Goal: Task Accomplishment & Management: Manage account settings

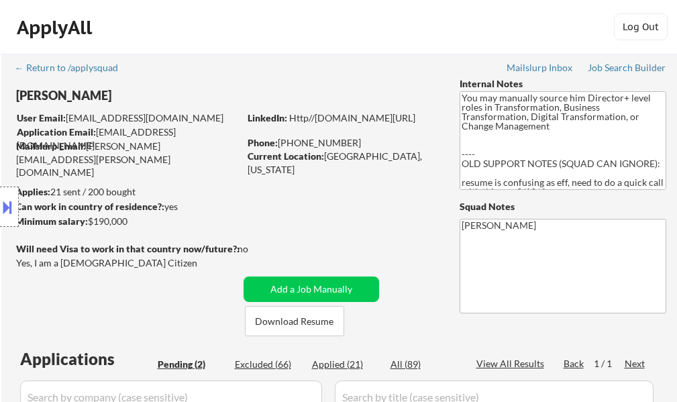
select select ""pending""
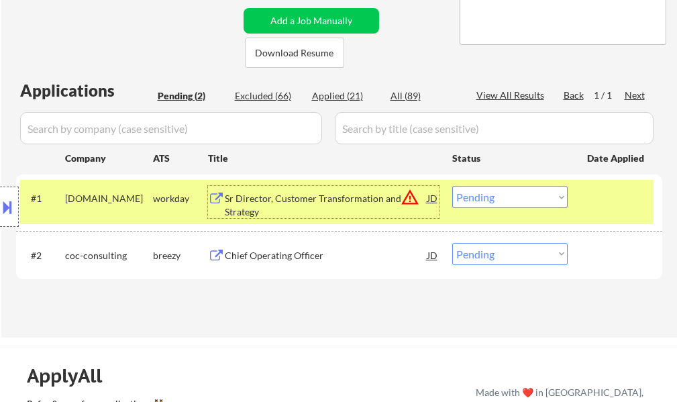
click select "Choose an option... Pending Applied Excluded (Questions) Excluded (Expired) Exc…"
click div "#1 pluralsight.wd1.careers workday Sr Director, Customer Transformation and Str…"
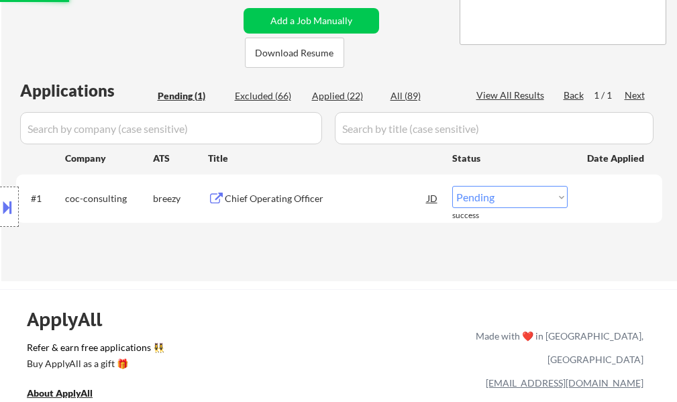
click div "Chief Operating Officer"
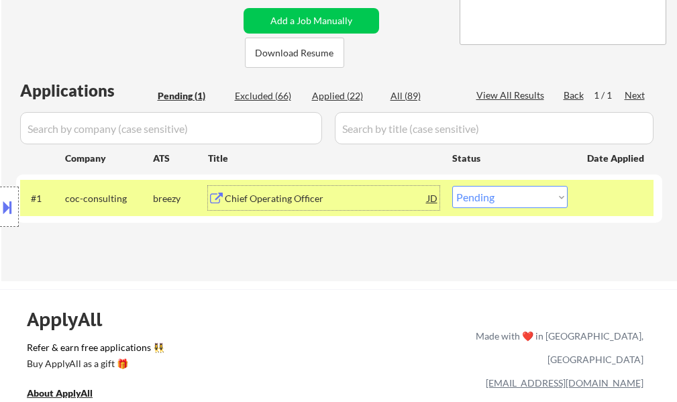
click select "Choose an option... Pending Applied Excluded (Questions) Excluded (Expired) Exc…"
select select ""applied""
click select "Choose an option... Pending Applied Excluded (Questions) Excluded (Expired) Exc…"
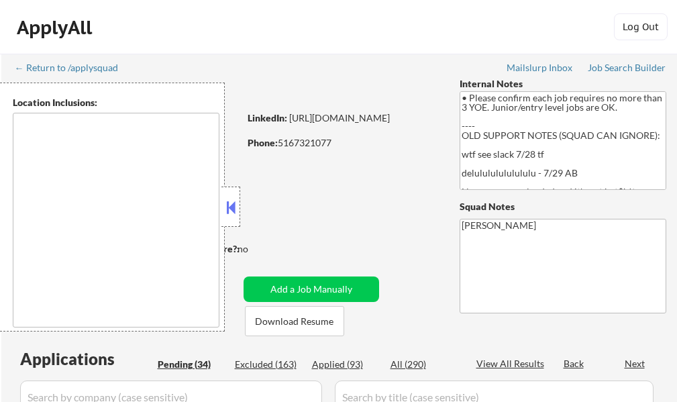
type textarea "[US_STATE], [GEOGRAPHIC_DATA] [GEOGRAPHIC_DATA], [GEOGRAPHIC_DATA] [GEOGRAPHIC_…"
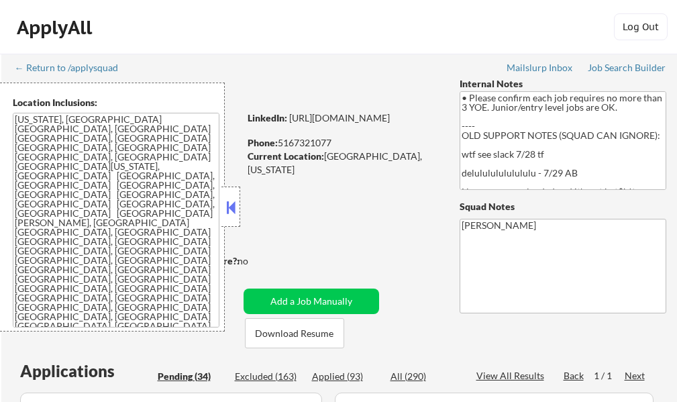
select select ""pending""
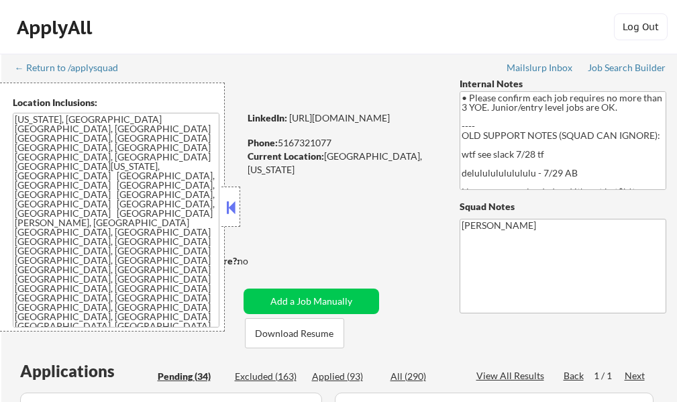
select select ""pending""
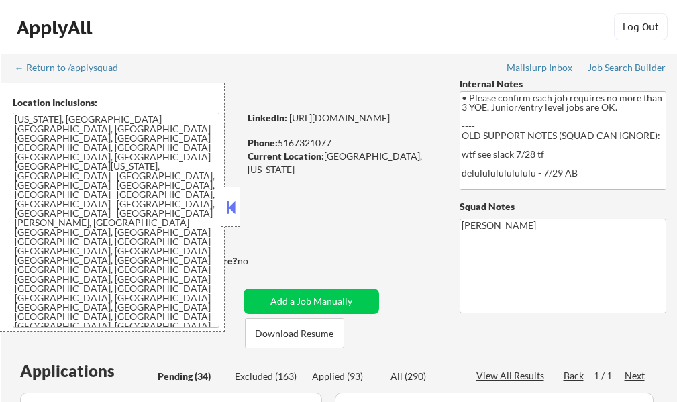
select select ""pending""
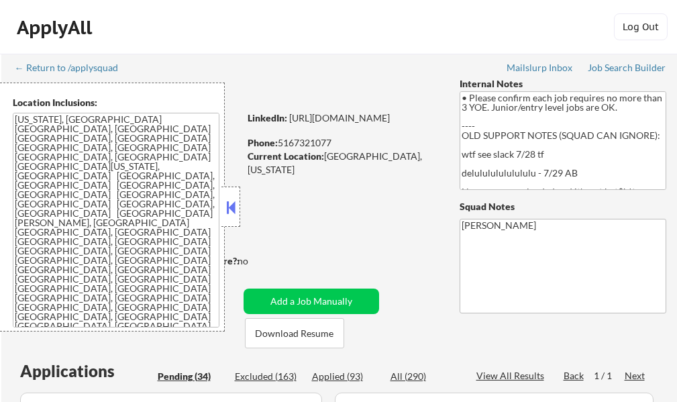
select select ""pending""
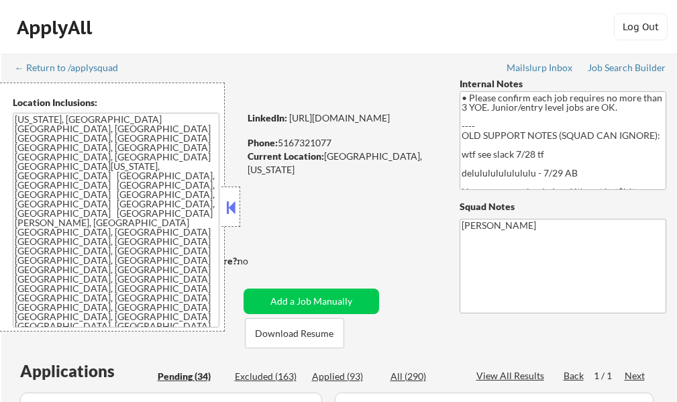
select select ""pending""
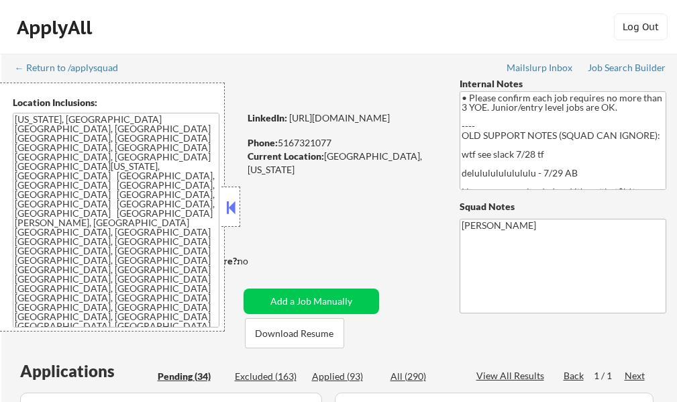
select select ""pending""
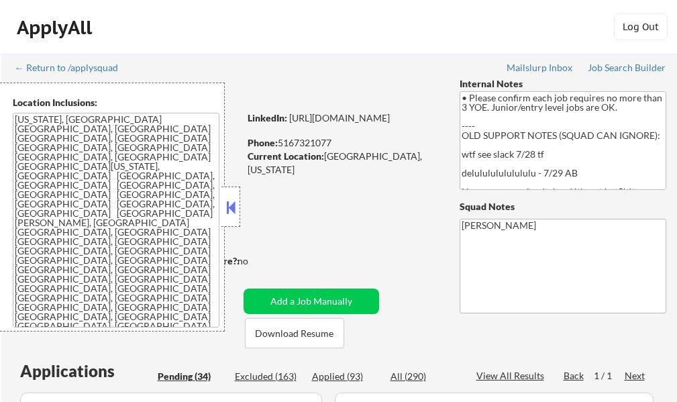
select select ""pending""
click at [232, 212] on button at bounding box center [230, 207] width 15 height 20
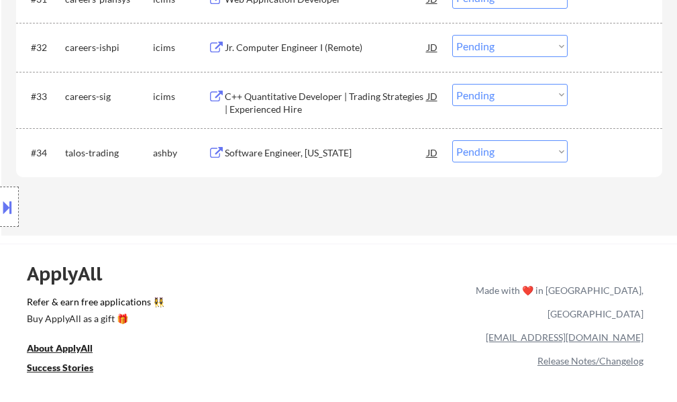
scroll to position [2079, 0]
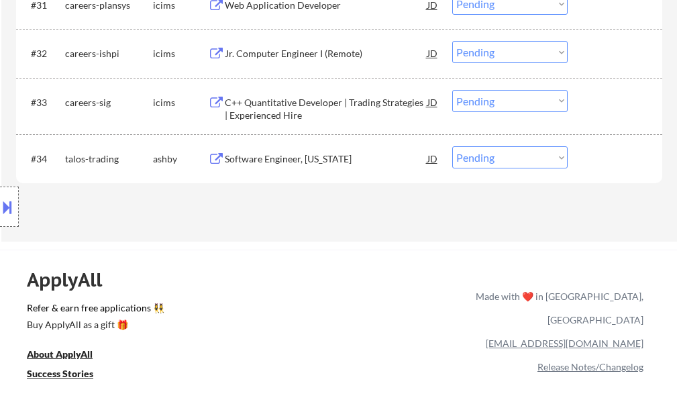
click at [257, 168] on div "Software Engineer, New York" at bounding box center [326, 158] width 202 height 24
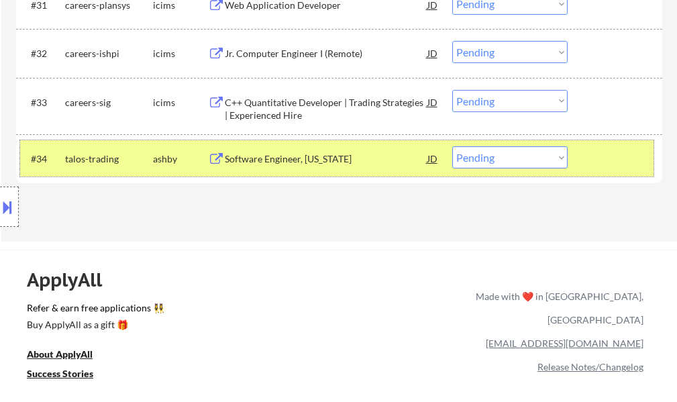
drag, startPoint x: 624, startPoint y: 146, endPoint x: 294, endPoint y: 251, distance: 347.1
click at [624, 147] on div "#34 talos-trading ashby Software Engineer, New York JD Choose an option... Pend…" at bounding box center [336, 158] width 633 height 36
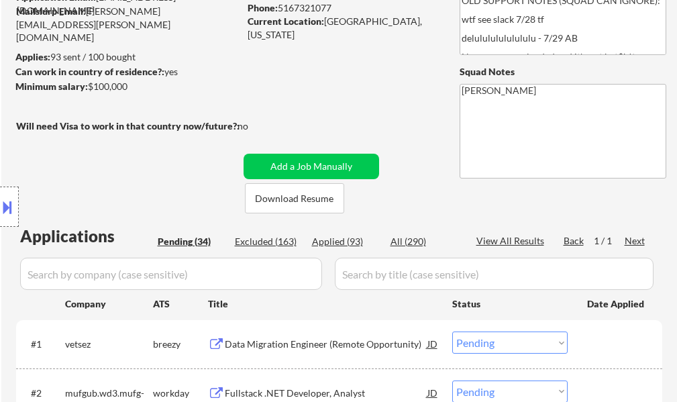
scroll to position [134, 0]
click at [247, 337] on div "Data Migration Engineer (Remote Opportunity)" at bounding box center [326, 344] width 202 height 24
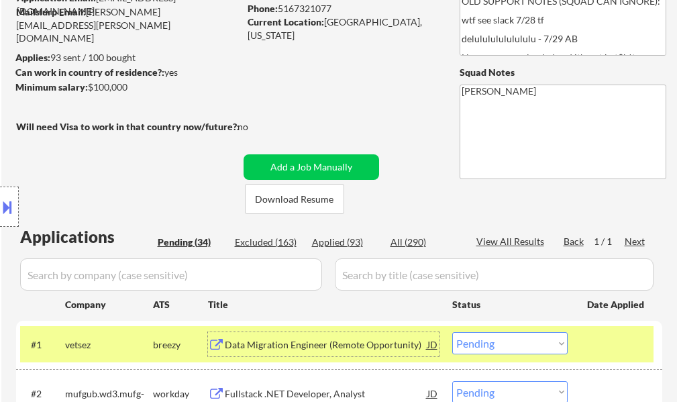
click at [471, 343] on select "Choose an option... Pending Applied Excluded (Questions) Excluded (Expired) Exc…" at bounding box center [509, 343] width 115 height 22
click at [452, 332] on select "Choose an option... Pending Applied Excluded (Questions) Excluded (Expired) Exc…" at bounding box center [509, 343] width 115 height 22
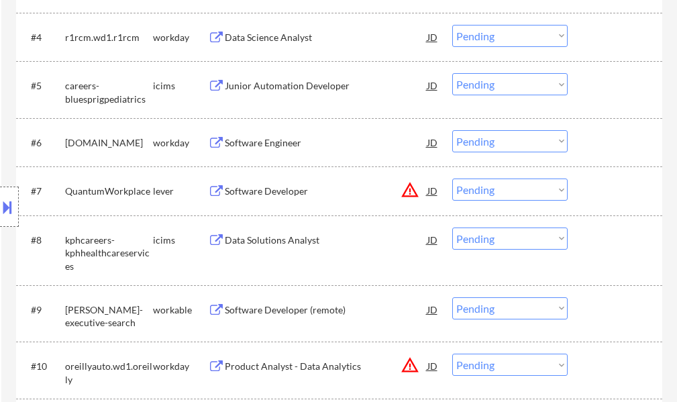
scroll to position [335, 0]
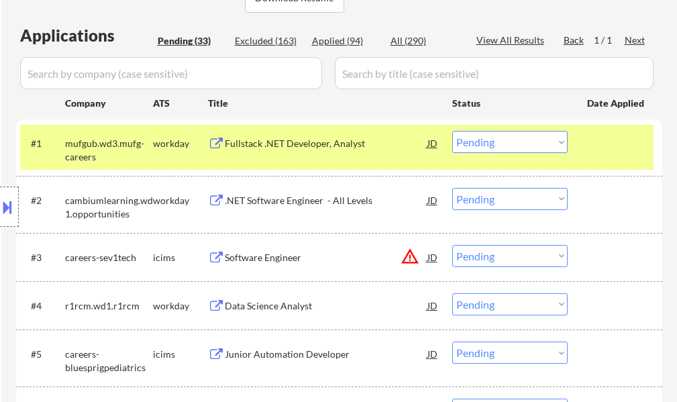
click at [264, 150] on div "Fullstack .NET Developer, Analyst" at bounding box center [326, 143] width 202 height 13
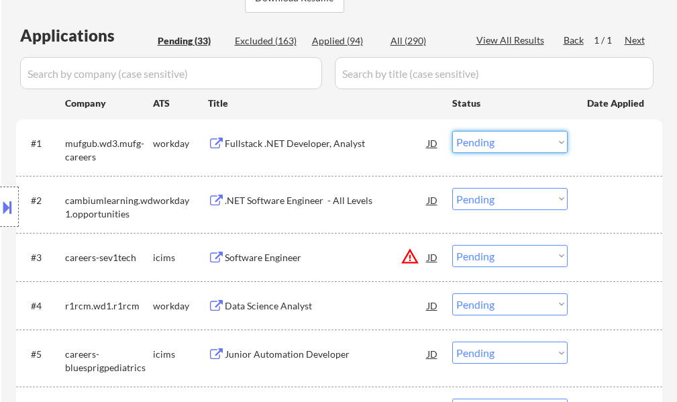
click at [499, 139] on select "Choose an option... Pending Applied Excluded (Questions) Excluded (Expired) Exc…" at bounding box center [509, 142] width 115 height 22
click at [452, 131] on select "Choose an option... Pending Applied Excluded (Questions) Excluded (Expired) Exc…" at bounding box center [509, 142] width 115 height 22
click at [624, 143] on div at bounding box center [616, 143] width 59 height 24
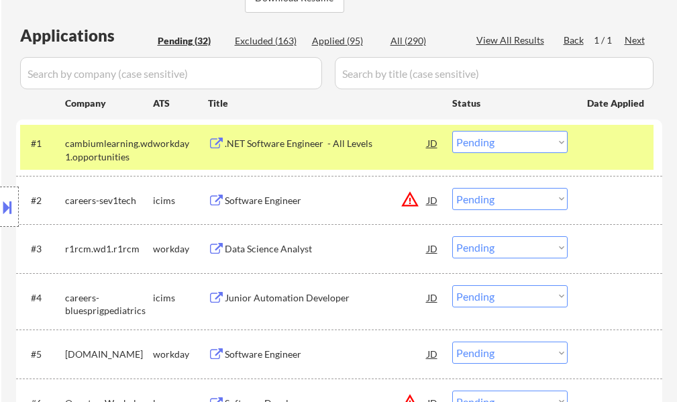
click at [596, 149] on div at bounding box center [616, 143] width 59 height 24
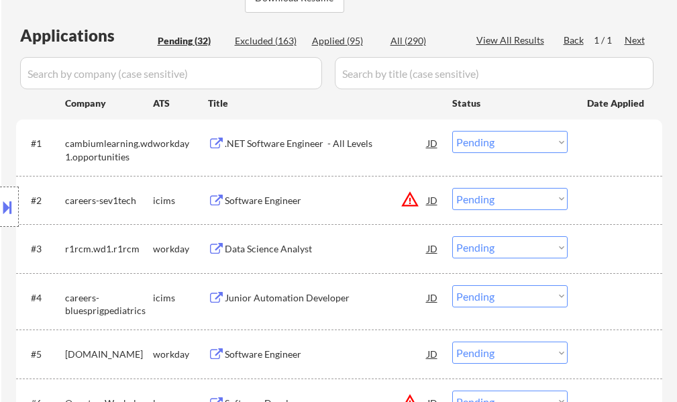
click at [310, 141] on div ".NET Software Engineer - All Levels" at bounding box center [326, 143] width 202 height 13
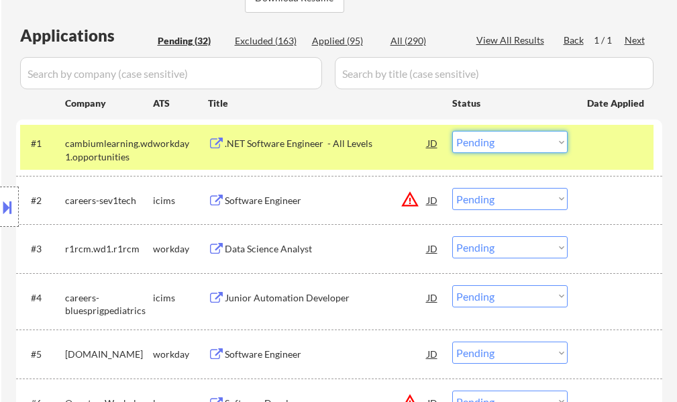
click at [476, 146] on select "Choose an option... Pending Applied Excluded (Questions) Excluded (Expired) Exc…" at bounding box center [509, 142] width 115 height 22
click at [452, 131] on select "Choose an option... Pending Applied Excluded (Questions) Excluded (Expired) Exc…" at bounding box center [509, 142] width 115 height 22
click at [624, 150] on div at bounding box center [616, 143] width 59 height 24
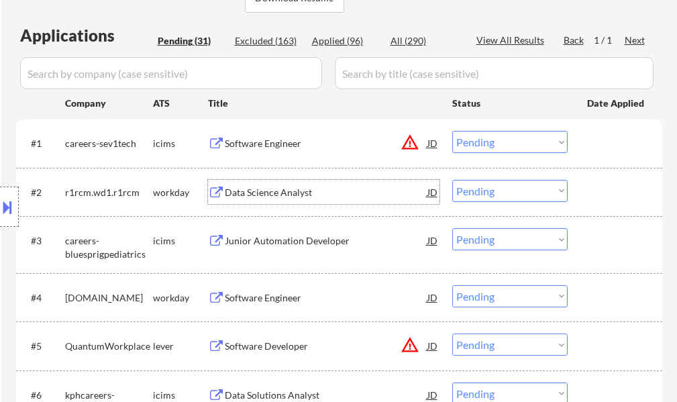
click at [290, 190] on div "Data Science Analyst" at bounding box center [326, 192] width 202 height 13
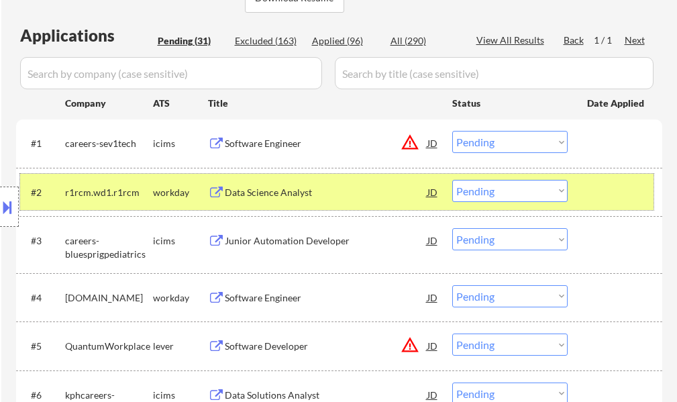
click at [584, 195] on div "#2 r1rcm.wd1.r1rcm workday Data Science Analyst JD warning_amber Choose an opti…" at bounding box center [336, 192] width 633 height 36
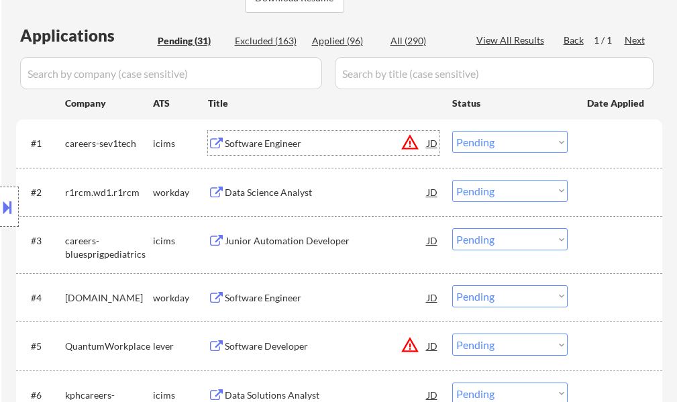
click at [257, 146] on div "Software Engineer" at bounding box center [326, 143] width 202 height 13
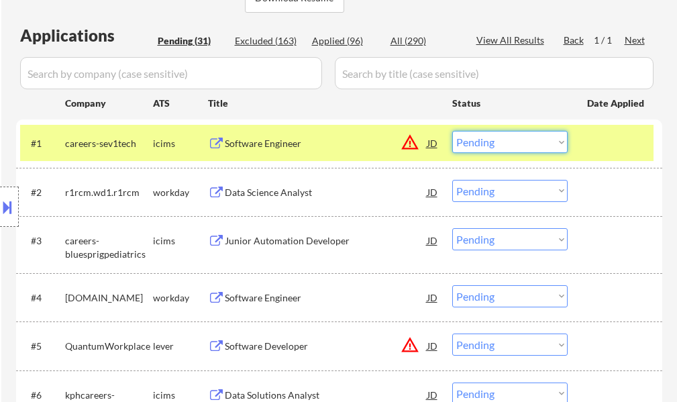
click at [528, 135] on select "Choose an option... Pending Applied Excluded (Questions) Excluded (Expired) Exc…" at bounding box center [509, 142] width 115 height 22
click at [452, 131] on select "Choose an option... Pending Applied Excluded (Questions) Excluded (Expired) Exc…" at bounding box center [509, 142] width 115 height 22
click at [580, 144] on div "#1 careers-sev1tech icims Software Engineer JD warning_amber Choose an option..…" at bounding box center [336, 143] width 633 height 36
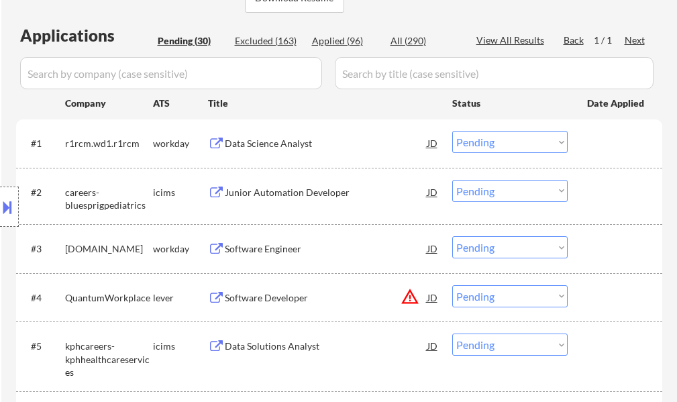
click at [288, 152] on div "Data Science Analyst" at bounding box center [326, 143] width 202 height 24
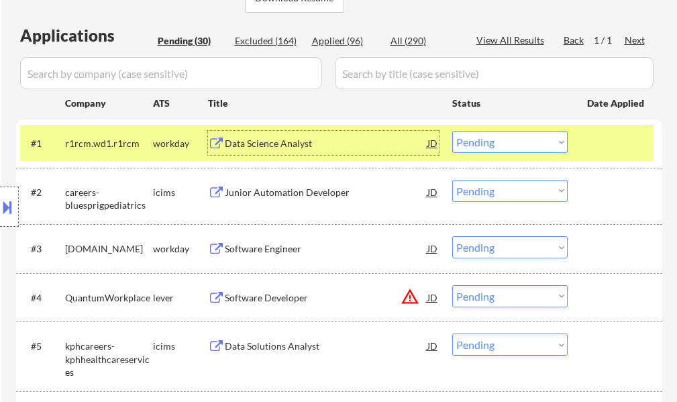
click at [487, 150] on select "Choose an option... Pending Applied Excluded (Questions) Excluded (Expired) Exc…" at bounding box center [509, 142] width 115 height 22
click at [452, 131] on select "Choose an option... Pending Applied Excluded (Questions) Excluded (Expired) Exc…" at bounding box center [509, 142] width 115 height 22
click at [591, 156] on div "#1 r1rcm.wd1.r1rcm workday Data Science Analyst JD warning_amber Choose an opti…" at bounding box center [336, 143] width 633 height 36
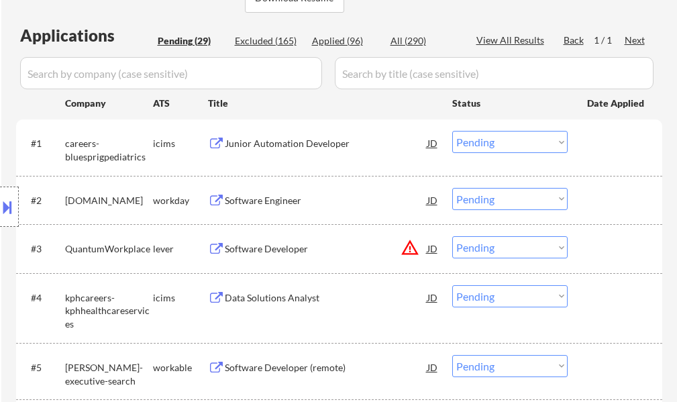
click at [295, 142] on div "Junior Automation Developer" at bounding box center [326, 143] width 202 height 13
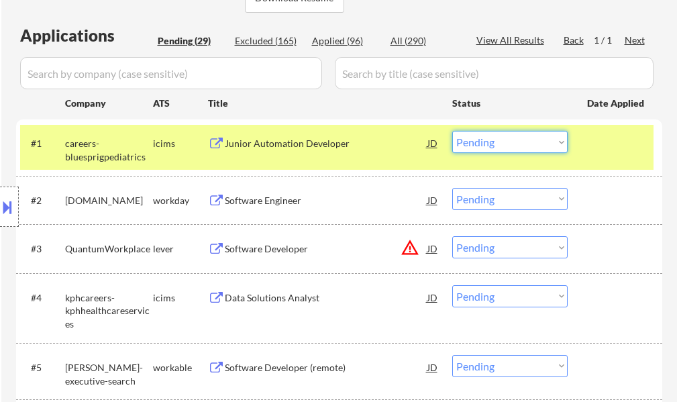
click at [478, 148] on select "Choose an option... Pending Applied Excluded (Questions) Excluded (Expired) Exc…" at bounding box center [509, 142] width 115 height 22
click at [452, 131] on select "Choose an option... Pending Applied Excluded (Questions) Excluded (Expired) Exc…" at bounding box center [509, 142] width 115 height 22
click at [591, 147] on div at bounding box center [616, 143] width 59 height 24
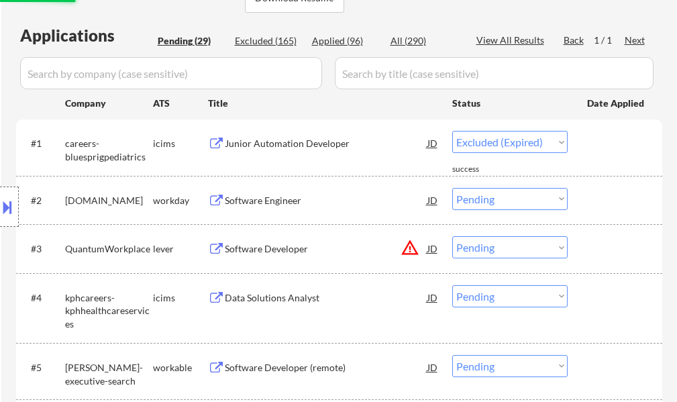
select select ""pending""
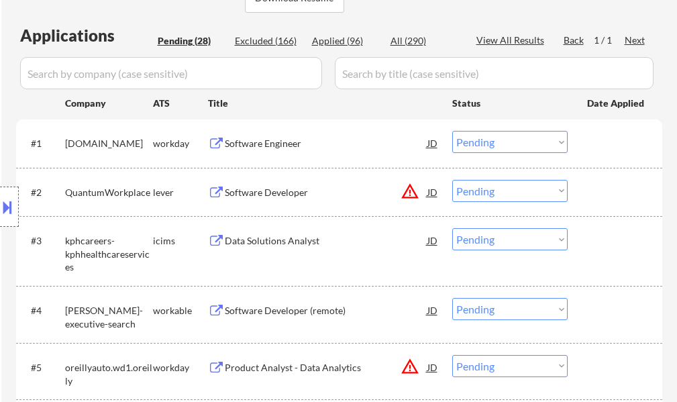
click at [286, 149] on div "Software Engineer" at bounding box center [326, 143] width 202 height 13
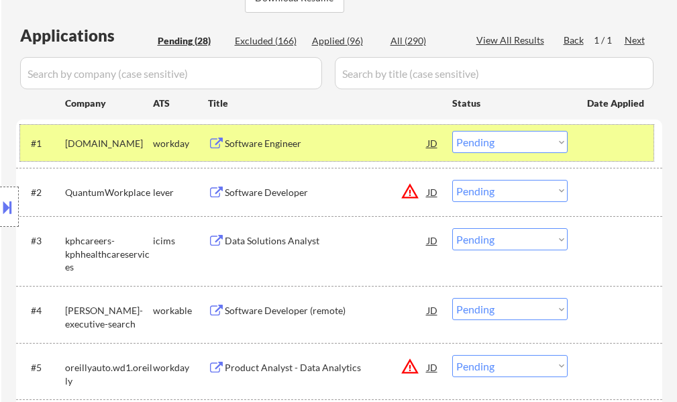
click at [612, 147] on div at bounding box center [616, 143] width 59 height 24
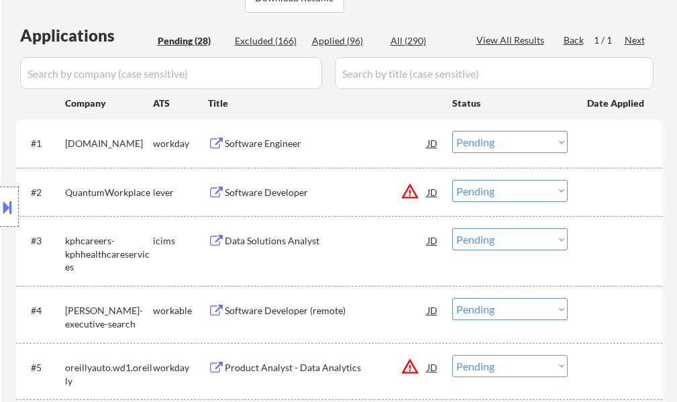
click at [245, 134] on div "Software Engineer" at bounding box center [326, 143] width 202 height 24
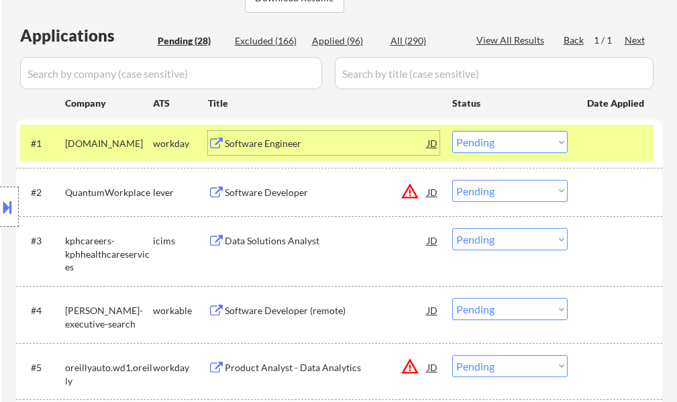
click at [589, 141] on div at bounding box center [616, 143] width 59 height 24
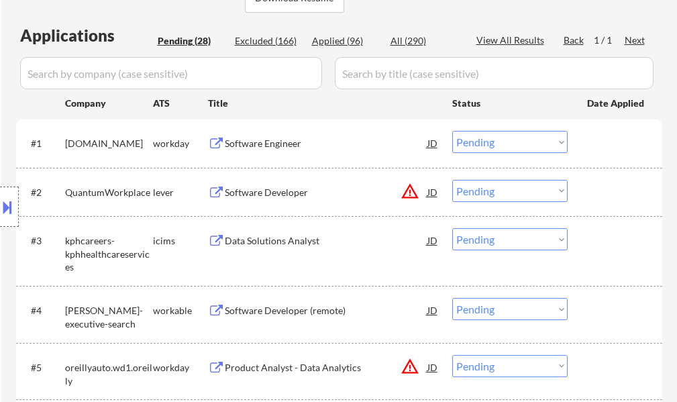
click at [589, 141] on div at bounding box center [616, 143] width 59 height 24
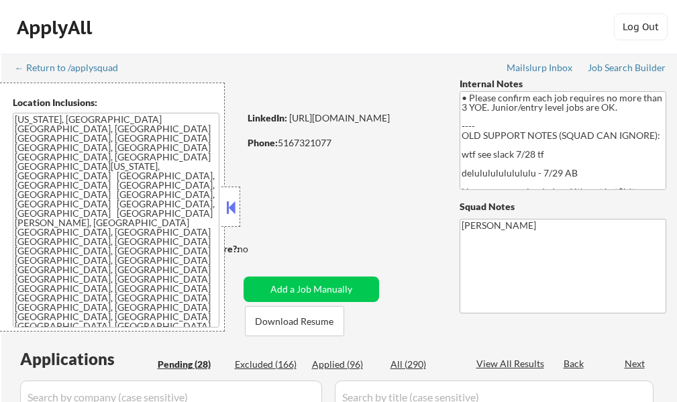
select select ""pending""
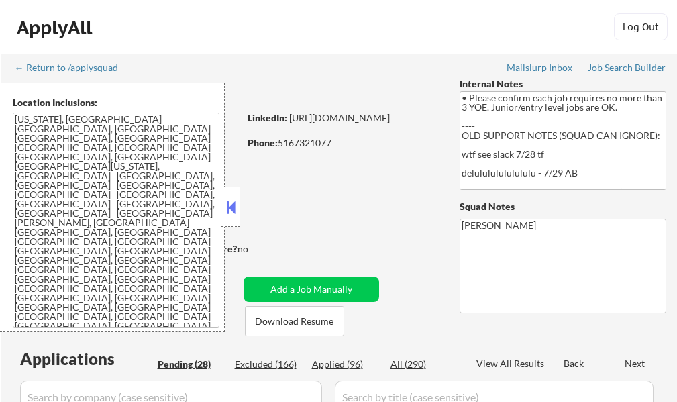
select select ""pending""
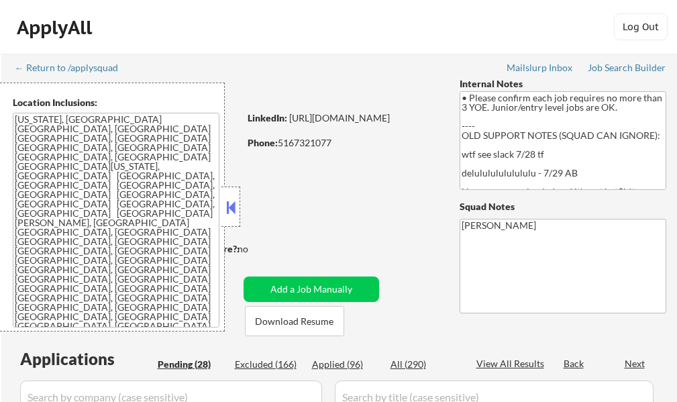
select select ""pending""
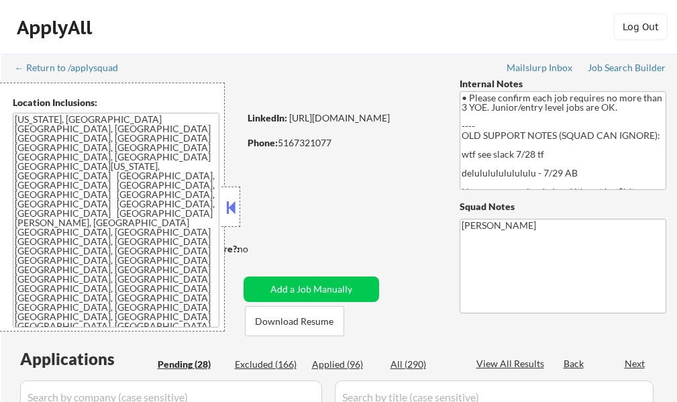
select select ""pending""
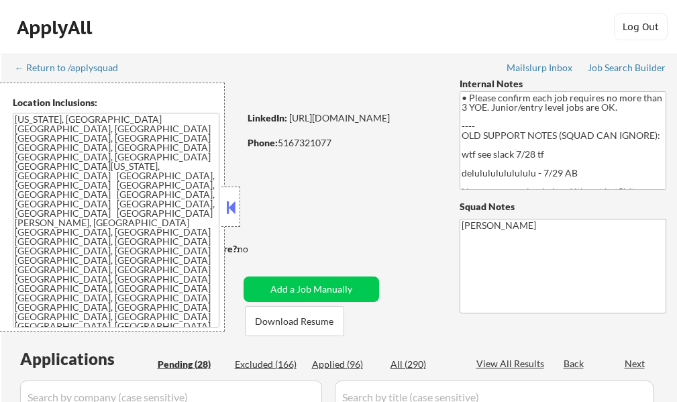
select select ""pending""
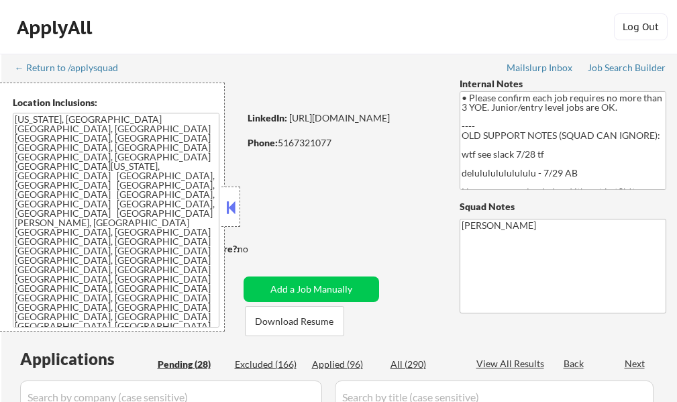
select select ""pending""
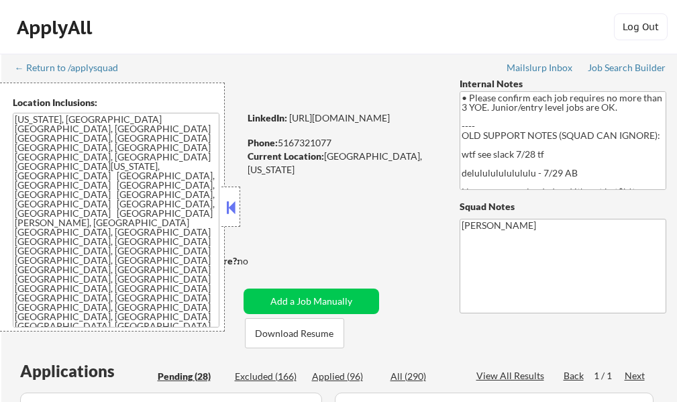
click at [234, 214] on button at bounding box center [230, 207] width 15 height 20
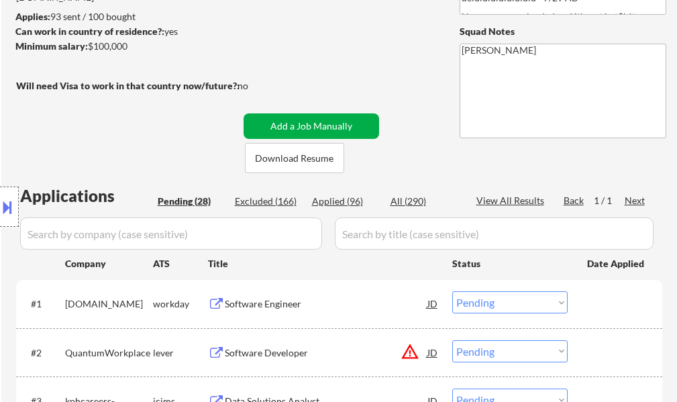
scroll to position [268, 0]
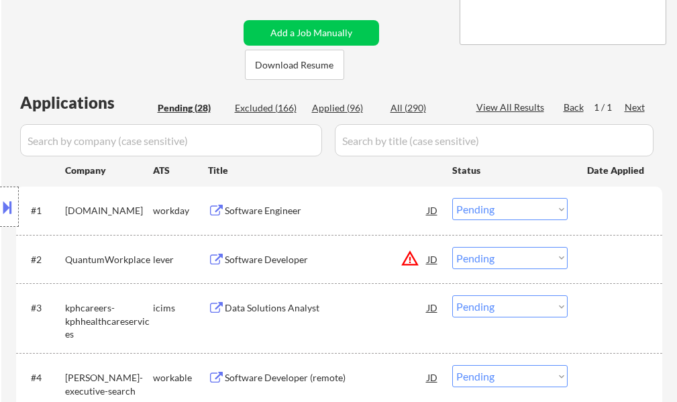
click at [247, 205] on div "Software Engineer" at bounding box center [326, 210] width 202 height 13
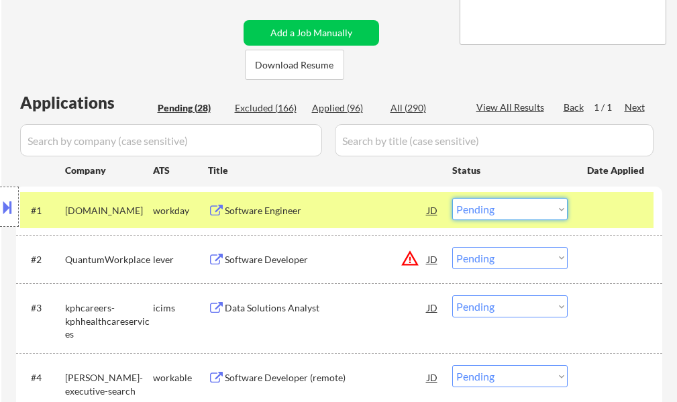
click at [482, 212] on select "Choose an option... Pending Applied Excluded (Questions) Excluded (Expired) Exc…" at bounding box center [509, 209] width 115 height 22
click at [452, 198] on select "Choose an option... Pending Applied Excluded (Questions) Excluded (Expired) Exc…" at bounding box center [509, 209] width 115 height 22
click at [605, 208] on div at bounding box center [616, 210] width 59 height 24
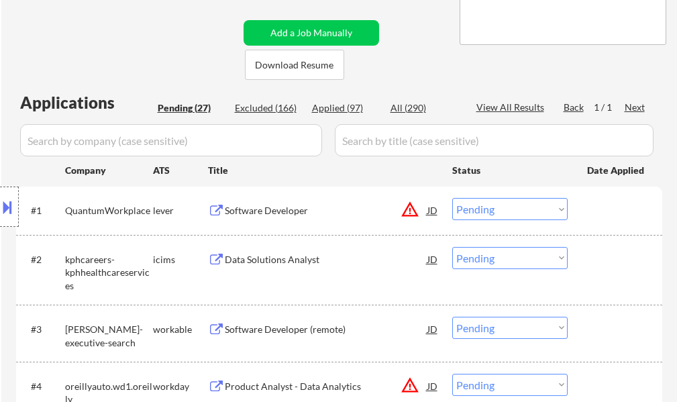
click at [292, 209] on div "Software Developer" at bounding box center [326, 210] width 202 height 13
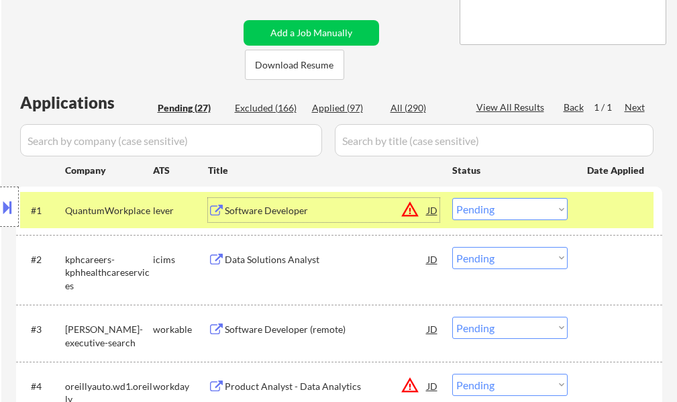
click at [7, 202] on button at bounding box center [7, 207] width 15 height 22
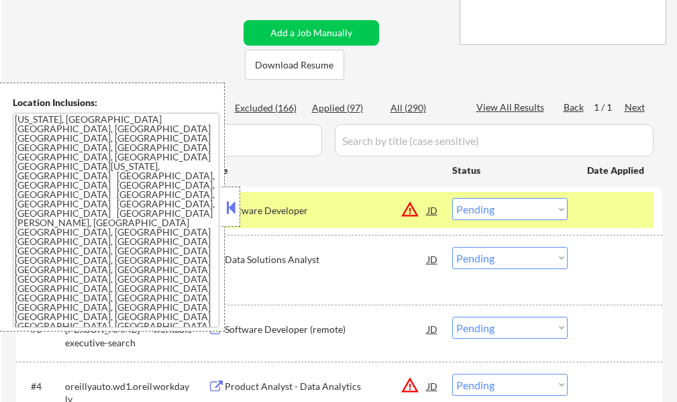
click at [230, 211] on button at bounding box center [230, 207] width 15 height 20
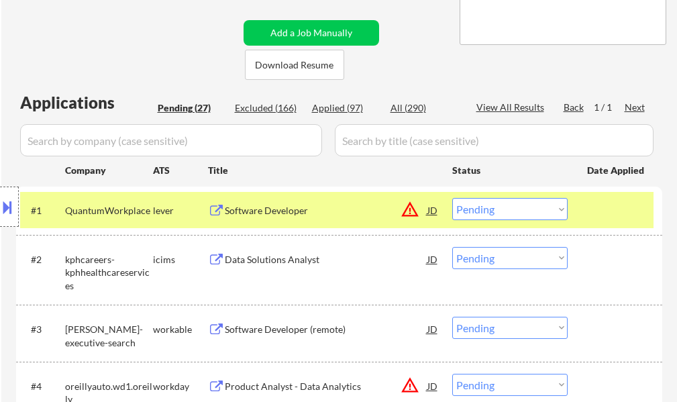
click at [497, 212] on select "Choose an option... Pending Applied Excluded (Questions) Excluded (Expired) Exc…" at bounding box center [509, 209] width 115 height 22
click at [452, 198] on select "Choose an option... Pending Applied Excluded (Questions) Excluded (Expired) Exc…" at bounding box center [509, 209] width 115 height 22
click at [587, 224] on div "#1 QuantumWorkplace lever Software Developer JD warning_amber Choose an option.…" at bounding box center [336, 210] width 633 height 36
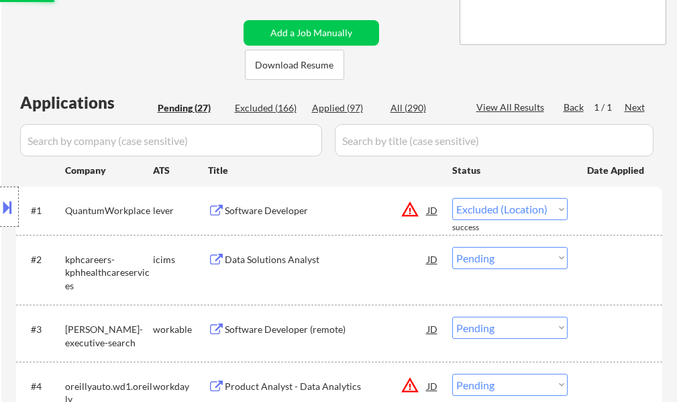
select select ""pending""
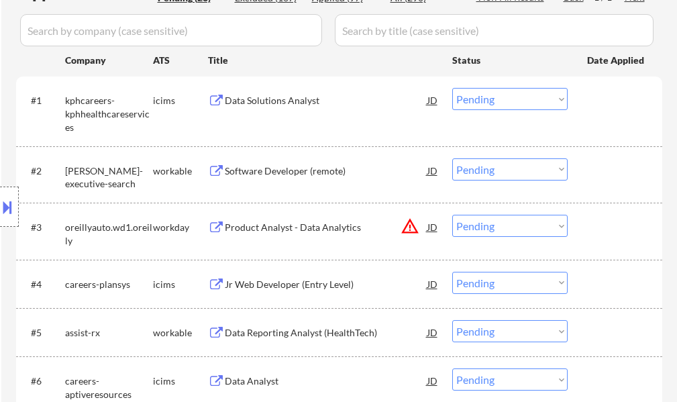
scroll to position [402, 0]
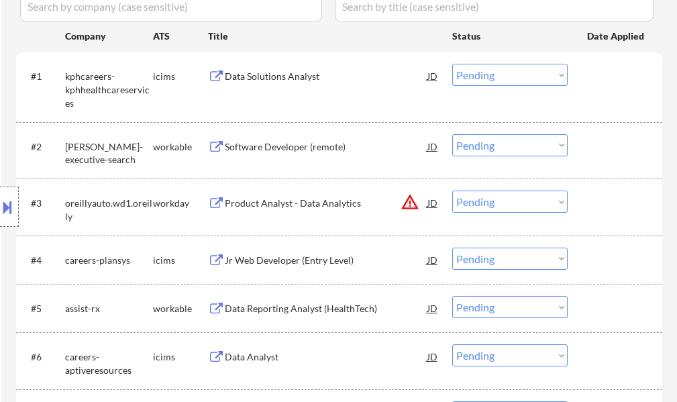
click at [313, 211] on div "Product Analyst - Data Analytics" at bounding box center [326, 202] width 202 height 24
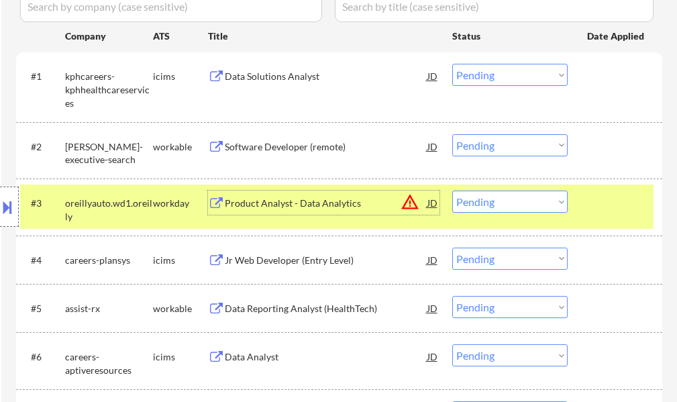
click at [479, 200] on select "Choose an option... Pending Applied Excluded (Questions) Excluded (Expired) Exc…" at bounding box center [509, 201] width 115 height 22
click at [452, 190] on select "Choose an option... Pending Applied Excluded (Questions) Excluded (Expired) Exc…" at bounding box center [509, 201] width 115 height 22
select select ""pending""
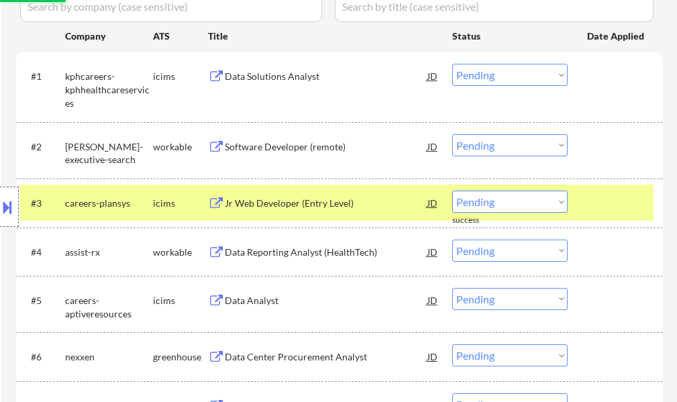
click at [636, 200] on div at bounding box center [616, 202] width 59 height 24
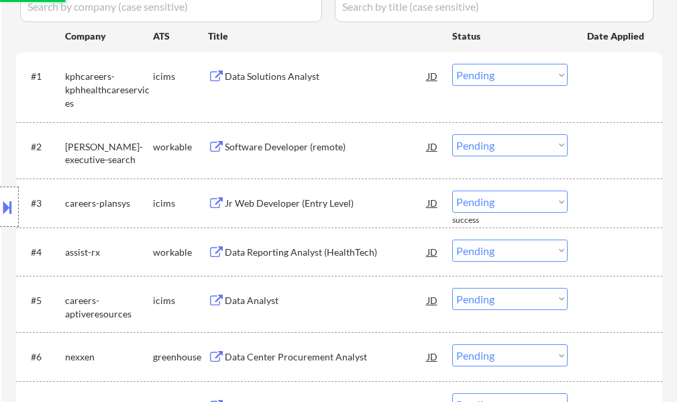
click at [268, 249] on div "Data Reporting Analyst (HealthTech)" at bounding box center [326, 251] width 202 height 13
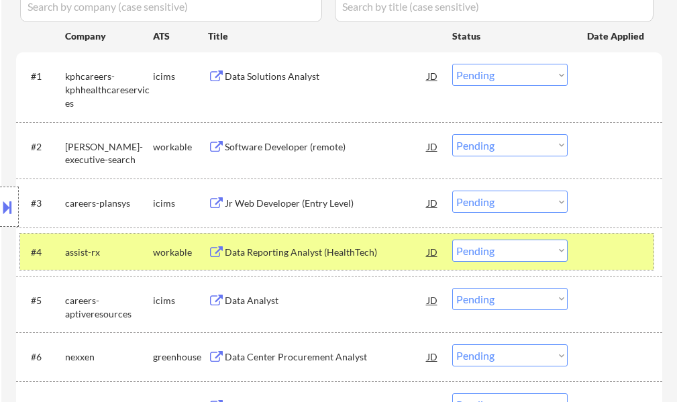
click at [597, 264] on div "#4 assist-rx workable Data Reporting Analyst (HealthTech) JD warning_amber Choo…" at bounding box center [336, 251] width 633 height 36
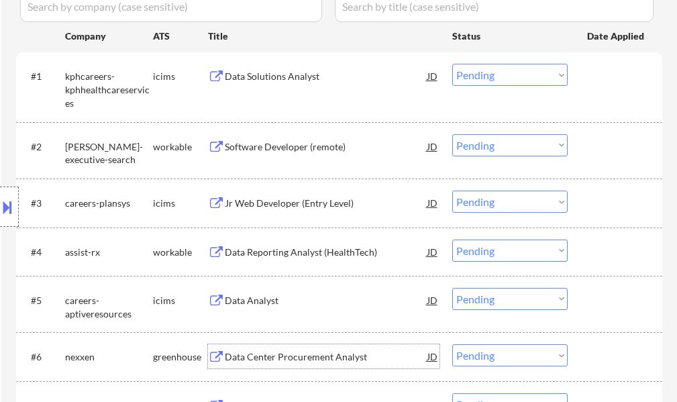
click at [266, 345] on div "Data Center Procurement Analyst" at bounding box center [326, 356] width 202 height 24
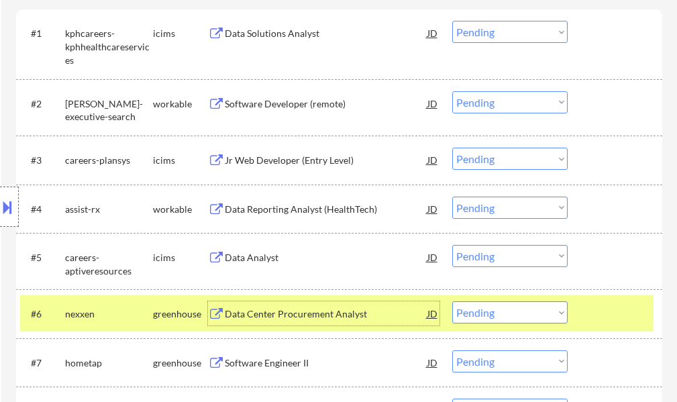
scroll to position [469, 0]
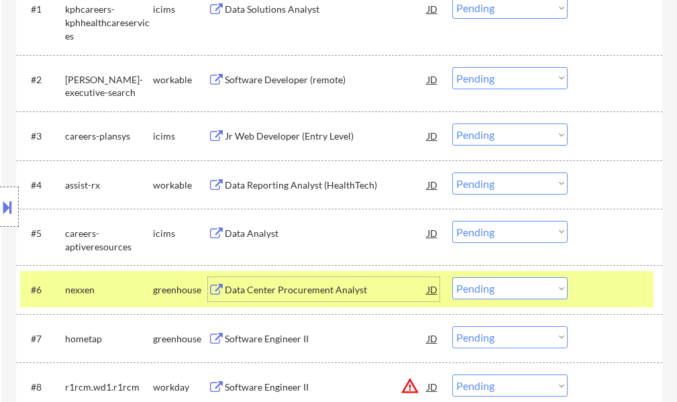
click at [495, 290] on select "Choose an option... Pending Applied Excluded (Questions) Excluded (Expired) Exc…" at bounding box center [509, 288] width 115 height 22
click at [452, 277] on select "Choose an option... Pending Applied Excluded (Questions) Excluded (Expired) Exc…" at bounding box center [509, 288] width 115 height 22
select select ""pending""
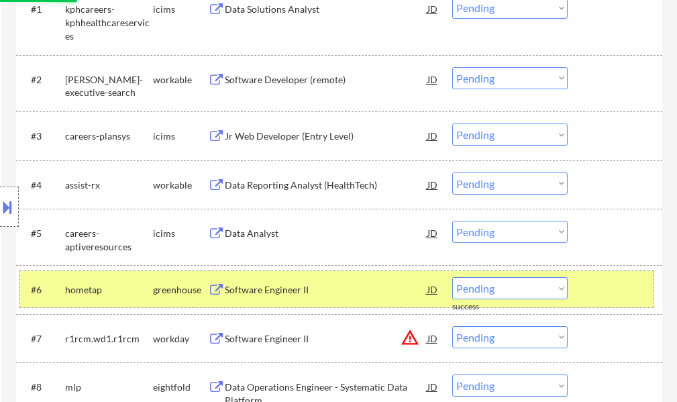
click at [601, 294] on div at bounding box center [616, 289] width 59 height 24
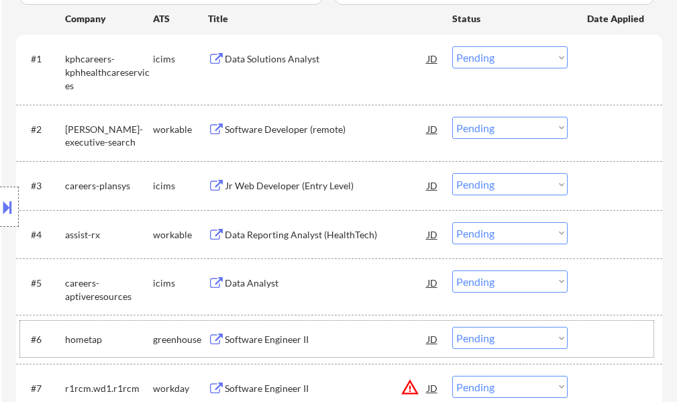
scroll to position [536, 0]
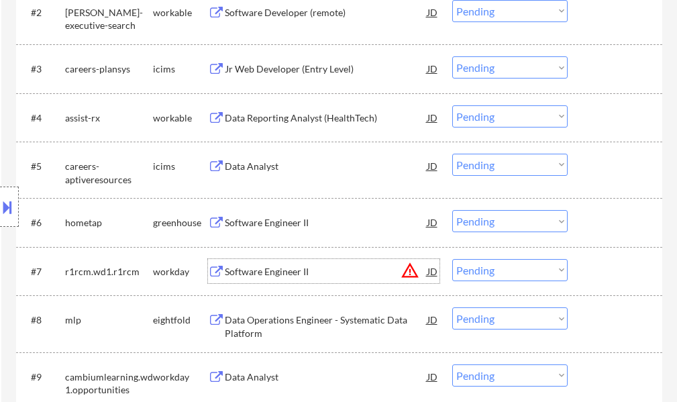
click at [278, 268] on div "Software Engineer II" at bounding box center [326, 271] width 202 height 13
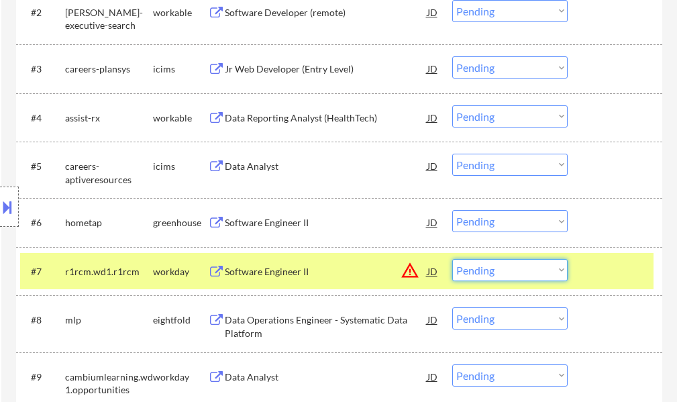
click at [496, 270] on select "Choose an option... Pending Applied Excluded (Questions) Excluded (Expired) Exc…" at bounding box center [509, 270] width 115 height 22
click at [452, 259] on select "Choose an option... Pending Applied Excluded (Questions) Excluded (Expired) Exc…" at bounding box center [509, 270] width 115 height 22
click at [630, 257] on div "#7 r1rcm.wd1.r1rcm workday Software Engineer II JD warning_amber Choose an opti…" at bounding box center [336, 271] width 633 height 36
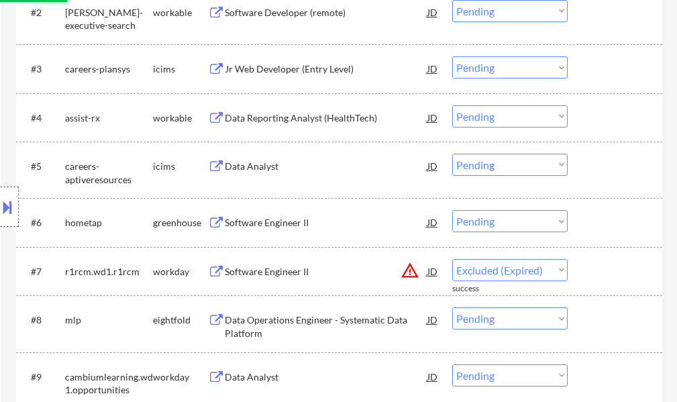
select select ""pending""
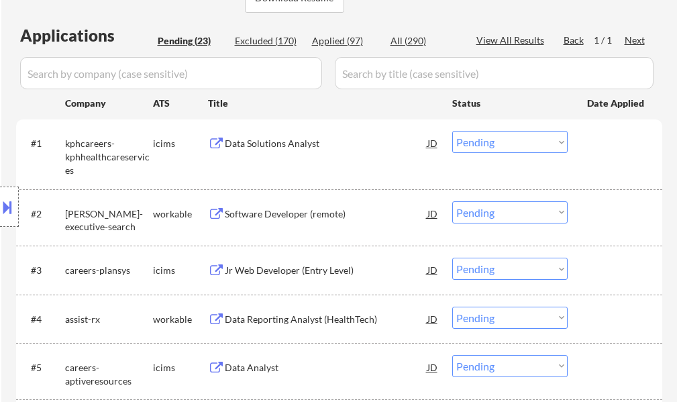
scroll to position [402, 0]
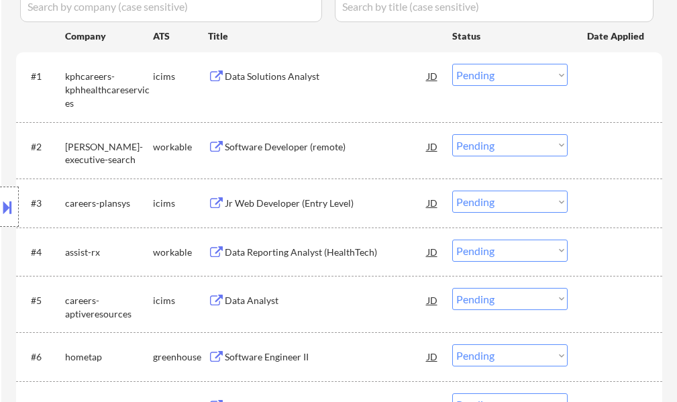
click at [263, 245] on div "Data Reporting Analyst (HealthTech)" at bounding box center [326, 251] width 202 height 13
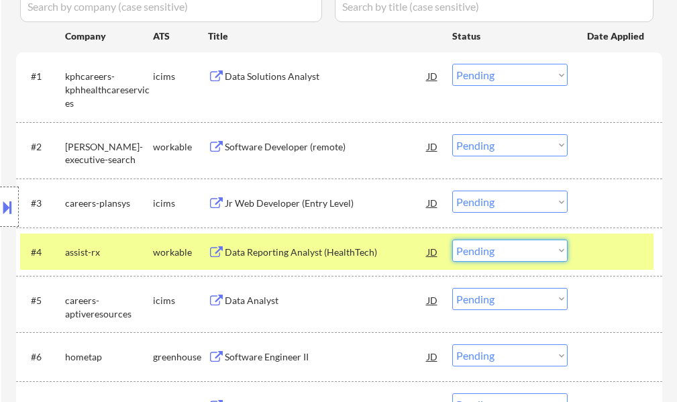
click at [522, 259] on select "Choose an option... Pending Applied Excluded (Questions) Excluded (Expired) Exc…" at bounding box center [509, 250] width 115 height 22
click at [452, 239] on select "Choose an option... Pending Applied Excluded (Questions) Excluded (Expired) Exc…" at bounding box center [509, 250] width 115 height 22
click at [594, 247] on div at bounding box center [616, 251] width 59 height 24
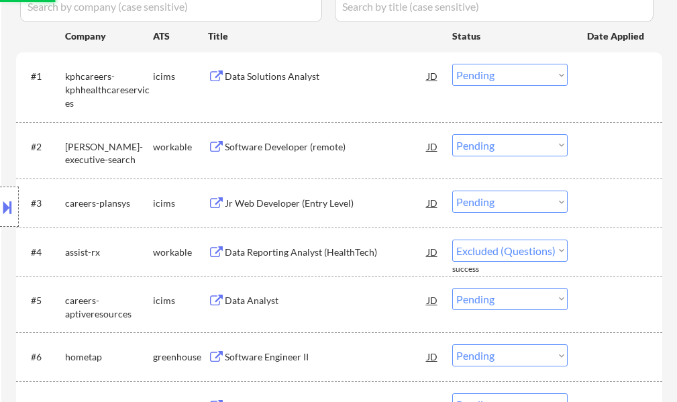
select select ""pending""
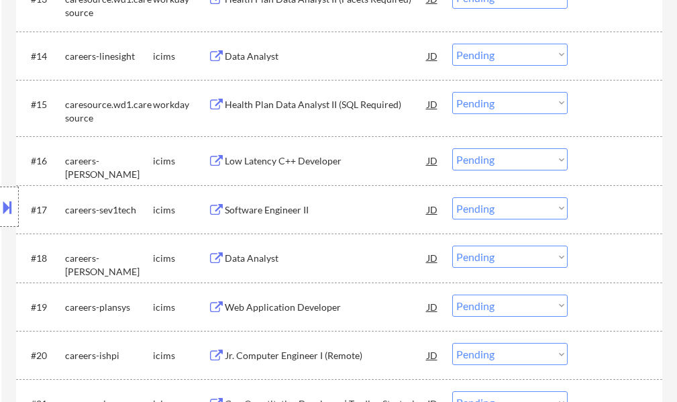
scroll to position [1274, 0]
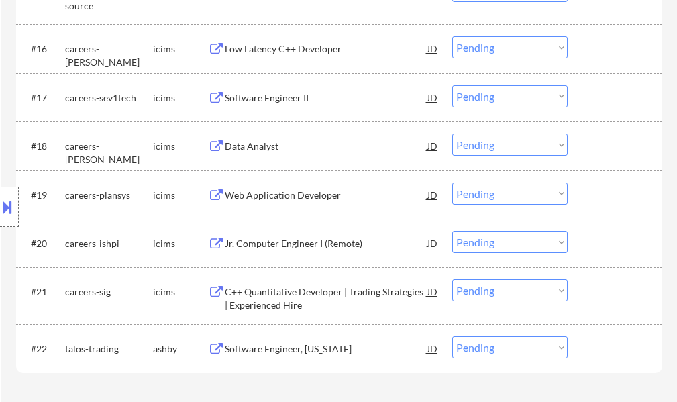
click at [266, 290] on div "C++ Quantitative Developer | Trading Strategies | Experienced Hire" at bounding box center [326, 298] width 202 height 26
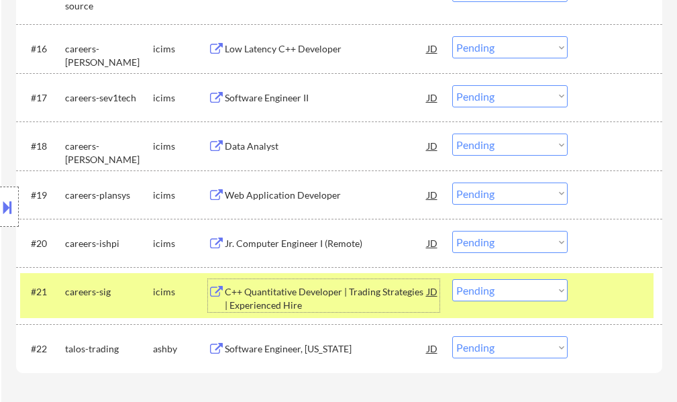
click at [607, 300] on div at bounding box center [616, 291] width 59 height 24
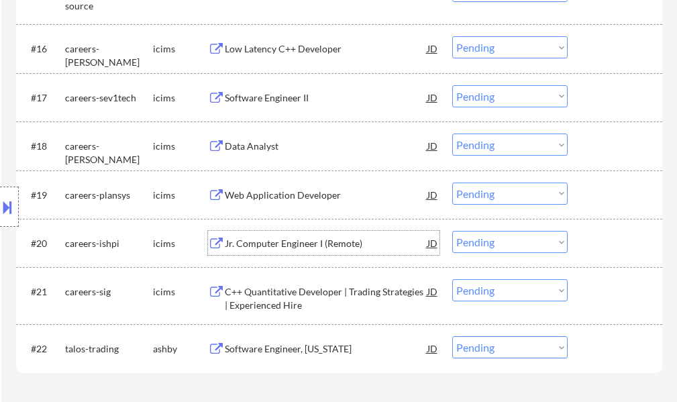
click at [316, 248] on div "Jr. Computer Engineer I (Remote)" at bounding box center [326, 243] width 202 height 13
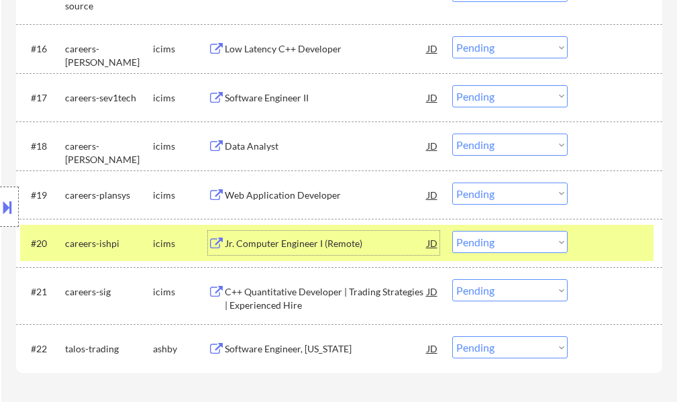
click at [623, 235] on div at bounding box center [616, 243] width 59 height 24
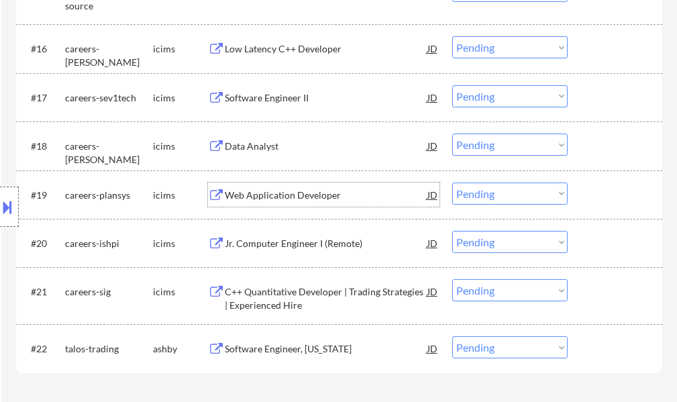
click at [283, 194] on div "Web Application Developer" at bounding box center [326, 194] width 202 height 13
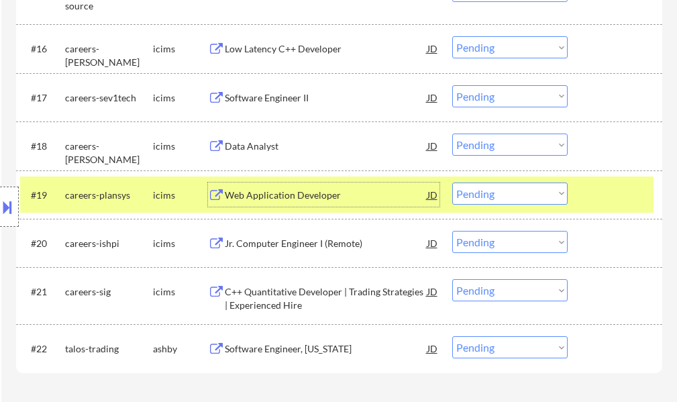
click at [602, 200] on div at bounding box center [616, 194] width 59 height 24
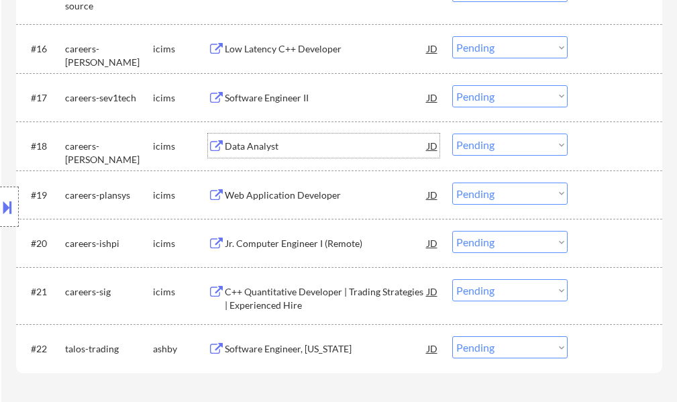
click at [254, 150] on div "Data Analyst" at bounding box center [326, 145] width 202 height 13
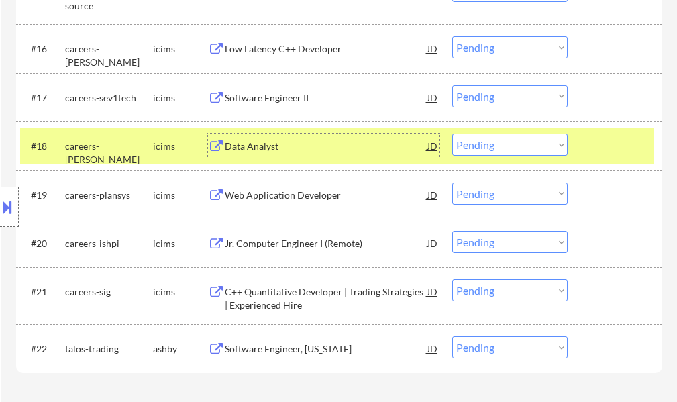
click at [581, 153] on div "#18 careers-einstein icims Data Analyst JD Choose an option... Pending Applied …" at bounding box center [336, 145] width 633 height 36
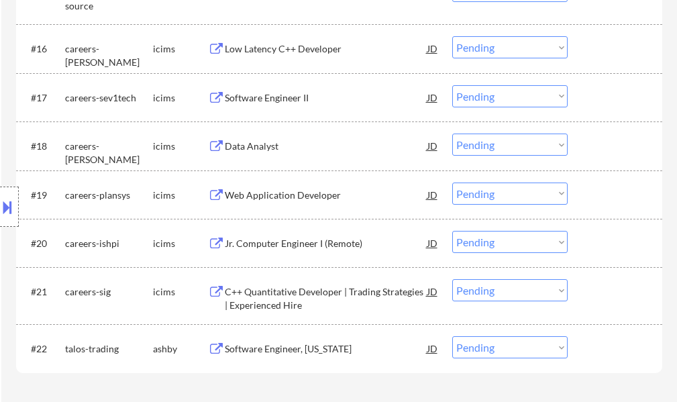
click at [272, 106] on div "Software Engineer II" at bounding box center [326, 97] width 202 height 24
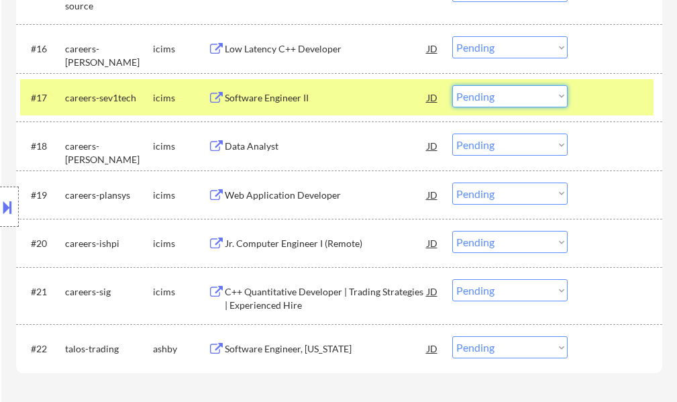
click at [532, 96] on select "Choose an option... Pending Applied Excluded (Questions) Excluded (Expired) Exc…" at bounding box center [509, 96] width 115 height 22
click at [452, 85] on select "Choose an option... Pending Applied Excluded (Questions) Excluded (Expired) Exc…" at bounding box center [509, 96] width 115 height 22
click at [602, 100] on div at bounding box center [616, 97] width 59 height 24
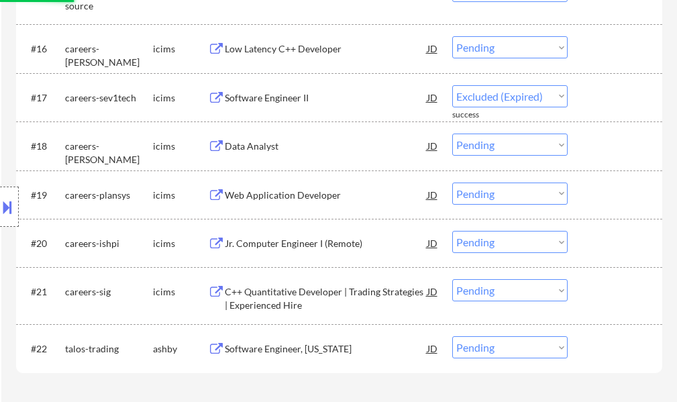
select select ""pending""
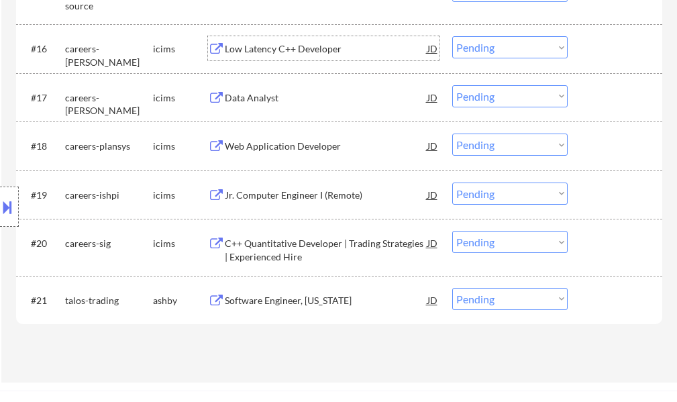
click at [252, 43] on div "Low Latency C++ Developer" at bounding box center [326, 48] width 202 height 13
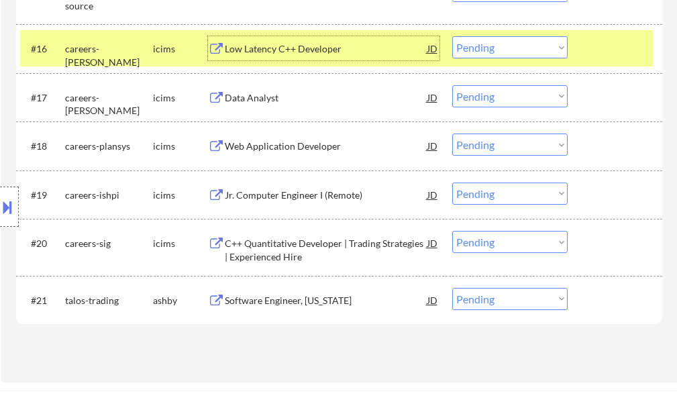
click at [597, 58] on div at bounding box center [616, 48] width 59 height 24
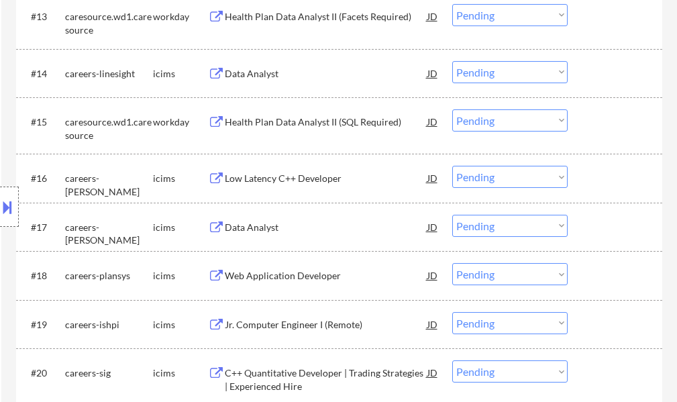
scroll to position [1140, 0]
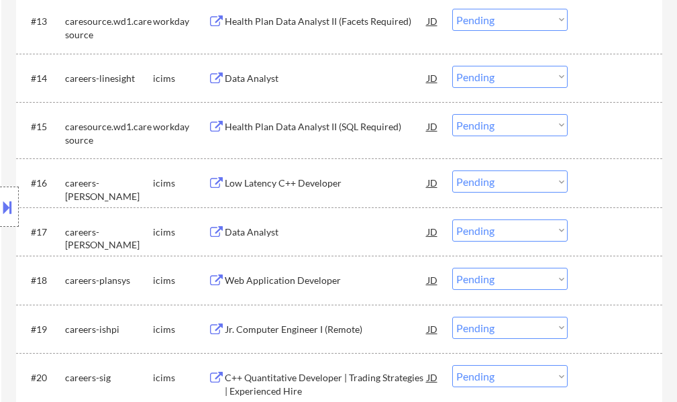
click at [325, 133] on div "Health Plan Data Analyst II (SQL Required)" at bounding box center [326, 126] width 202 height 13
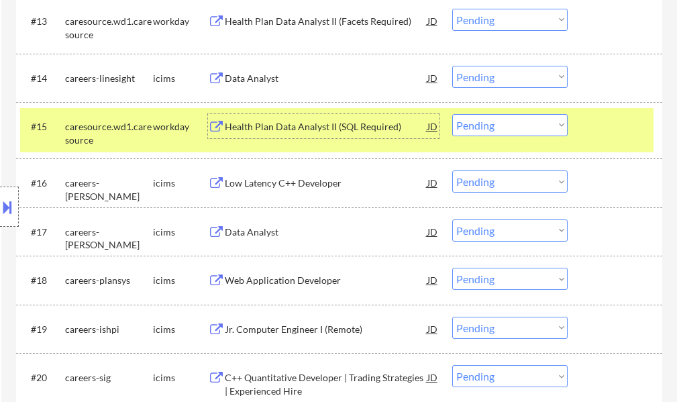
click at [520, 125] on select "Choose an option... Pending Applied Excluded (Questions) Excluded (Expired) Exc…" at bounding box center [509, 125] width 115 height 22
click at [452, 114] on select "Choose an option... Pending Applied Excluded (Questions) Excluded (Expired) Exc…" at bounding box center [509, 125] width 115 height 22
click at [608, 133] on div at bounding box center [616, 126] width 59 height 24
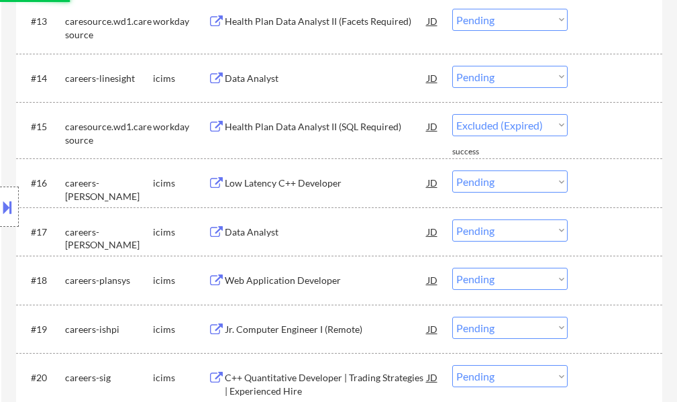
select select ""pending""
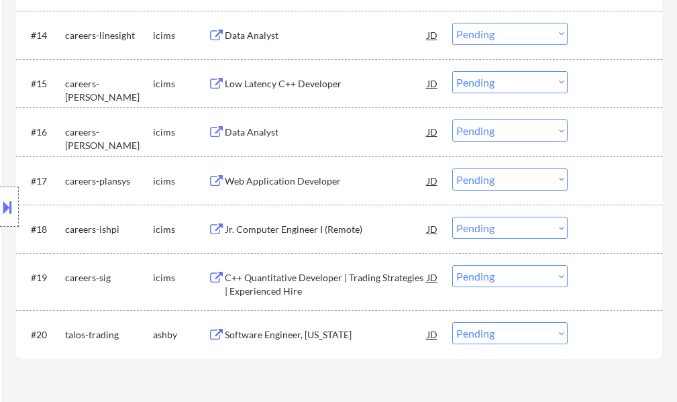
scroll to position [1207, 0]
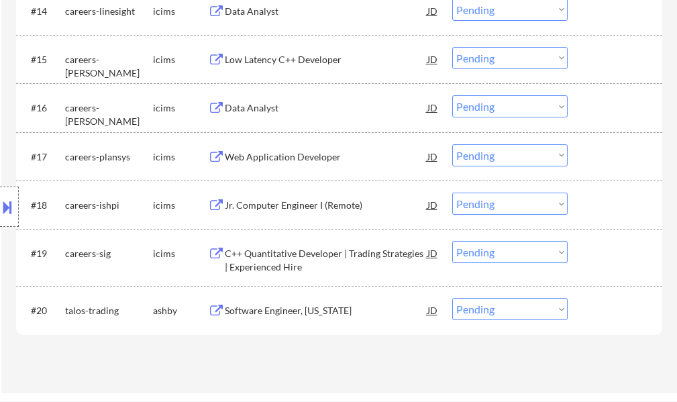
click at [255, 115] on div "Data Analyst" at bounding box center [326, 107] width 202 height 24
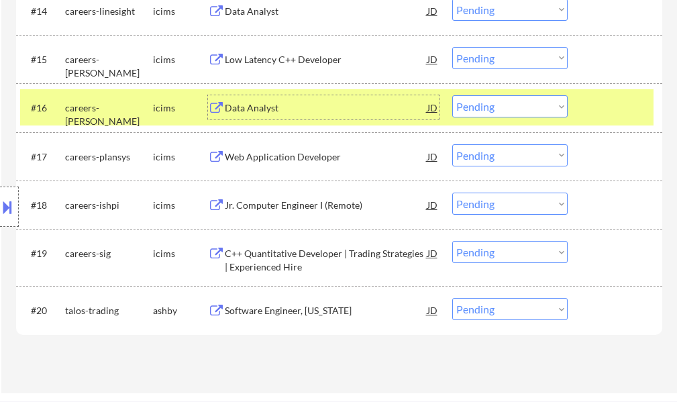
click at [594, 104] on div at bounding box center [616, 107] width 59 height 24
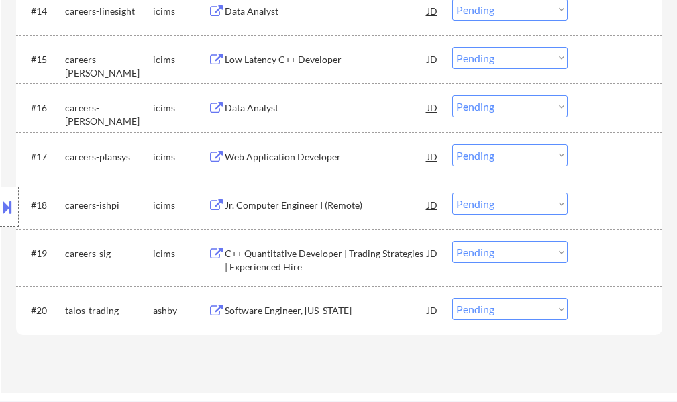
click at [245, 63] on div "Low Latency C++ Developer" at bounding box center [326, 59] width 202 height 13
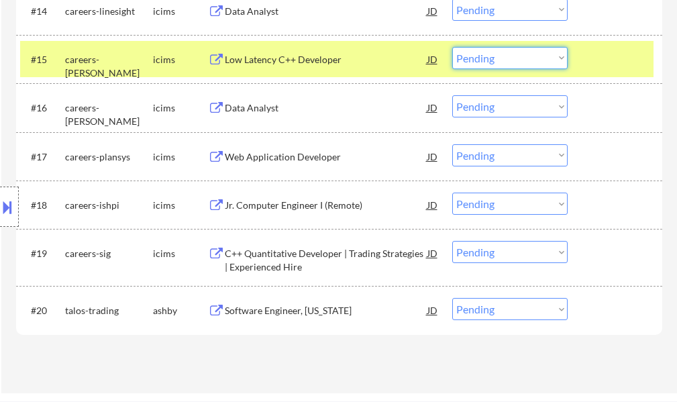
click at [502, 61] on select "Choose an option... Pending Applied Excluded (Questions) Excluded (Expired) Exc…" at bounding box center [509, 58] width 115 height 22
click at [583, 57] on div "#15 careers-roytalman icims Low Latency C++ Developer JD Choose an option... Pe…" at bounding box center [336, 59] width 633 height 36
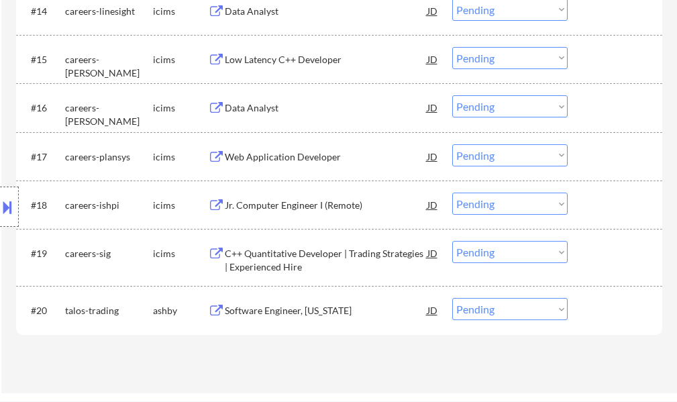
scroll to position [1073, 0]
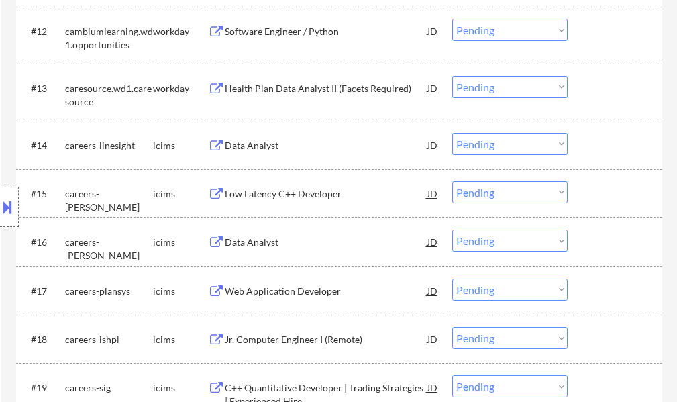
click at [257, 146] on div "Data Analyst" at bounding box center [326, 145] width 202 height 13
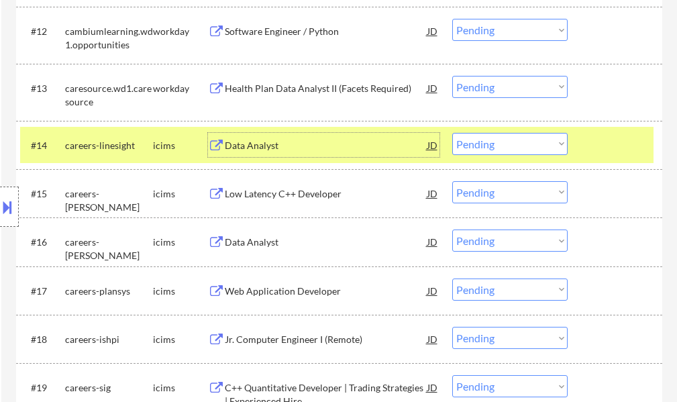
click at [499, 147] on select "Choose an option... Pending Applied Excluded (Questions) Excluded (Expired) Exc…" at bounding box center [509, 144] width 115 height 22
click at [452, 133] on select "Choose an option... Pending Applied Excluded (Questions) Excluded (Expired) Exc…" at bounding box center [509, 144] width 115 height 22
click at [612, 143] on div at bounding box center [616, 145] width 59 height 24
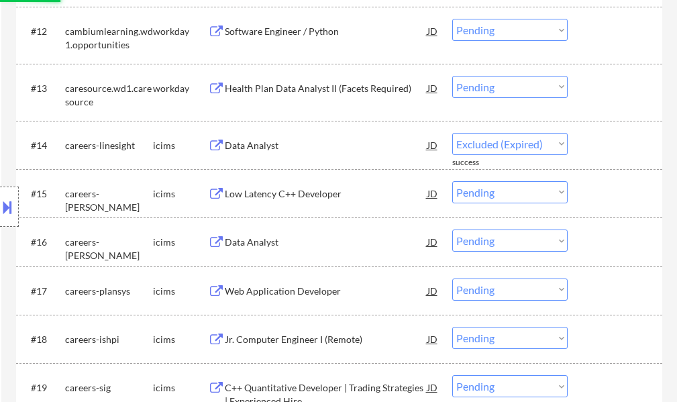
select select ""pending""
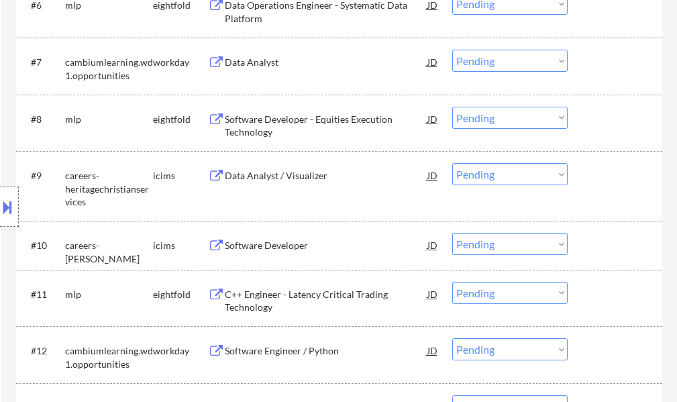
scroll to position [603, 0]
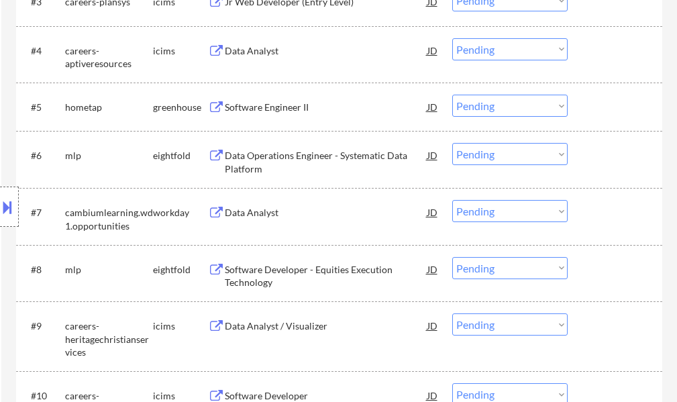
click at [276, 112] on div "Software Engineer II" at bounding box center [326, 107] width 202 height 13
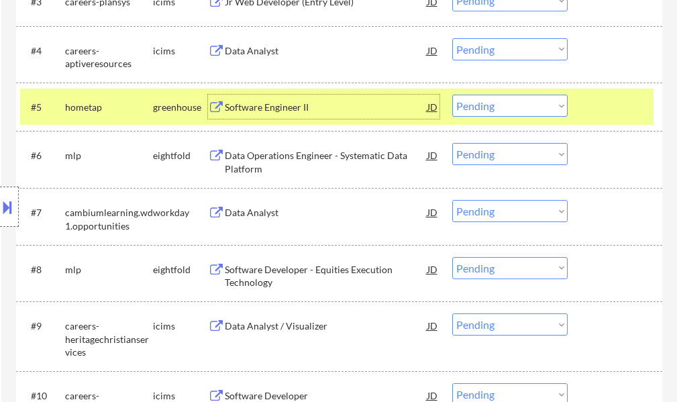
click at [477, 112] on select "Choose an option... Pending Applied Excluded (Questions) Excluded (Expired) Exc…" at bounding box center [509, 106] width 115 height 22
click at [452, 95] on select "Choose an option... Pending Applied Excluded (Questions) Excluded (Expired) Exc…" at bounding box center [509, 106] width 115 height 22
click at [621, 113] on div at bounding box center [616, 107] width 59 height 24
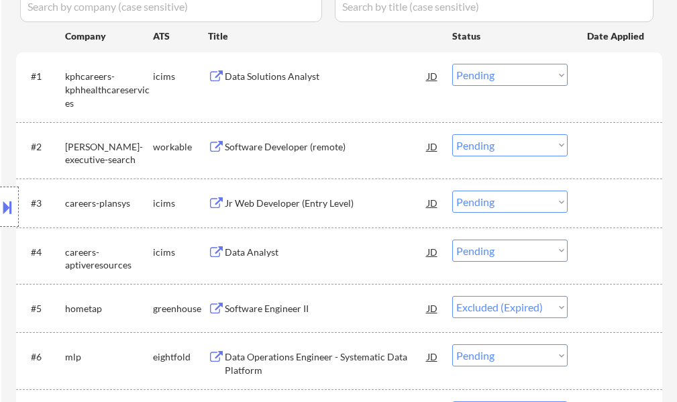
scroll to position [201, 0]
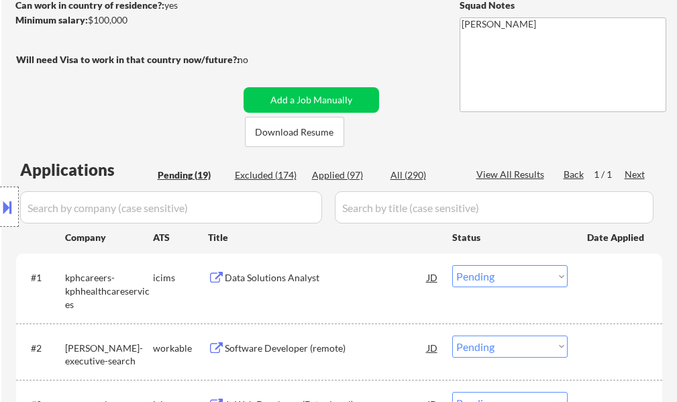
select select ""pending""
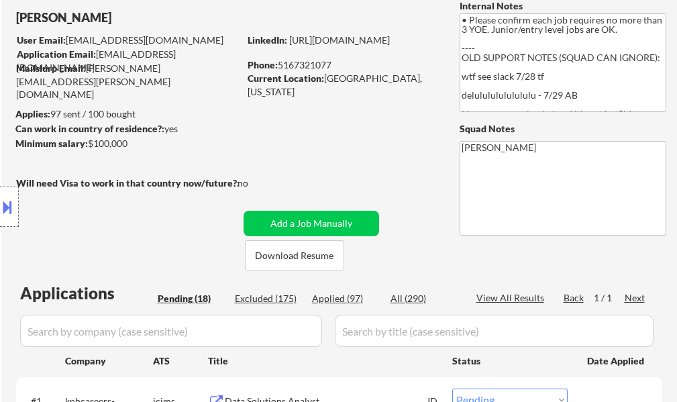
scroll to position [67, 0]
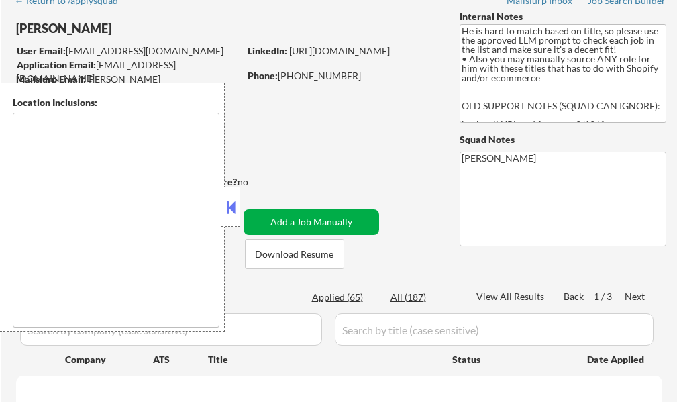
scroll to position [67, 0]
click at [235, 211] on button at bounding box center [230, 207] width 15 height 20
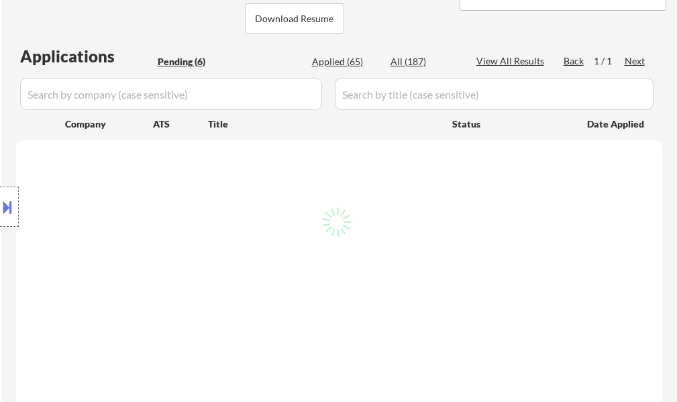
scroll to position [335, 0]
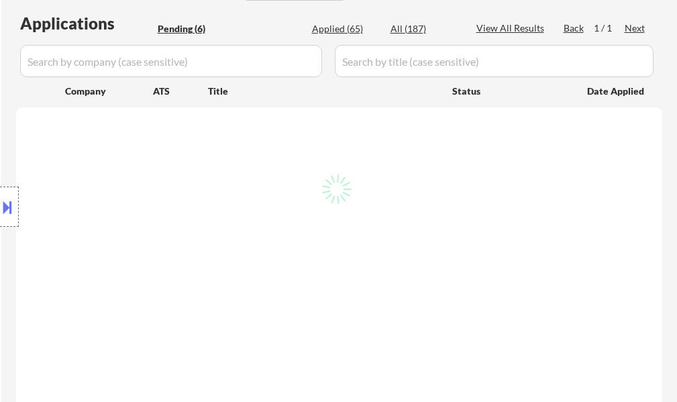
select select ""pending""
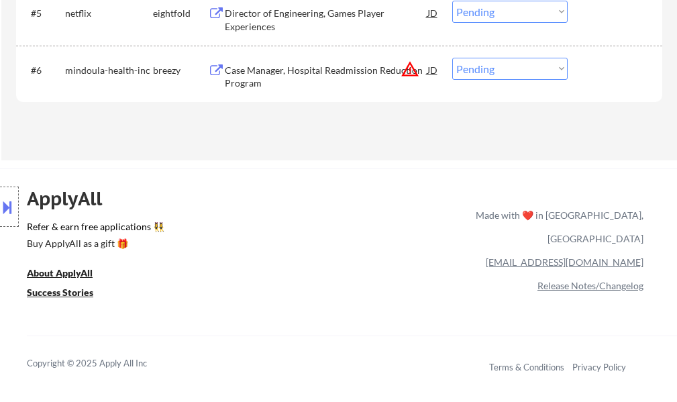
scroll to position [671, 0]
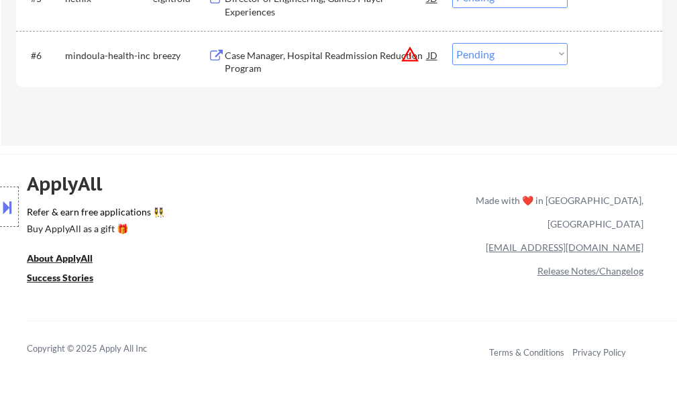
click at [269, 70] on div "Case Manager, Hospital Readmission Reduction Program" at bounding box center [326, 62] width 202 height 26
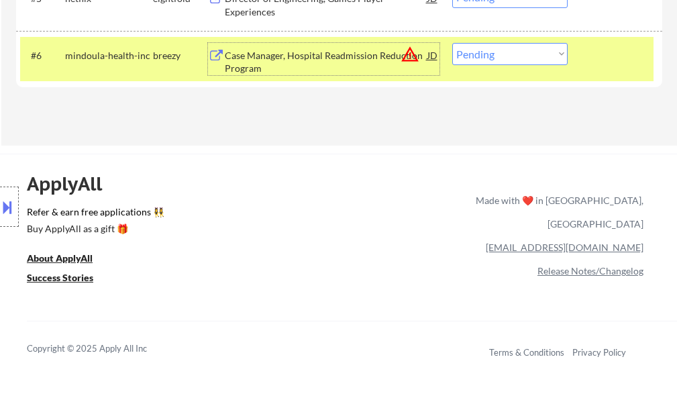
click at [491, 58] on select "Choose an option... Pending Applied Excluded (Questions) Excluded (Expired) Exc…" at bounding box center [509, 54] width 115 height 22
select select ""excluded__bad_match_""
click at [452, 43] on select "Choose an option... Pending Applied Excluded (Questions) Excluded (Expired) Exc…" at bounding box center [509, 54] width 115 height 22
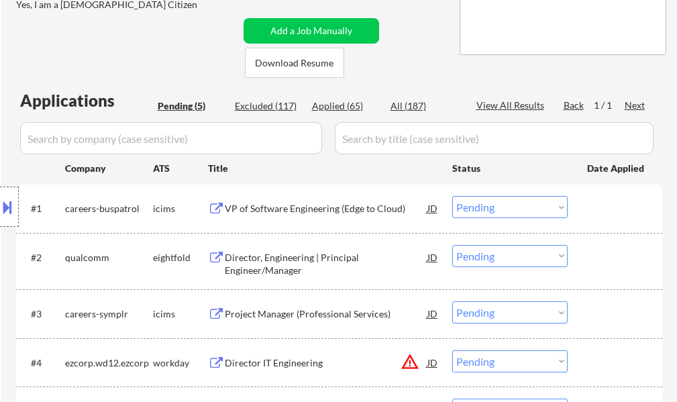
scroll to position [335, 0]
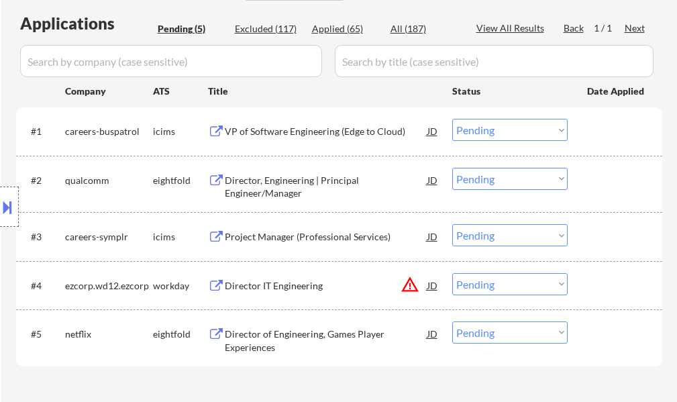
click at [253, 284] on div "Director IT Engineering" at bounding box center [326, 285] width 202 height 13
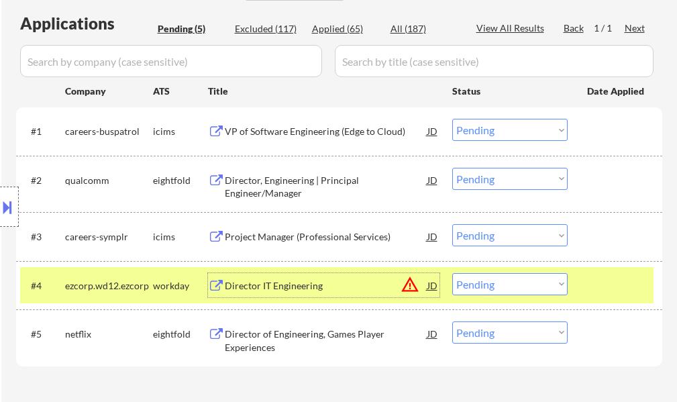
click at [4, 209] on button at bounding box center [7, 207] width 15 height 22
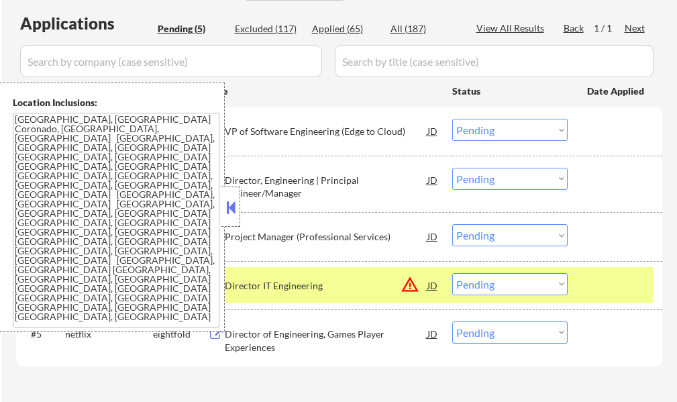
click at [224, 209] on button at bounding box center [230, 207] width 15 height 20
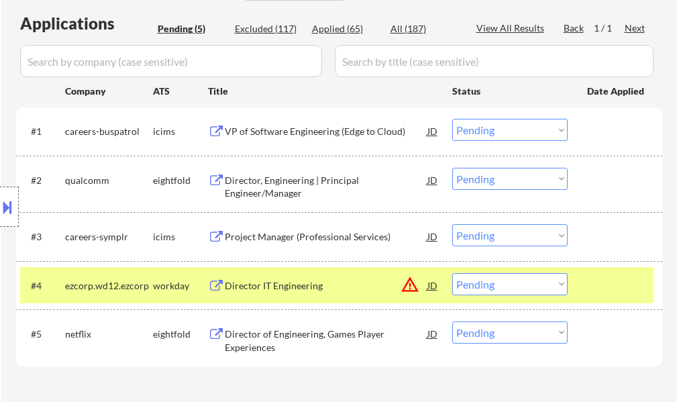
click at [514, 278] on select "Choose an option... Pending Applied Excluded (Questions) Excluded (Expired) Exc…" at bounding box center [509, 284] width 115 height 22
click at [452, 273] on select "Choose an option... Pending Applied Excluded (Questions) Excluded (Expired) Exc…" at bounding box center [509, 284] width 115 height 22
click at [591, 279] on div at bounding box center [616, 285] width 59 height 24
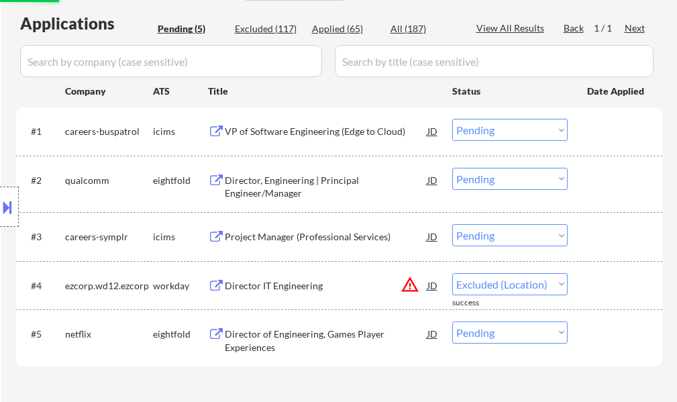
select select ""pending""
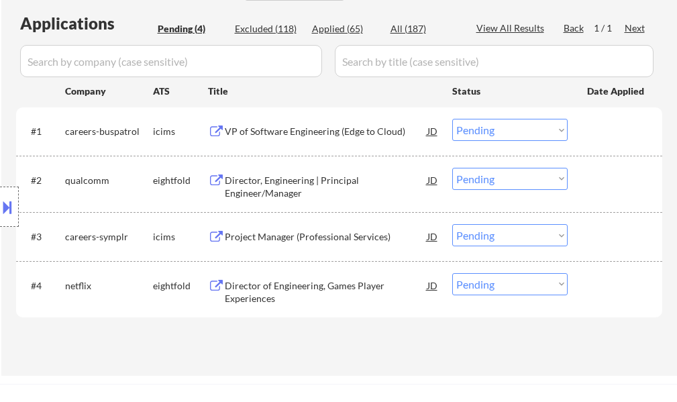
click at [278, 132] on div "VP of Software Engineering (Edge to Cloud)" at bounding box center [326, 131] width 202 height 13
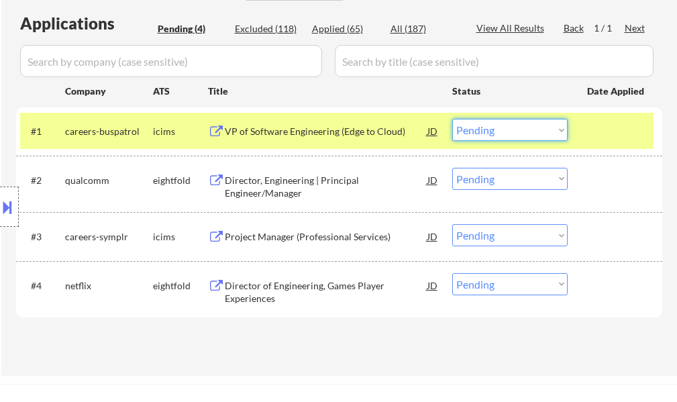
click at [479, 133] on select "Choose an option... Pending Applied Excluded (Questions) Excluded (Expired) Exc…" at bounding box center [509, 130] width 115 height 22
click at [452, 119] on select "Choose an option... Pending Applied Excluded (Questions) Excluded (Expired) Exc…" at bounding box center [509, 130] width 115 height 22
click at [587, 129] on div at bounding box center [616, 131] width 59 height 24
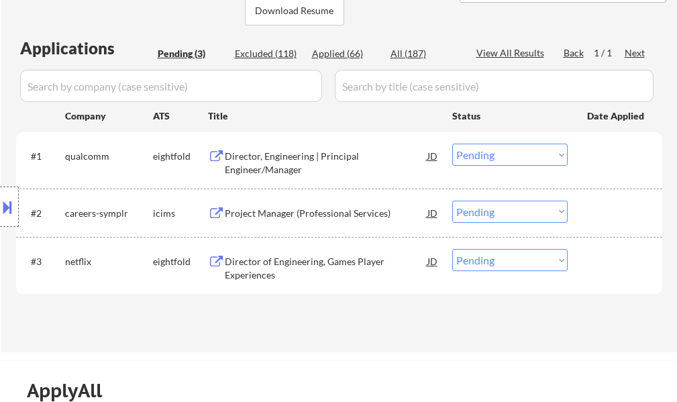
scroll to position [268, 0]
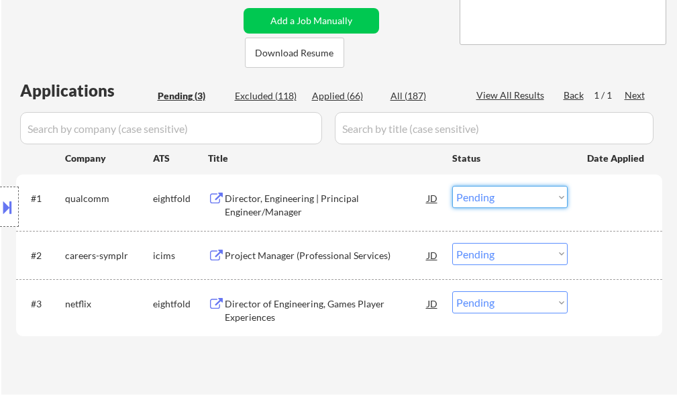
click at [465, 192] on select "Choose an option... Pending Applied Excluded (Questions) Excluded (Expired) Exc…" at bounding box center [509, 197] width 115 height 22
click at [452, 186] on select "Choose an option... Pending Applied Excluded (Questions) Excluded (Expired) Exc…" at bounding box center [509, 197] width 115 height 22
select select ""pending""
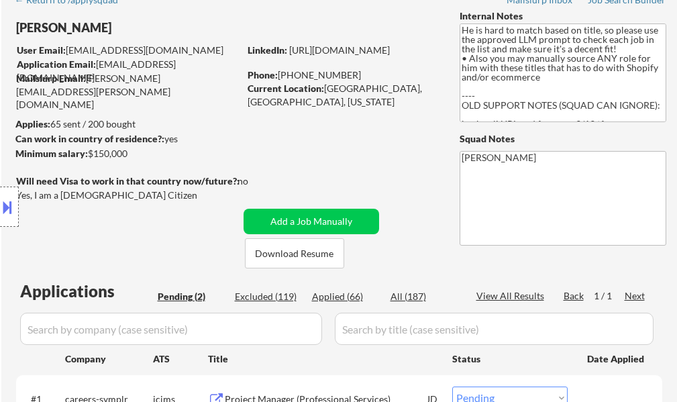
scroll to position [67, 0]
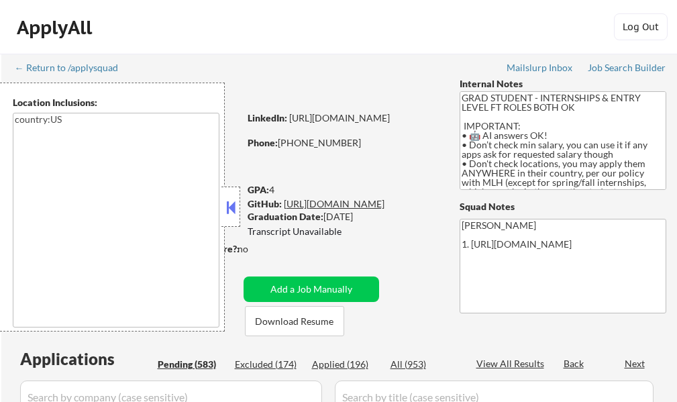
type textarea "country:[GEOGRAPHIC_DATA]"
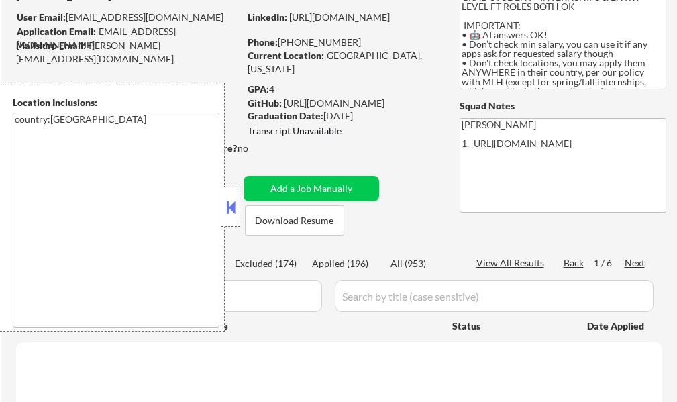
scroll to position [134, 0]
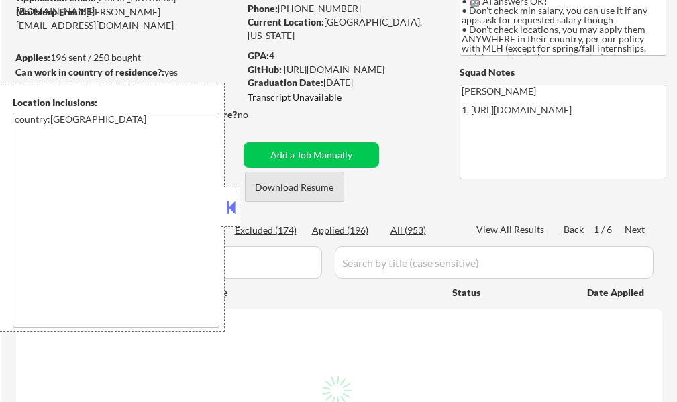
click at [236, 205] on button at bounding box center [230, 207] width 15 height 20
select select ""pending""
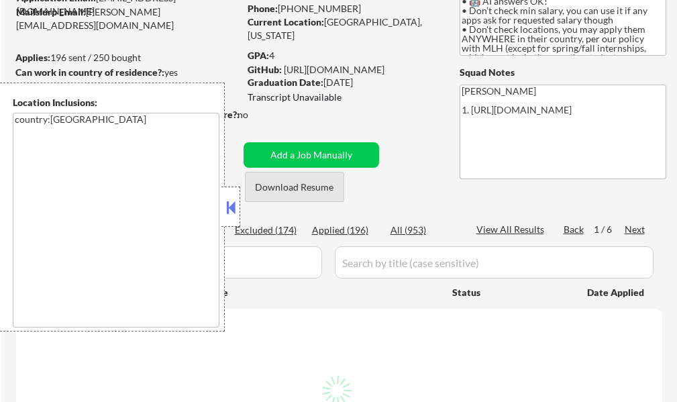
select select ""pending""
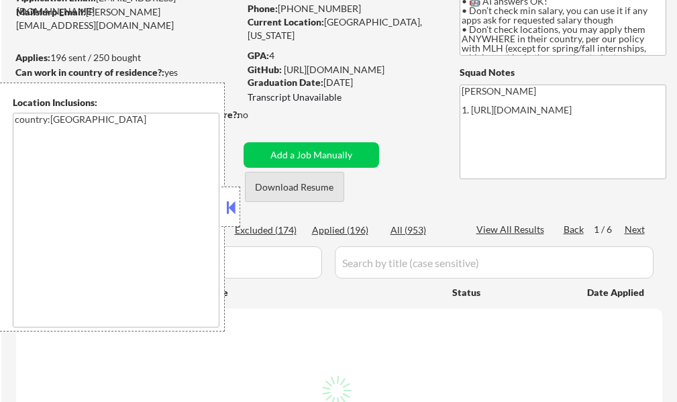
select select ""pending""
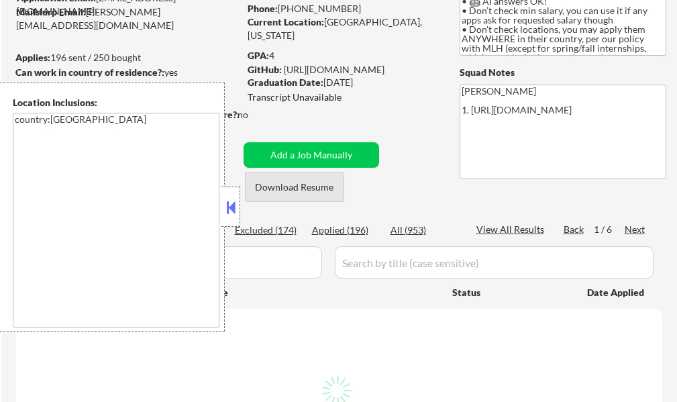
select select ""pending""
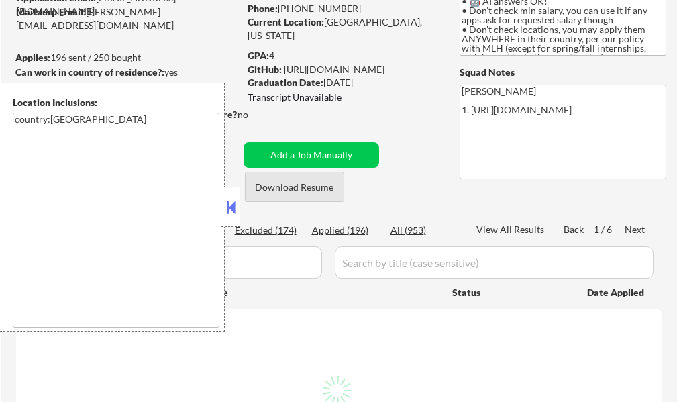
select select ""pending""
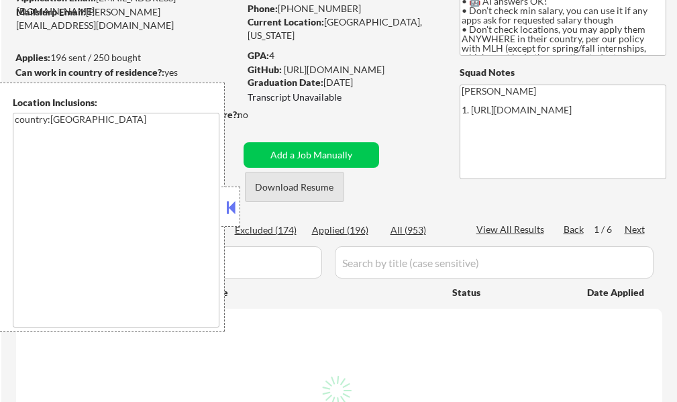
select select ""pending""
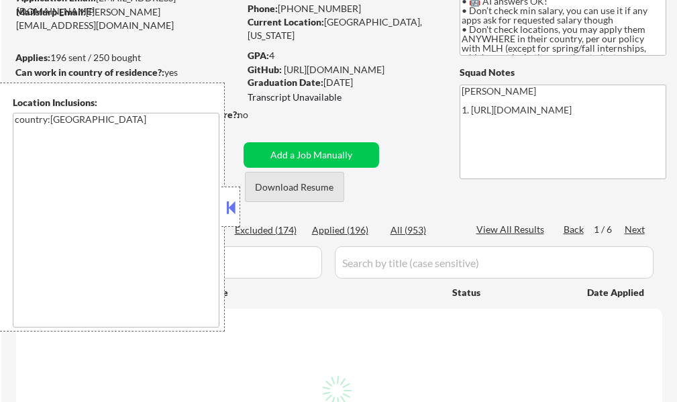
select select ""pending""
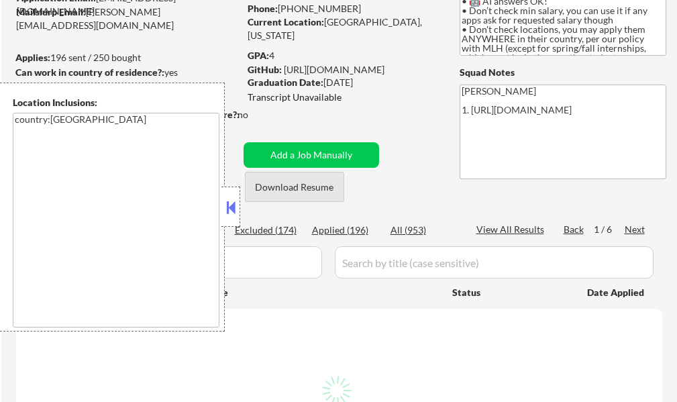
select select ""pending""
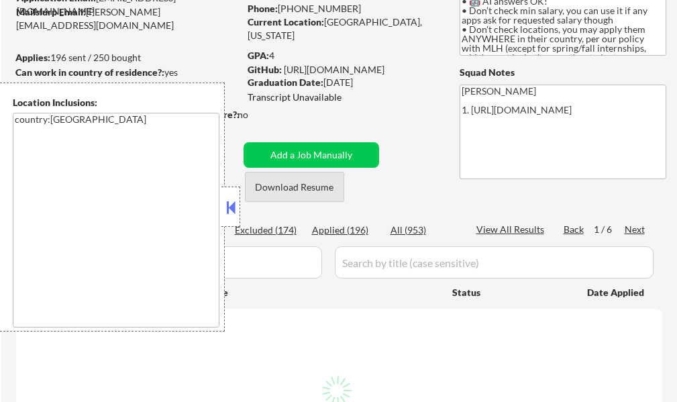
select select ""pending""
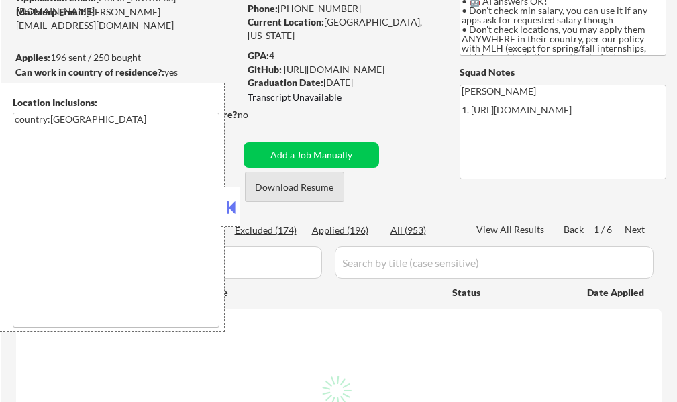
select select ""pending""
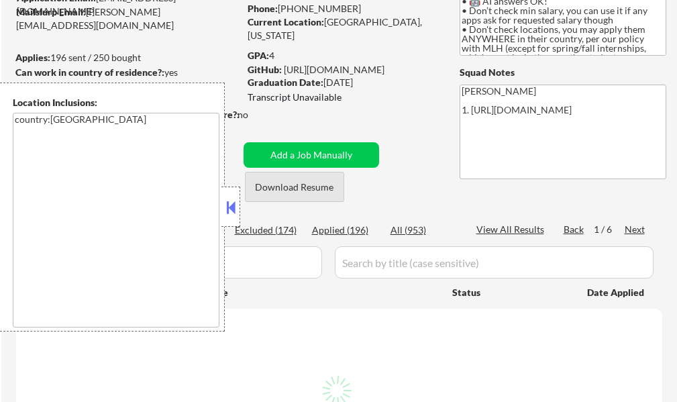
select select ""pending""
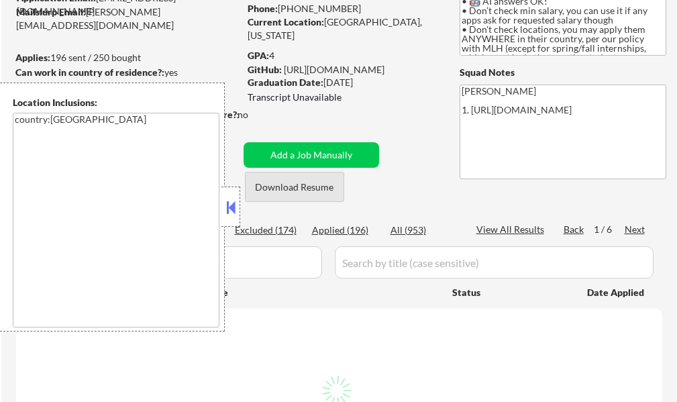
select select ""pending""
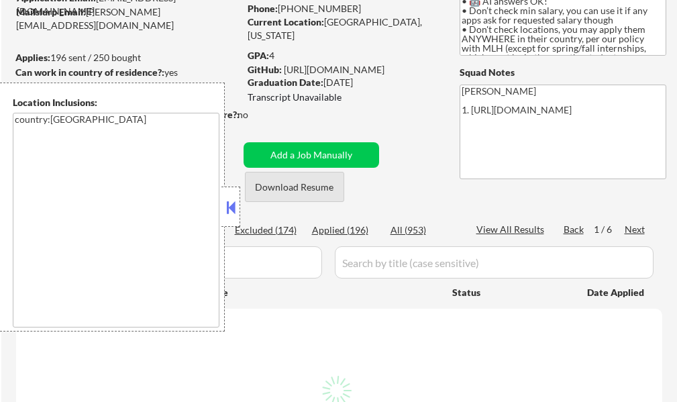
select select ""pending""
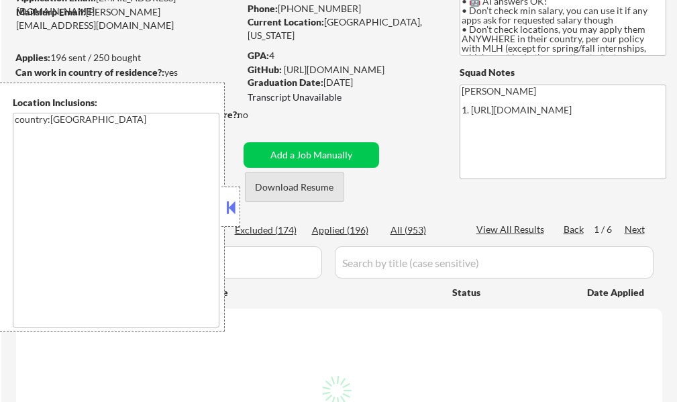
select select ""pending""
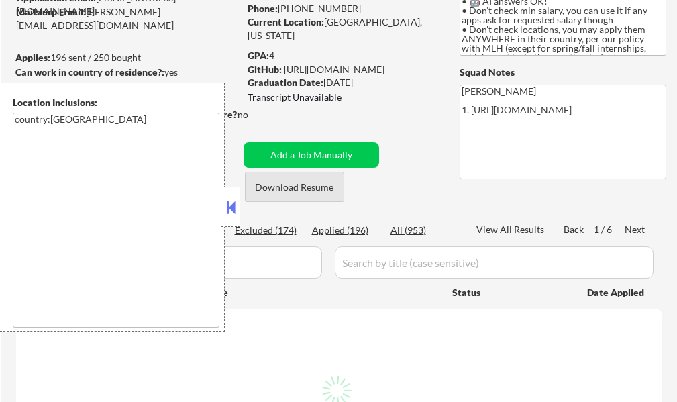
select select ""pending""
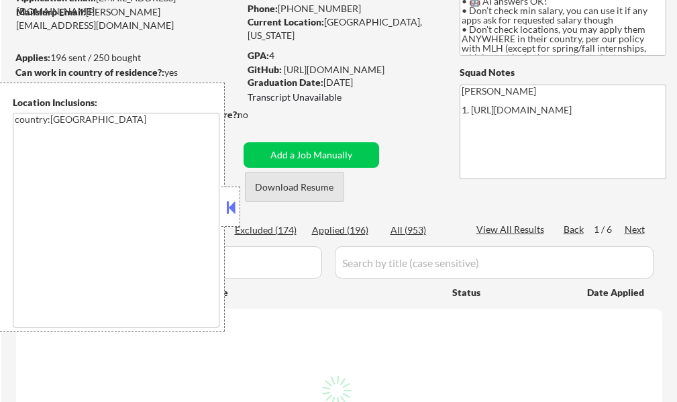
select select ""pending""
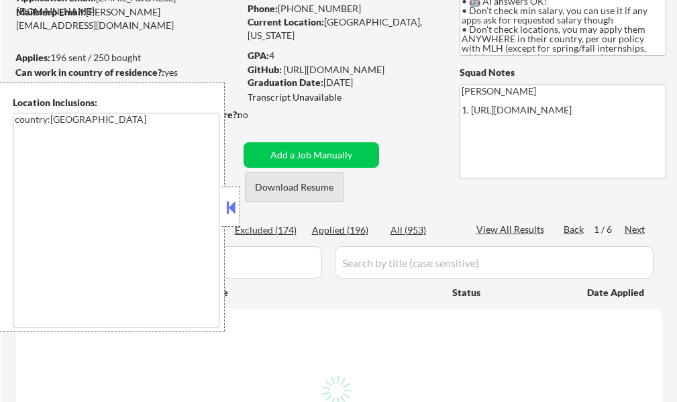
select select ""pending""
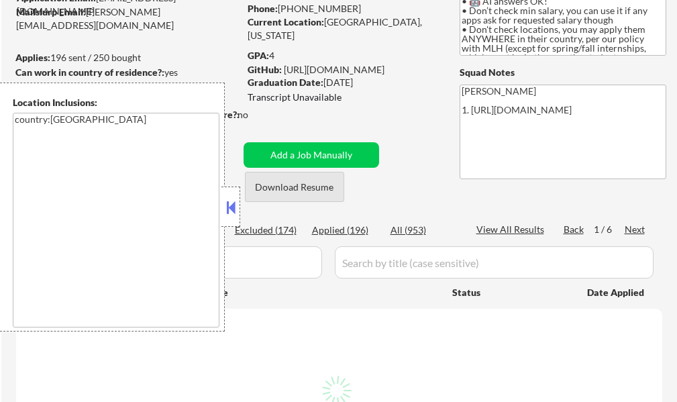
select select ""pending""
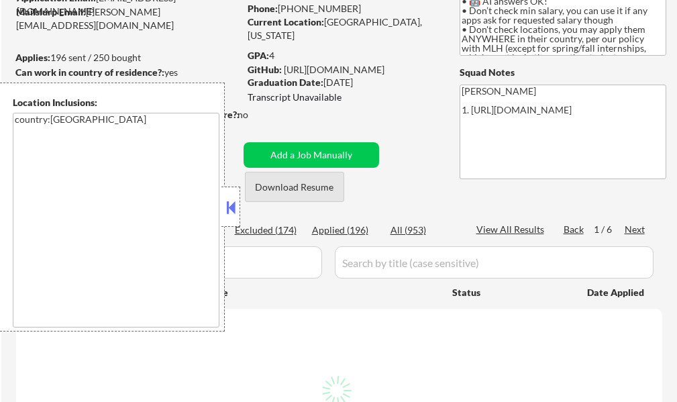
select select ""pending""
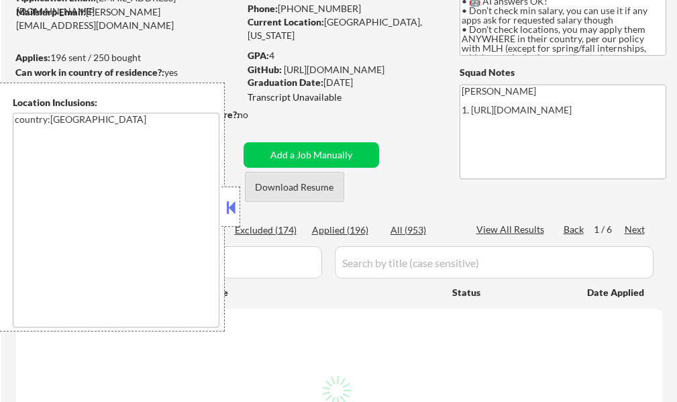
select select ""pending""
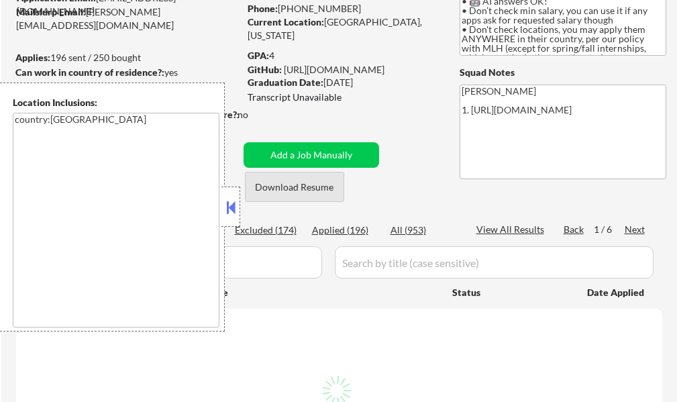
select select ""pending""
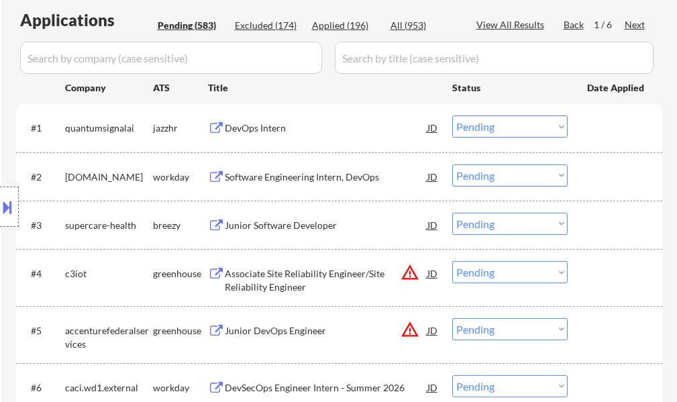
scroll to position [268, 0]
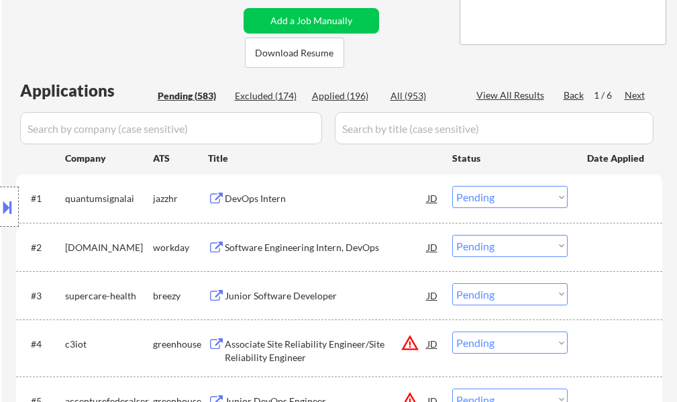
click at [632, 98] on div "Next" at bounding box center [634, 95] width 21 height 13
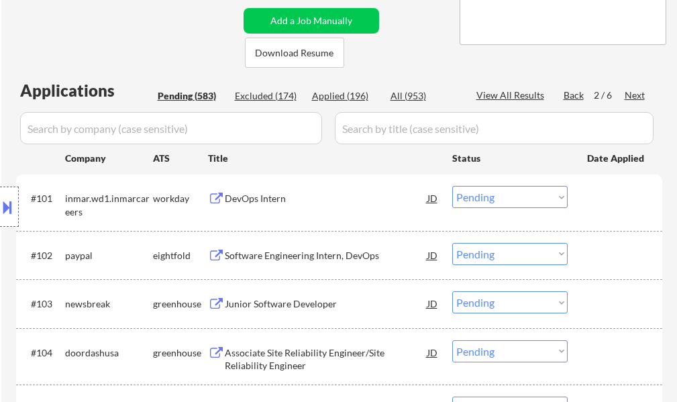
click at [630, 97] on div "Next" at bounding box center [634, 95] width 21 height 13
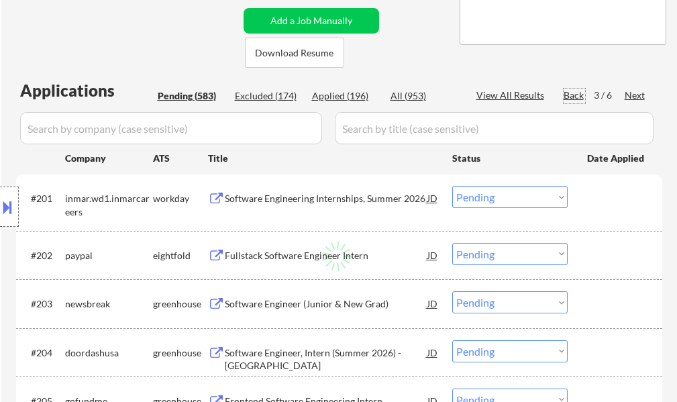
click at [576, 99] on div "Back" at bounding box center [573, 95] width 21 height 13
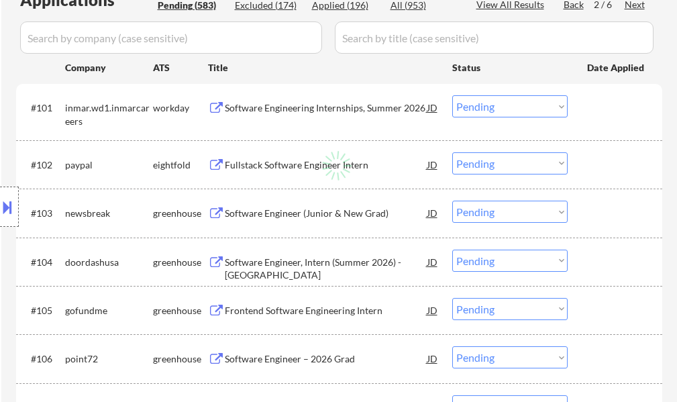
scroll to position [335, 0]
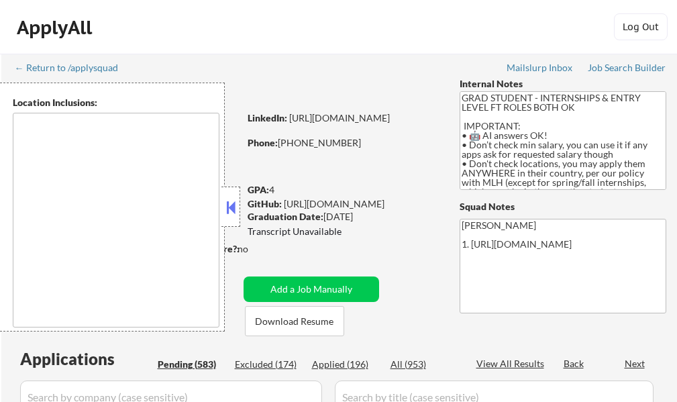
scroll to position [67, 0]
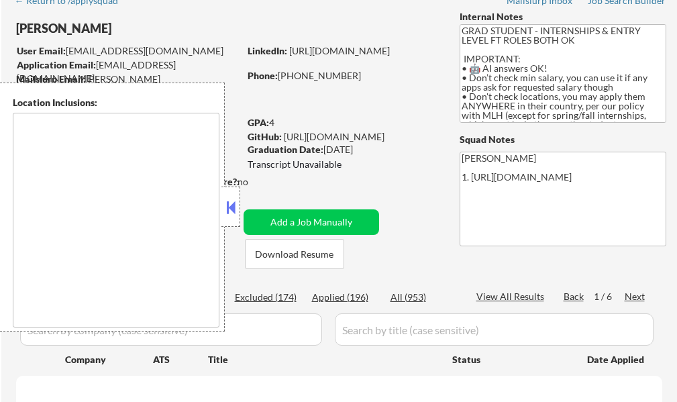
type textarea "country:[GEOGRAPHIC_DATA]"
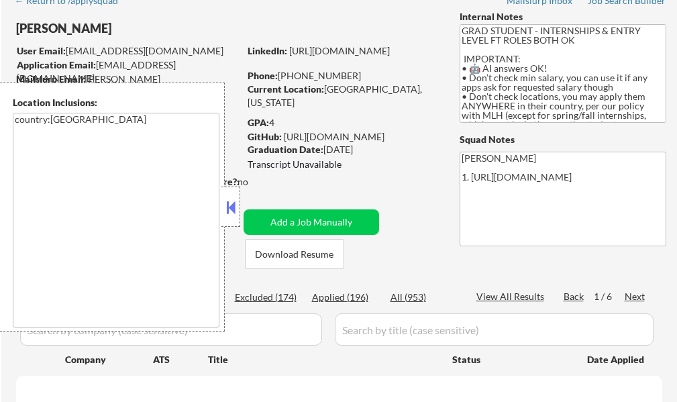
click at [229, 209] on button at bounding box center [230, 207] width 15 height 20
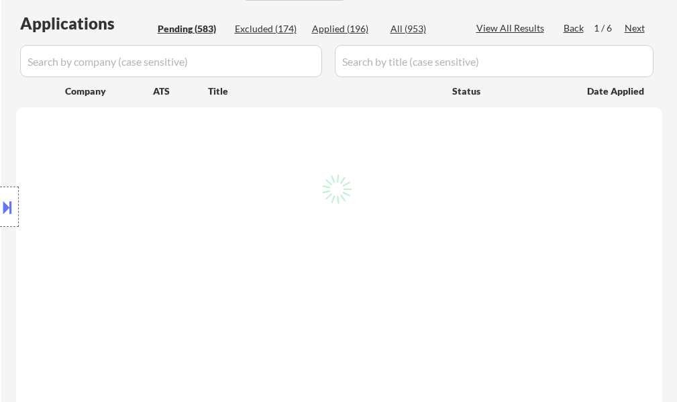
scroll to position [402, 0]
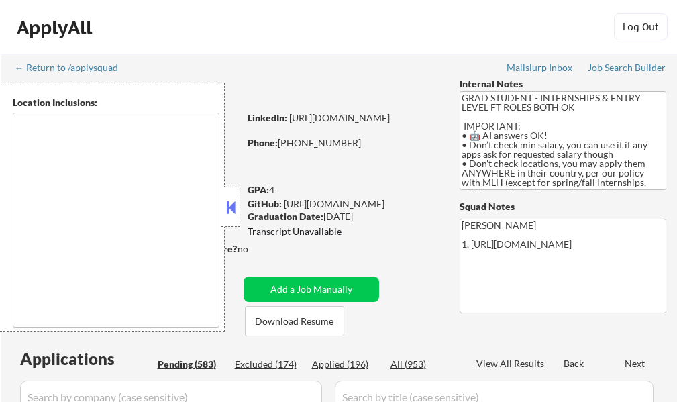
type textarea "country:[GEOGRAPHIC_DATA]"
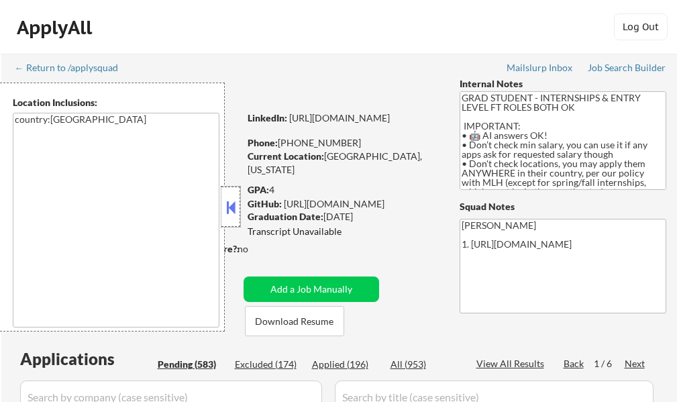
click at [227, 218] on div at bounding box center [230, 206] width 19 height 40
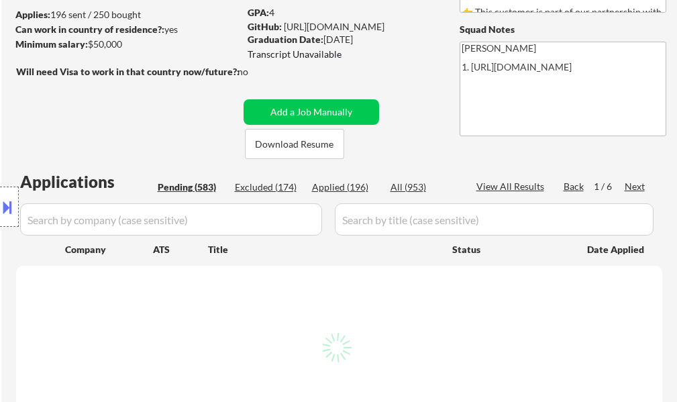
scroll to position [201, 0]
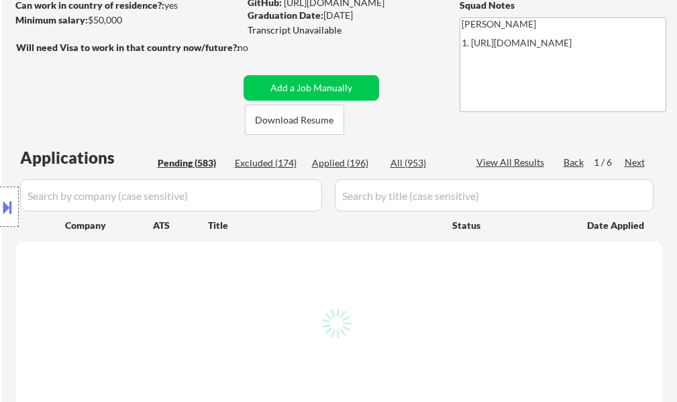
select select ""pending""
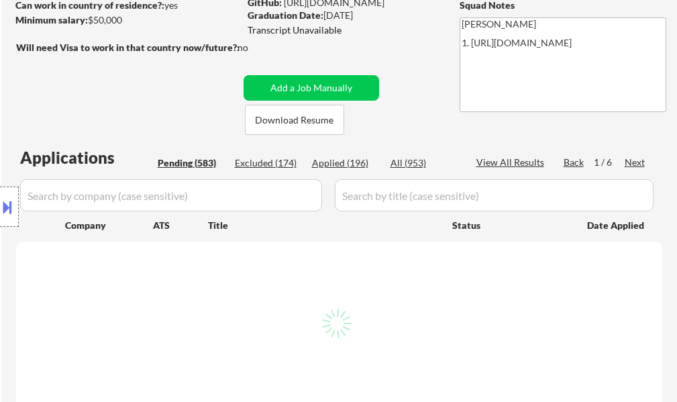
select select ""pending""
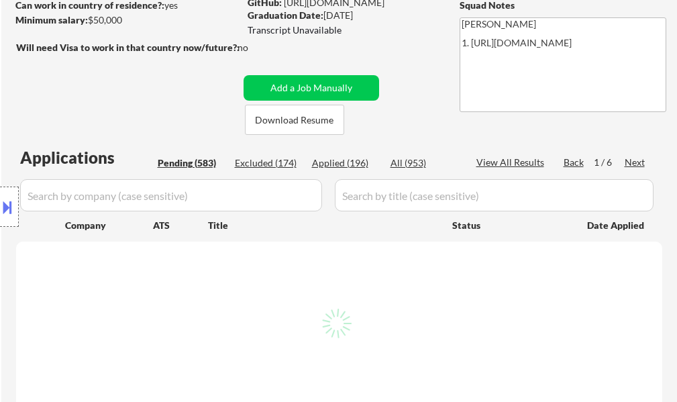
select select ""pending""
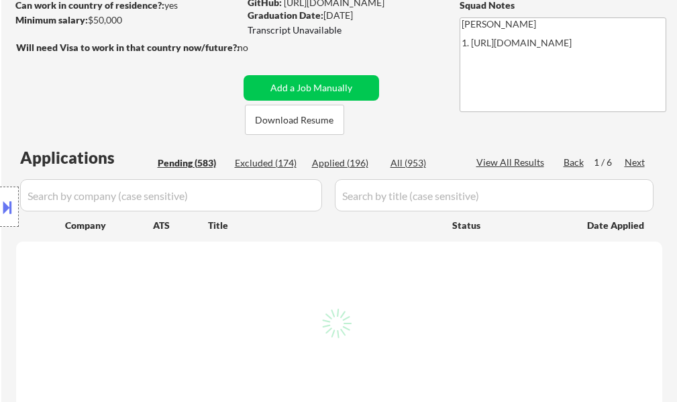
select select ""pending""
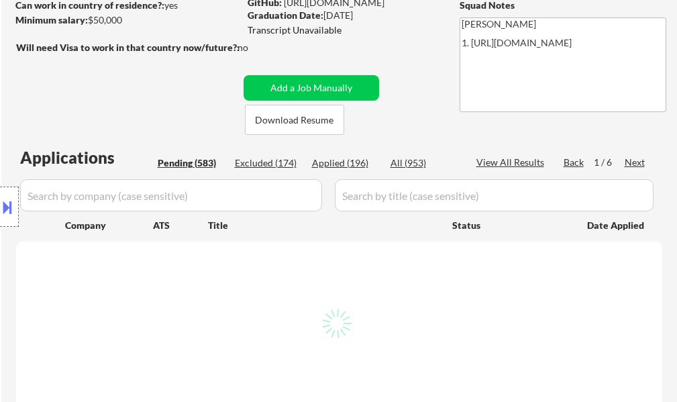
select select ""pending""
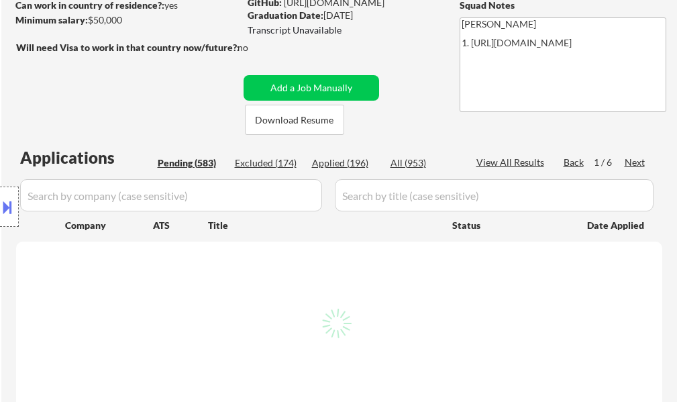
select select ""pending""
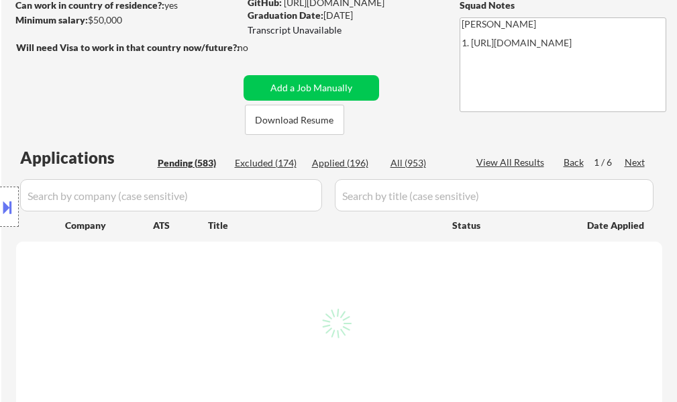
select select ""pending""
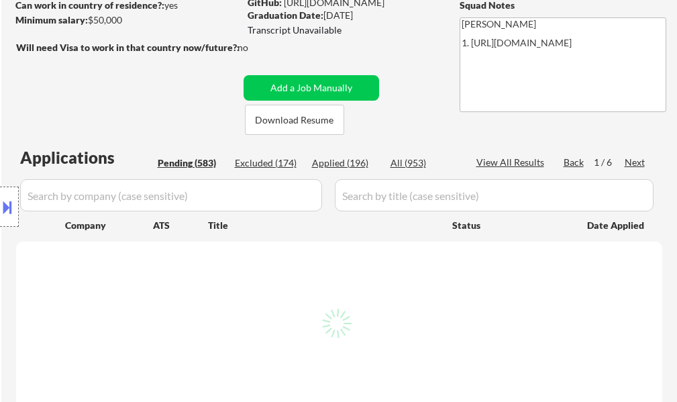
select select ""pending""
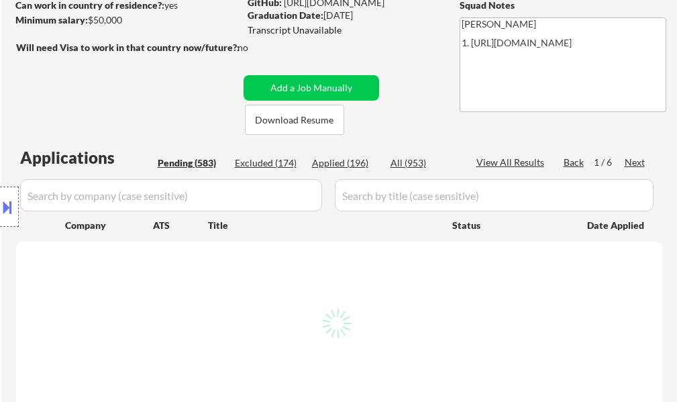
select select ""pending""
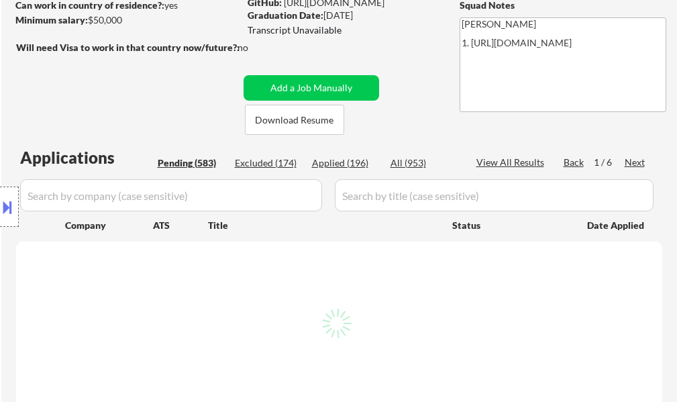
select select ""pending""
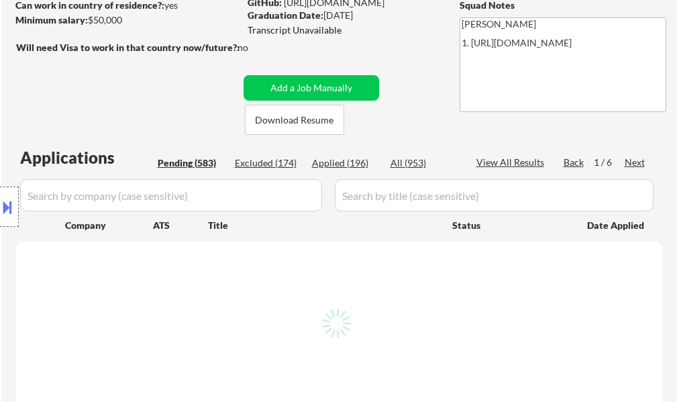
select select ""pending""
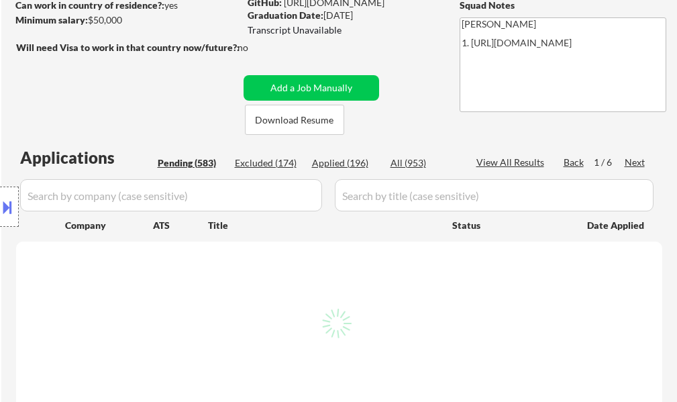
select select ""pending""
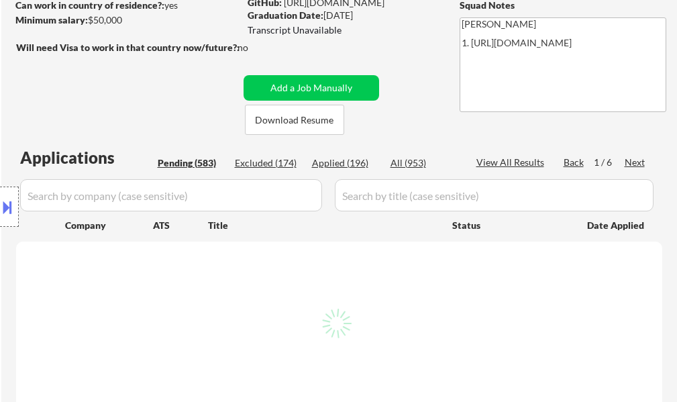
select select ""pending""
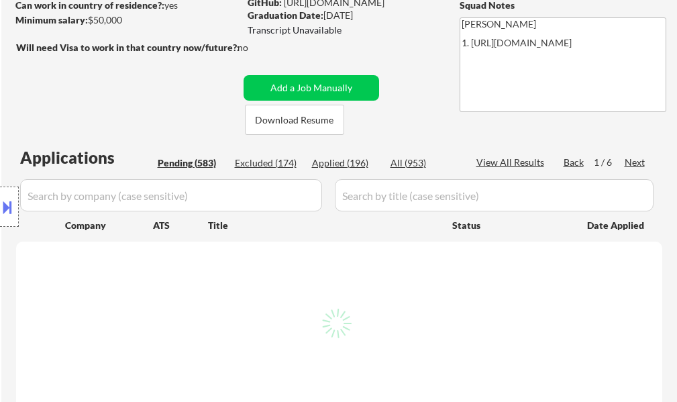
select select ""pending""
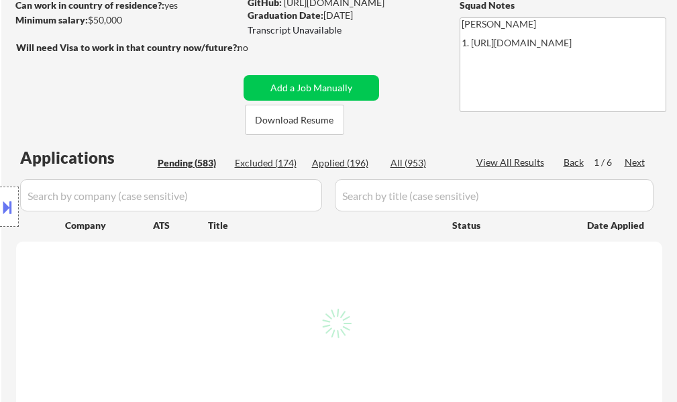
select select ""pending""
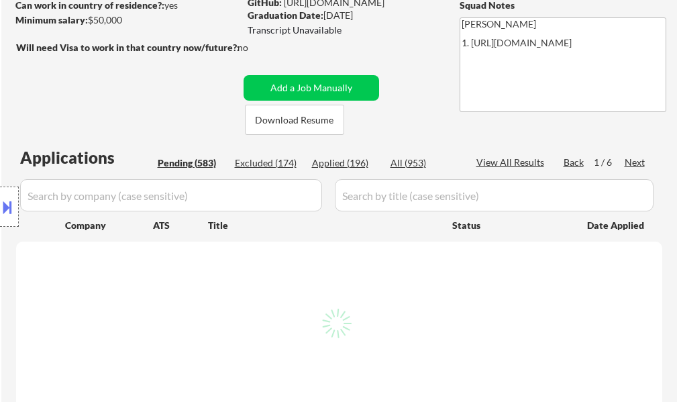
select select ""pending""
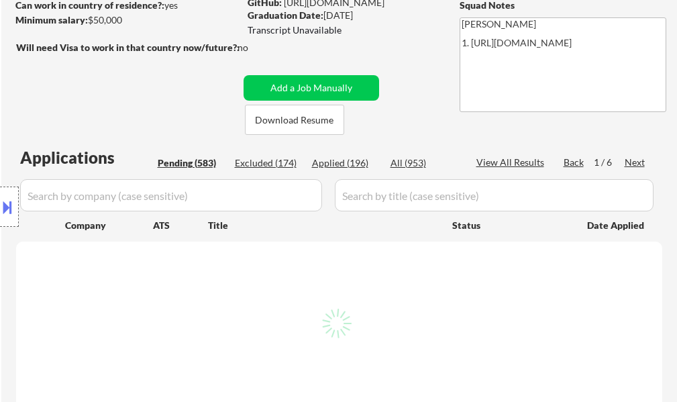
select select ""pending""
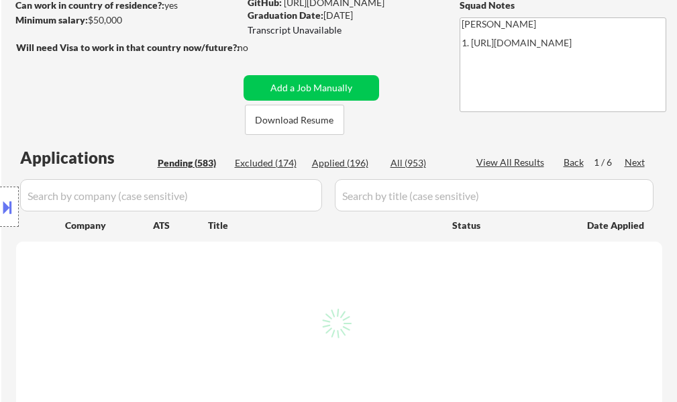
select select ""pending""
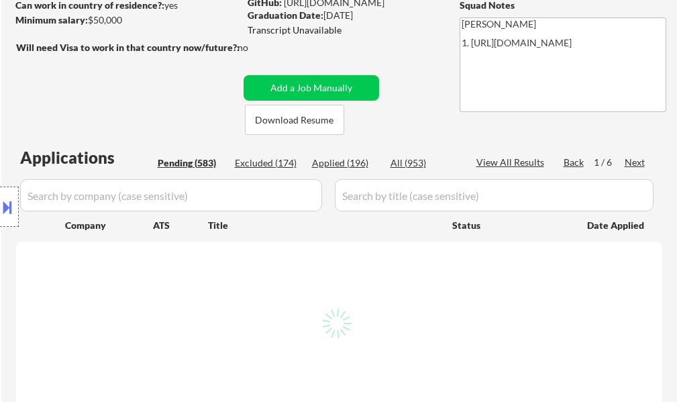
select select ""pending""
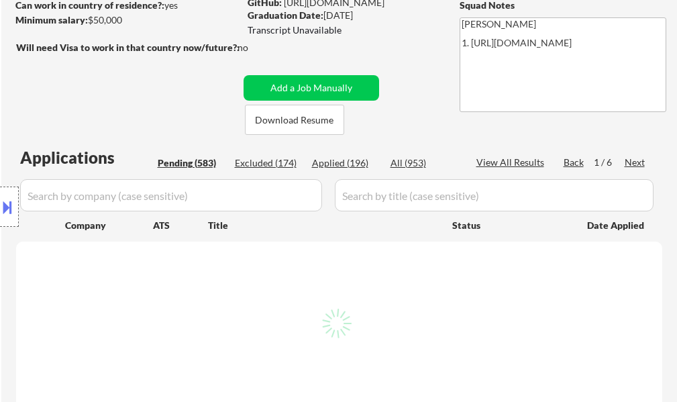
select select ""pending""
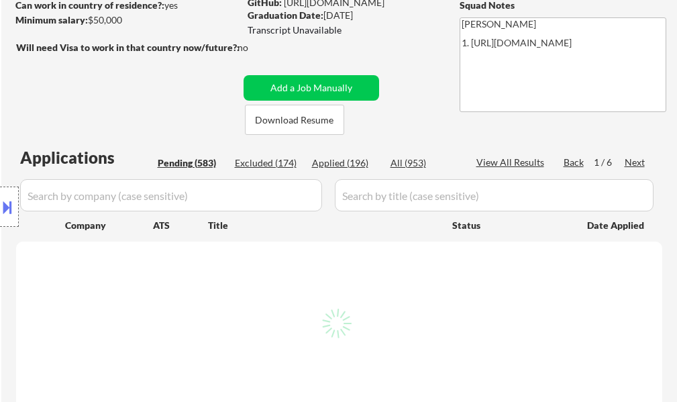
select select ""pending""
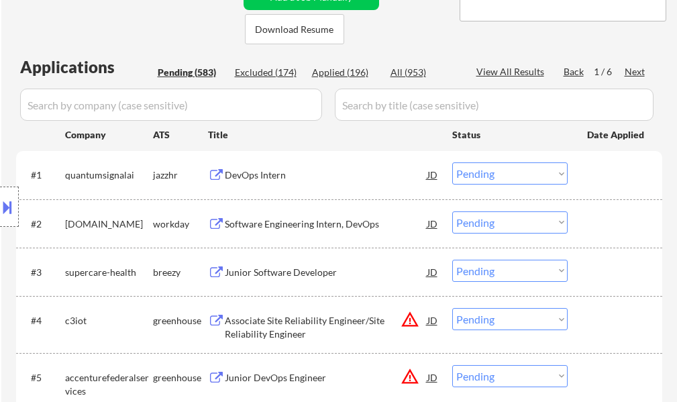
scroll to position [268, 0]
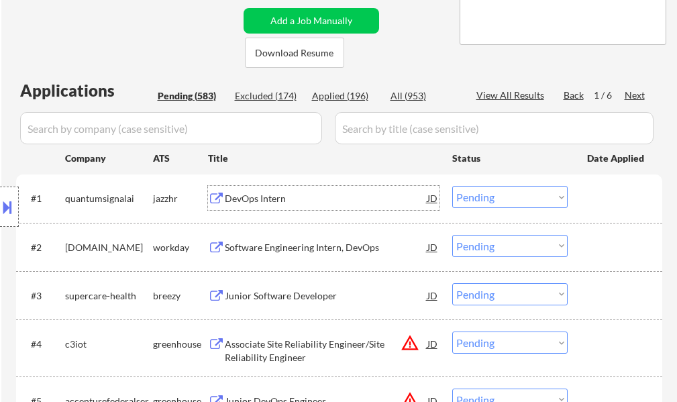
click at [258, 202] on div "DevOps Intern" at bounding box center [326, 198] width 202 height 13
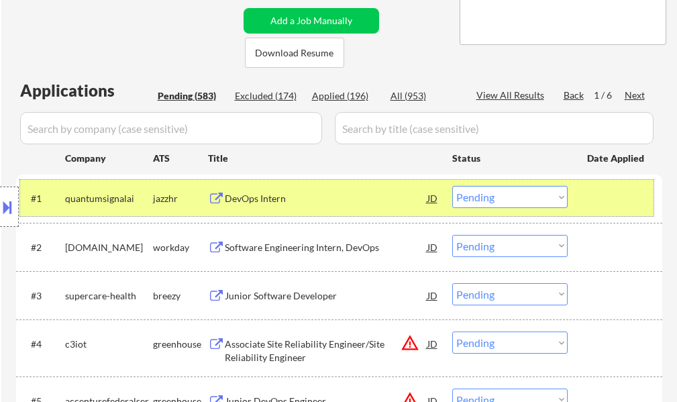
click at [602, 192] on div at bounding box center [616, 198] width 59 height 24
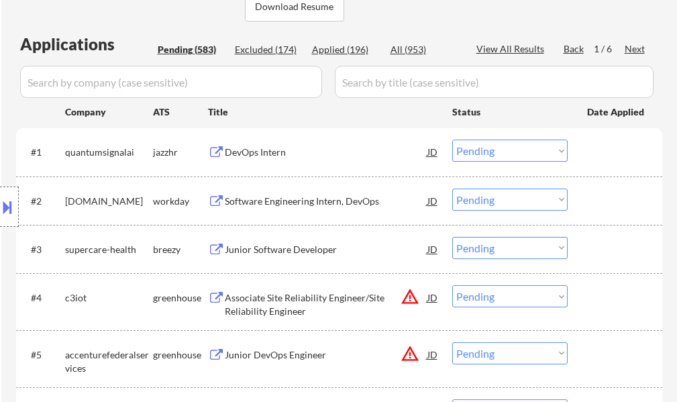
scroll to position [335, 0]
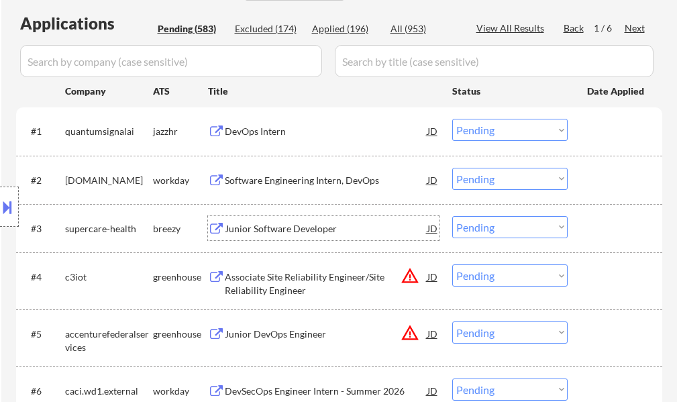
click at [304, 223] on div "Junior Software Developer" at bounding box center [326, 228] width 202 height 13
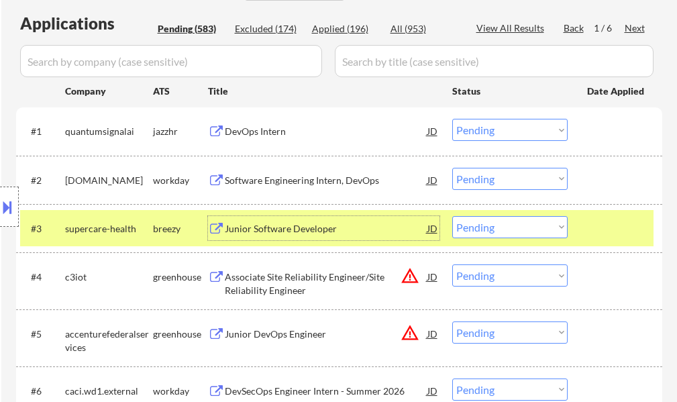
click at [538, 223] on select "Choose an option... Pending Applied Excluded (Questions) Excluded (Expired) Exc…" at bounding box center [509, 227] width 115 height 22
click at [452, 216] on select "Choose an option... Pending Applied Excluded (Questions) Excluded (Expired) Exc…" at bounding box center [509, 227] width 115 height 22
click at [624, 235] on div at bounding box center [616, 228] width 59 height 24
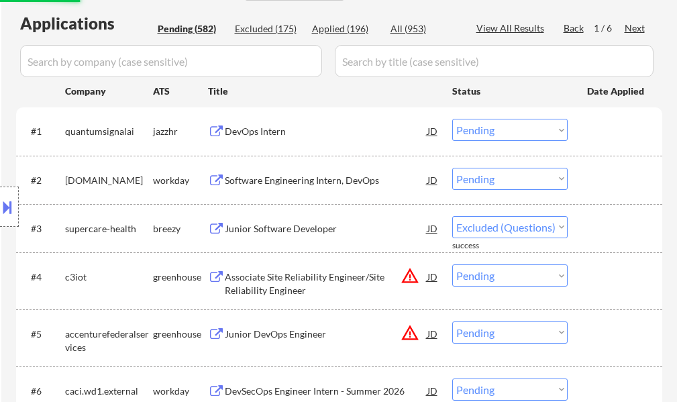
select select ""pending""
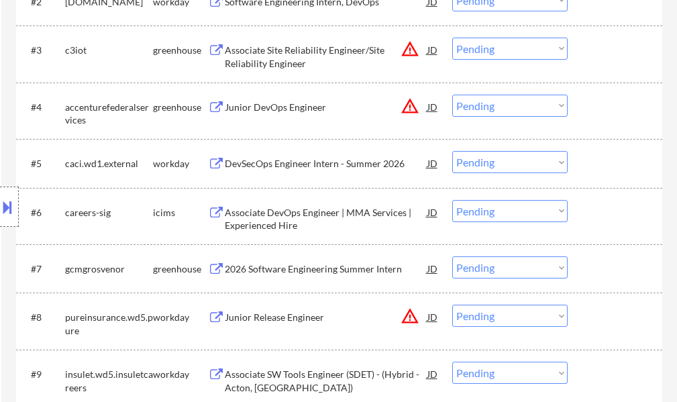
scroll to position [536, 0]
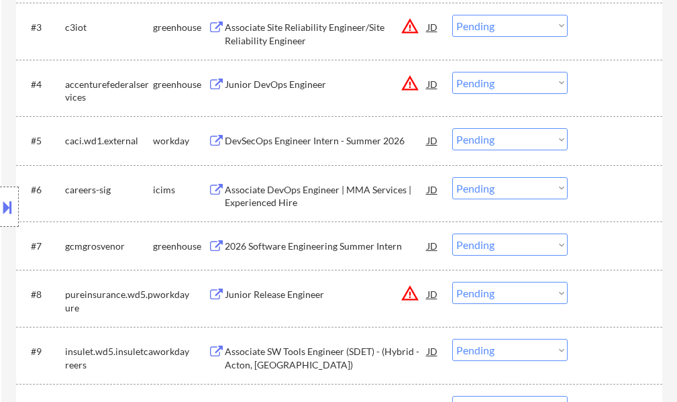
click at [318, 240] on div "2026 Software Engineering Summer Intern" at bounding box center [326, 245] width 202 height 13
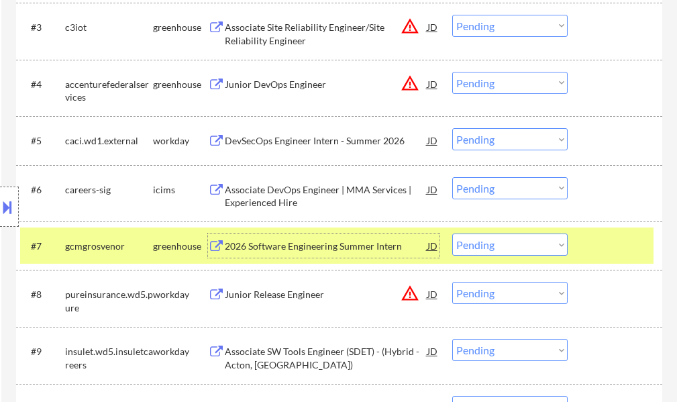
click at [614, 240] on div at bounding box center [616, 245] width 59 height 24
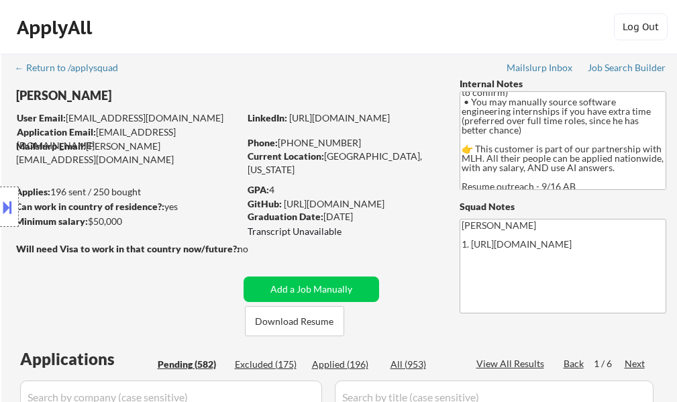
scroll to position [215, 0]
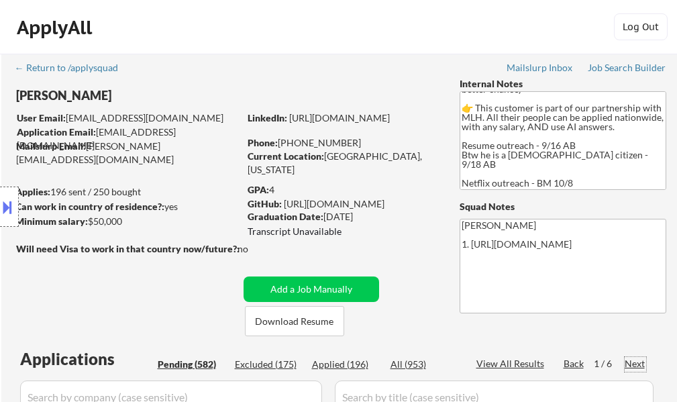
click at [630, 361] on div "Next" at bounding box center [634, 363] width 21 height 13
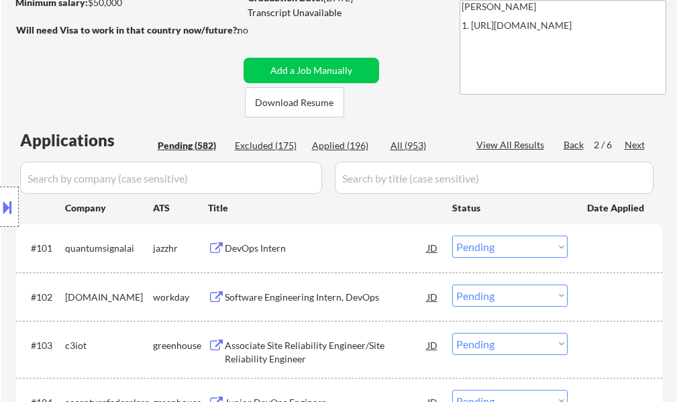
scroll to position [402, 0]
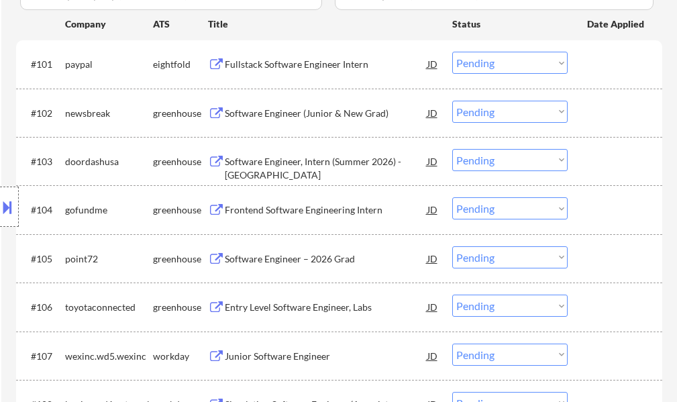
click at [300, 114] on div "Software Engineer (Junior & New Grad)" at bounding box center [326, 113] width 202 height 13
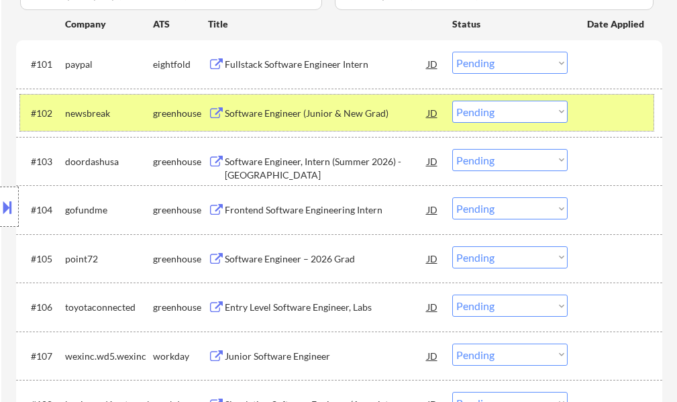
click at [601, 105] on div at bounding box center [616, 113] width 59 height 24
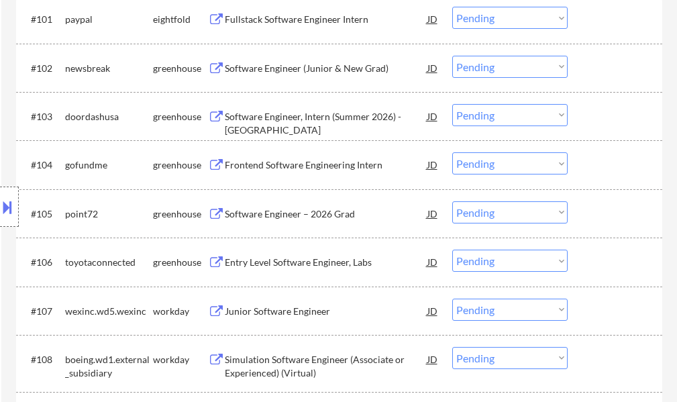
scroll to position [469, 0]
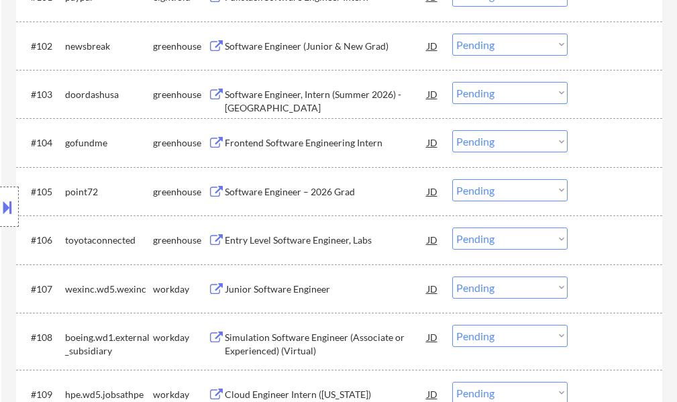
click at [285, 94] on div "Software Engineer, Intern (Summer 2026) - US" at bounding box center [326, 101] width 202 height 26
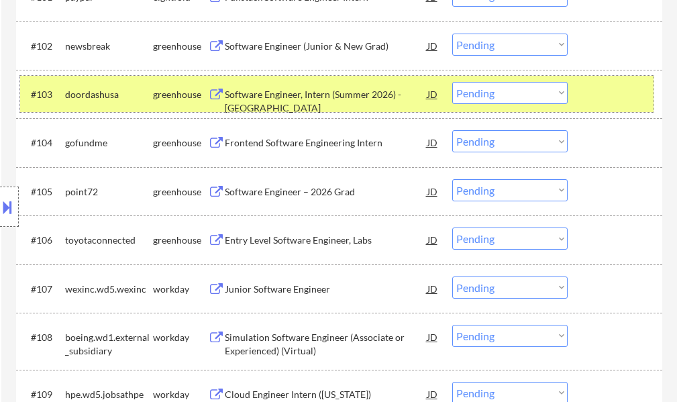
click at [612, 93] on div at bounding box center [616, 94] width 59 height 24
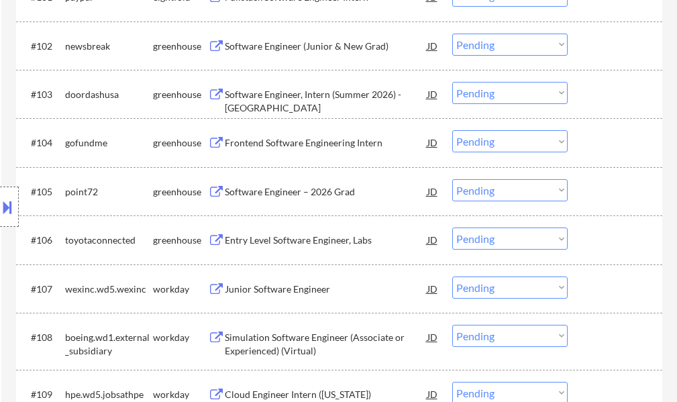
click at [333, 145] on div "Frontend Software Engineering Intern" at bounding box center [326, 142] width 202 height 13
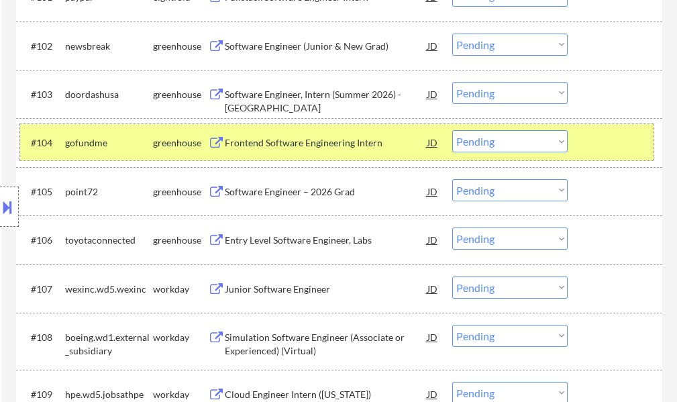
click at [592, 141] on div at bounding box center [616, 142] width 59 height 24
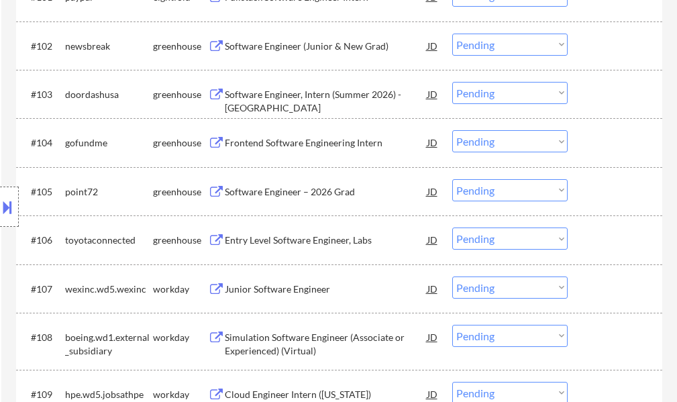
click at [270, 190] on div "Software Engineer – 2026 Grad" at bounding box center [326, 191] width 202 height 13
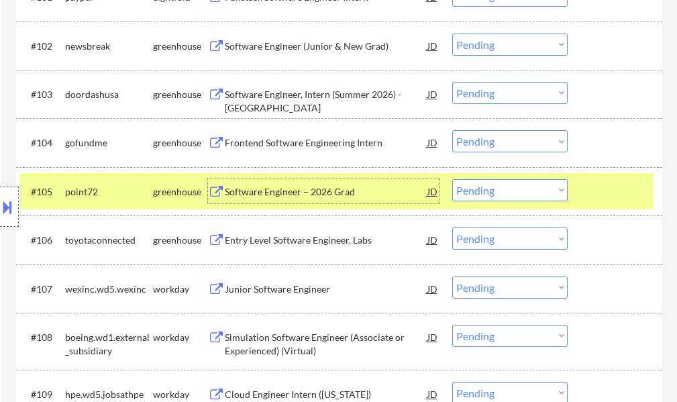
click at [599, 196] on div at bounding box center [616, 191] width 59 height 24
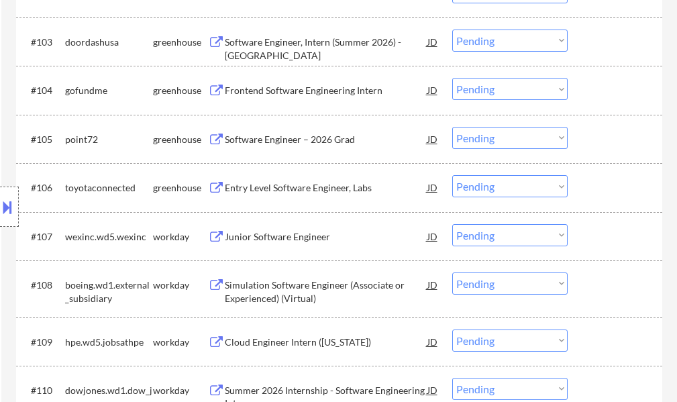
scroll to position [603, 0]
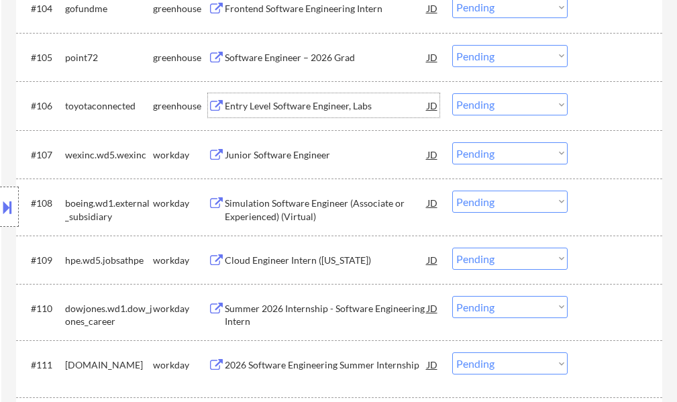
click at [272, 112] on div "Entry Level Software Engineer, Labs" at bounding box center [326, 105] width 202 height 13
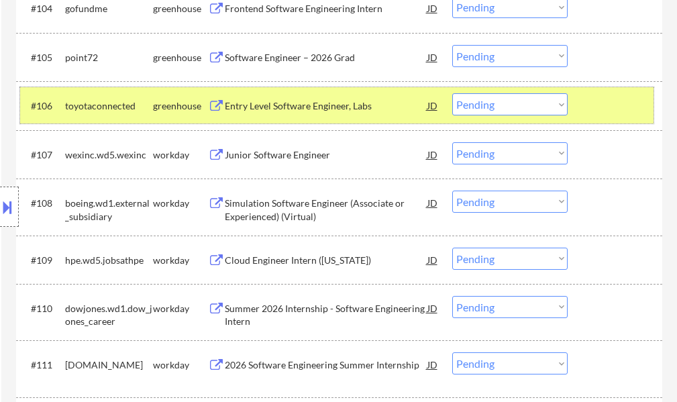
click at [612, 97] on div at bounding box center [616, 105] width 59 height 24
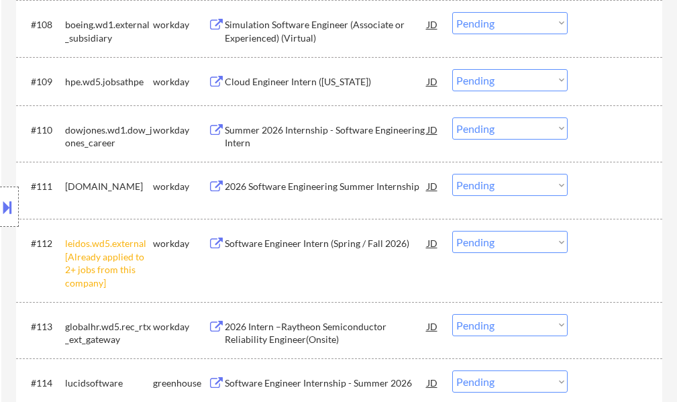
scroll to position [805, 0]
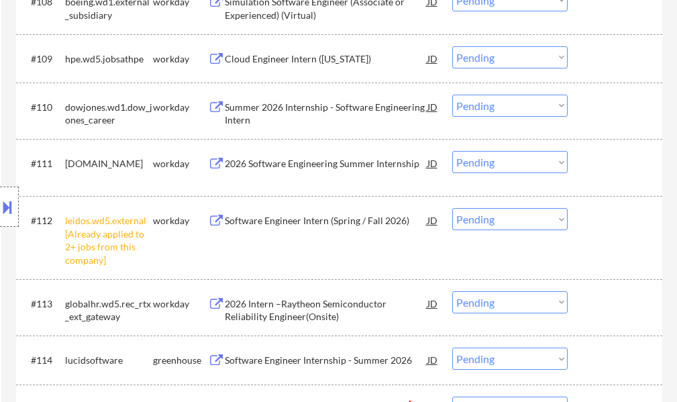
click at [494, 227] on select "Choose an option... Pending Applied Excluded (Questions) Excluded (Expired) Exc…" at bounding box center [509, 219] width 115 height 22
click at [452, 208] on select "Choose an option... Pending Applied Excluded (Questions) Excluded (Expired) Exc…" at bounding box center [509, 219] width 115 height 22
click at [634, 239] on div "#112 leidos.wd5.external [Already applied to 2+ jobs from this company] workday…" at bounding box center [336, 237] width 633 height 70
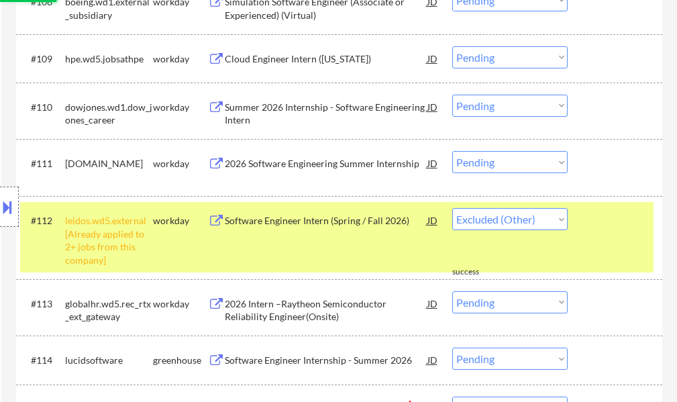
select select ""pending""
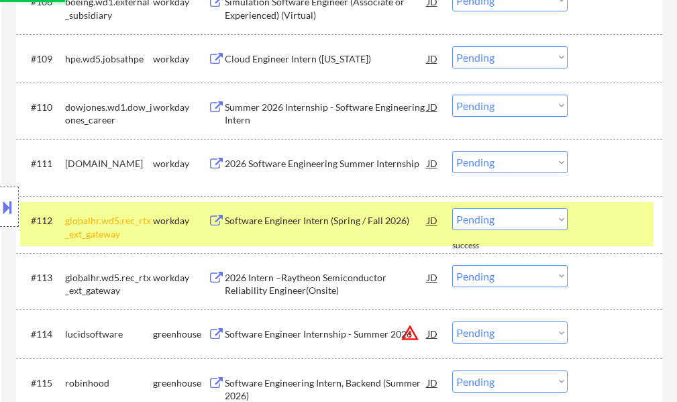
click at [636, 239] on div "#112 globalhr.wd5.rec_rtx_ext_gateway workday Software Engineer Intern (Spring …" at bounding box center [336, 224] width 633 height 44
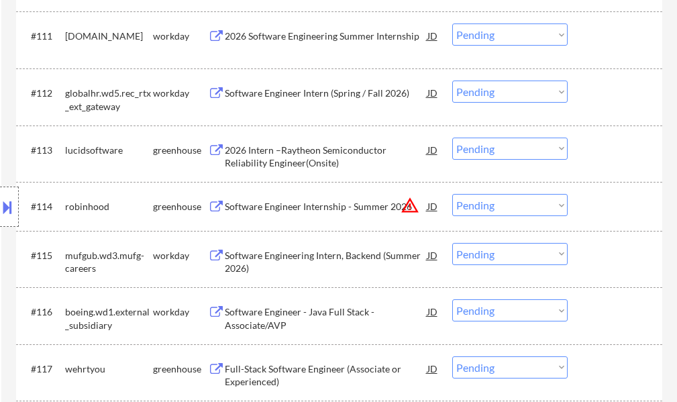
scroll to position [939, 0]
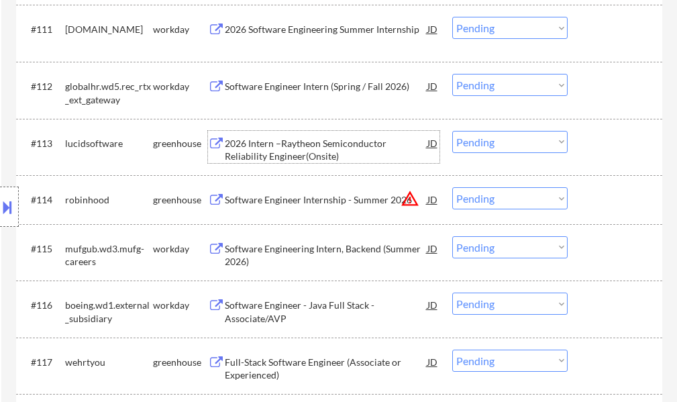
click at [330, 160] on div "2026 Intern –Raytheon Semiconductor Reliability Engineer(Onsite)" at bounding box center [326, 150] width 202 height 26
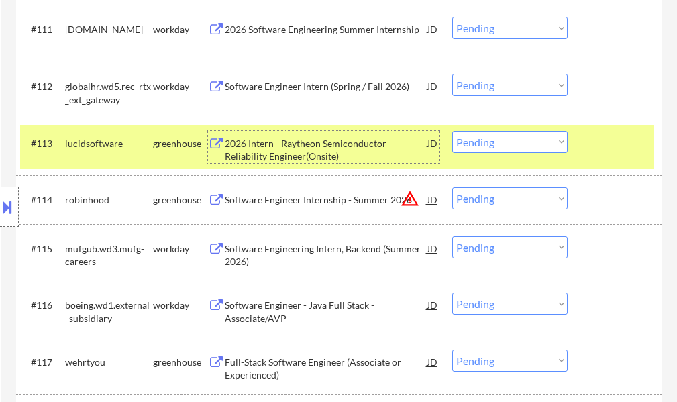
click at [597, 144] on div at bounding box center [616, 143] width 59 height 24
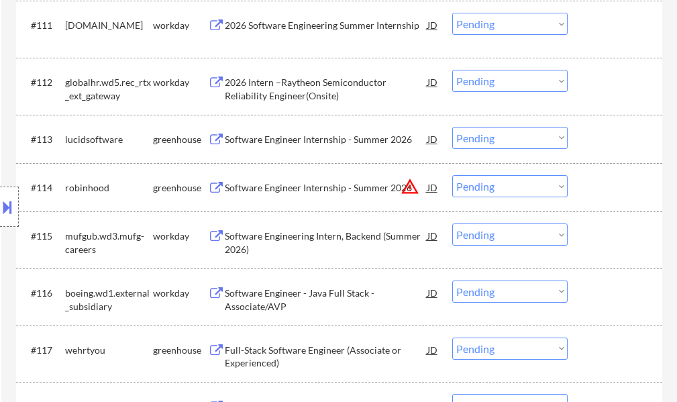
scroll to position [1140, 0]
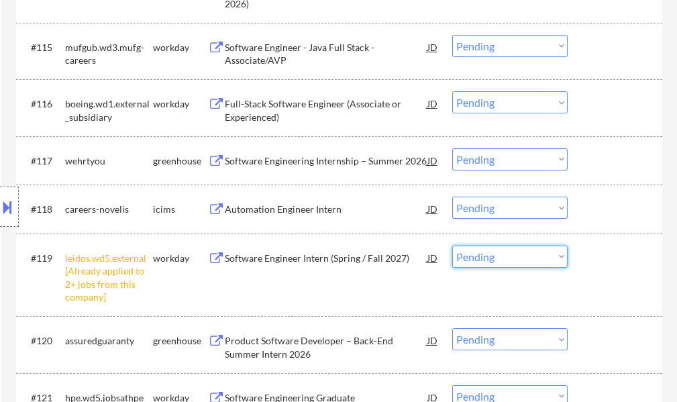
click at [494, 260] on select "Choose an option... Pending Applied Excluded (Questions) Excluded (Expired) Exc…" at bounding box center [509, 256] width 115 height 22
click at [452, 245] on select "Choose an option... Pending Applied Excluded (Questions) Excluded (Expired) Exc…" at bounding box center [509, 256] width 115 height 22
select select ""pending""
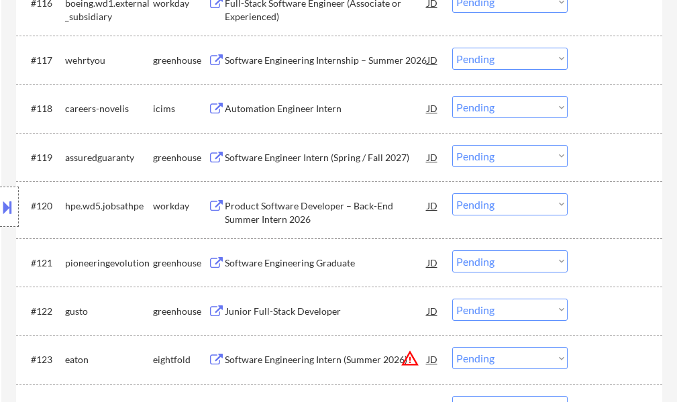
scroll to position [1274, 0]
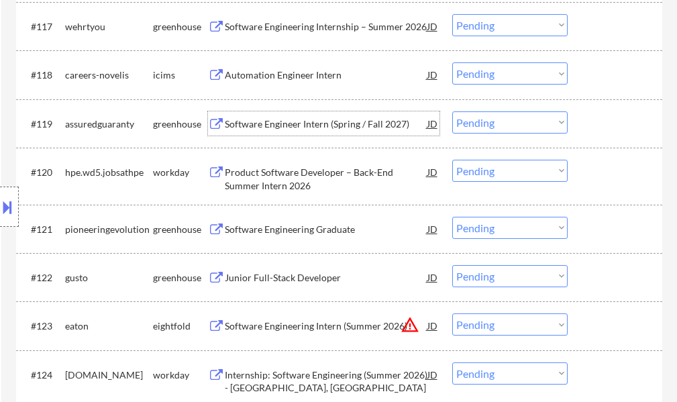
click at [306, 121] on div "Software Engineer Intern (Spring / Fall 2027)" at bounding box center [326, 123] width 202 height 13
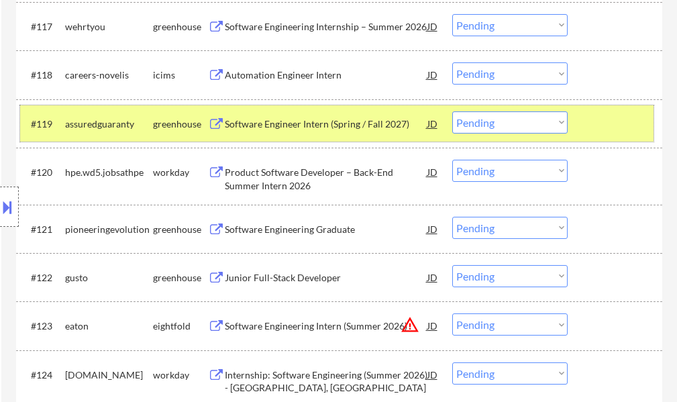
click at [628, 131] on div at bounding box center [616, 123] width 59 height 24
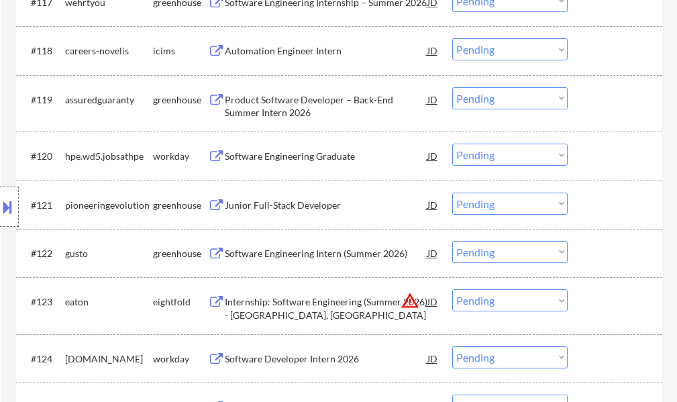
scroll to position [1341, 0]
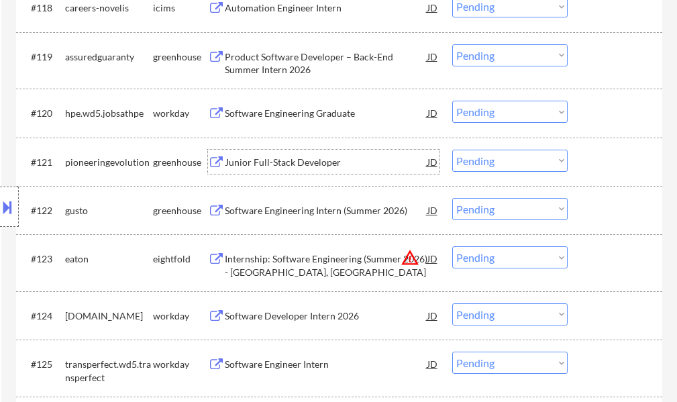
click at [314, 170] on div "Junior Full-Stack Developer" at bounding box center [326, 162] width 202 height 24
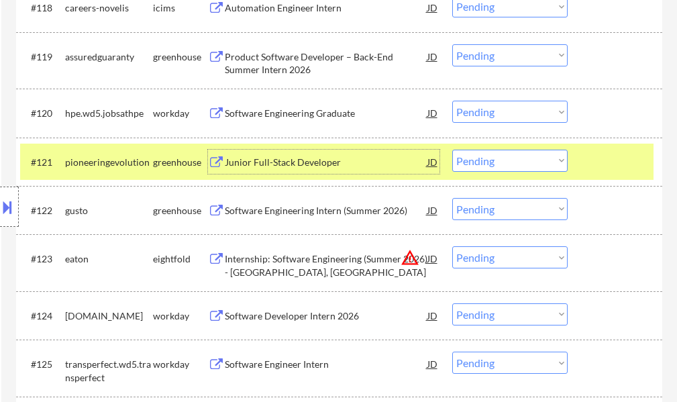
click at [513, 155] on select "Choose an option... Pending Applied Excluded (Questions) Excluded (Expired) Exc…" at bounding box center [509, 161] width 115 height 22
click at [452, 150] on select "Choose an option... Pending Applied Excluded (Questions) Excluded (Expired) Exc…" at bounding box center [509, 161] width 115 height 22
click at [589, 150] on div at bounding box center [616, 162] width 59 height 24
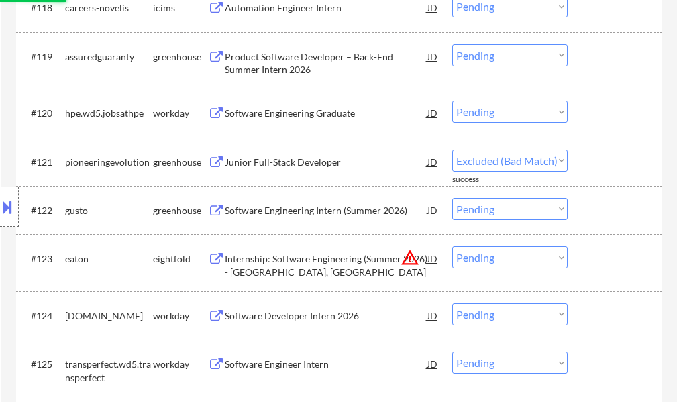
select select ""pending""
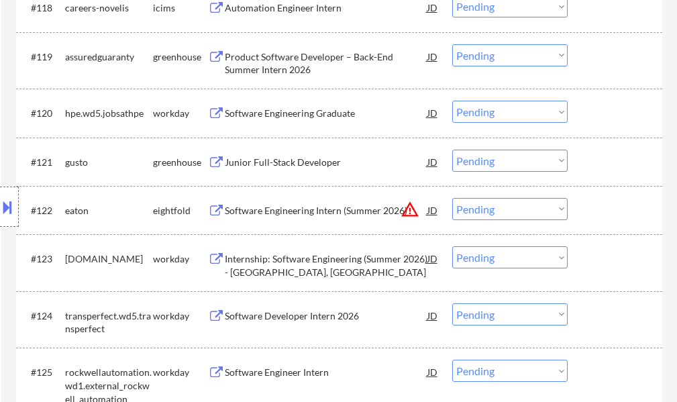
click at [268, 162] on div "Junior Full-Stack Developer" at bounding box center [326, 162] width 202 height 13
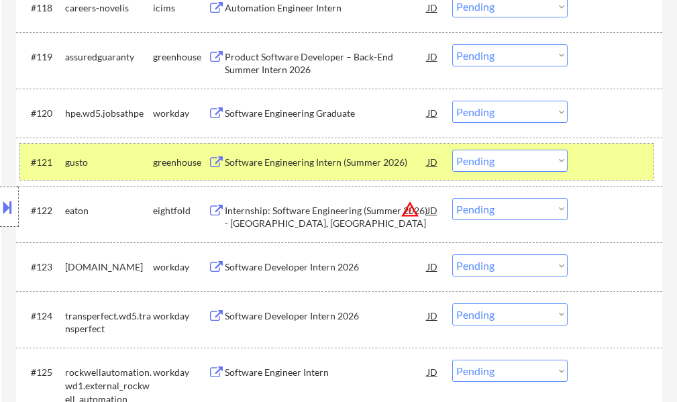
click at [609, 176] on div "#121 gusto greenhouse Software Engineering Intern (Summer 2026) JD Choose an op…" at bounding box center [336, 161] width 633 height 36
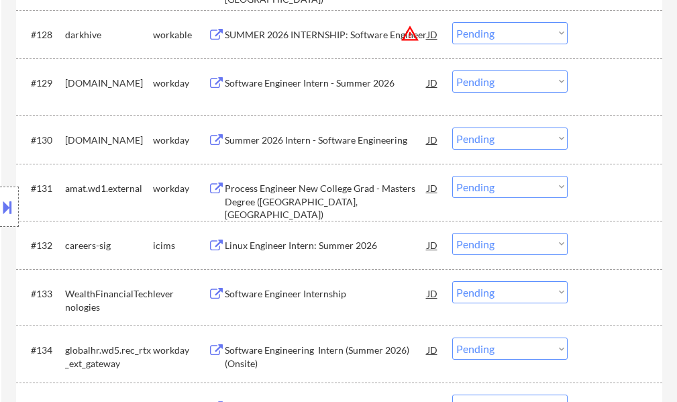
scroll to position [1877, 0]
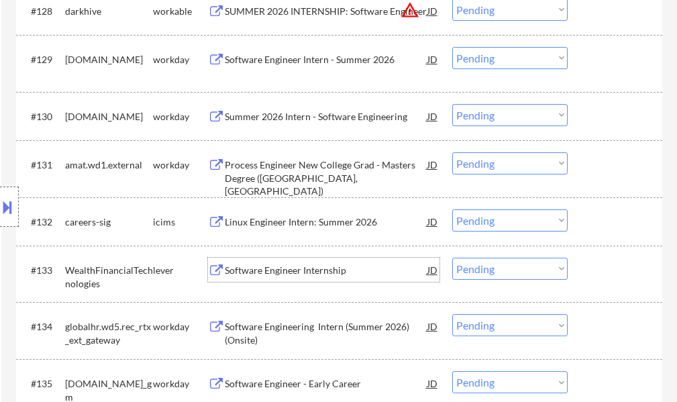
click at [292, 273] on div "Software Engineer Internship" at bounding box center [326, 270] width 202 height 13
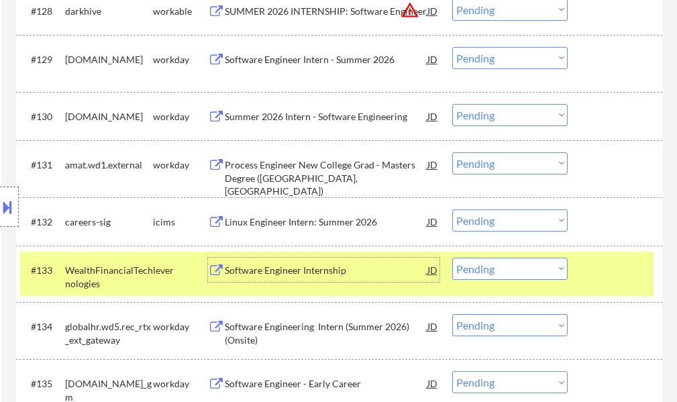
click at [518, 274] on select "Choose an option... Pending Applied Excluded (Questions) Excluded (Expired) Exc…" at bounding box center [509, 268] width 115 height 22
click at [452, 257] on select "Choose an option... Pending Applied Excluded (Questions) Excluded (Expired) Exc…" at bounding box center [509, 268] width 115 height 22
click at [604, 272] on div at bounding box center [616, 269] width 59 height 24
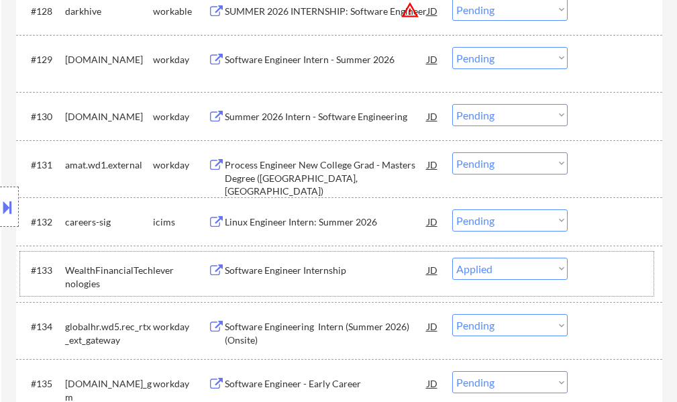
select select ""pending""
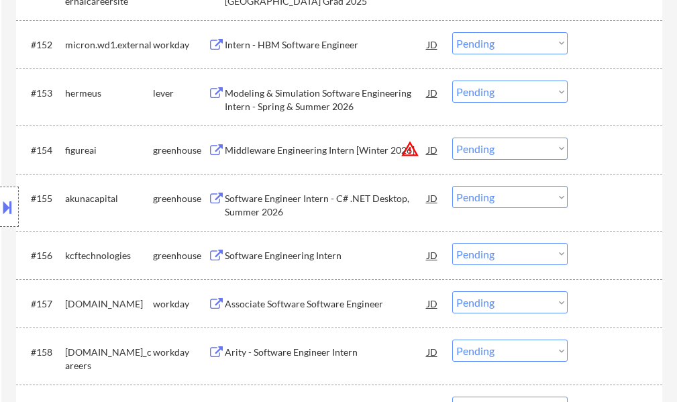
scroll to position [3218, 0]
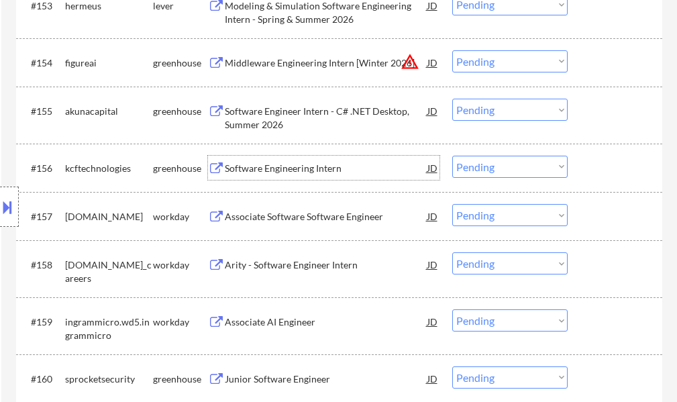
click at [302, 174] on div "Software Engineering Intern" at bounding box center [326, 168] width 202 height 13
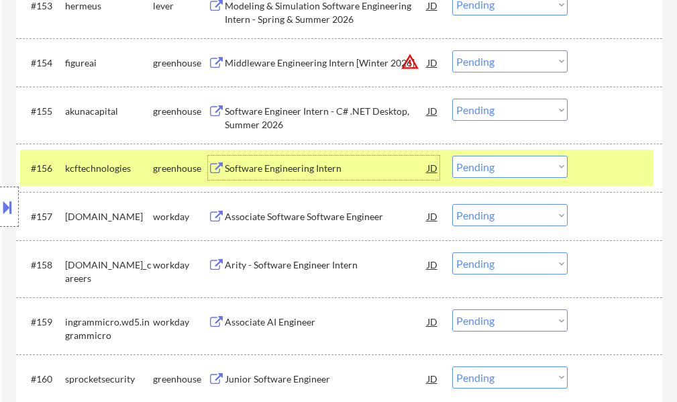
click at [483, 164] on select "Choose an option... Pending Applied Excluded (Questions) Excluded (Expired) Exc…" at bounding box center [509, 167] width 115 height 22
click at [452, 156] on select "Choose an option... Pending Applied Excluded (Questions) Excluded (Expired) Exc…" at bounding box center [509, 167] width 115 height 22
click at [614, 170] on div at bounding box center [616, 168] width 59 height 24
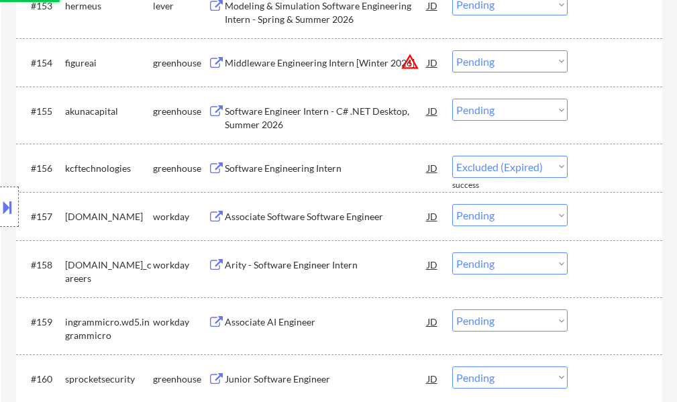
select select ""pending""
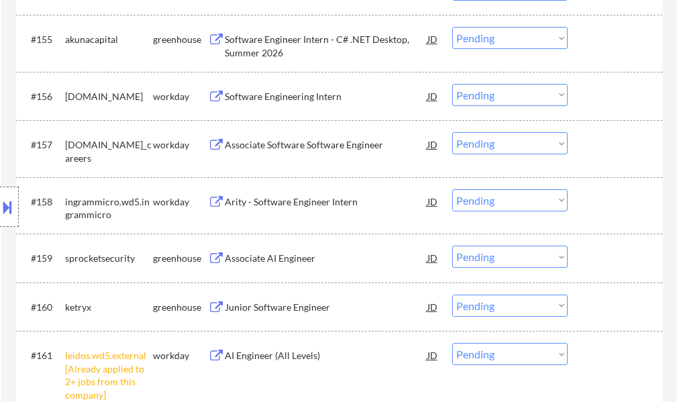
scroll to position [3353, 0]
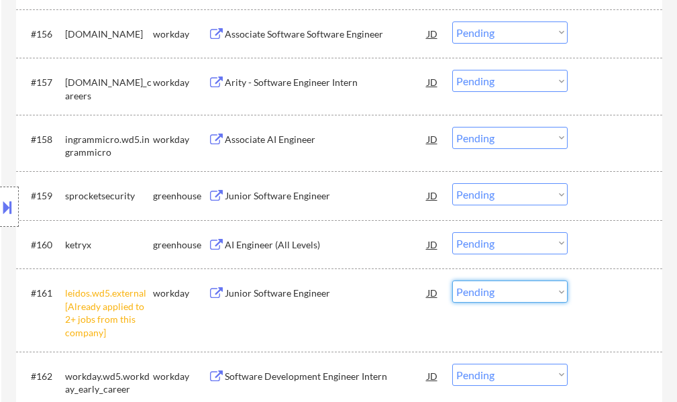
click at [521, 290] on select "Choose an option... Pending Applied Excluded (Questions) Excluded (Expired) Exc…" at bounding box center [509, 291] width 115 height 22
click at [452, 280] on select "Choose an option... Pending Applied Excluded (Questions) Excluded (Expired) Exc…" at bounding box center [509, 291] width 115 height 22
select select ""pending""
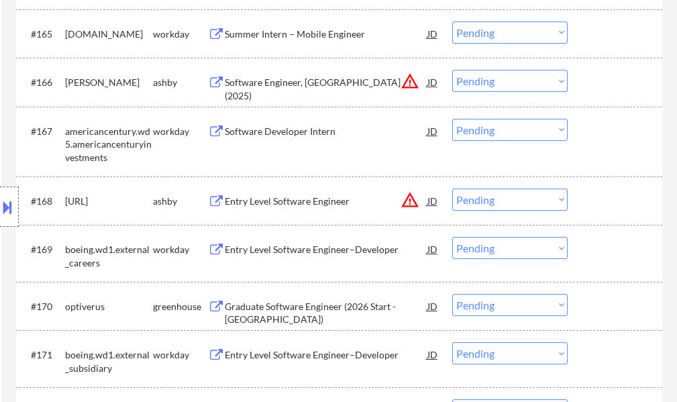
scroll to position [3956, 0]
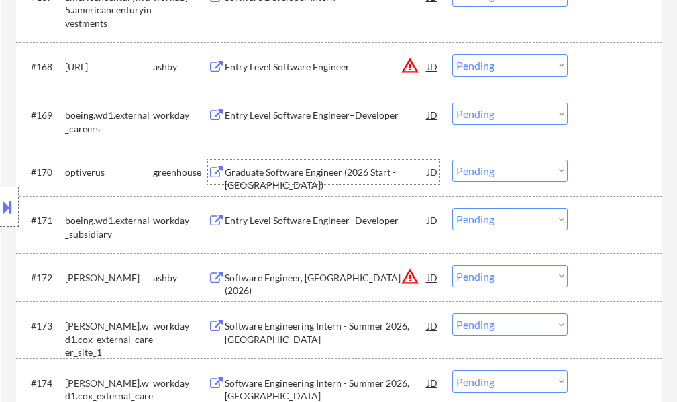
click at [313, 167] on div "Graduate Software Engineer (2026 Start - Austin)" at bounding box center [326, 179] width 202 height 26
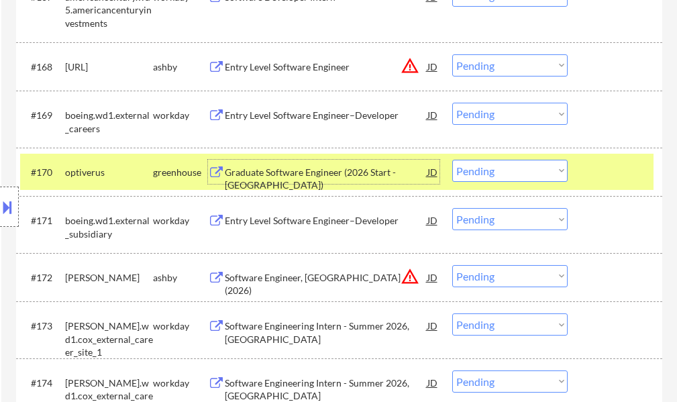
click at [634, 181] on div at bounding box center [616, 172] width 59 height 24
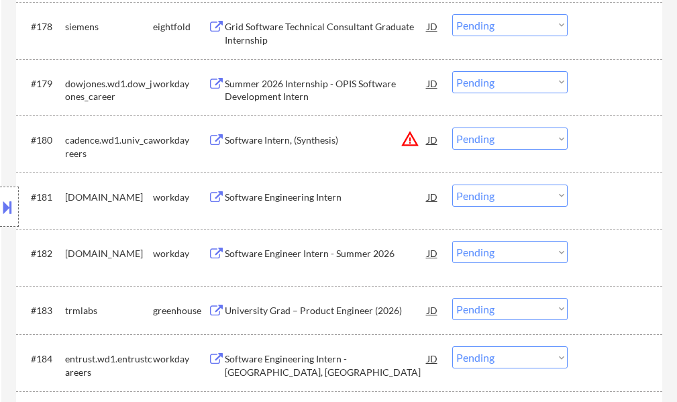
scroll to position [4559, 0]
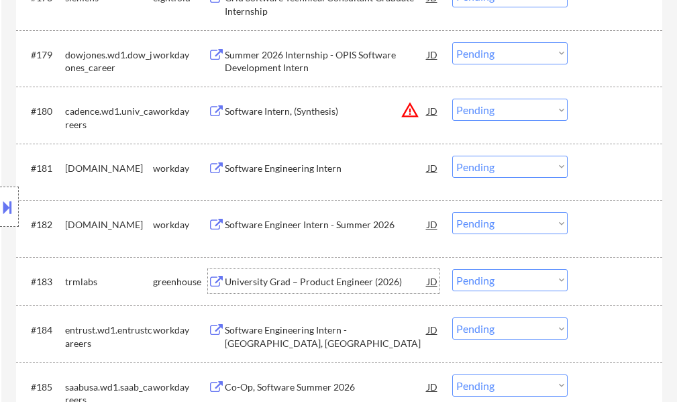
drag, startPoint x: 334, startPoint y: 280, endPoint x: 323, endPoint y: 285, distance: 12.0
click at [331, 281] on div "University Grad – Product Engineer (2026)" at bounding box center [326, 281] width 202 height 13
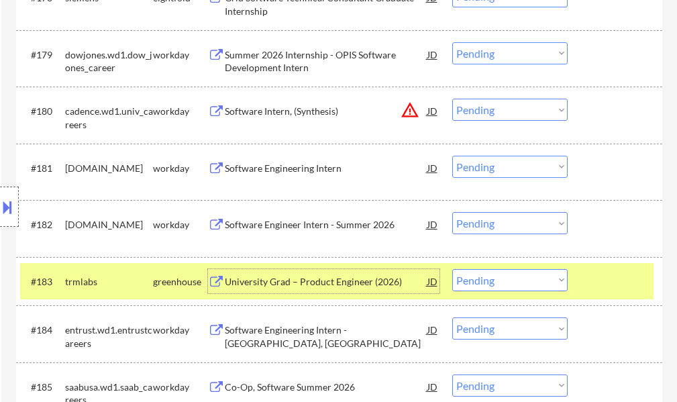
click at [601, 271] on div at bounding box center [616, 281] width 59 height 24
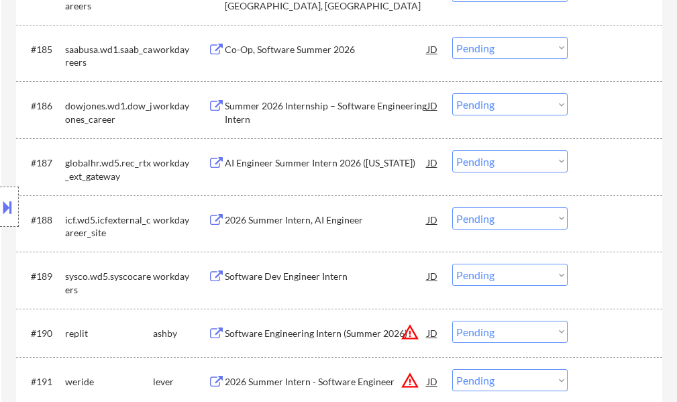
scroll to position [4962, 0]
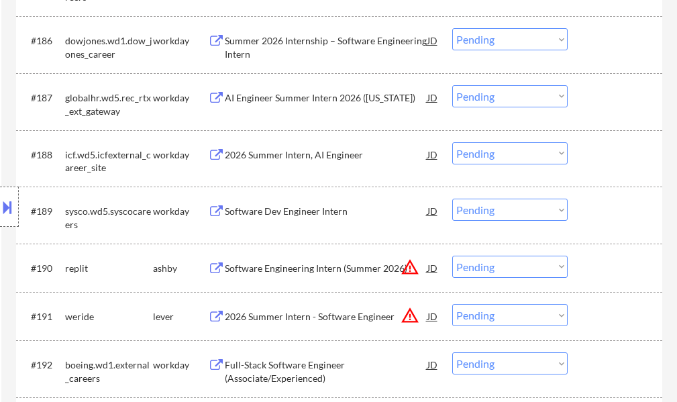
click at [235, 274] on div "Location Inclusions: country:US" at bounding box center [120, 206] width 240 height 249
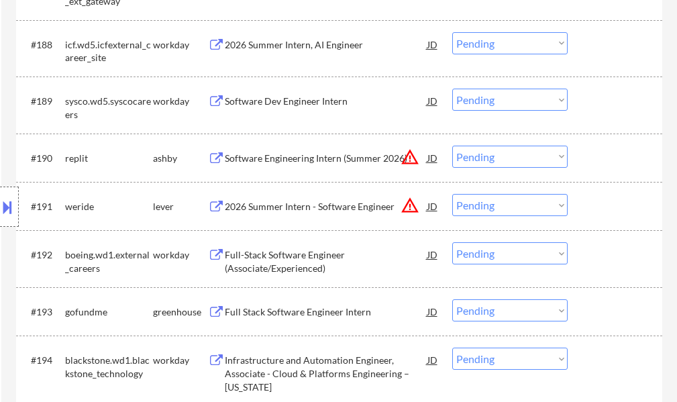
scroll to position [5096, 0]
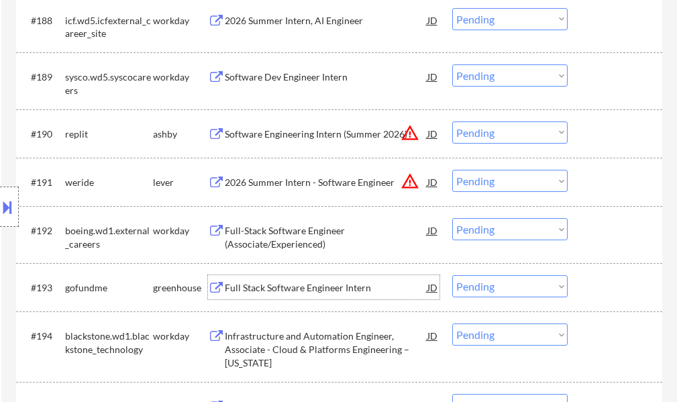
click at [278, 286] on div "Full Stack Software Engineer Intern" at bounding box center [326, 287] width 202 height 13
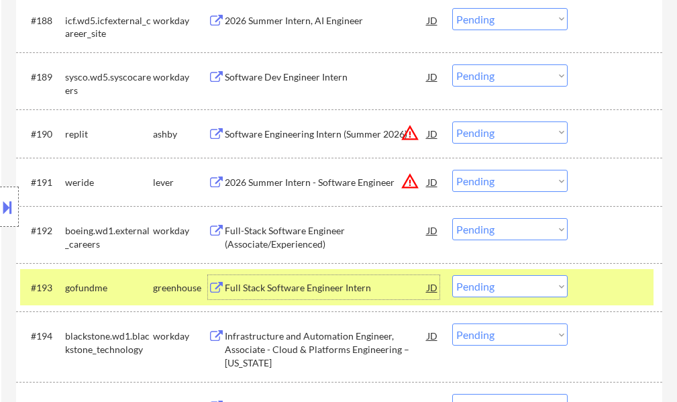
click at [619, 288] on div at bounding box center [616, 287] width 59 height 24
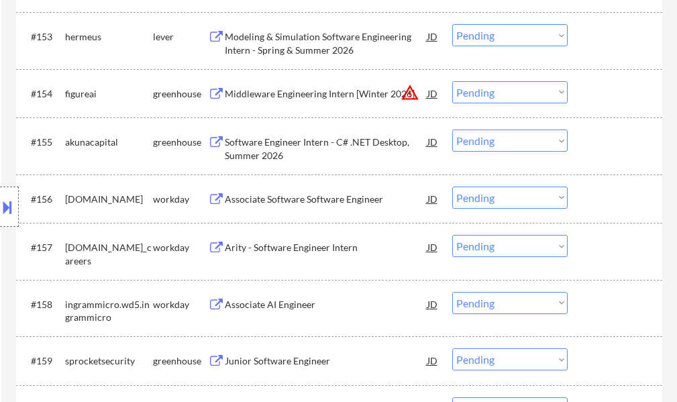
scroll to position [0, 0]
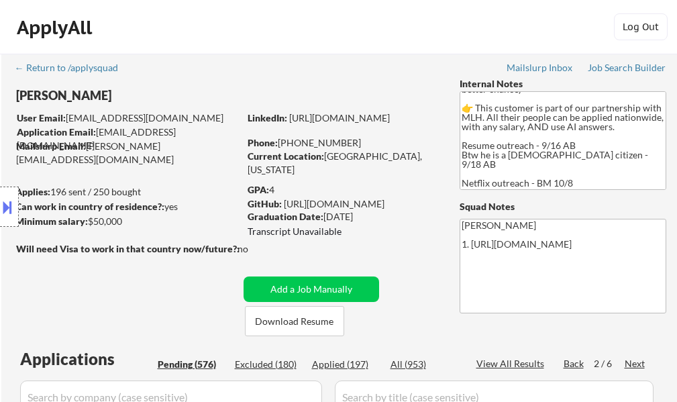
click at [632, 360] on div "Next" at bounding box center [634, 363] width 21 height 13
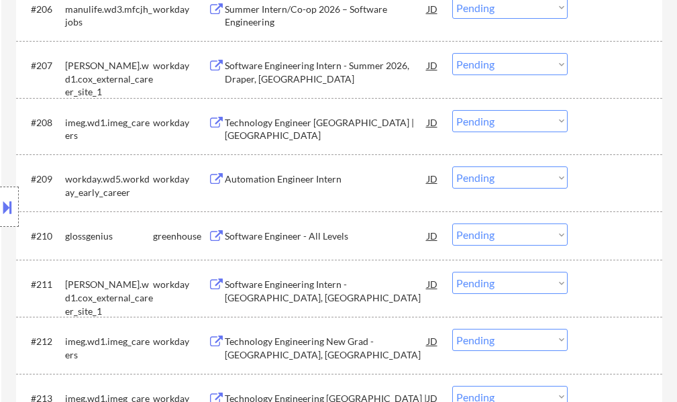
scroll to position [738, 0]
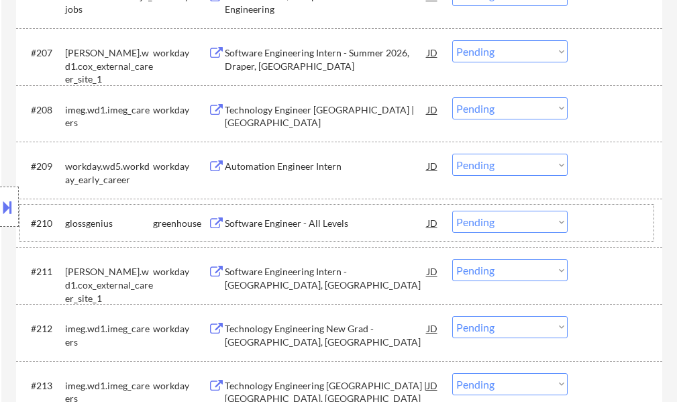
click at [316, 236] on div "#210 glossgenius greenhouse Software Engineer - All Levels JD Choose an option.…" at bounding box center [336, 223] width 633 height 36
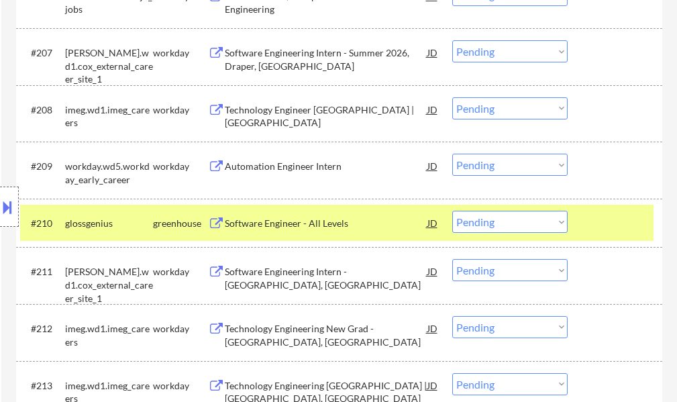
click at [325, 229] on div "Software Engineer - All Levels" at bounding box center [326, 223] width 202 height 13
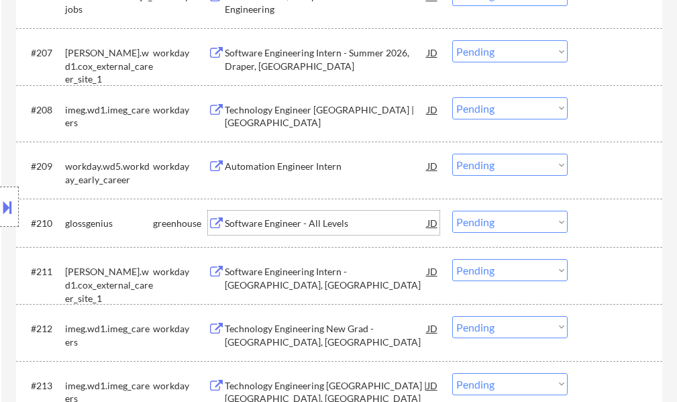
click at [599, 217] on div at bounding box center [616, 223] width 59 height 24
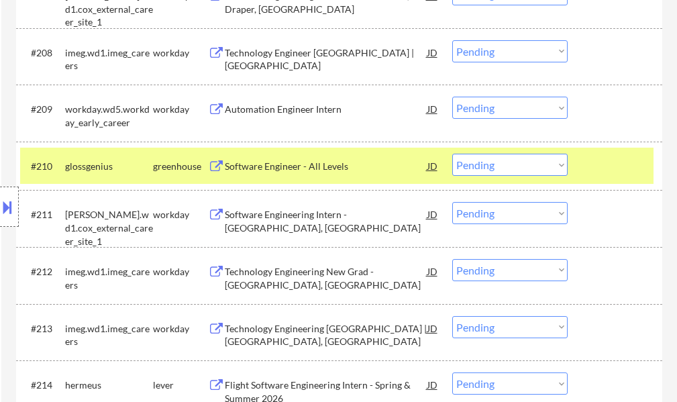
scroll to position [872, 0]
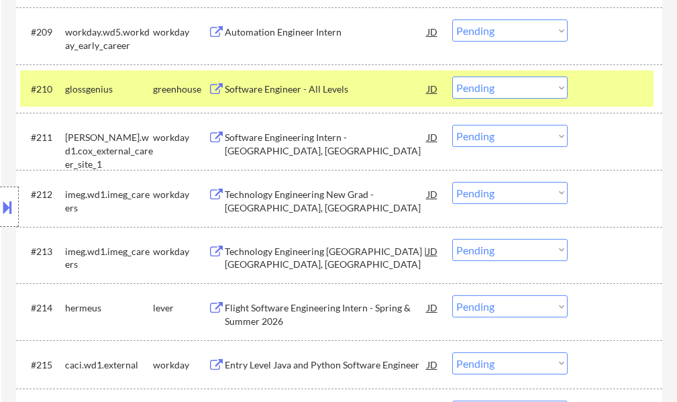
click at [614, 101] on div "#210 glossgenius greenhouse Software Engineer - All Levels JD Choose an option.…" at bounding box center [336, 88] width 633 height 36
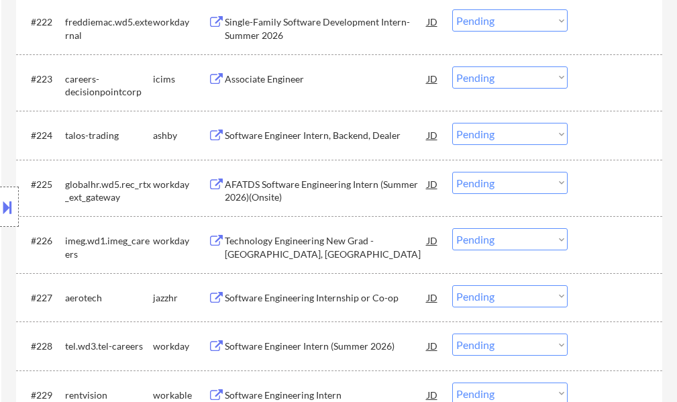
scroll to position [1609, 0]
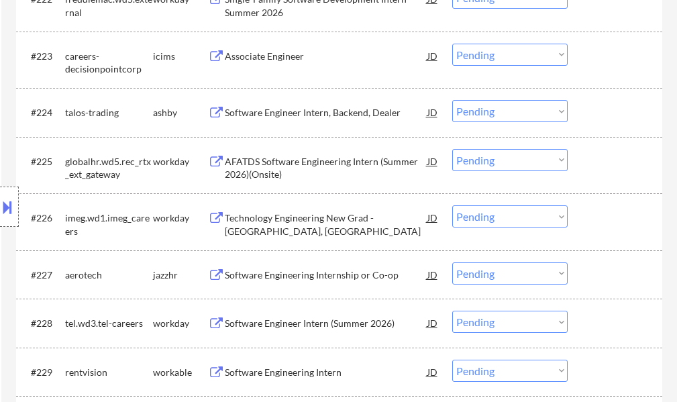
click at [304, 367] on div "Software Engineering Intern" at bounding box center [326, 371] width 202 height 13
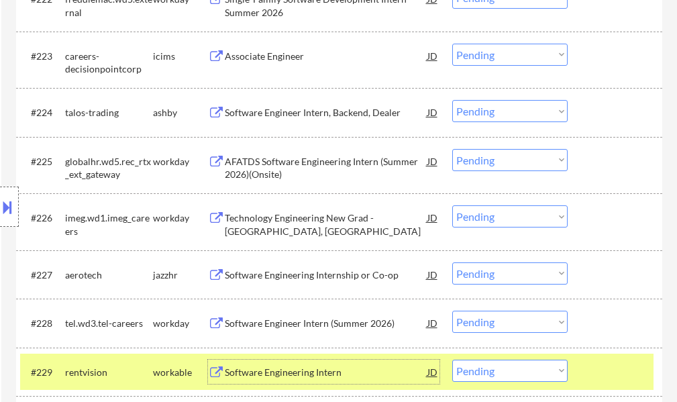
click at [603, 377] on div at bounding box center [616, 371] width 59 height 24
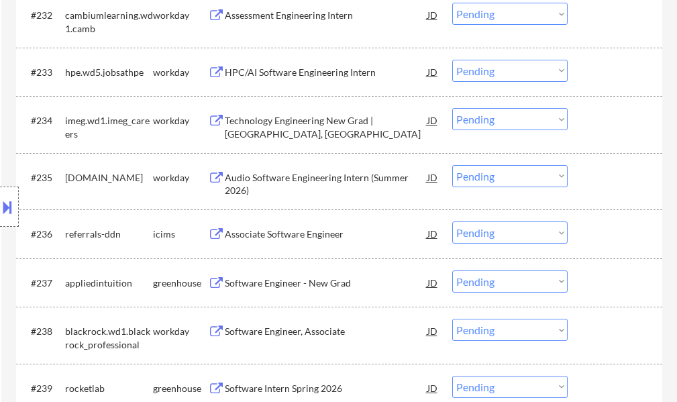
scroll to position [2146, 0]
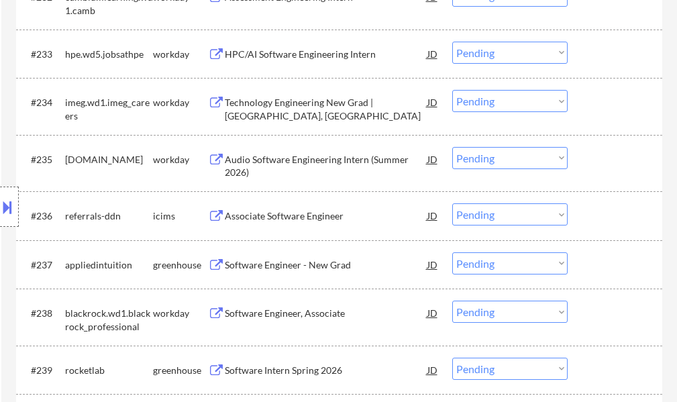
click at [295, 266] on div "Software Engineer - New Grad" at bounding box center [326, 264] width 202 height 13
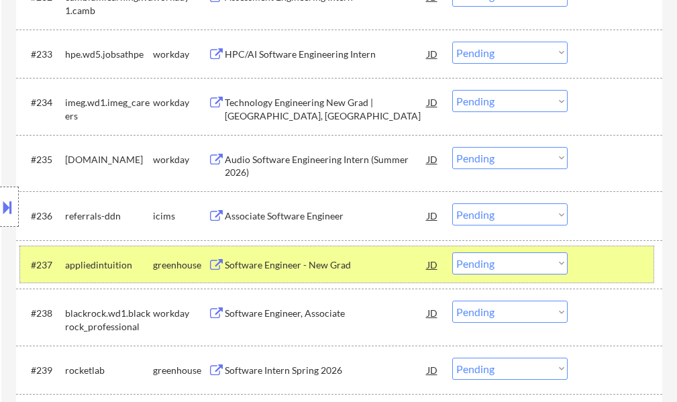
click at [595, 267] on div at bounding box center [616, 264] width 59 height 24
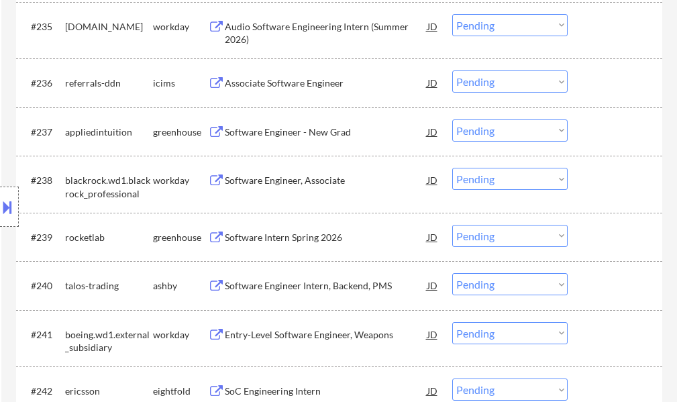
scroll to position [2280, 0]
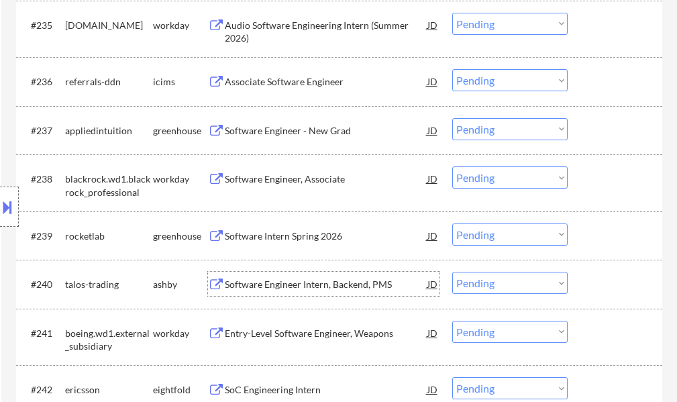
click at [296, 286] on div "Software Engineer Intern, Backend, PMS" at bounding box center [326, 284] width 202 height 13
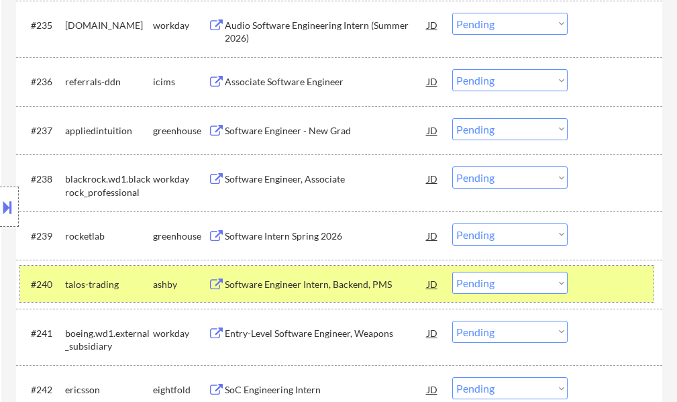
click at [631, 286] on div at bounding box center [616, 284] width 59 height 24
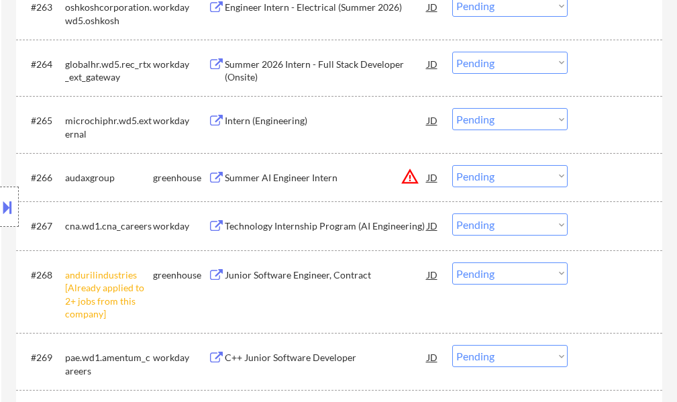
scroll to position [3822, 0]
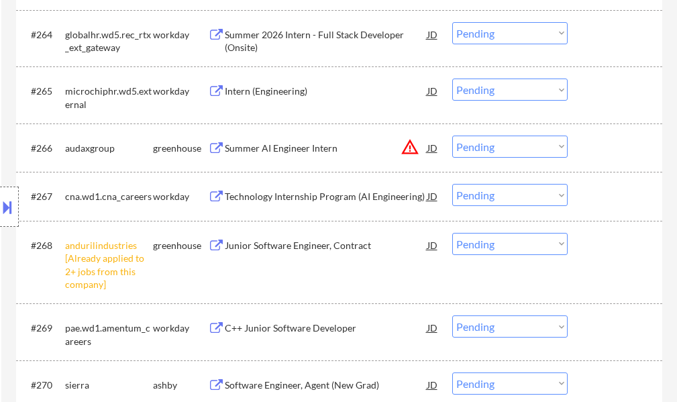
click at [519, 248] on select "Choose an option... Pending Applied Excluded (Questions) Excluded (Expired) Exc…" at bounding box center [509, 244] width 115 height 22
click at [452, 233] on select "Choose an option... Pending Applied Excluded (Questions) Excluded (Expired) Exc…" at bounding box center [509, 244] width 115 height 22
select select ""pending""
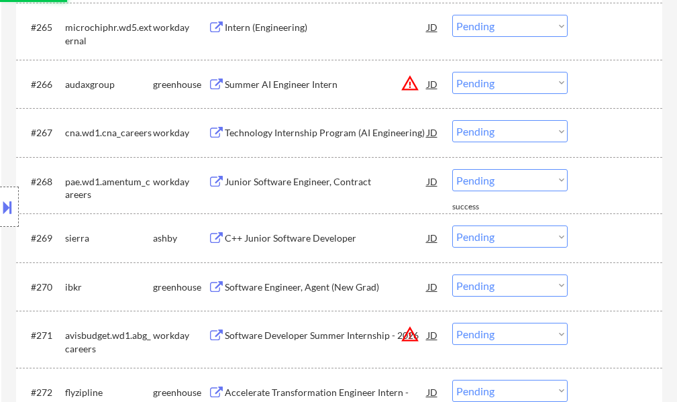
scroll to position [3889, 0]
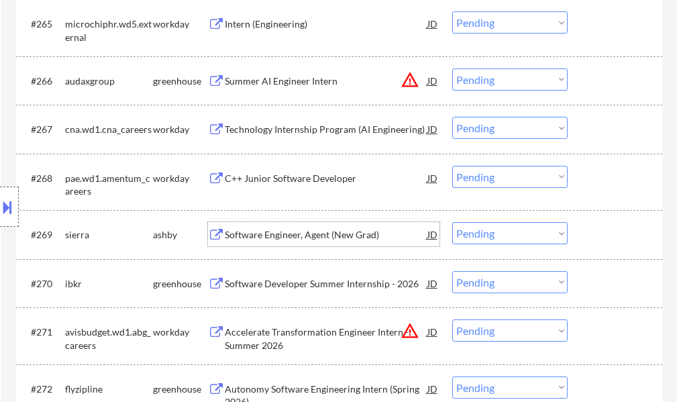
click at [330, 245] on div "Software Engineer, Agent (New Grad)" at bounding box center [326, 234] width 202 height 24
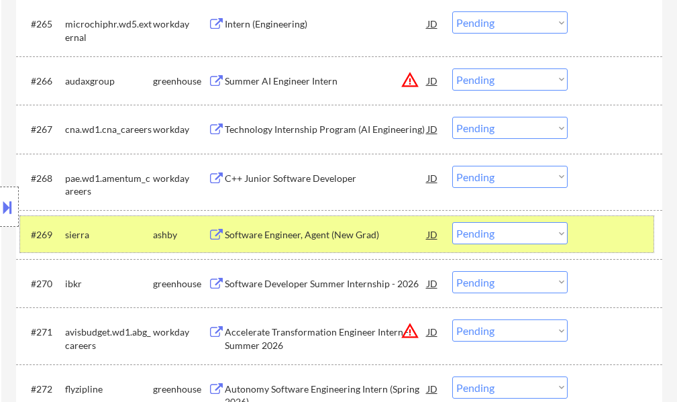
click at [616, 227] on div at bounding box center [616, 234] width 59 height 24
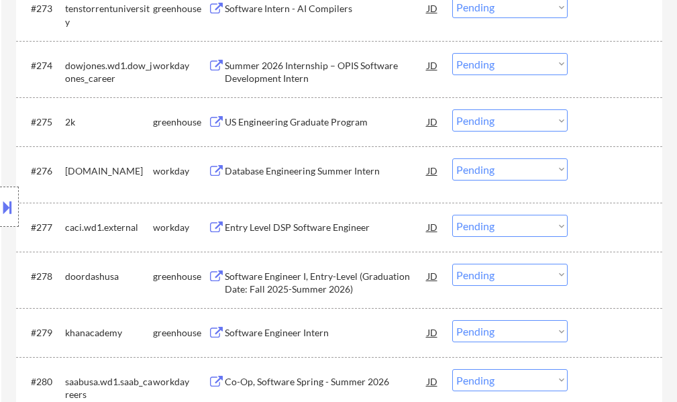
scroll to position [4358, 0]
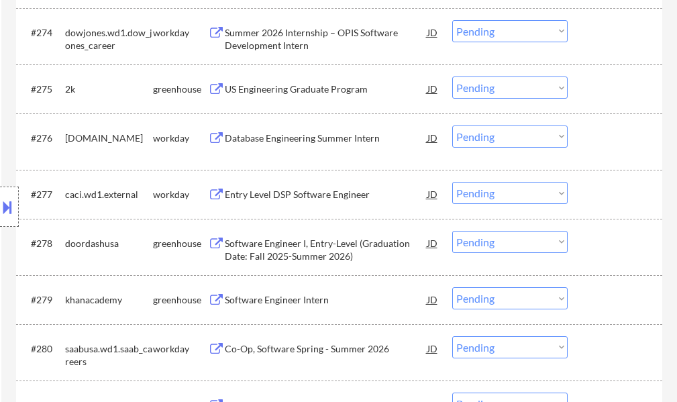
click at [297, 301] on div "Software Engineer Intern" at bounding box center [326, 299] width 202 height 13
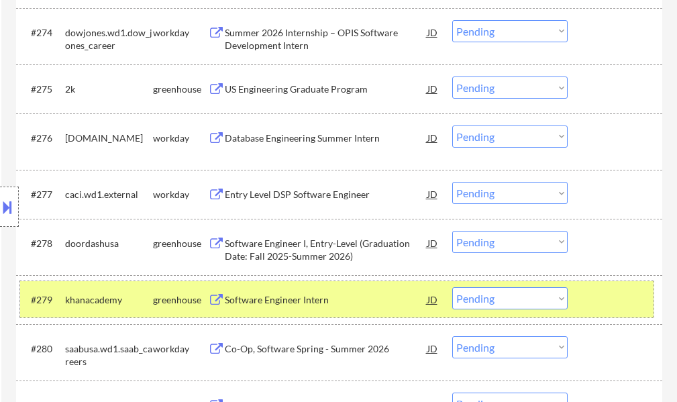
click at [630, 301] on div at bounding box center [616, 299] width 59 height 24
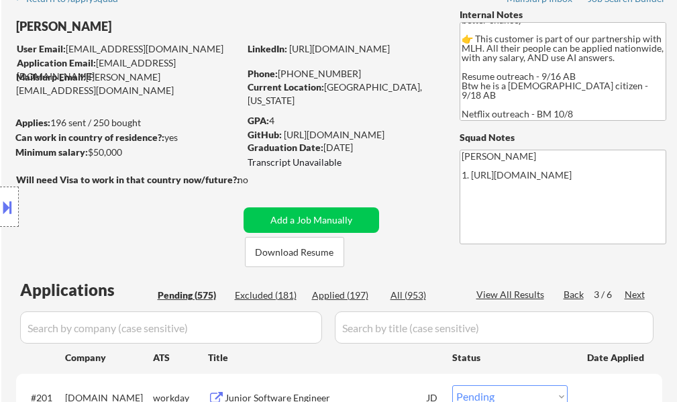
scroll to position [134, 0]
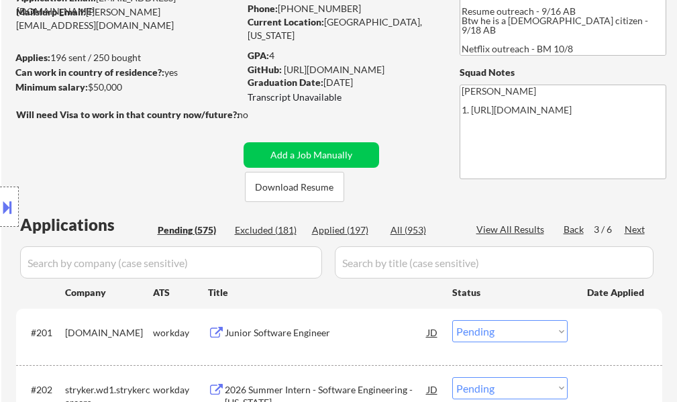
click at [633, 225] on div "Next" at bounding box center [634, 229] width 21 height 13
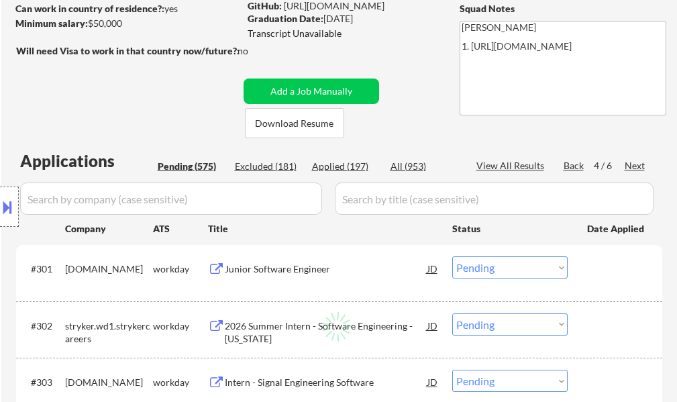
scroll to position [201, 0]
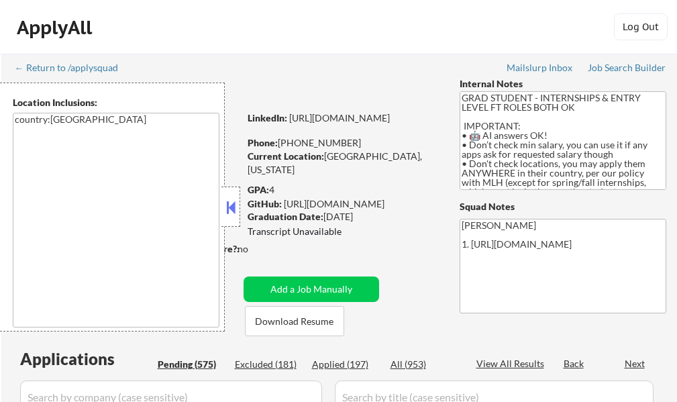
select select ""pending""
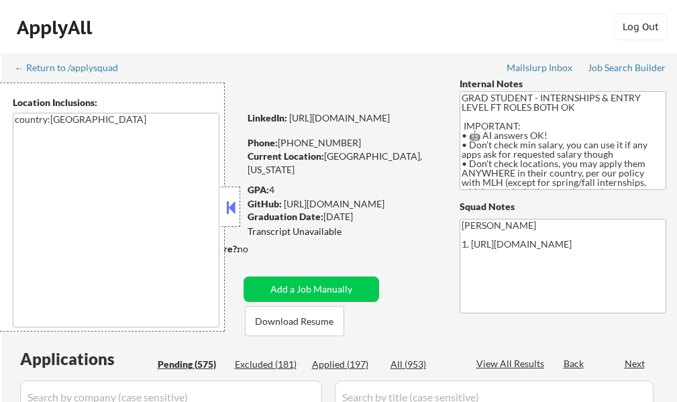
select select ""pending""
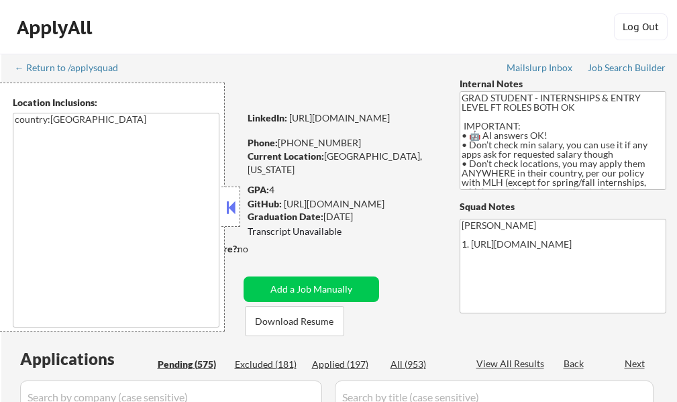
select select ""pending""
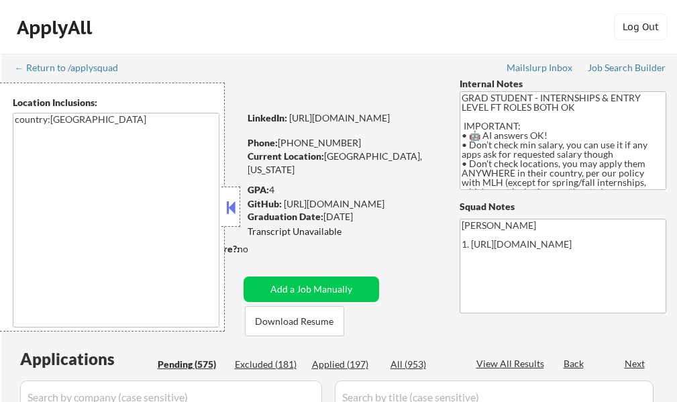
select select ""pending""
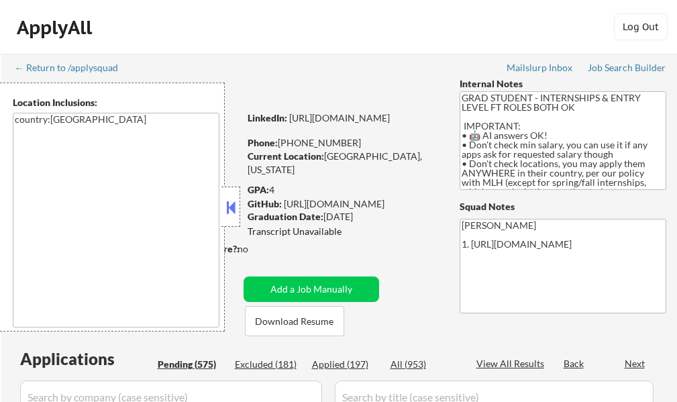
select select ""pending""
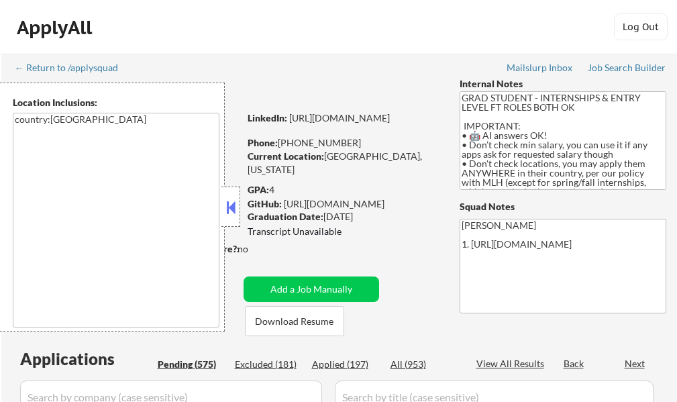
select select ""pending""
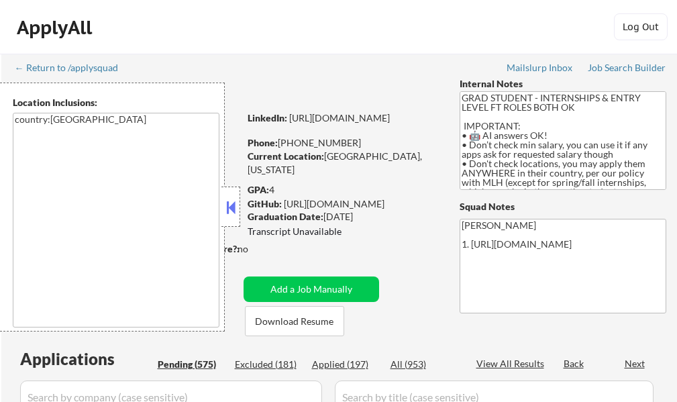
select select ""pending""
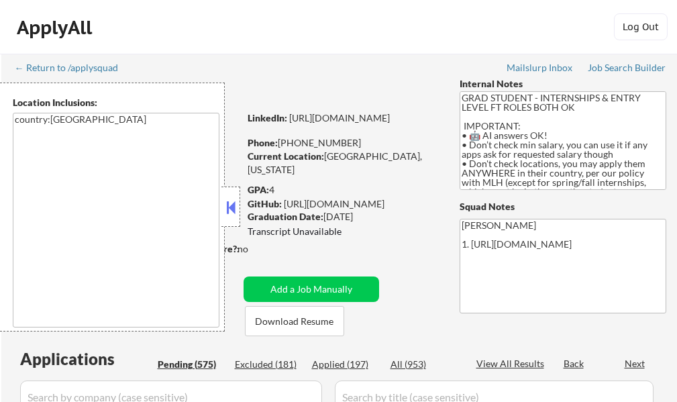
select select ""pending""
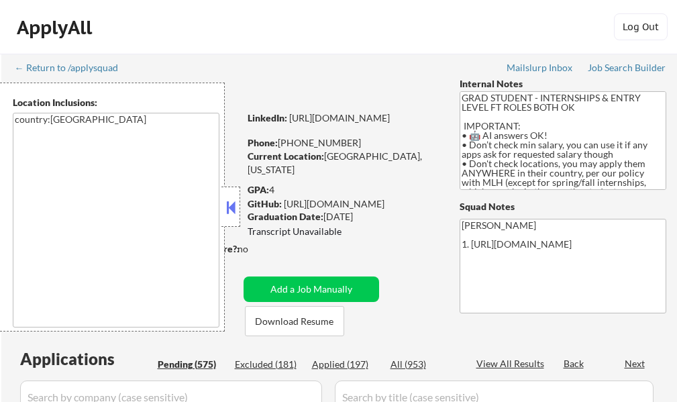
select select ""pending""
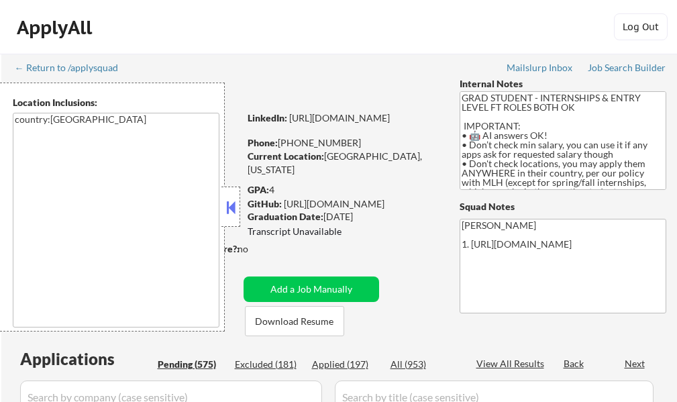
select select ""pending""
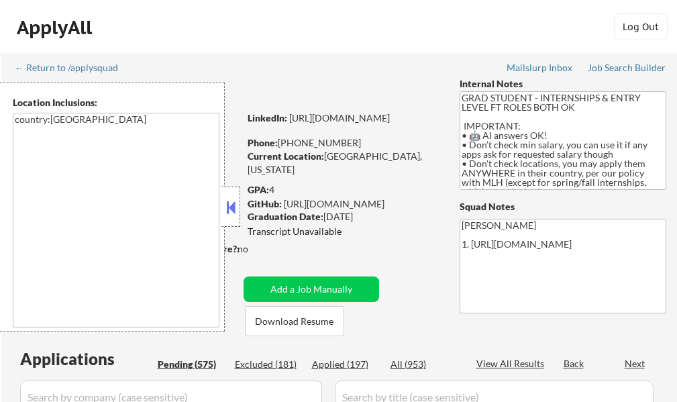
select select ""pending""
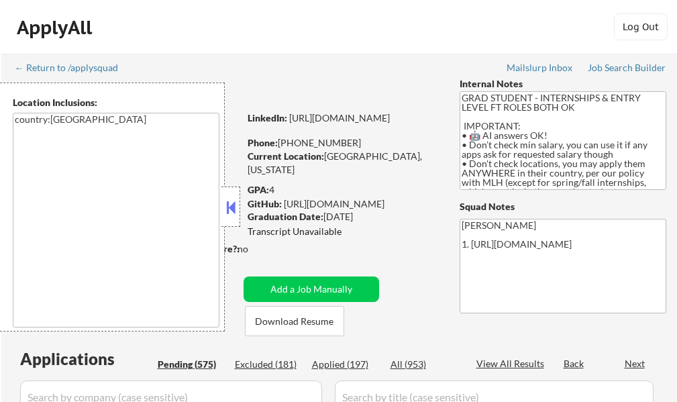
select select ""pending""
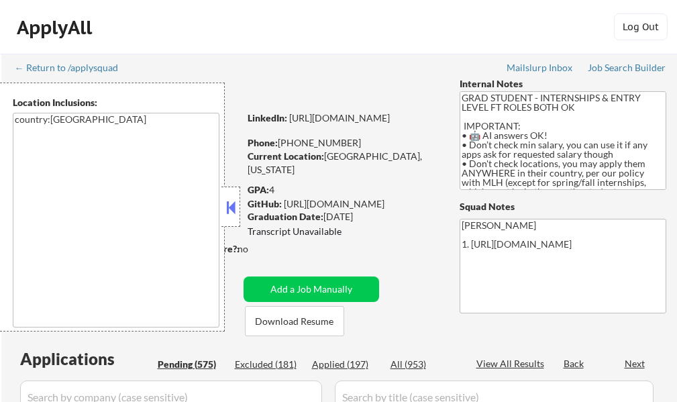
select select ""pending""
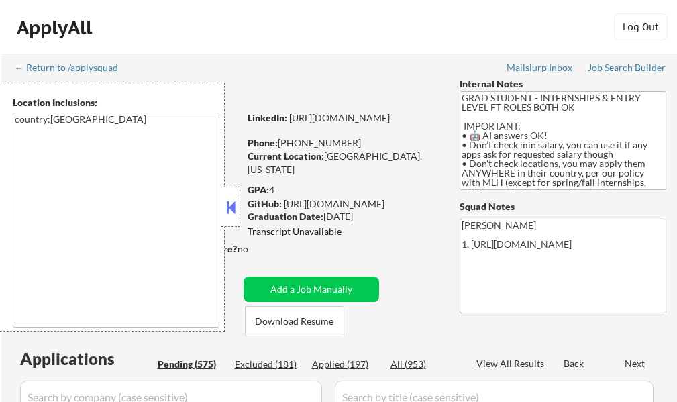
select select ""pending""
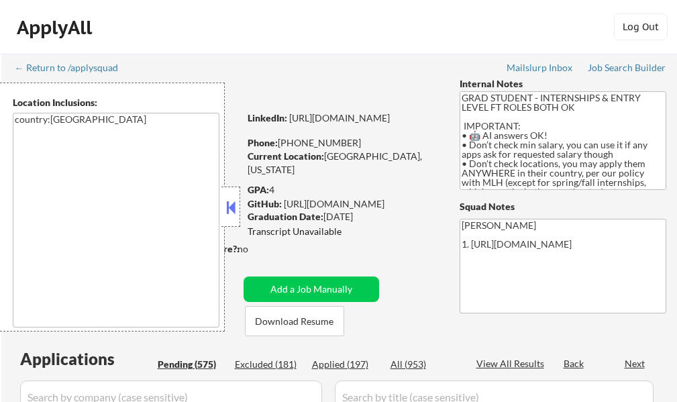
select select ""pending""
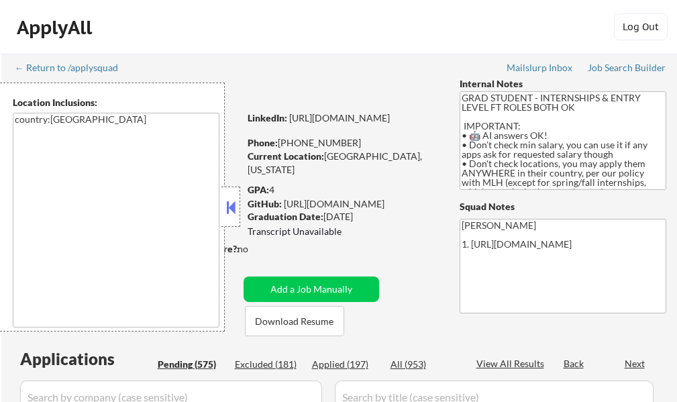
select select ""pending""
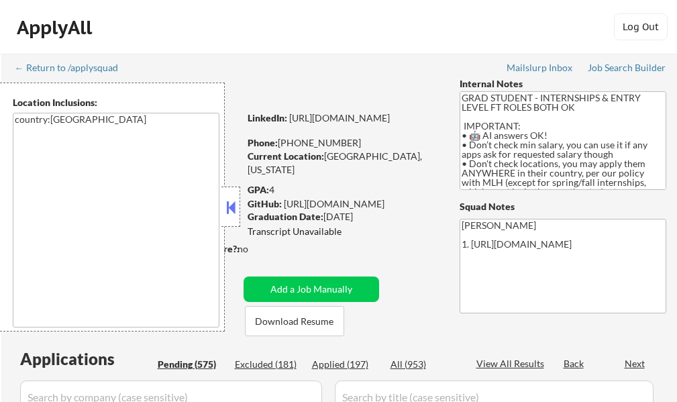
select select ""pending""
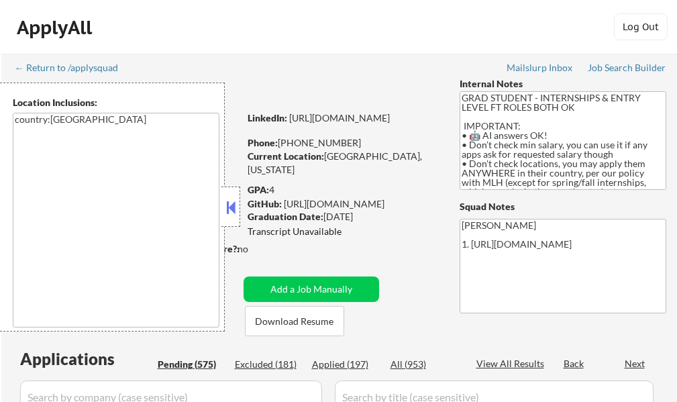
select select ""pending""
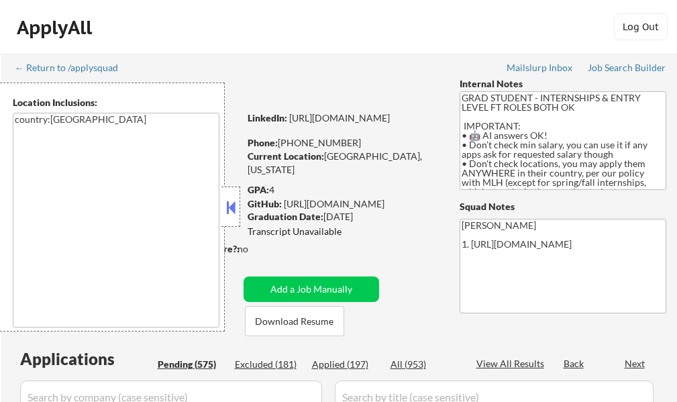
select select ""pending""
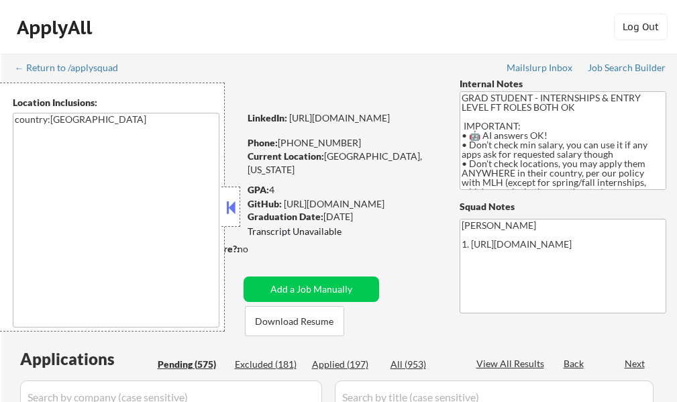
select select ""pending""
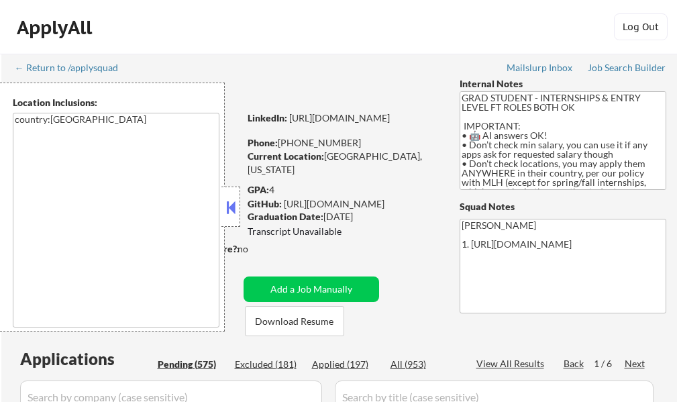
click at [229, 209] on button at bounding box center [230, 207] width 15 height 20
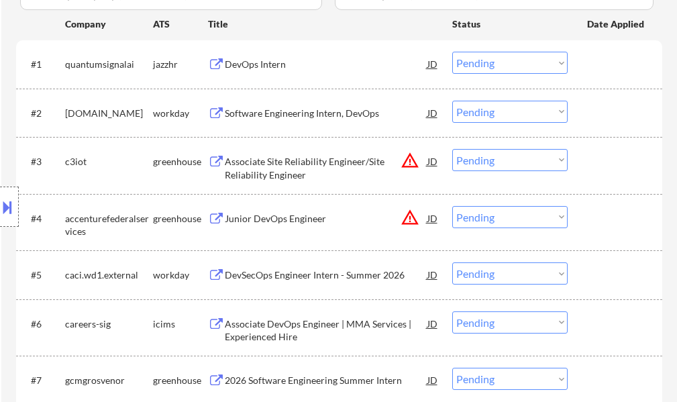
scroll to position [469, 0]
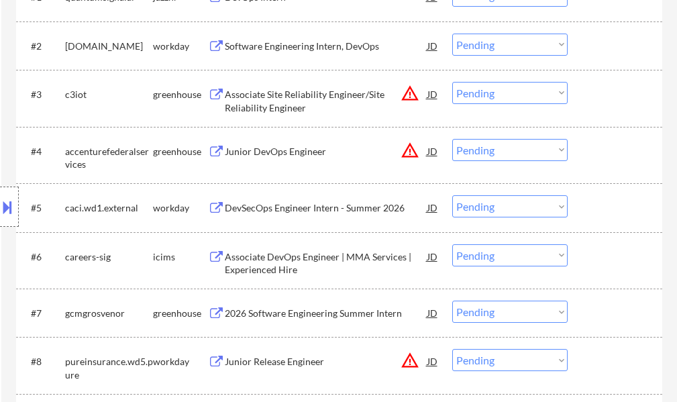
click at [286, 156] on div "Junior DevOps Engineer" at bounding box center [326, 151] width 202 height 13
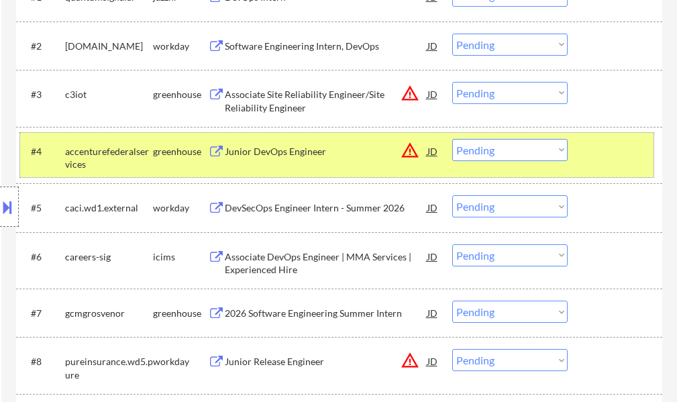
click at [614, 156] on div at bounding box center [616, 151] width 59 height 24
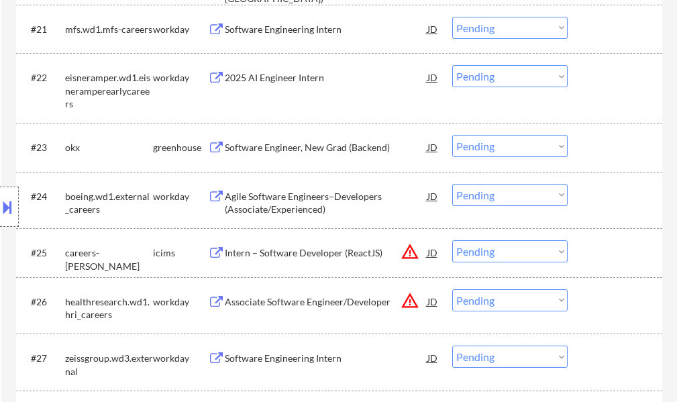
scroll to position [1542, 0]
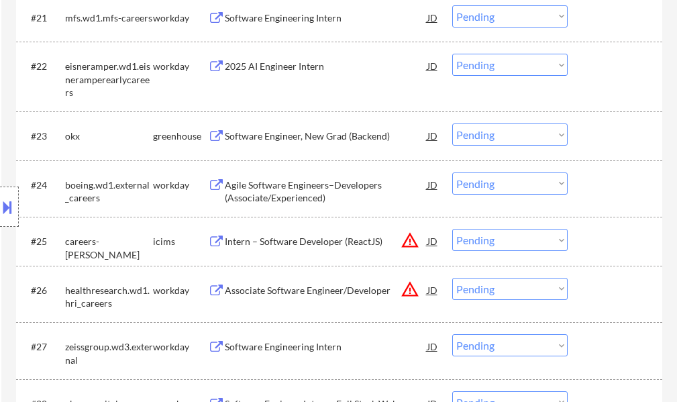
click at [304, 136] on div "Software Engineer, New Grad (Backend)" at bounding box center [326, 135] width 202 height 13
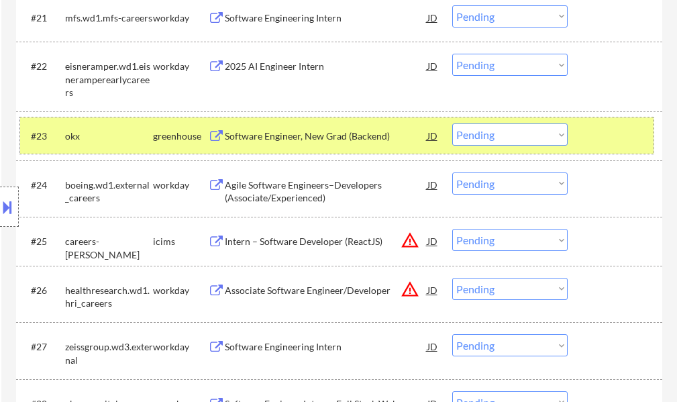
click at [589, 135] on div at bounding box center [616, 135] width 59 height 24
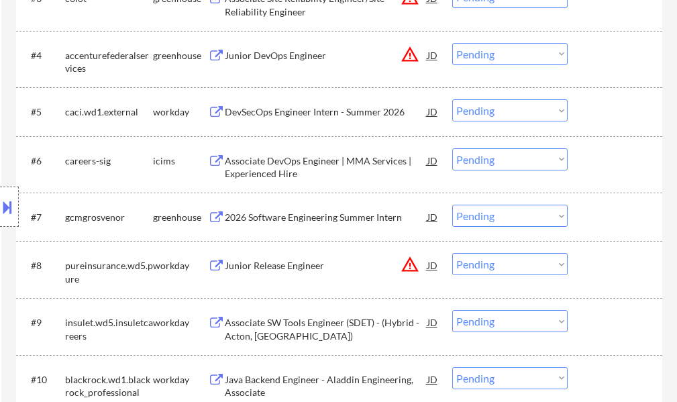
scroll to position [0, 0]
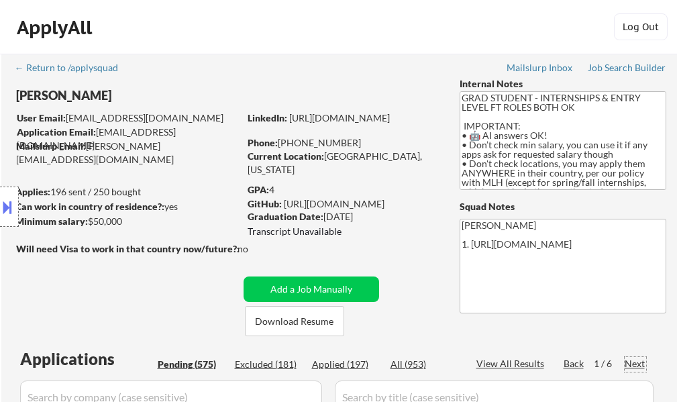
click at [628, 364] on div "Next" at bounding box center [634, 363] width 21 height 13
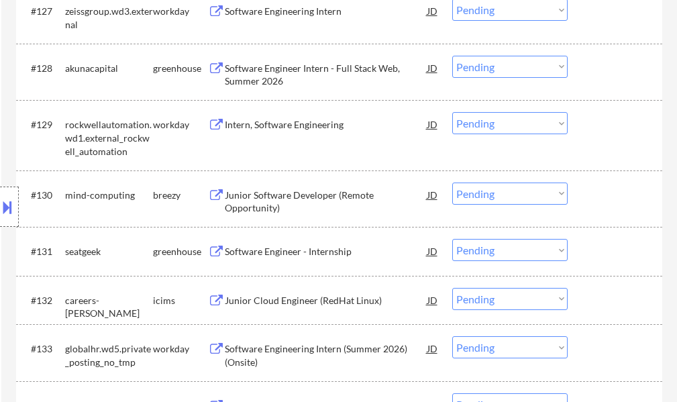
scroll to position [2012, 0]
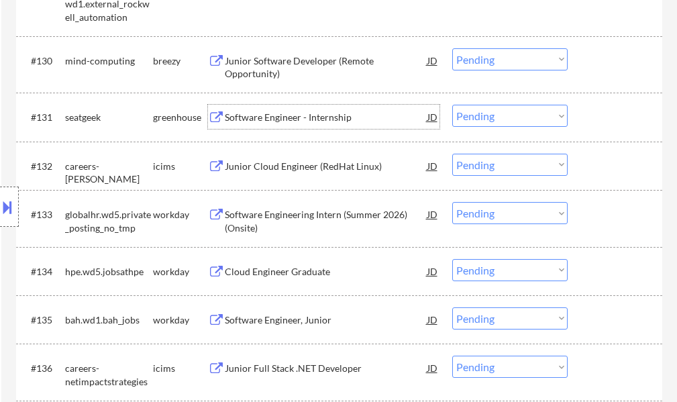
click at [316, 119] on div "Software Engineer - Internship" at bounding box center [326, 117] width 202 height 13
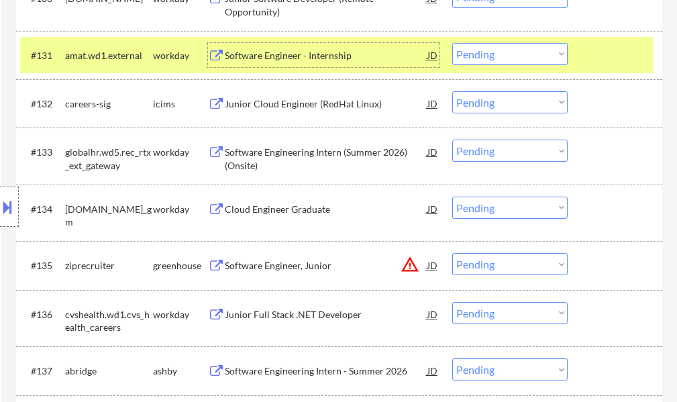
click at [599, 57] on div at bounding box center [616, 55] width 59 height 24
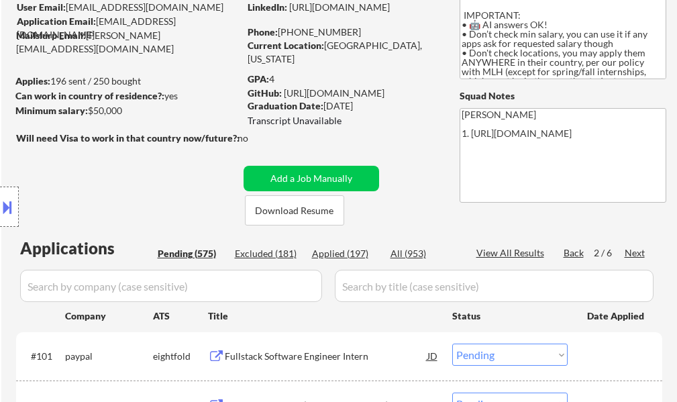
scroll to position [134, 0]
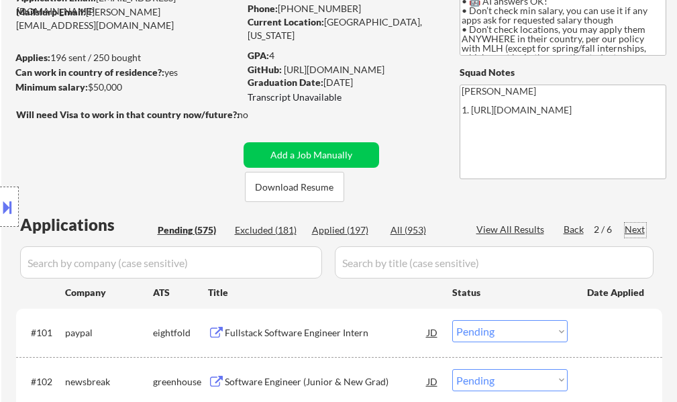
click at [638, 227] on div "Next" at bounding box center [634, 229] width 21 height 13
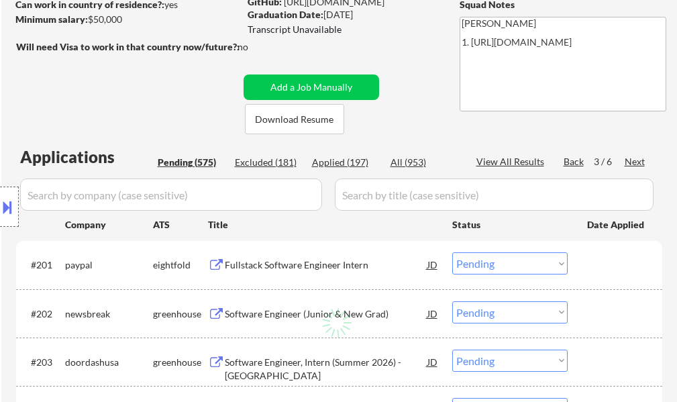
scroll to position [201, 0]
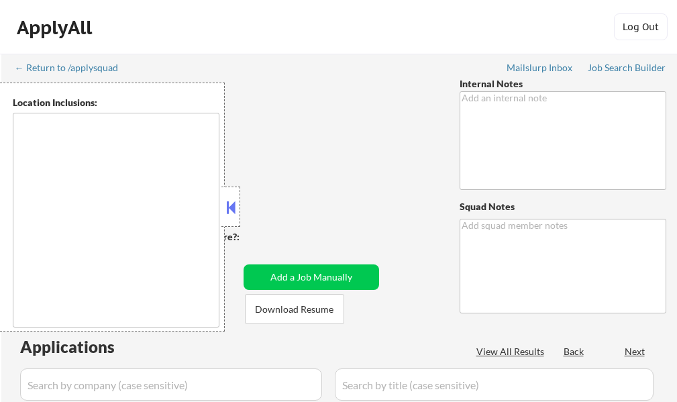
type textarea "GRAD STUDENT - INTERNSHIPS & ENTRY LEVEL FT ROLES BOTH OK IMPORTANT: • 🤖 AI ans…"
type textarea "[PERSON_NAME] 1. [URL][DOMAIN_NAME]"
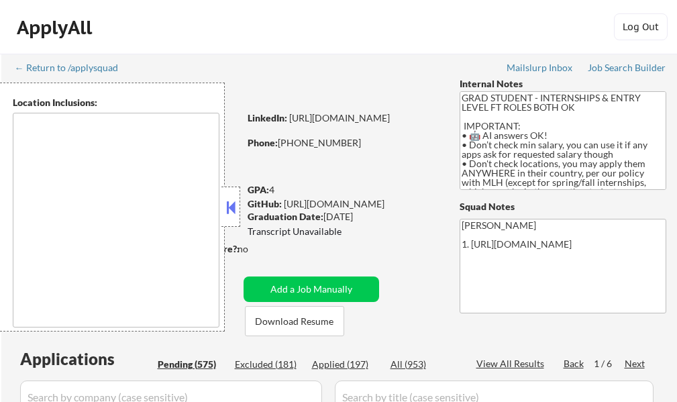
type textarea "country:[GEOGRAPHIC_DATA]"
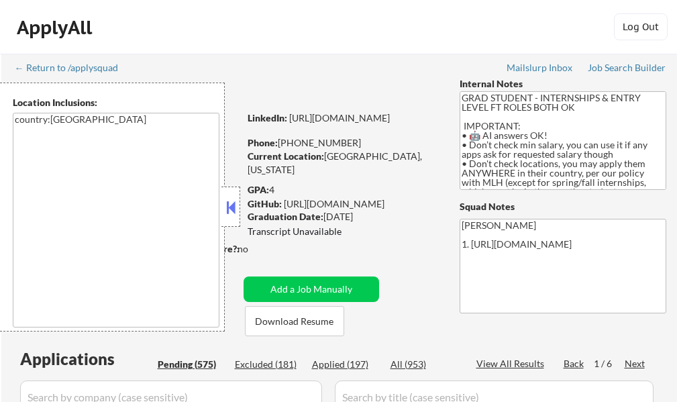
click at [229, 212] on button at bounding box center [230, 207] width 15 height 20
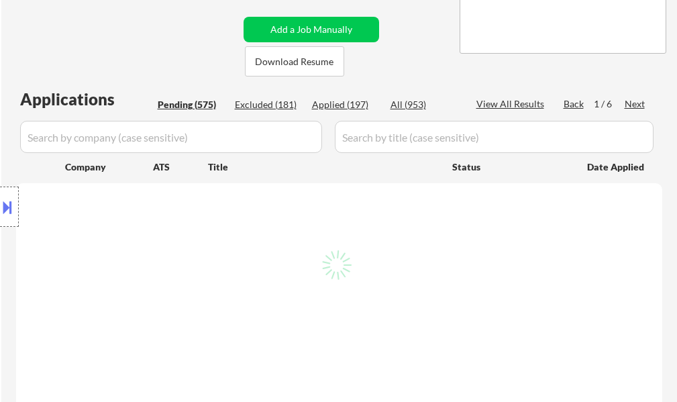
scroll to position [268, 0]
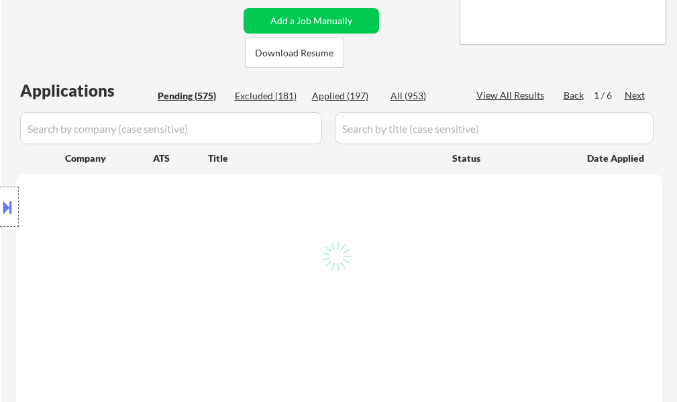
click at [638, 99] on div "Next" at bounding box center [634, 95] width 21 height 13
select select ""pending""
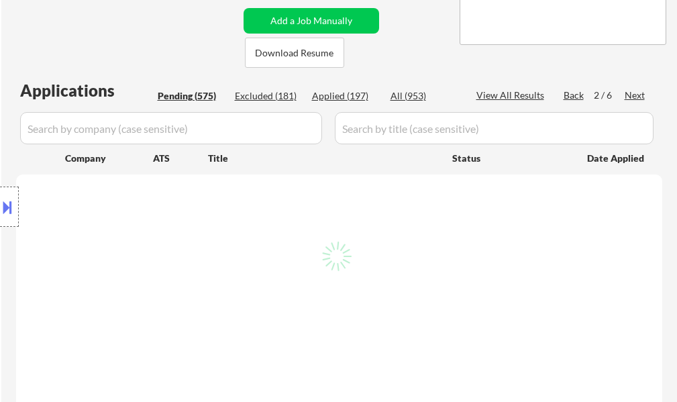
select select ""pending""
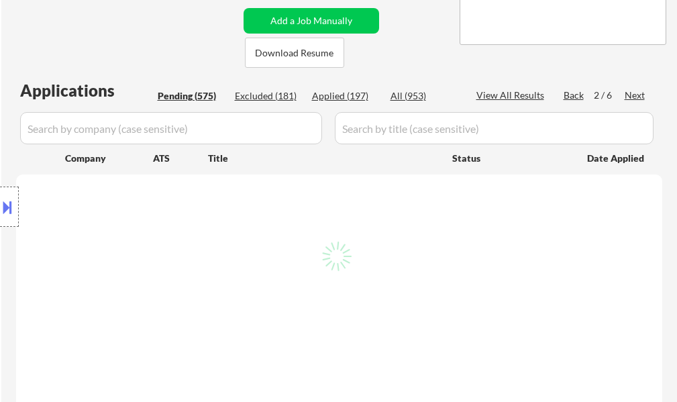
select select ""pending""
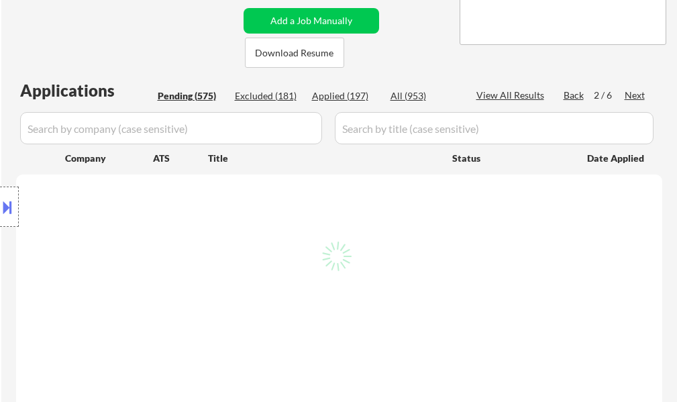
select select ""pending""
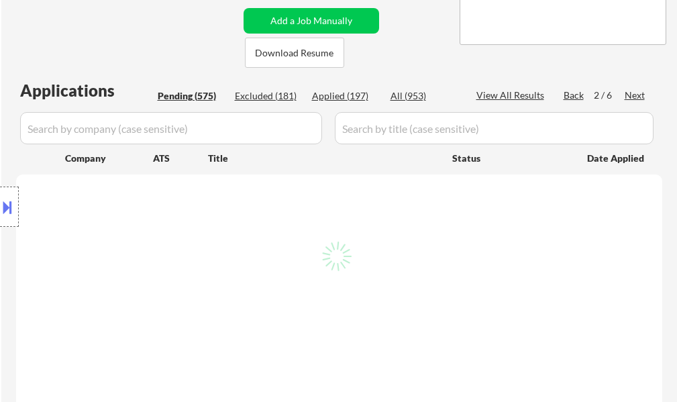
select select ""pending""
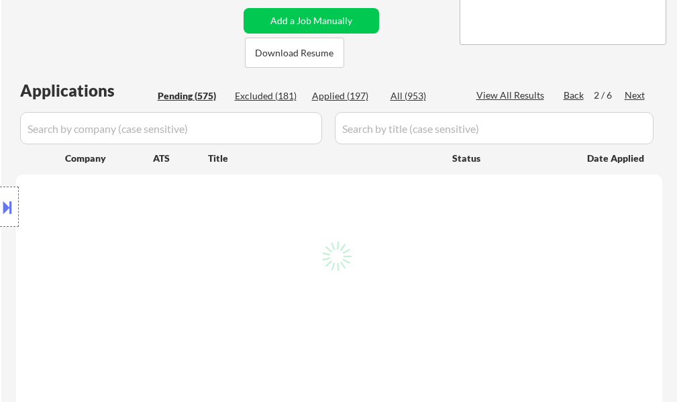
select select ""pending""
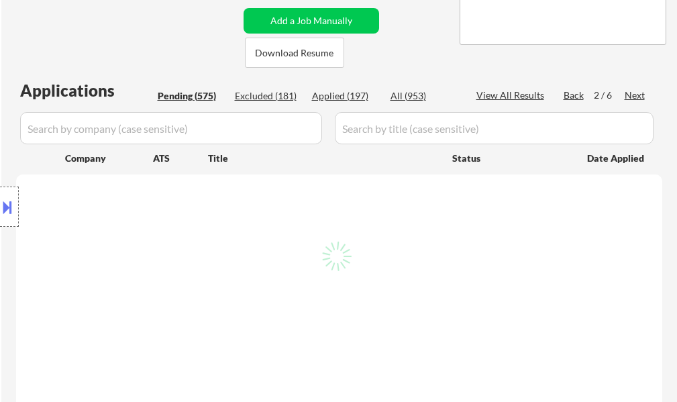
select select ""pending""
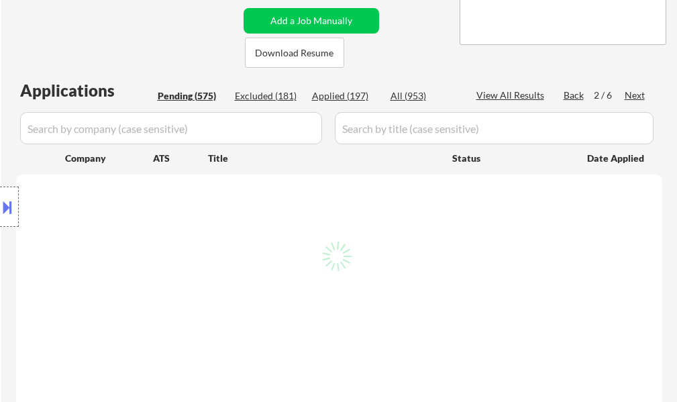
select select ""pending""
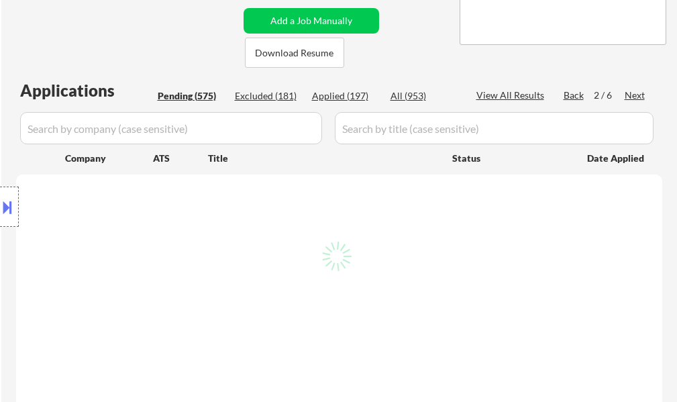
select select ""pending""
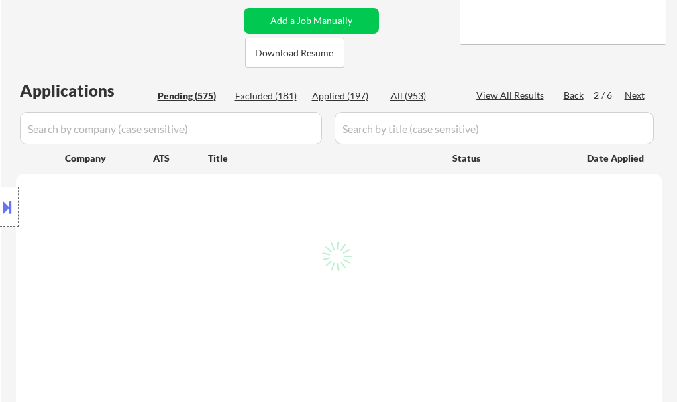
select select ""pending""
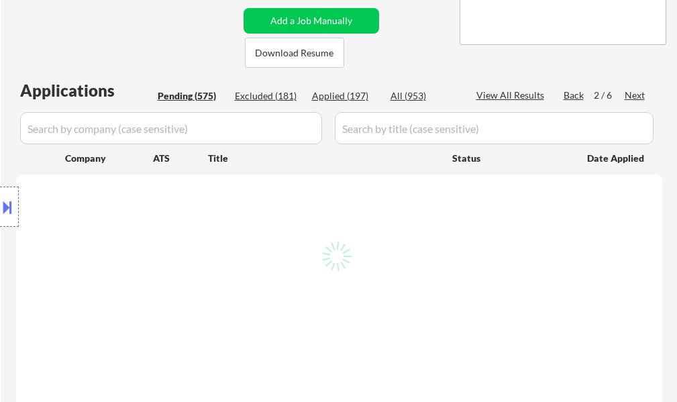
select select ""pending""
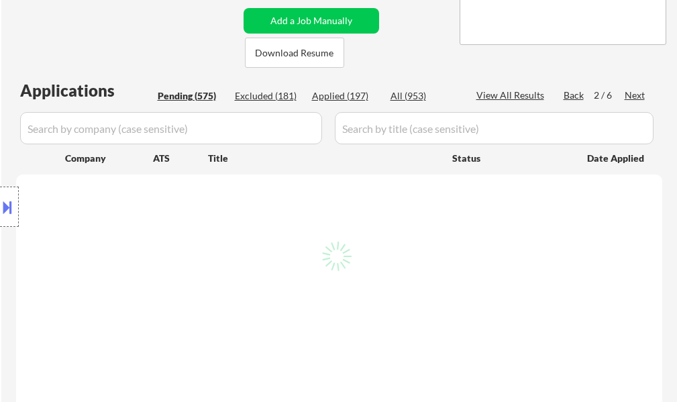
select select ""pending""
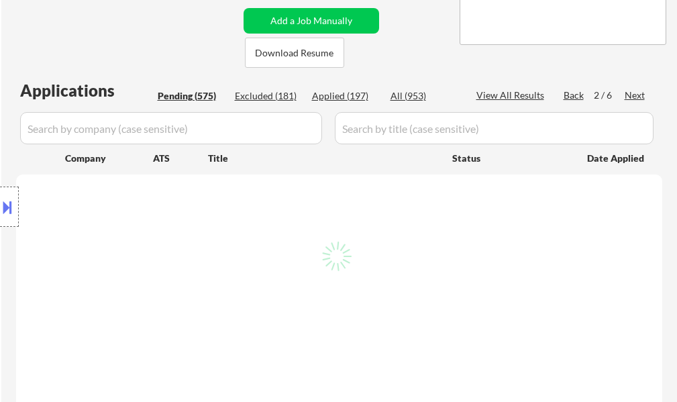
select select ""pending""
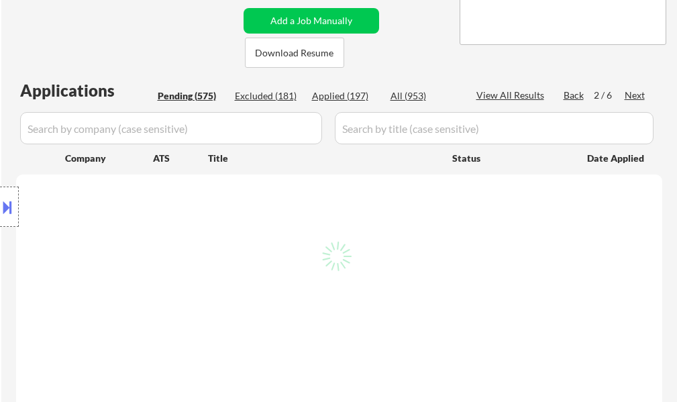
select select ""pending""
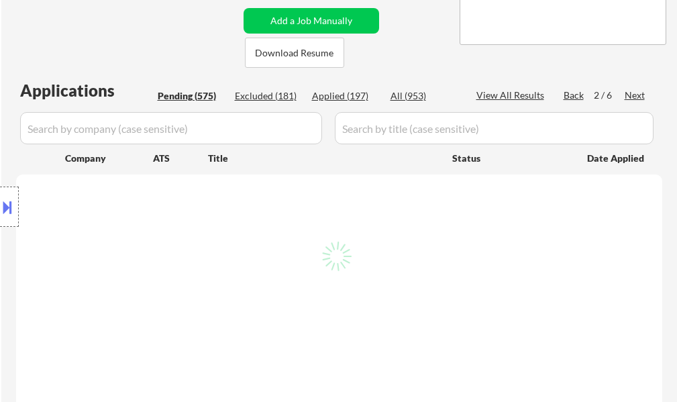
select select ""pending""
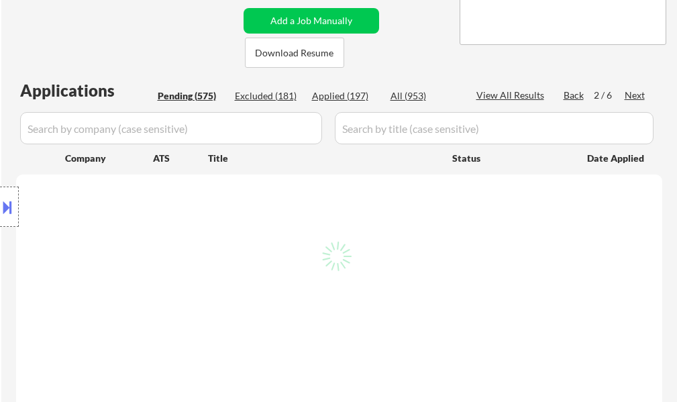
select select ""pending""
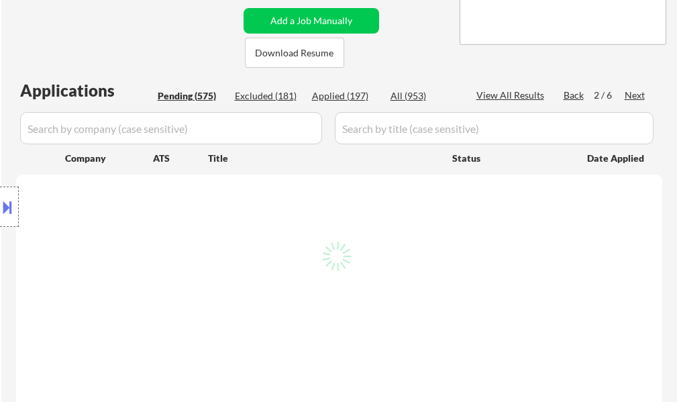
select select ""pending""
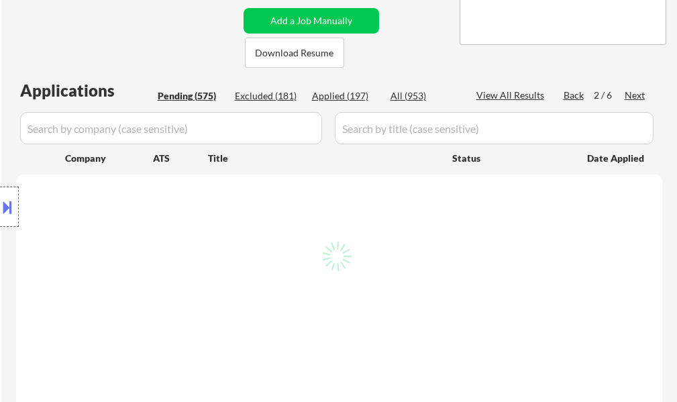
select select ""pending""
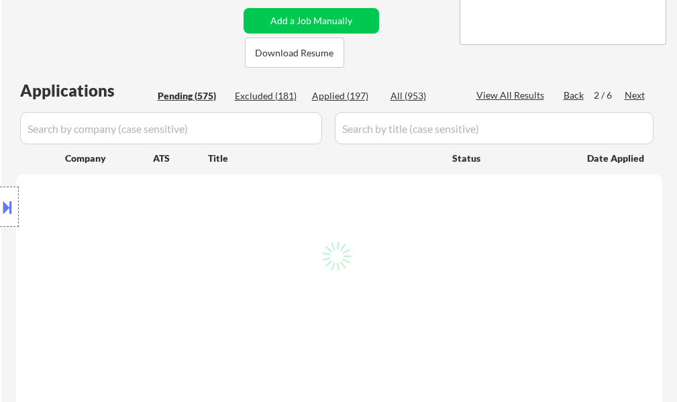
select select ""pending""
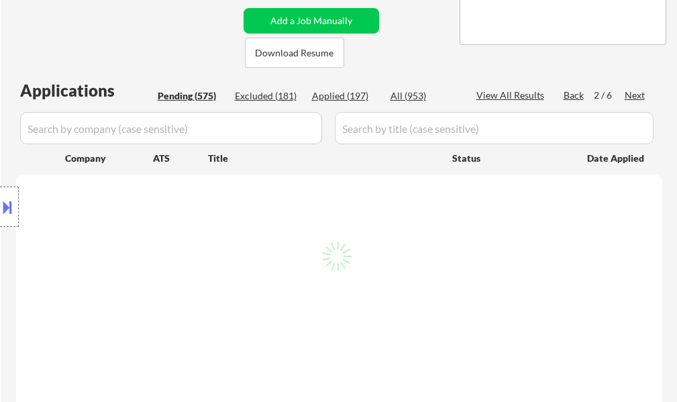
select select ""pending""
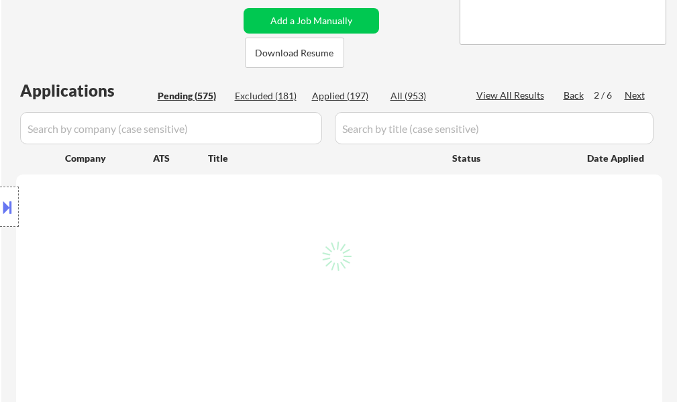
select select ""pending""
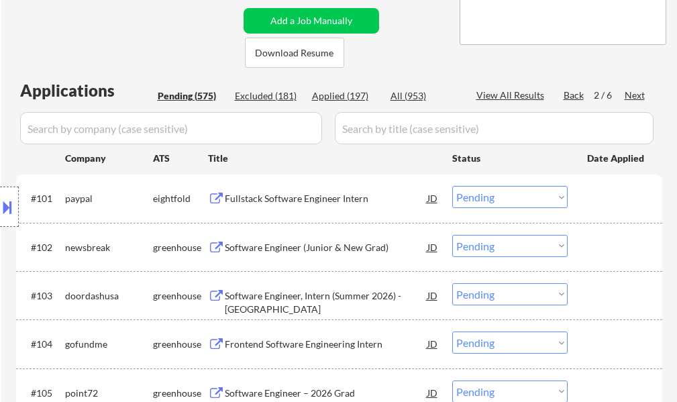
click at [633, 95] on div "Next" at bounding box center [634, 95] width 21 height 13
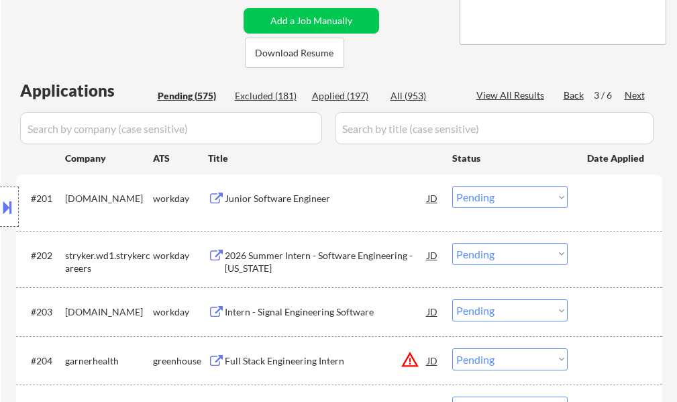
click at [633, 95] on div "Next" at bounding box center [634, 95] width 21 height 13
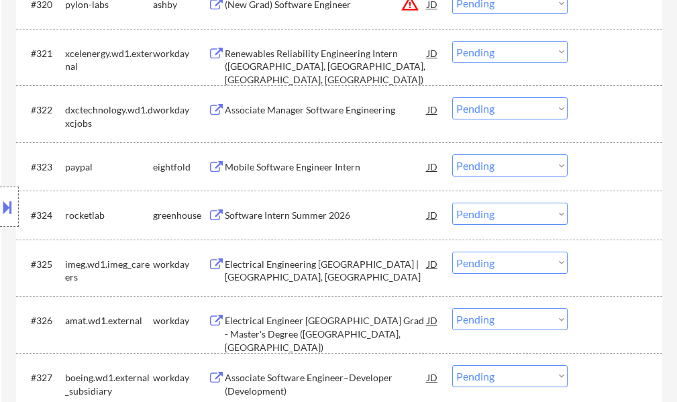
scroll to position [1542, 0]
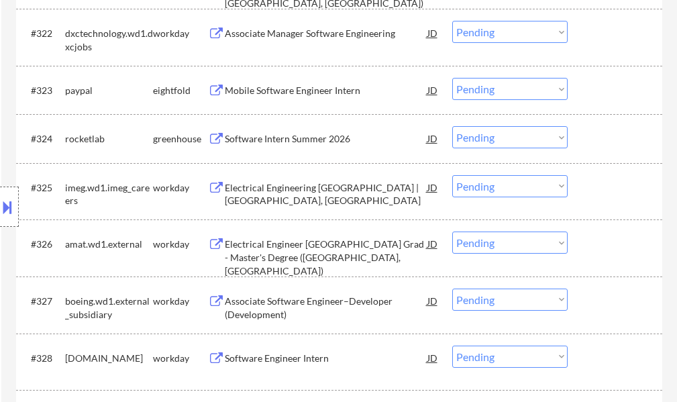
click at [308, 135] on div "Software Intern Summer 2026" at bounding box center [326, 138] width 202 height 13
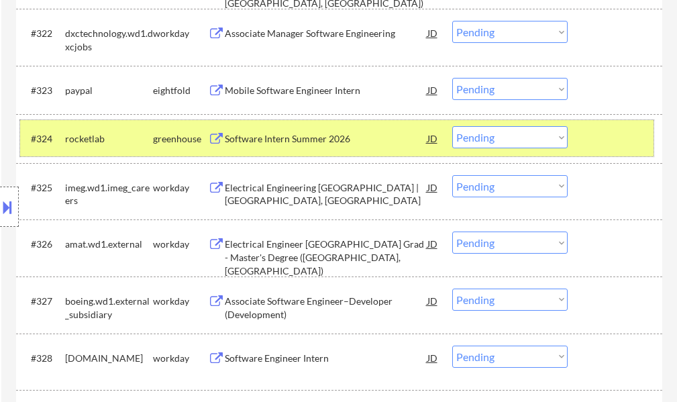
click at [607, 140] on div at bounding box center [616, 138] width 59 height 24
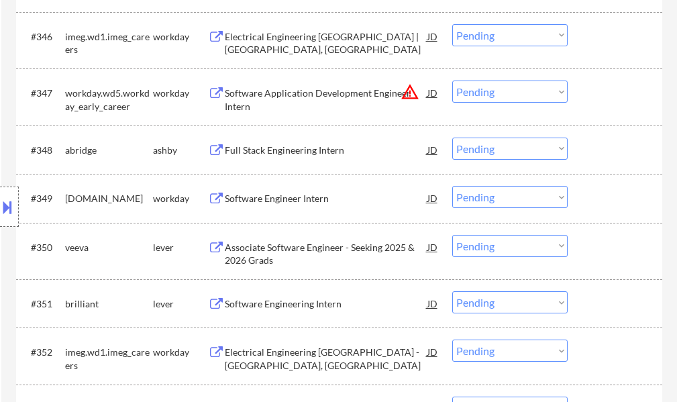
scroll to position [2883, 0]
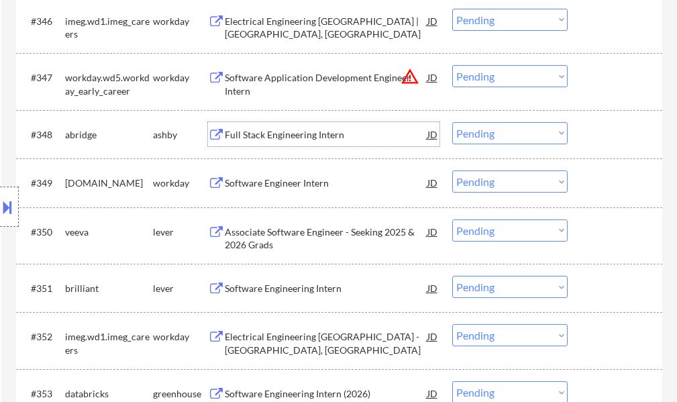
click at [284, 141] on div "Full Stack Engineering Intern" at bounding box center [326, 134] width 202 height 24
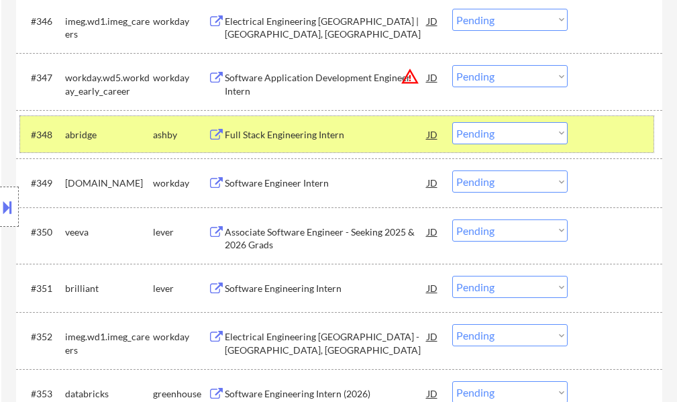
click at [594, 133] on div at bounding box center [616, 134] width 59 height 24
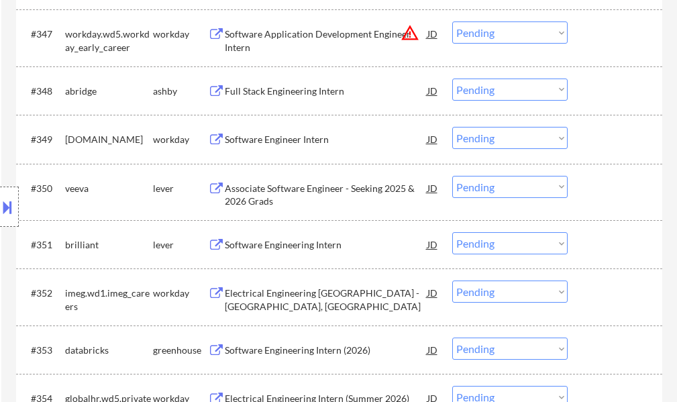
scroll to position [2950, 0]
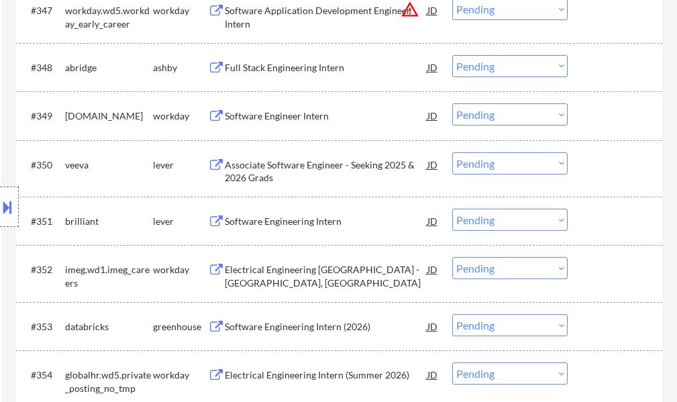
click at [281, 227] on div "Software Engineering Intern" at bounding box center [326, 221] width 202 height 13
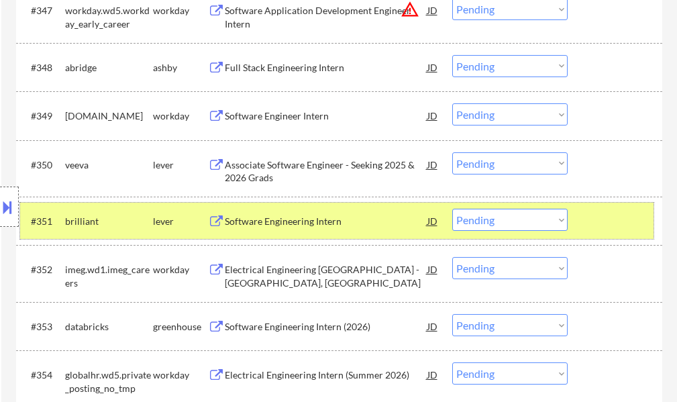
click at [604, 221] on div at bounding box center [616, 221] width 59 height 24
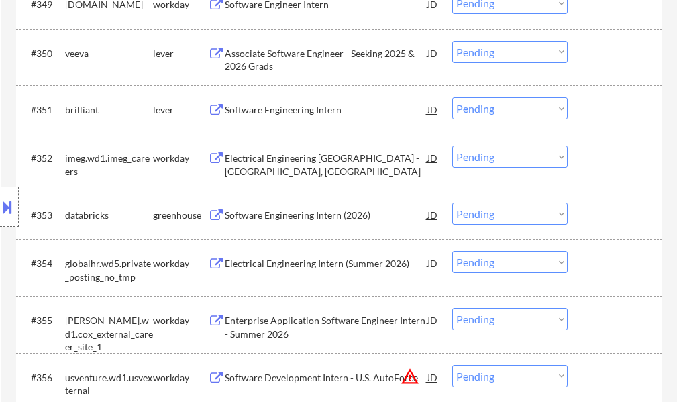
scroll to position [3084, 0]
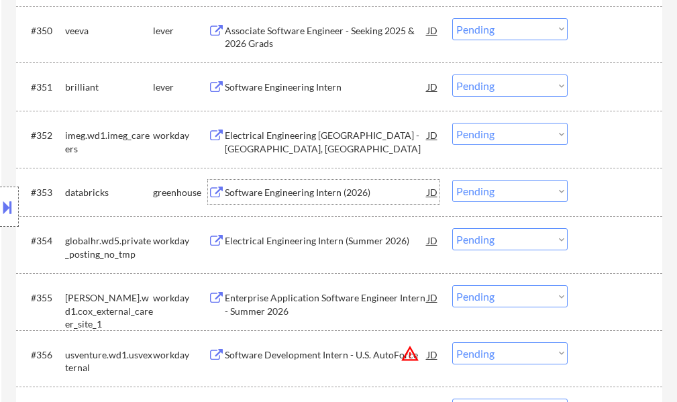
click at [327, 198] on div "Software Engineering Intern (2026)" at bounding box center [326, 192] width 202 height 13
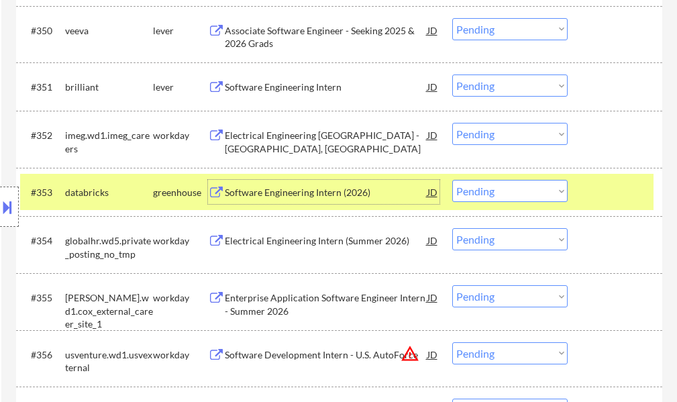
click at [595, 185] on div at bounding box center [616, 192] width 59 height 24
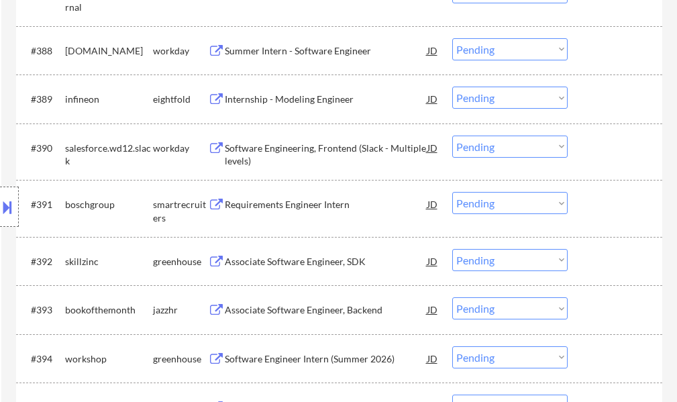
scroll to position [5230, 0]
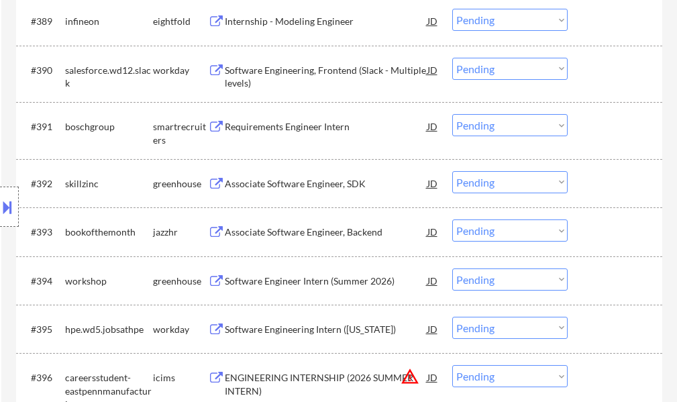
click at [288, 146] on div "#391 boschgroup smartrecruiters Requirements Engineer Intern JD warning_amber C…" at bounding box center [336, 130] width 633 height 44
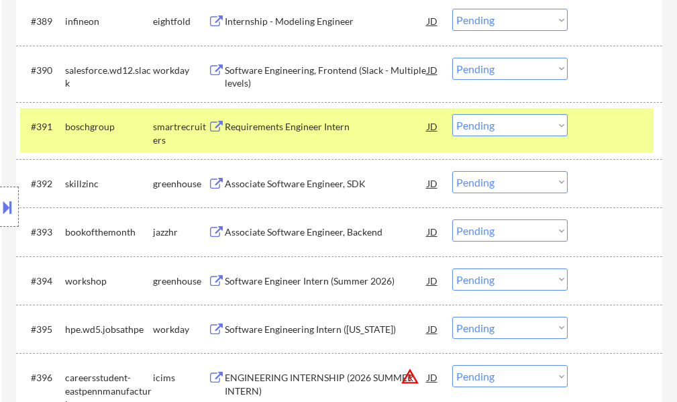
click at [266, 141] on div "#391 boschgroup smartrecruiters Requirements Engineer Intern JD warning_amber C…" at bounding box center [336, 130] width 633 height 44
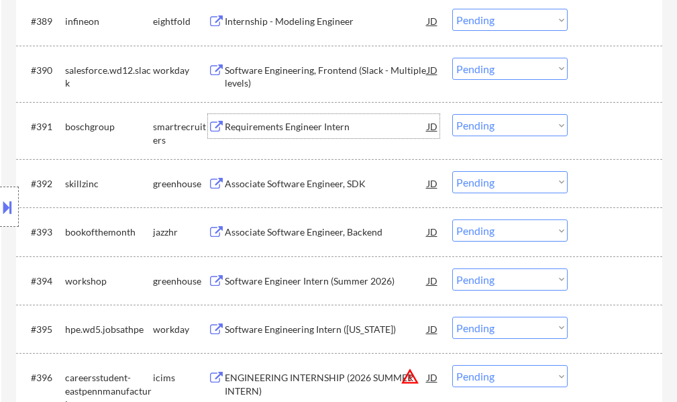
click at [274, 135] on div "Requirements Engineer Intern" at bounding box center [326, 126] width 202 height 24
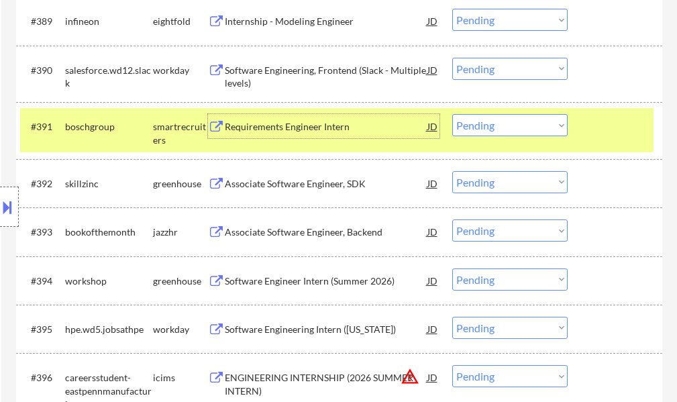
click at [493, 129] on select "Choose an option... Pending Applied Excluded (Questions) Excluded (Expired) Exc…" at bounding box center [509, 125] width 115 height 22
click at [452, 114] on select "Choose an option... Pending Applied Excluded (Questions) Excluded (Expired) Exc…" at bounding box center [509, 125] width 115 height 22
click at [588, 131] on div at bounding box center [616, 126] width 59 height 24
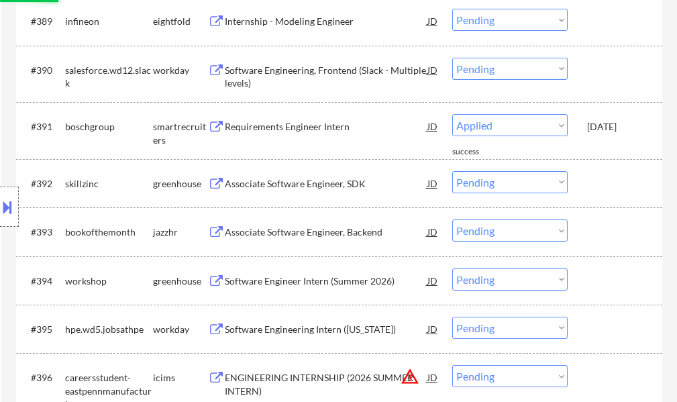
select select ""pending""
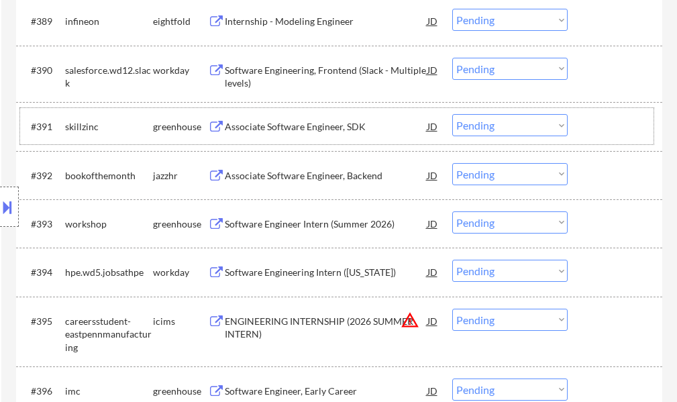
scroll to position [5297, 0]
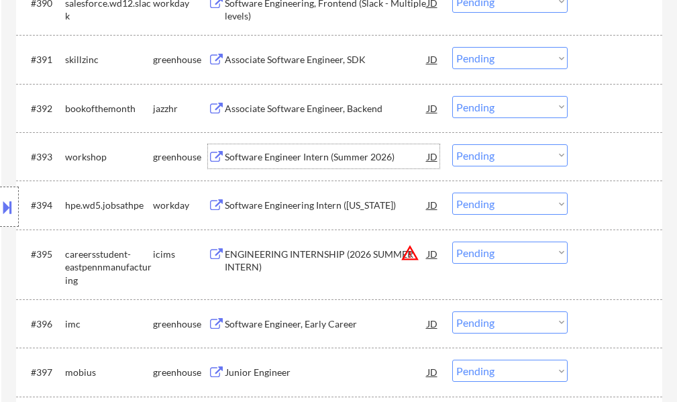
click at [314, 154] on div "Software Engineer Intern (Summer 2026)" at bounding box center [326, 156] width 202 height 13
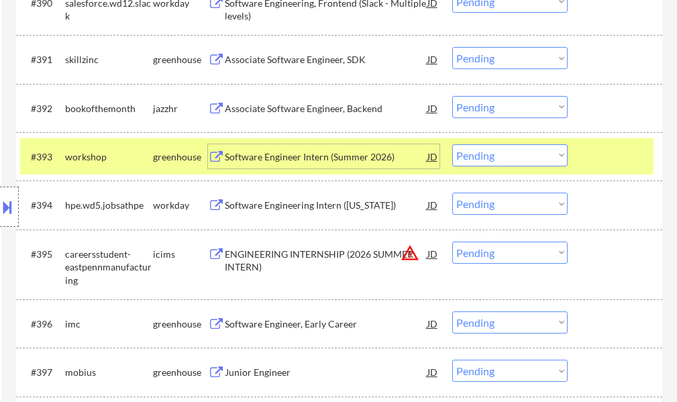
click at [584, 162] on div "#393 workshop greenhouse Software Engineer Intern (Summer 2026) JD Choose an op…" at bounding box center [336, 156] width 633 height 36
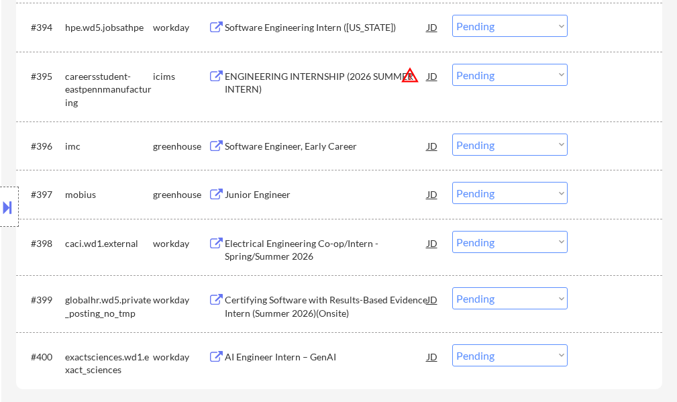
scroll to position [5498, 0]
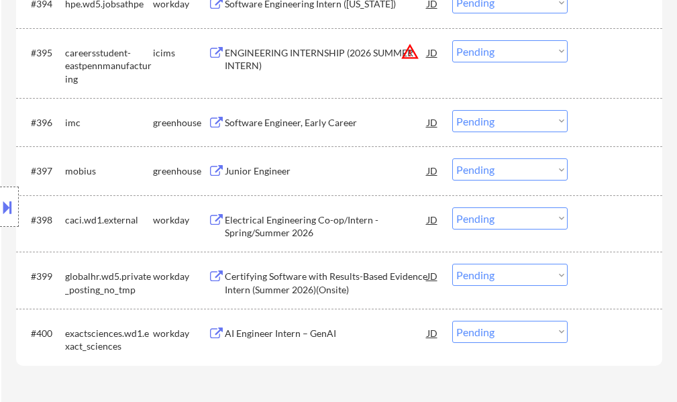
click at [323, 116] on div "Software Engineer, Early Career" at bounding box center [326, 122] width 202 height 13
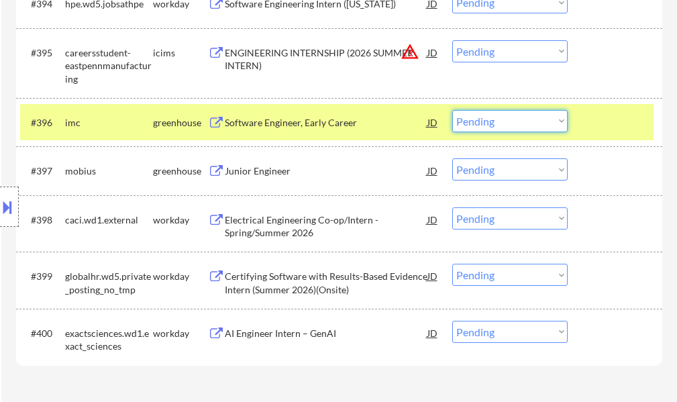
click at [508, 122] on select "Choose an option... Pending Applied Excluded (Questions) Excluded (Expired) Exc…" at bounding box center [509, 121] width 115 height 22
click at [452, 110] on select "Choose an option... Pending Applied Excluded (Questions) Excluded (Expired) Exc…" at bounding box center [509, 121] width 115 height 22
select select ""pending""
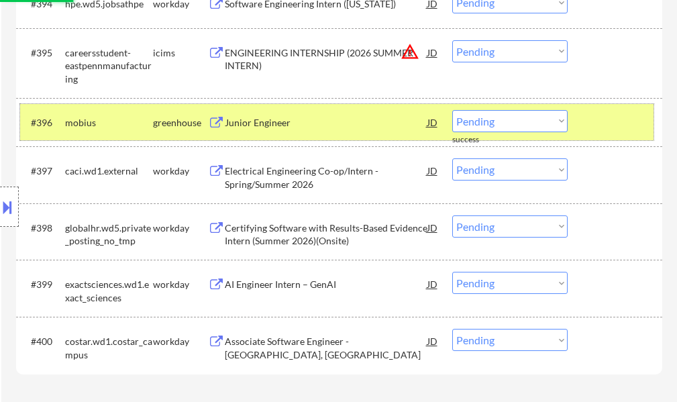
click at [600, 126] on div at bounding box center [616, 122] width 59 height 24
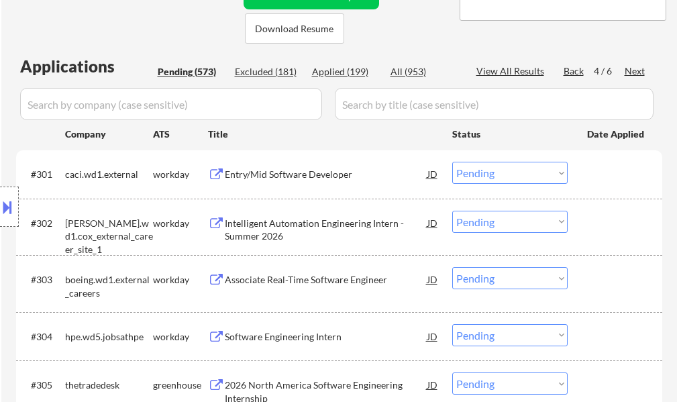
scroll to position [281, 0]
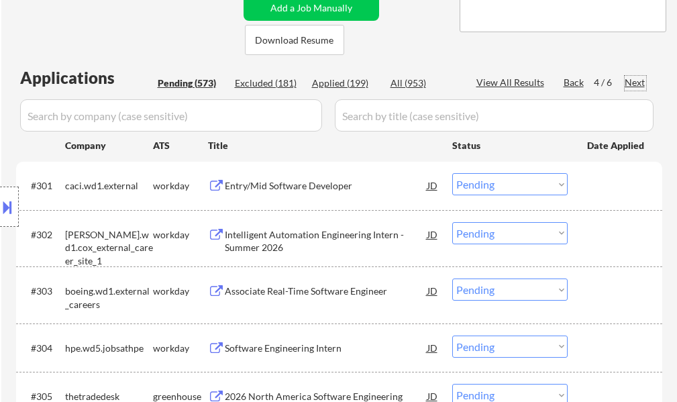
click at [640, 82] on div "Next" at bounding box center [634, 82] width 21 height 13
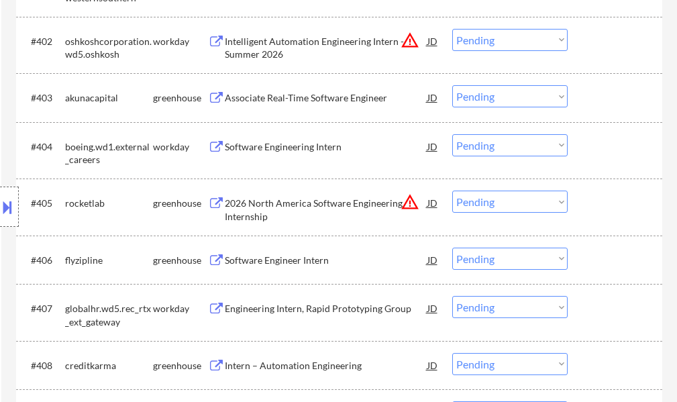
scroll to position [549, 0]
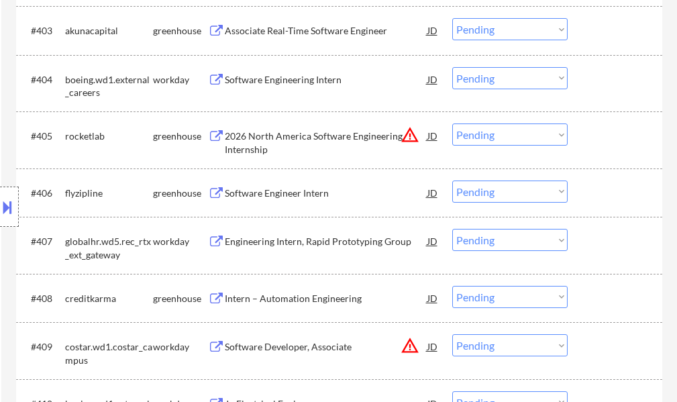
click at [268, 200] on div "Software Engineer Intern" at bounding box center [326, 192] width 202 height 24
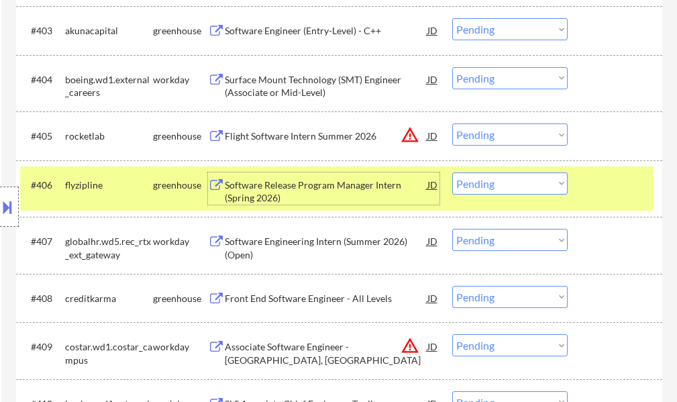
click at [518, 187] on select "Choose an option... Pending Applied Excluded (Questions) Excluded (Expired) Exc…" at bounding box center [509, 183] width 115 height 22
click at [452, 172] on select "Choose an option... Pending Applied Excluded (Questions) Excluded (Expired) Exc…" at bounding box center [509, 183] width 115 height 22
click at [607, 189] on div at bounding box center [616, 184] width 59 height 24
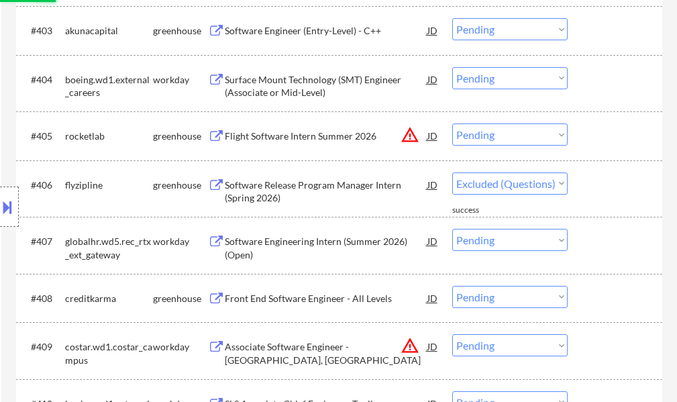
select select ""pending""
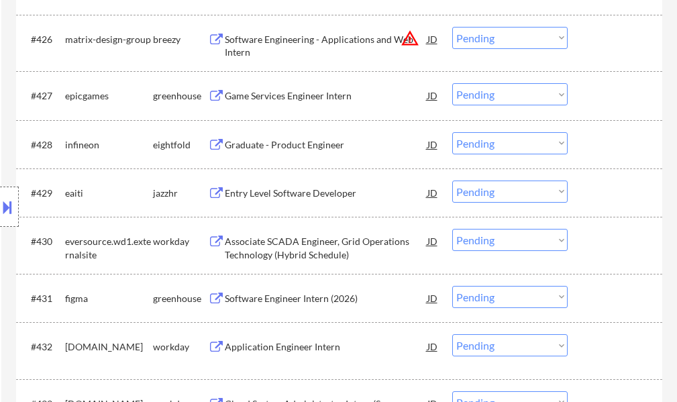
scroll to position [1756, 0]
click at [305, 196] on div "Entry Level Software Developer" at bounding box center [326, 192] width 202 height 13
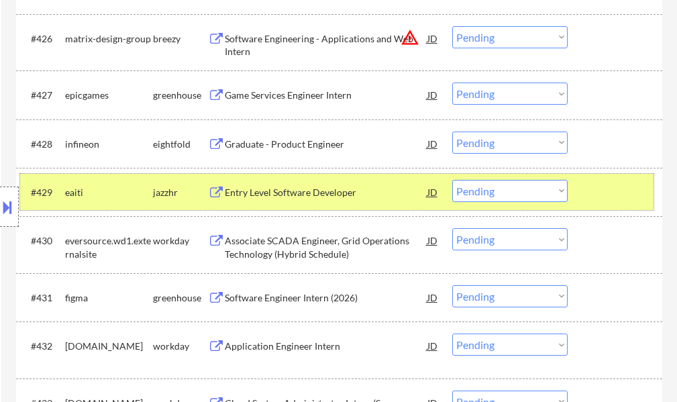
click at [594, 182] on div at bounding box center [616, 192] width 59 height 24
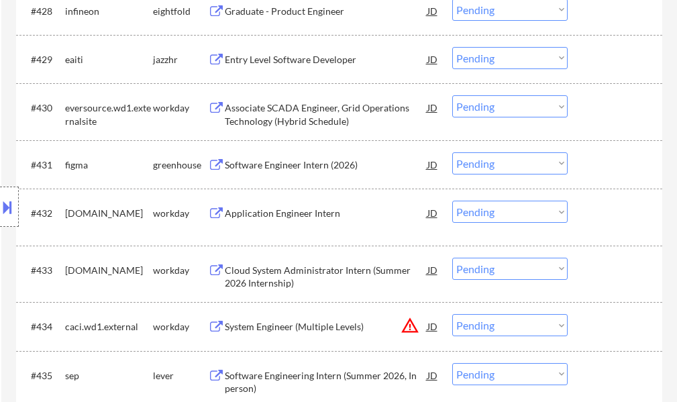
scroll to position [1890, 0]
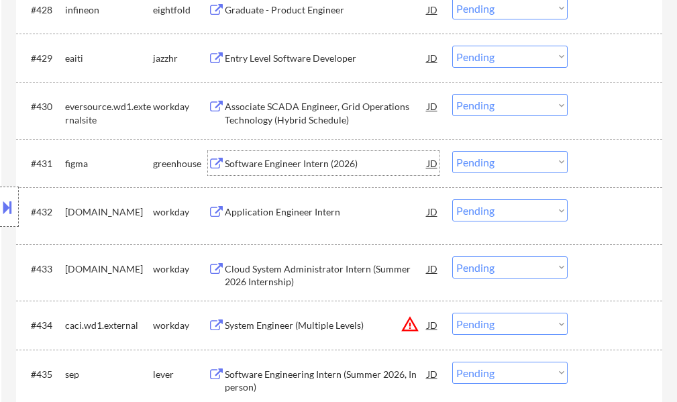
click at [284, 163] on div "Software Engineer Intern (2026)" at bounding box center [326, 163] width 202 height 13
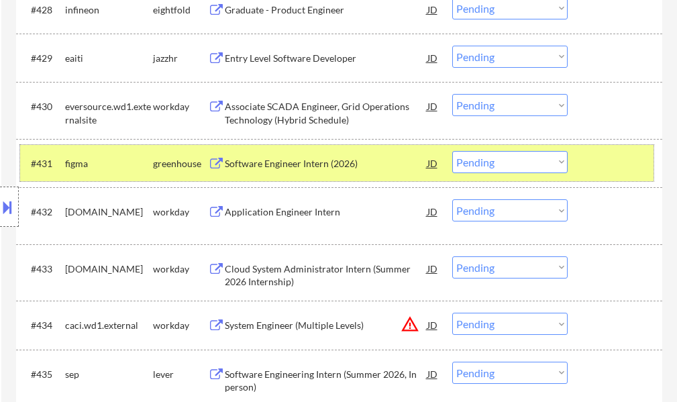
click at [591, 168] on div at bounding box center [616, 163] width 59 height 24
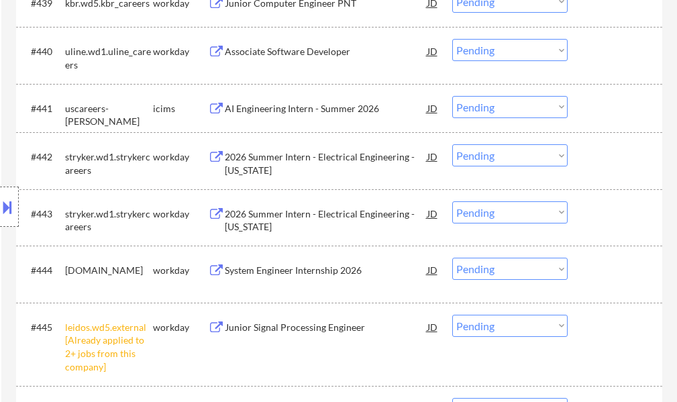
scroll to position [2494, 0]
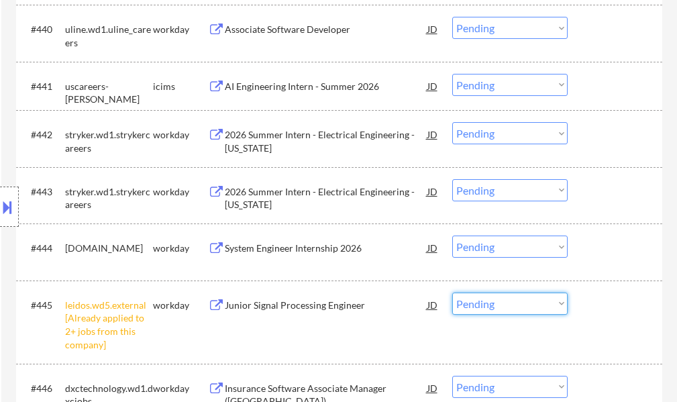
click at [487, 299] on select "Choose an option... Pending Applied Excluded (Questions) Excluded (Expired) Exc…" at bounding box center [509, 303] width 115 height 22
click at [452, 292] on select "Choose an option... Pending Applied Excluded (Questions) Excluded (Expired) Exc…" at bounding box center [509, 303] width 115 height 22
select select ""pending""
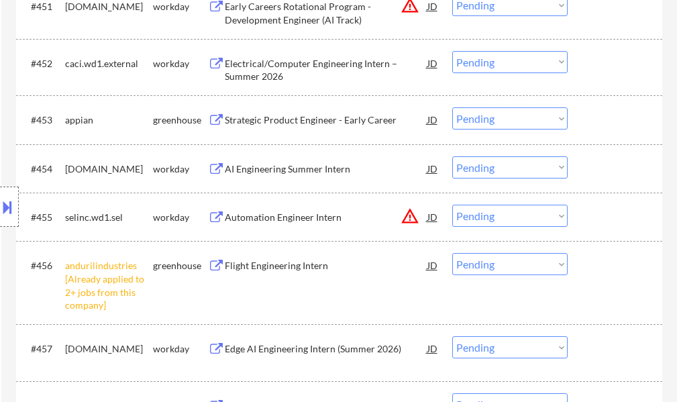
scroll to position [3164, 0]
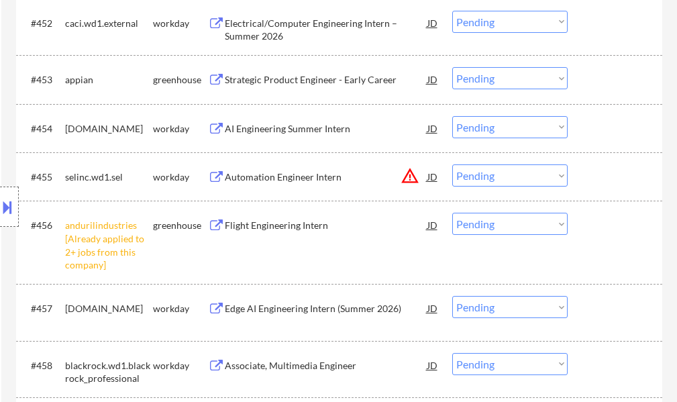
click at [463, 231] on select "Choose an option... Pending Applied Excluded (Questions) Excluded (Expired) Exc…" at bounding box center [509, 224] width 115 height 22
click at [452, 213] on select "Choose an option... Pending Applied Excluded (Questions) Excluded (Expired) Exc…" at bounding box center [509, 224] width 115 height 22
select select ""pending""
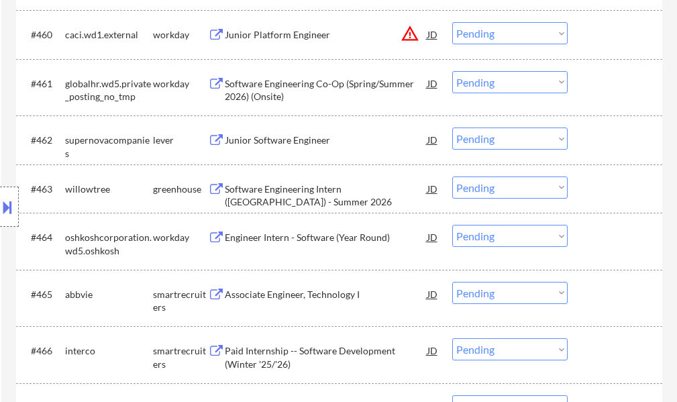
scroll to position [3566, 0]
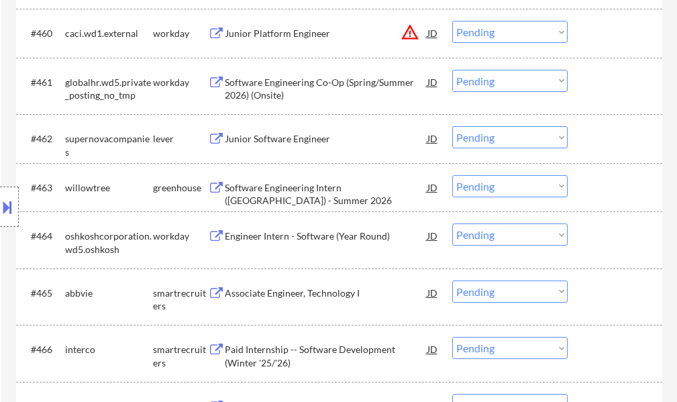
click at [290, 150] on div "Junior Software Engineer" at bounding box center [326, 138] width 202 height 24
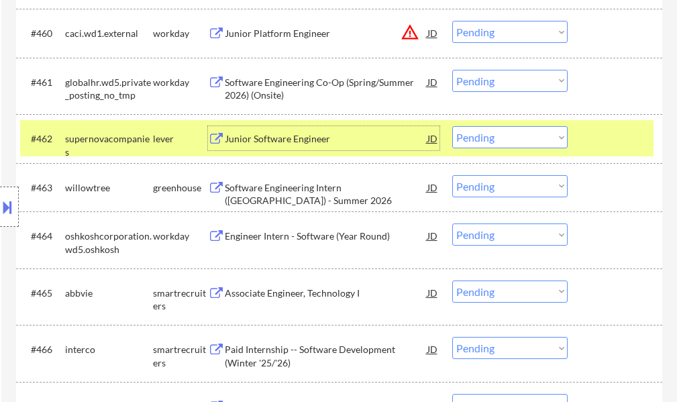
click at [472, 131] on select "Choose an option... Pending Applied Excluded (Questions) Excluded (Expired) Exc…" at bounding box center [509, 137] width 115 height 22
click at [452, 126] on select "Choose an option... Pending Applied Excluded (Questions) Excluded (Expired) Exc…" at bounding box center [509, 137] width 115 height 22
click at [593, 143] on div at bounding box center [616, 138] width 59 height 24
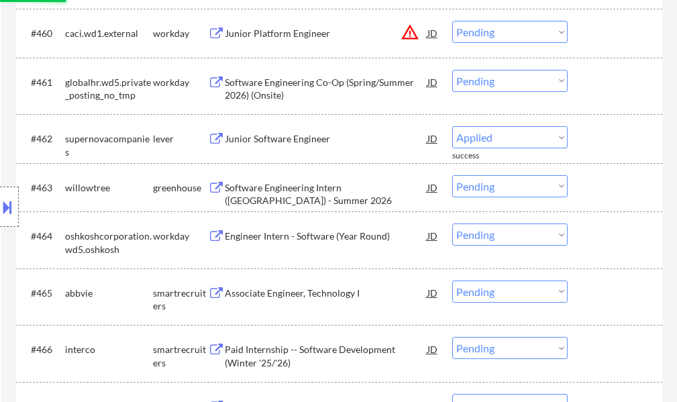
select select ""pending""
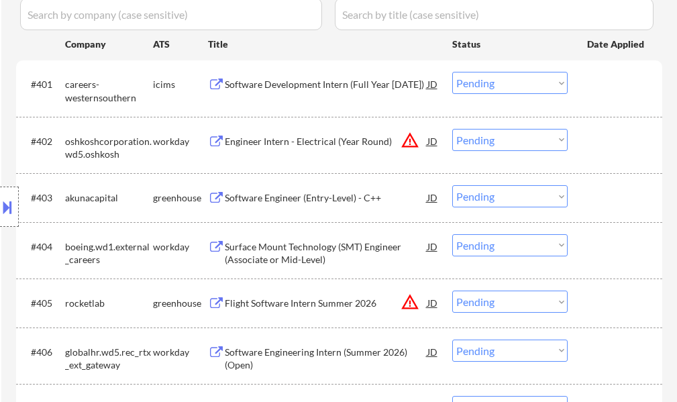
scroll to position [248, 0]
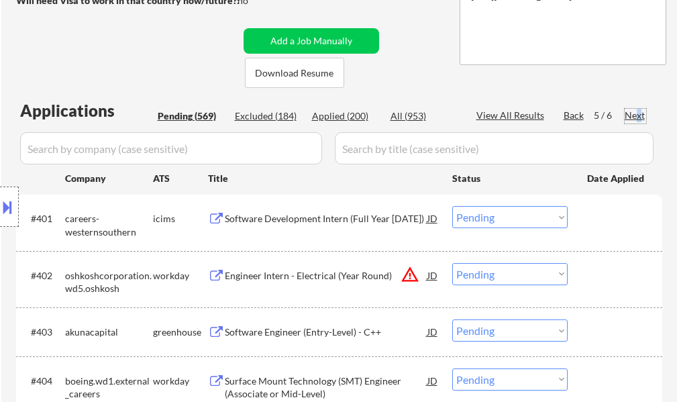
click at [638, 117] on div "Next" at bounding box center [634, 115] width 21 height 13
click at [568, 118] on div "Back" at bounding box center [573, 115] width 21 height 13
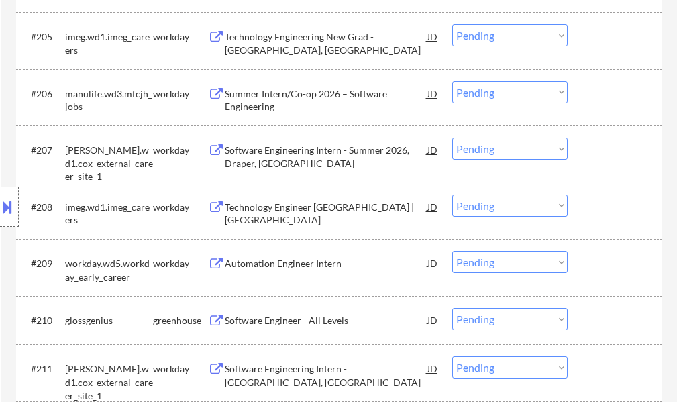
scroll to position [717, 0]
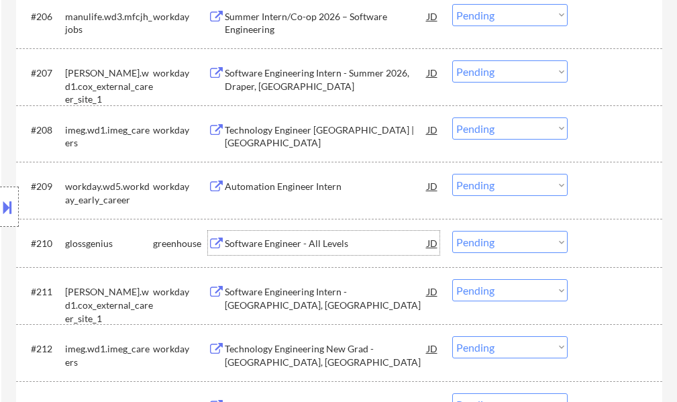
click at [306, 250] on div "Software Engineer - All Levels" at bounding box center [326, 243] width 202 height 24
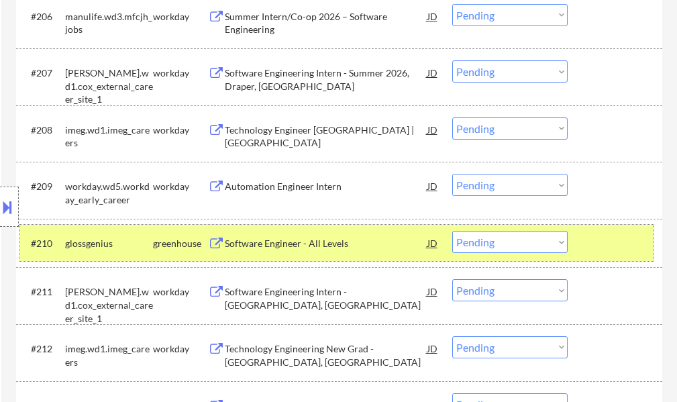
click at [614, 250] on div at bounding box center [616, 243] width 59 height 24
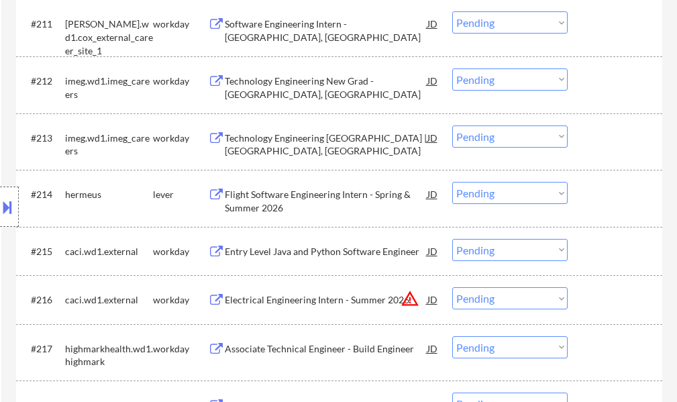
scroll to position [986, 0]
click at [279, 193] on div "Flight Software Engineering Intern - Spring & Summer 2026" at bounding box center [326, 200] width 202 height 26
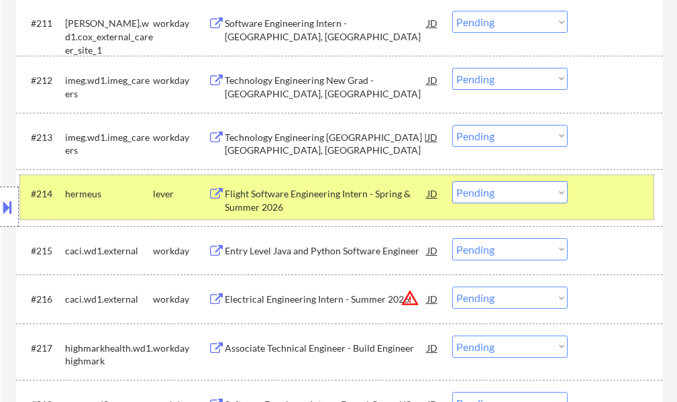
click at [607, 190] on div at bounding box center [616, 193] width 59 height 24
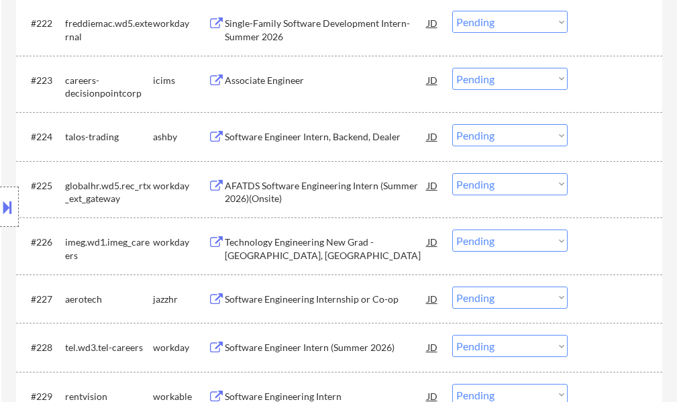
scroll to position [1589, 0]
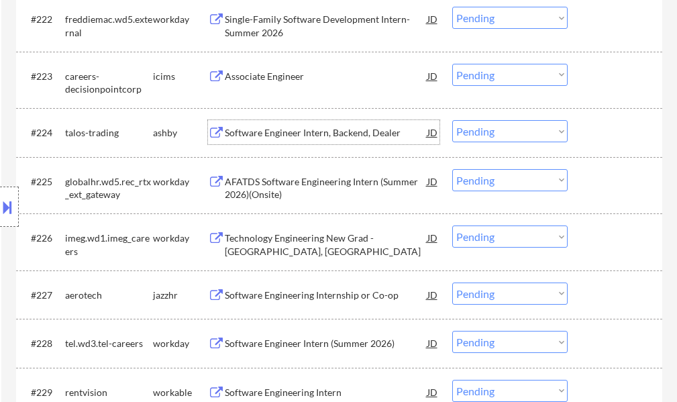
click at [287, 139] on div "Software Engineer Intern, Backend, Dealer" at bounding box center [326, 132] width 202 height 13
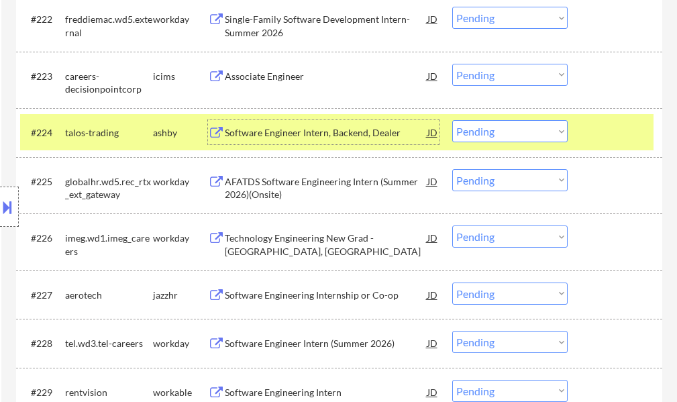
click at [609, 136] on div at bounding box center [616, 132] width 59 height 24
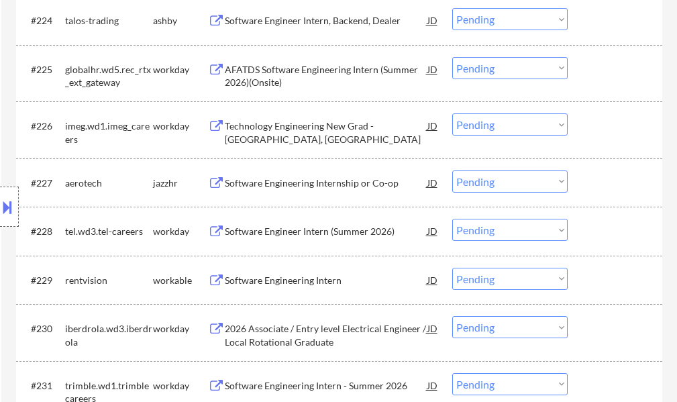
scroll to position [1723, 0]
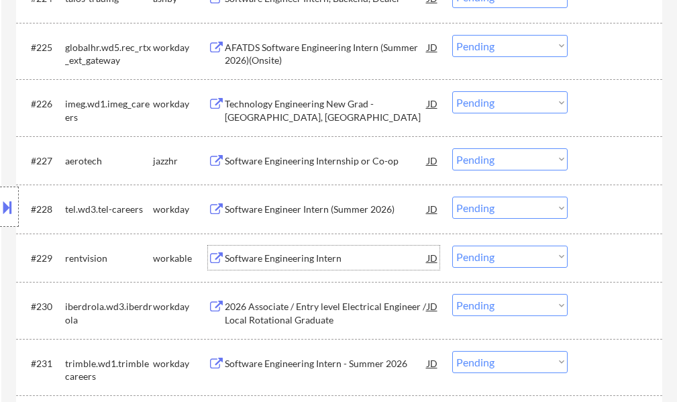
click at [332, 254] on div "Software Engineering Intern" at bounding box center [326, 257] width 202 height 13
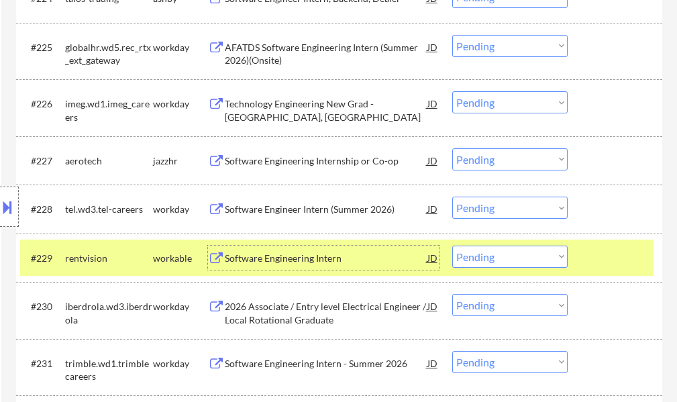
click at [610, 260] on div at bounding box center [616, 257] width 59 height 24
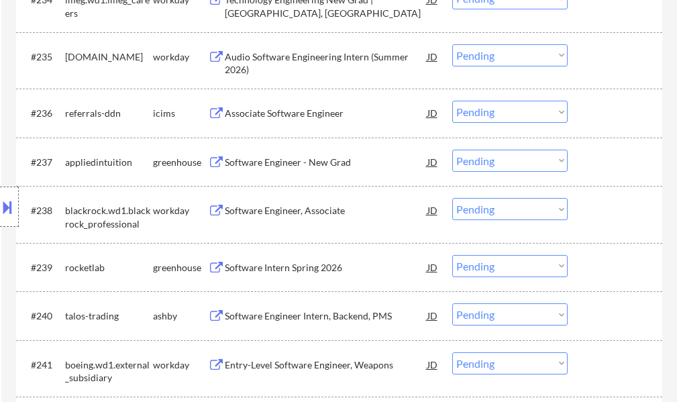
scroll to position [2260, 0]
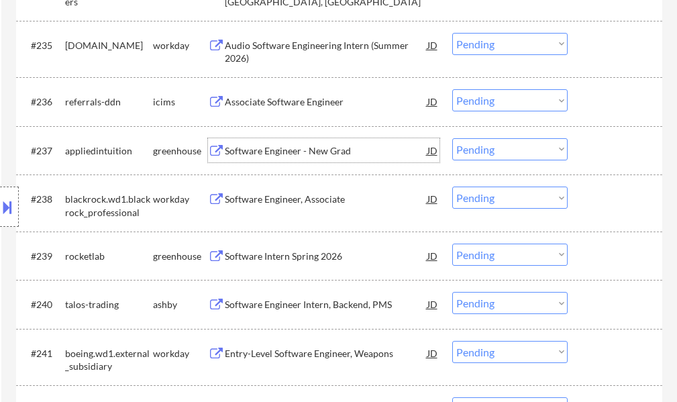
click at [274, 150] on div "Software Engineer - New Grad" at bounding box center [326, 150] width 202 height 13
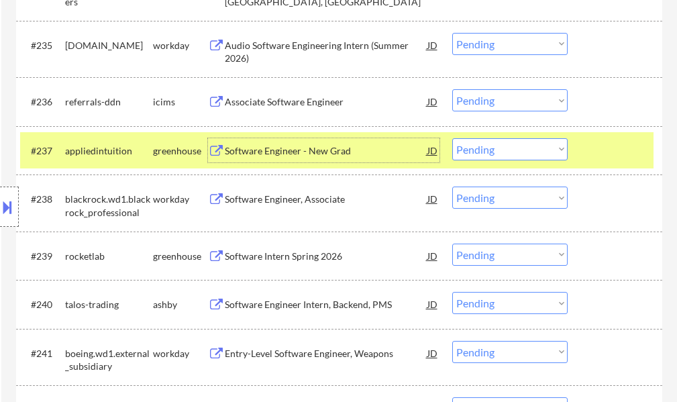
click at [584, 148] on div "#237 appliedintuition greenhouse Software Engineer - New Grad JD warning_amber …" at bounding box center [336, 150] width 633 height 36
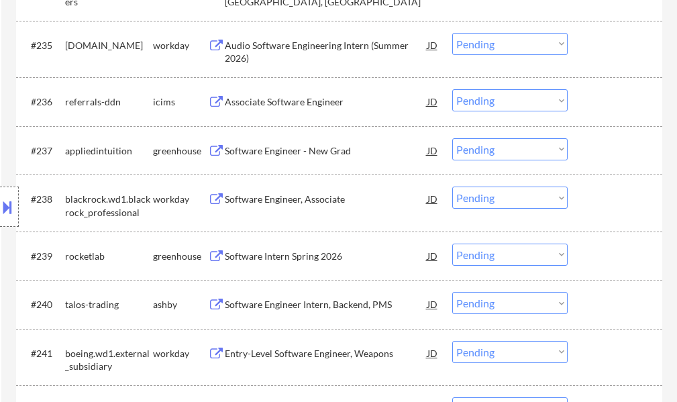
scroll to position [2327, 0]
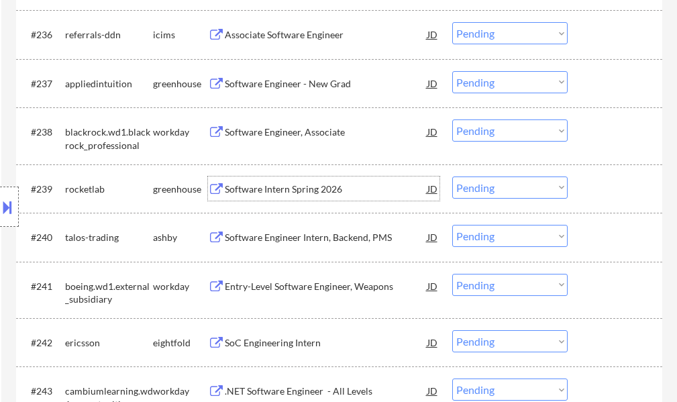
click at [310, 193] on div "Software Intern Spring 2026" at bounding box center [326, 188] width 202 height 13
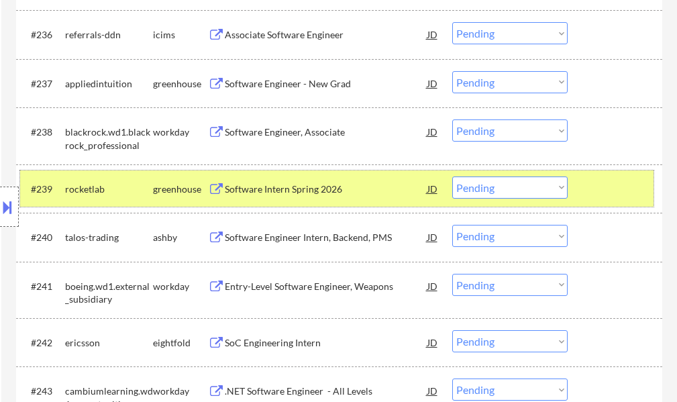
click at [601, 190] on div at bounding box center [616, 188] width 59 height 24
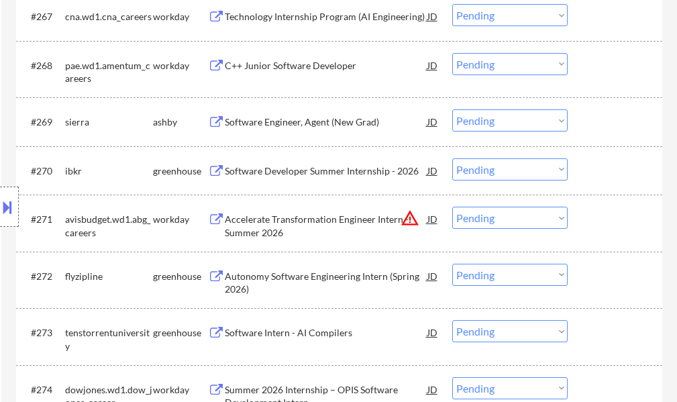
scroll to position [4003, 0]
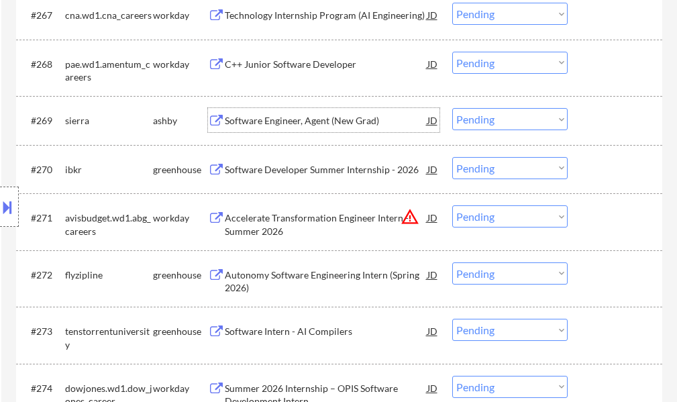
click at [282, 114] on div "Software Engineer, Agent (New Grad)" at bounding box center [326, 120] width 202 height 13
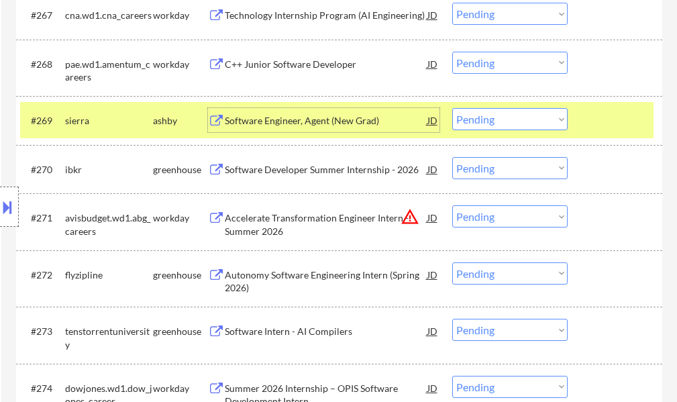
click at [616, 123] on div at bounding box center [616, 120] width 59 height 24
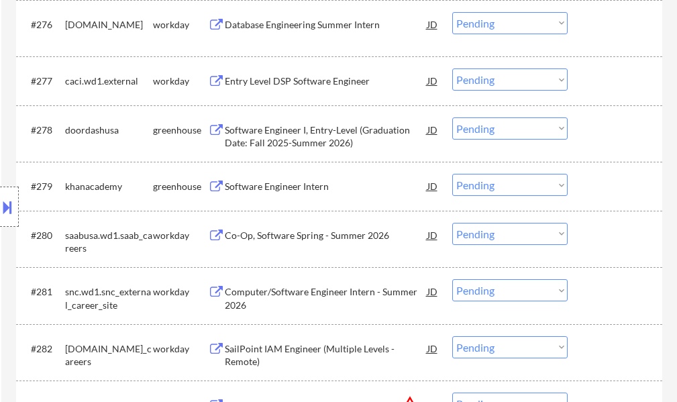
scroll to position [4472, 0]
click at [325, 185] on div "Software Engineer Intern" at bounding box center [326, 185] width 202 height 13
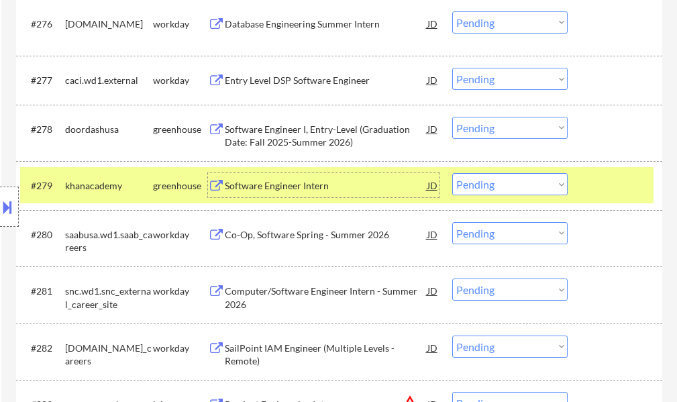
click at [609, 188] on div at bounding box center [616, 185] width 59 height 24
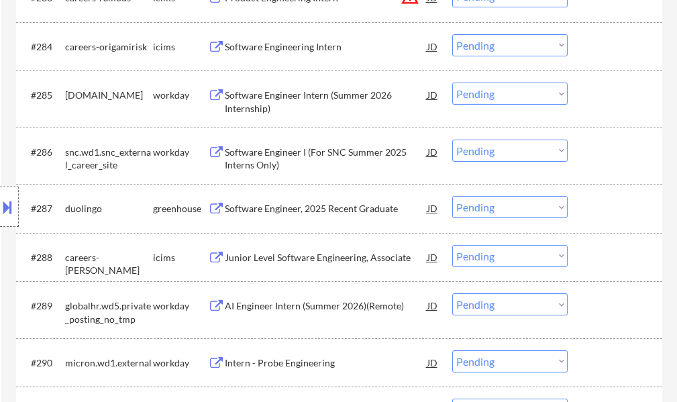
scroll to position [4942, 0]
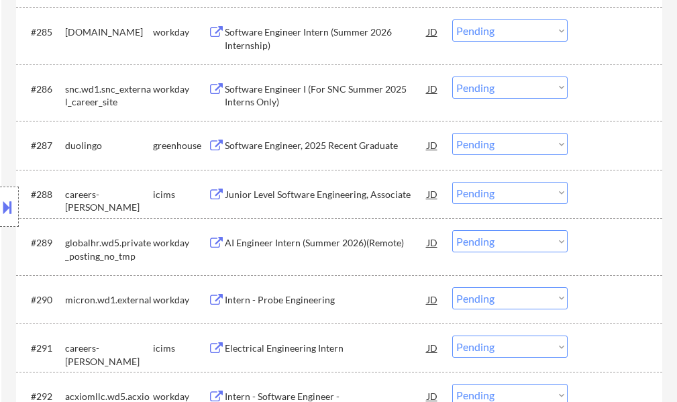
click at [268, 147] on div "Software Engineer, 2025 Recent Graduate" at bounding box center [326, 145] width 202 height 13
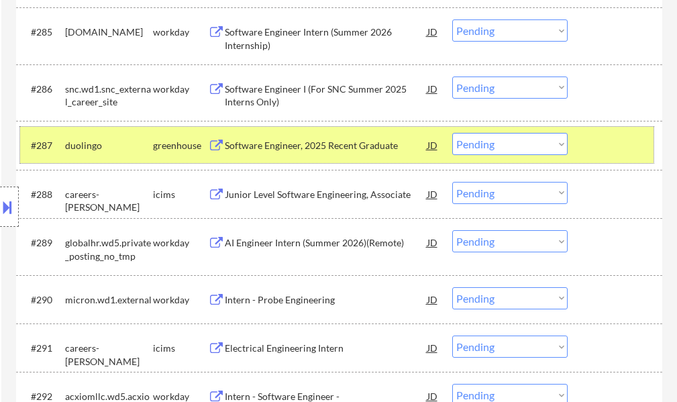
click at [620, 153] on div at bounding box center [616, 145] width 59 height 24
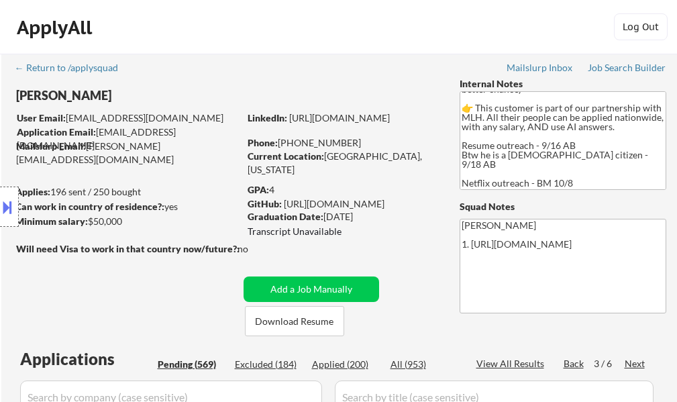
scroll to position [67, 0]
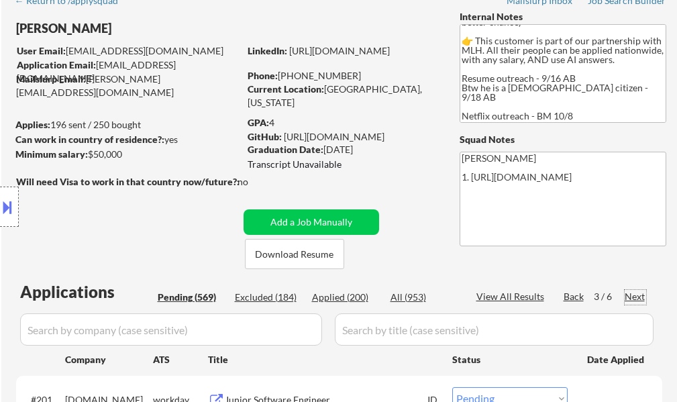
click at [638, 295] on div "Next" at bounding box center [634, 296] width 21 height 13
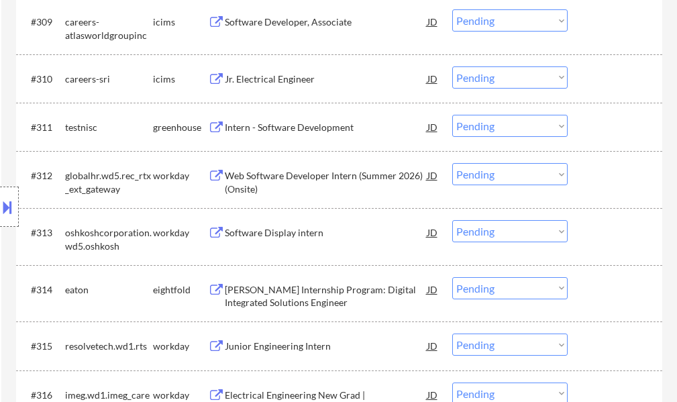
scroll to position [872, 0]
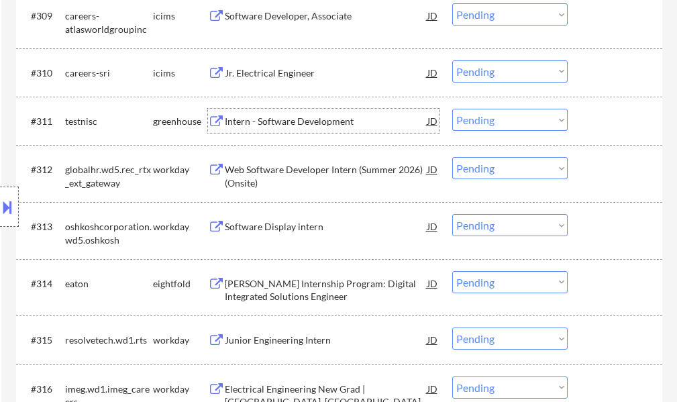
click at [298, 125] on div "Intern - Software Development" at bounding box center [326, 121] width 202 height 13
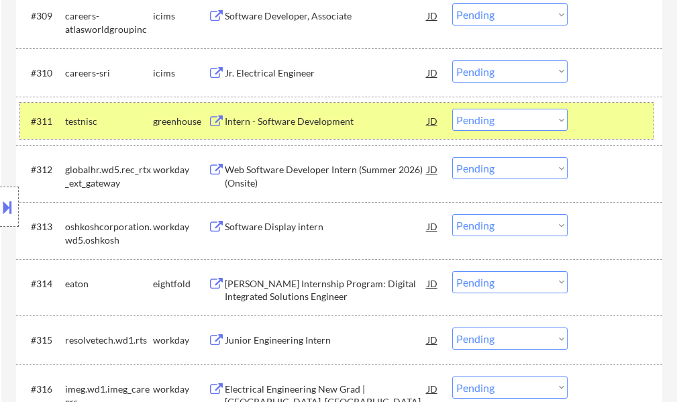
click at [583, 127] on div "#311 testnisc greenhouse Intern - Software Development JD warning_amber Choose …" at bounding box center [336, 121] width 633 height 36
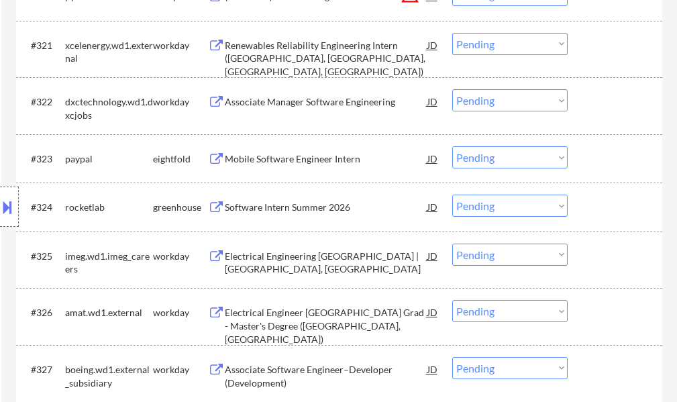
scroll to position [1475, 0]
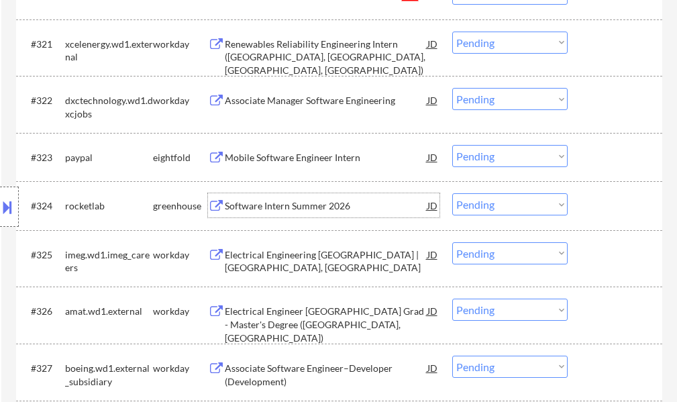
click at [317, 202] on div "Software Intern Summer 2026" at bounding box center [326, 205] width 202 height 13
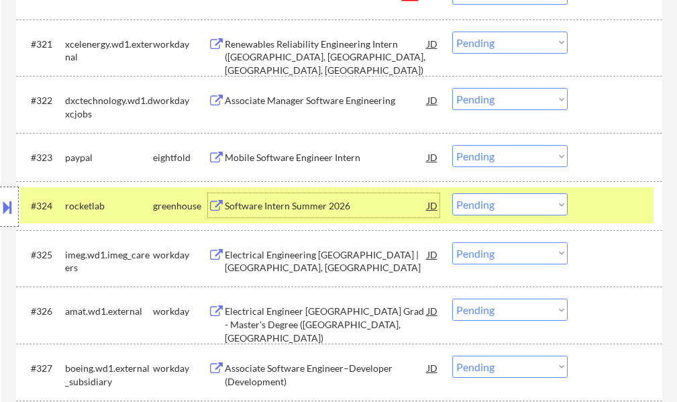
click at [608, 195] on div at bounding box center [616, 205] width 59 height 24
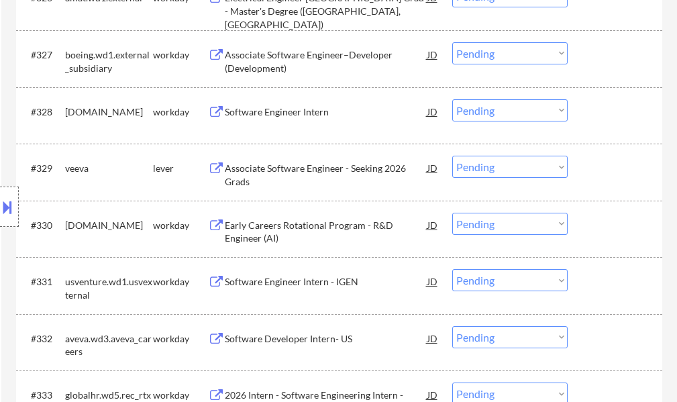
scroll to position [1810, 0]
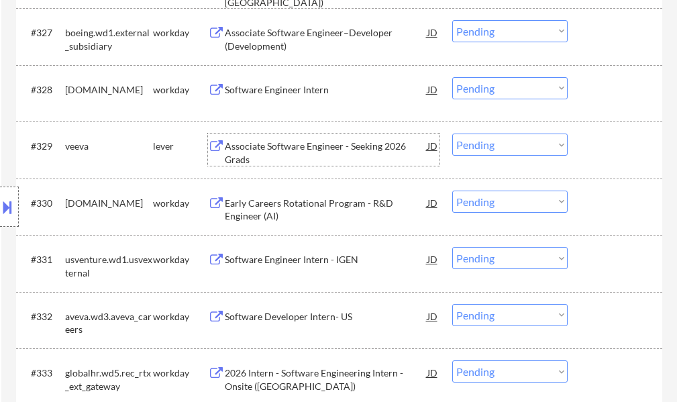
click at [294, 150] on div "Associate Software Engineer - Seeking 2026 Grads" at bounding box center [326, 152] width 202 height 26
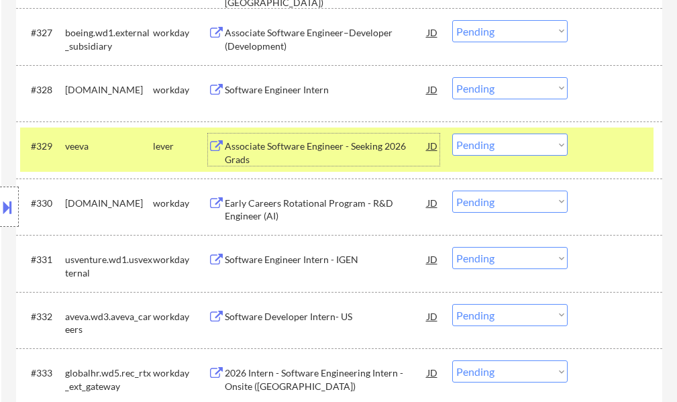
click at [587, 154] on div at bounding box center [616, 145] width 59 height 24
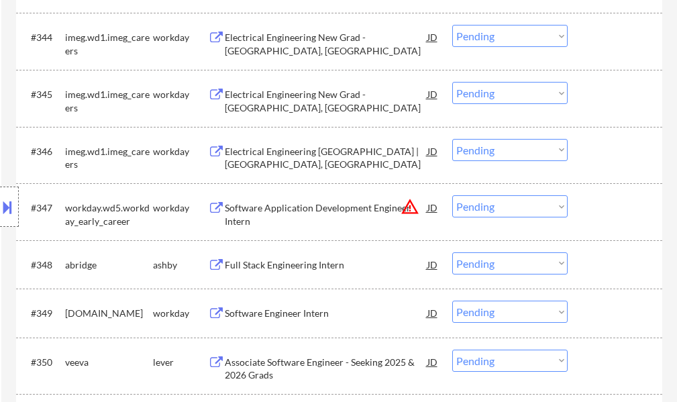
scroll to position [2816, 0]
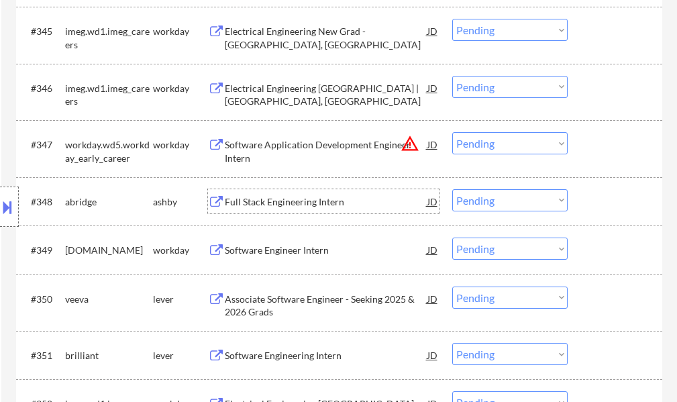
click at [252, 196] on div "Full Stack Engineering Intern" at bounding box center [326, 201] width 202 height 13
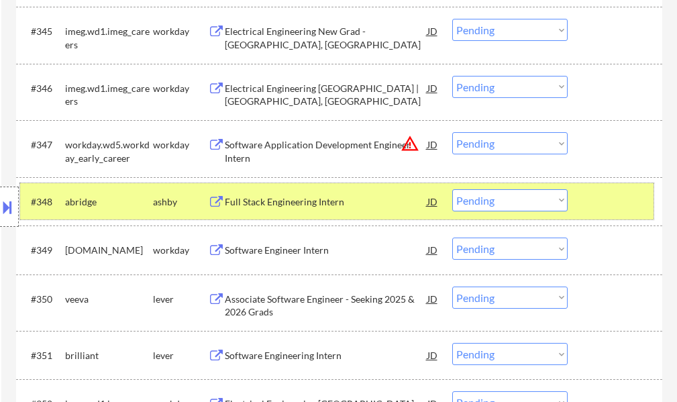
click at [616, 207] on div at bounding box center [616, 201] width 59 height 24
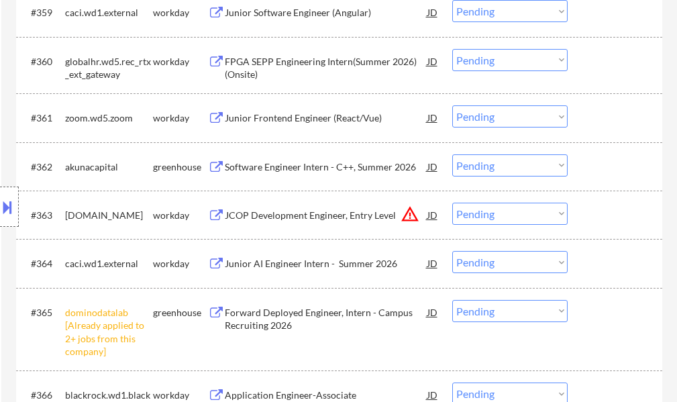
scroll to position [3621, 0]
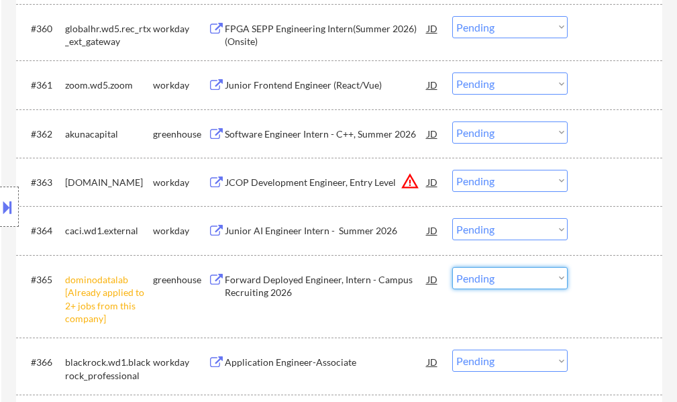
click at [480, 284] on select "Choose an option... Pending Applied Excluded (Questions) Excluded (Expired) Exc…" at bounding box center [509, 278] width 115 height 22
click at [452, 267] on select "Choose an option... Pending Applied Excluded (Questions) Excluded (Expired) Exc…" at bounding box center [509, 278] width 115 height 22
select select ""pending""
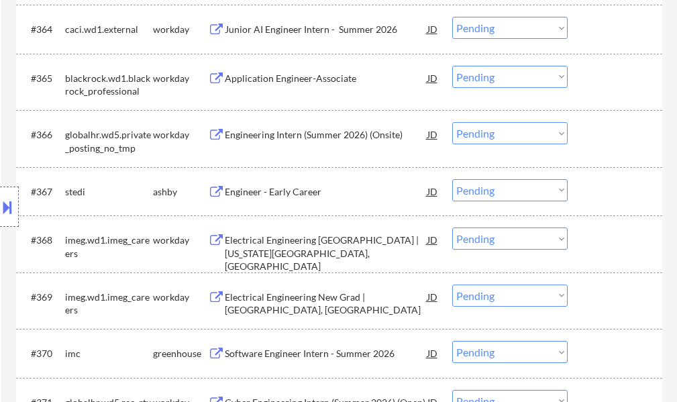
scroll to position [3889, 0]
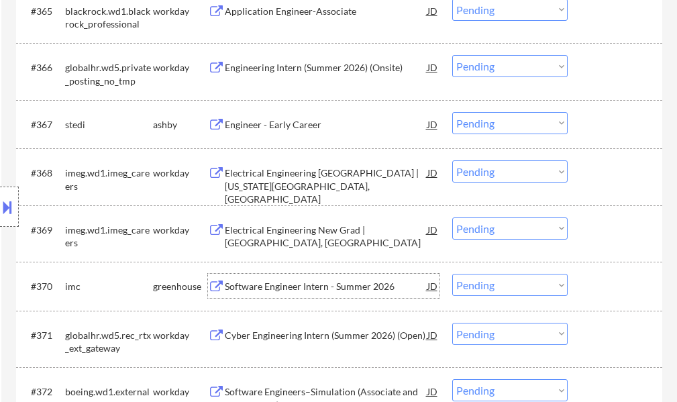
click at [295, 281] on div "Software Engineer Intern - Summer 2026" at bounding box center [326, 286] width 202 height 13
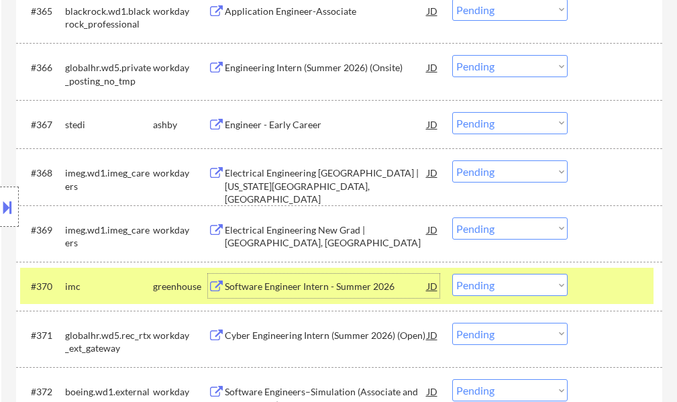
click at [504, 280] on select "Choose an option... Pending Applied Excluded (Questions) Excluded (Expired) Exc…" at bounding box center [509, 285] width 115 height 22
click at [452, 274] on select "Choose an option... Pending Applied Excluded (Questions) Excluded (Expired) Exc…" at bounding box center [509, 285] width 115 height 22
click at [605, 280] on div at bounding box center [616, 286] width 59 height 24
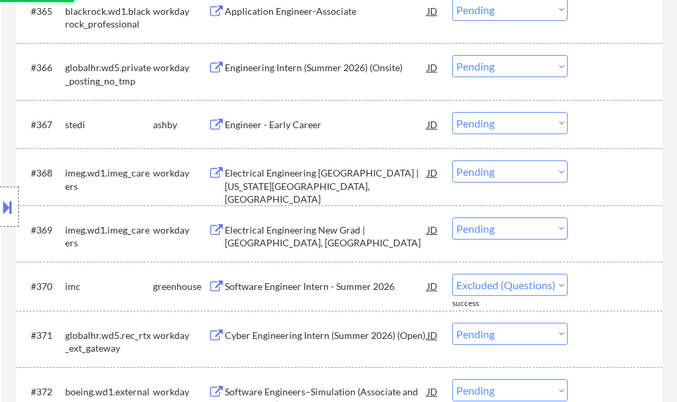
select select ""pending""
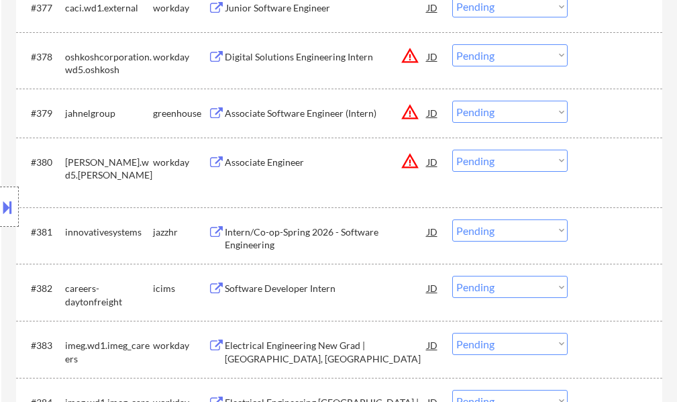
scroll to position [4559, 0]
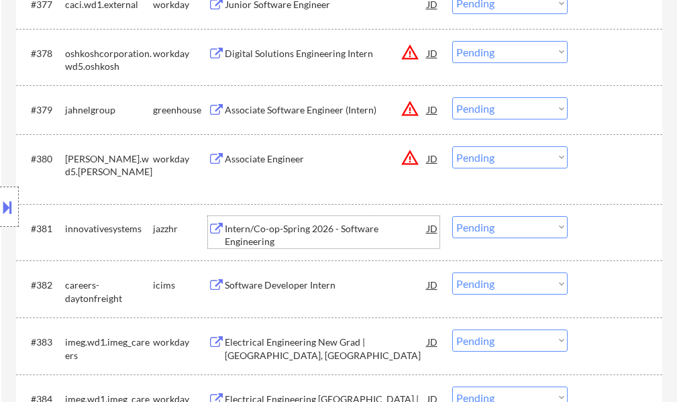
click at [303, 239] on div "Intern/Co-op-Spring 2026 - Software Engineering" at bounding box center [326, 235] width 202 height 26
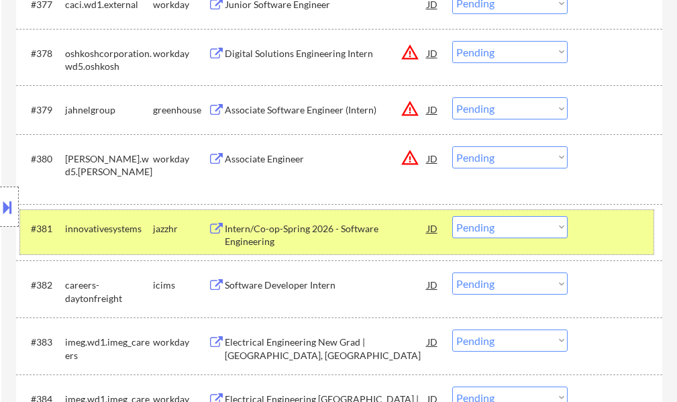
click at [585, 229] on div "#381 innovativesystems jazzhr Intern/Co-op-Spring 2026 - Software Engineering J…" at bounding box center [336, 232] width 633 height 44
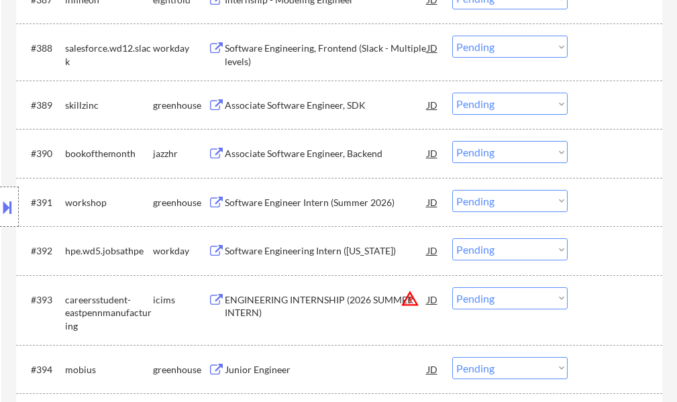
scroll to position [5163, 0]
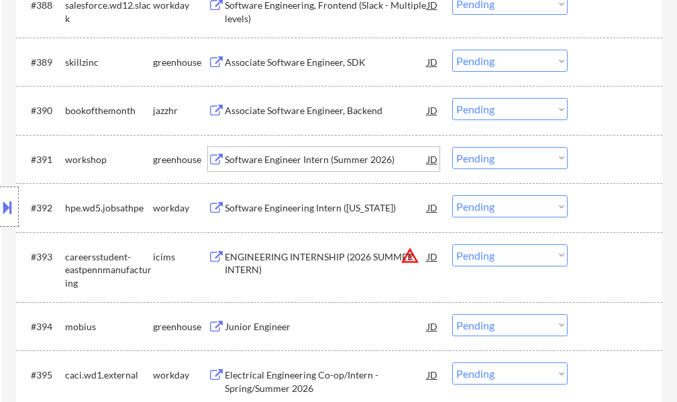
click at [293, 159] on div "Software Engineer Intern (Summer 2026)" at bounding box center [326, 159] width 202 height 13
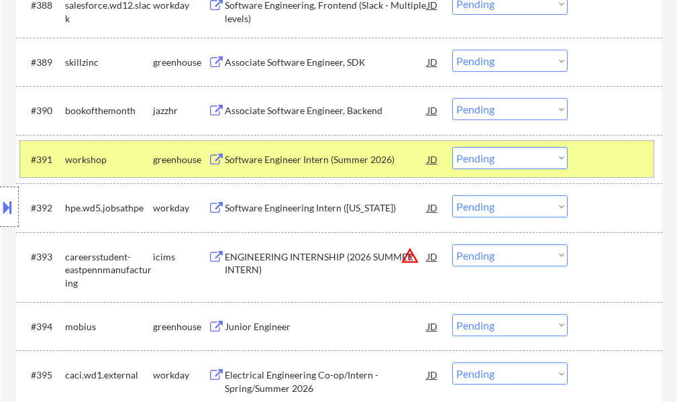
click at [609, 162] on div at bounding box center [616, 159] width 59 height 24
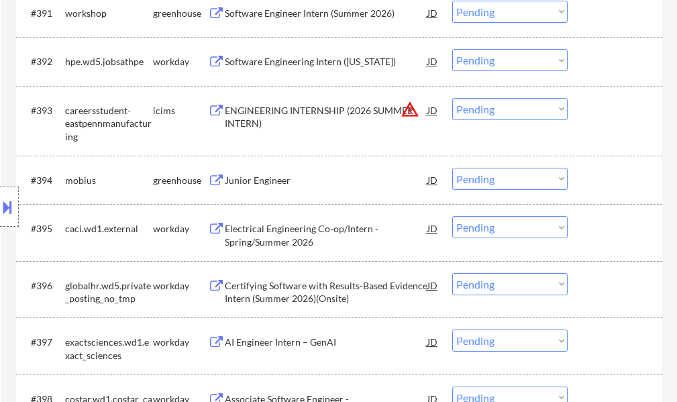
scroll to position [5431, 0]
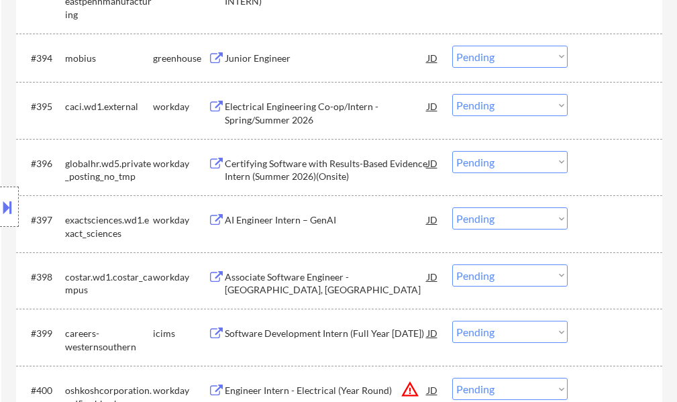
click at [264, 60] on div "Junior Engineer" at bounding box center [326, 58] width 202 height 13
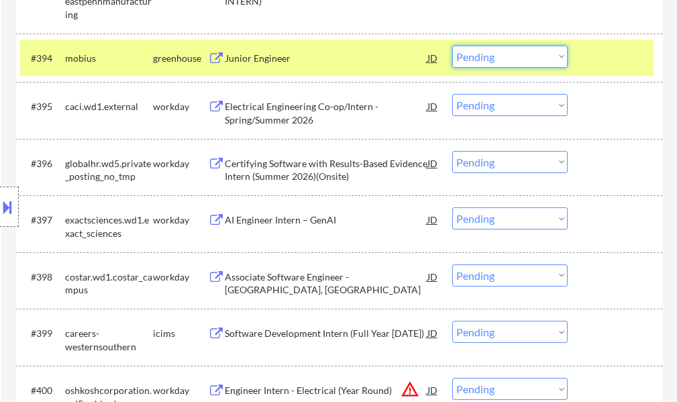
click at [485, 55] on select "Choose an option... Pending Applied Excluded (Questions) Excluded (Expired) Exc…" at bounding box center [509, 57] width 115 height 22
click at [452, 46] on select "Choose an option... Pending Applied Excluded (Questions) Excluded (Expired) Exc…" at bounding box center [509, 57] width 115 height 22
click at [596, 66] on div at bounding box center [616, 58] width 59 height 24
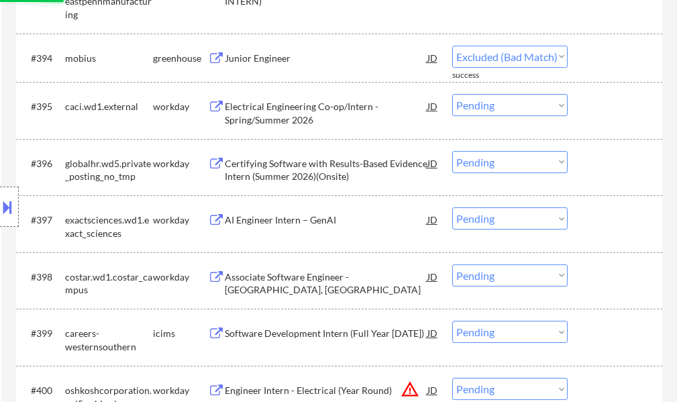
select select ""pending""
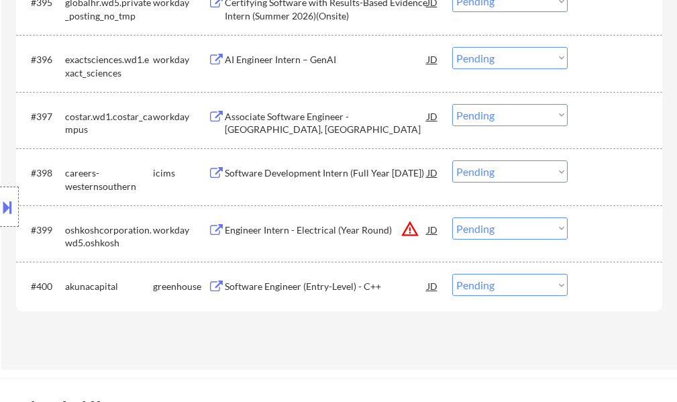
scroll to position [5565, 0]
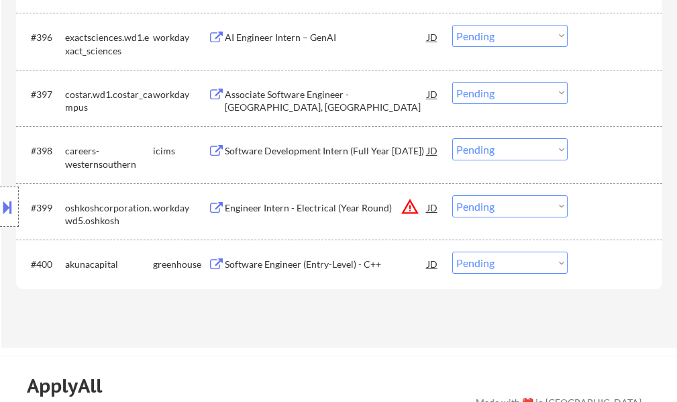
click at [327, 263] on div "Software Engineer (Entry-Level) - C++" at bounding box center [326, 263] width 202 height 13
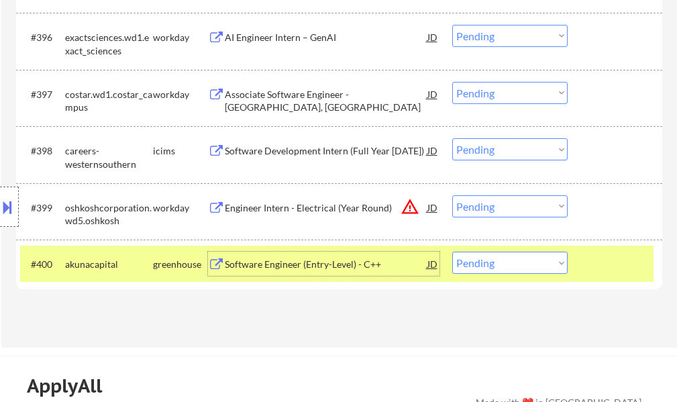
click at [598, 264] on div at bounding box center [616, 263] width 59 height 24
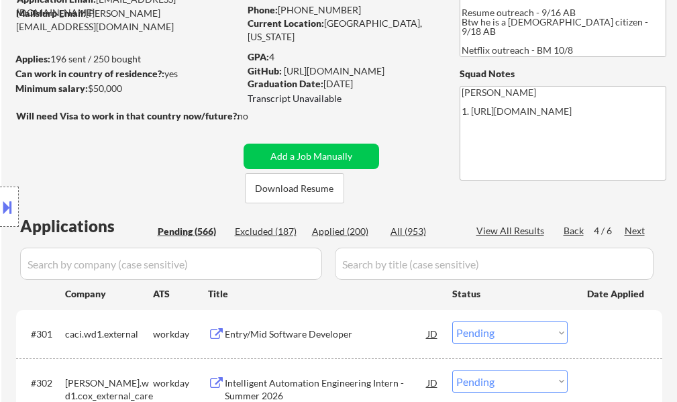
scroll to position [134, 0]
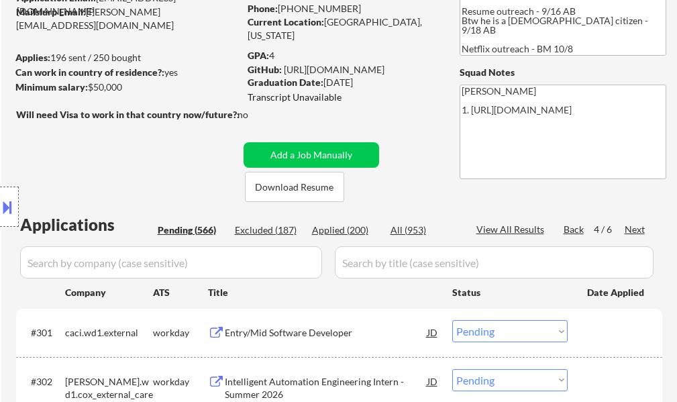
click at [628, 231] on div "Next" at bounding box center [634, 229] width 21 height 13
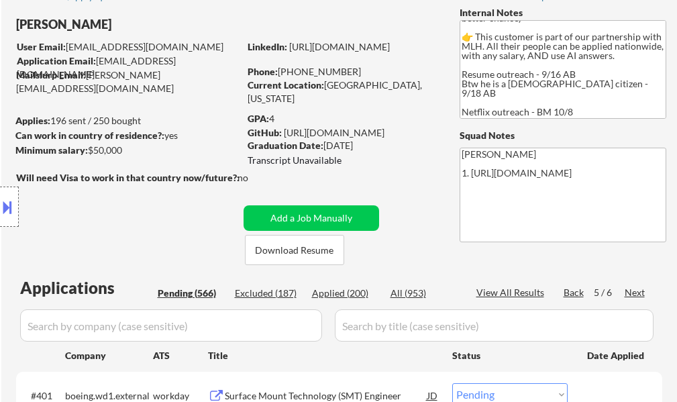
scroll to position [67, 0]
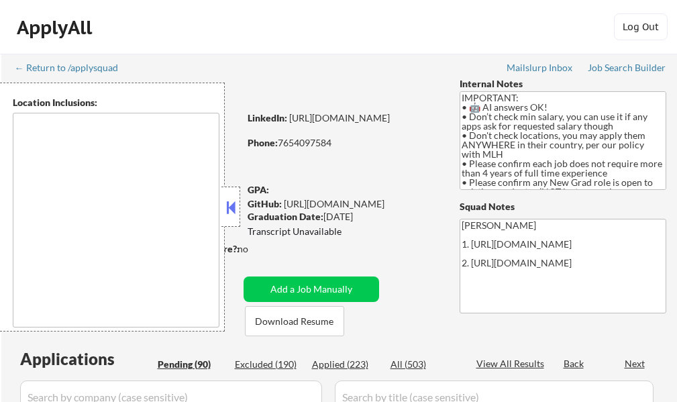
type textarea "country:[GEOGRAPHIC_DATA]"
drag, startPoint x: 0, startPoint y: 0, endPoint x: 225, endPoint y: 215, distance: 311.1
click at [225, 215] on button at bounding box center [230, 207] width 15 height 20
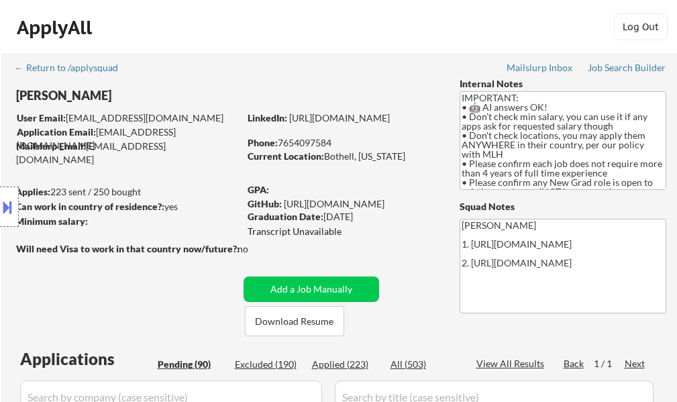
select select ""pending""
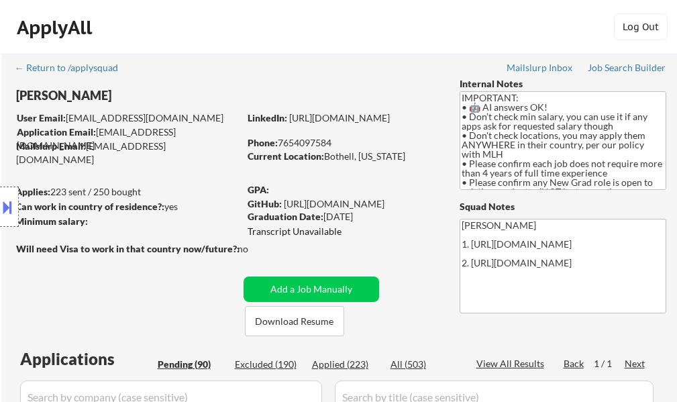
select select ""pending""
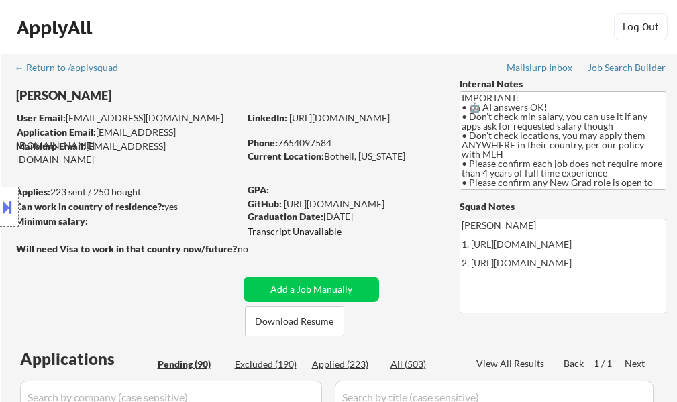
select select ""pending""
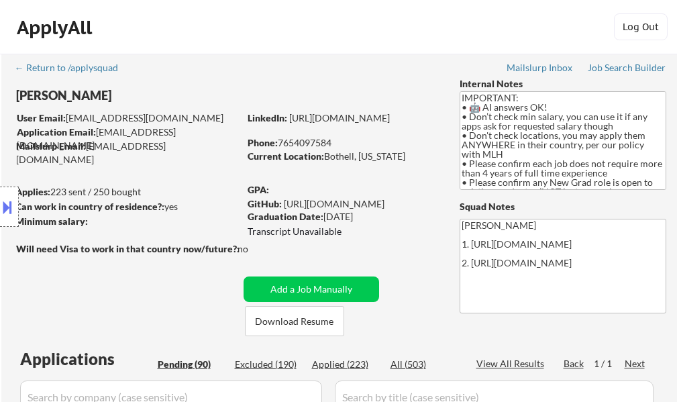
select select ""pending""
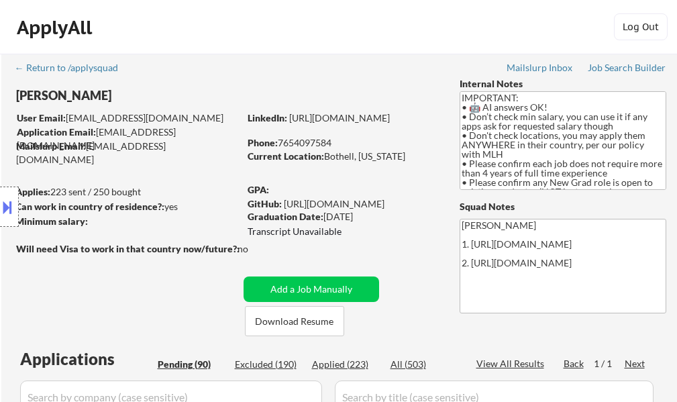
select select ""pending""
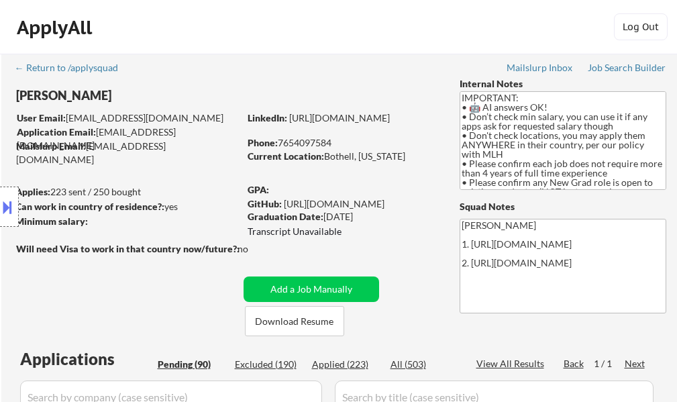
select select ""pending""
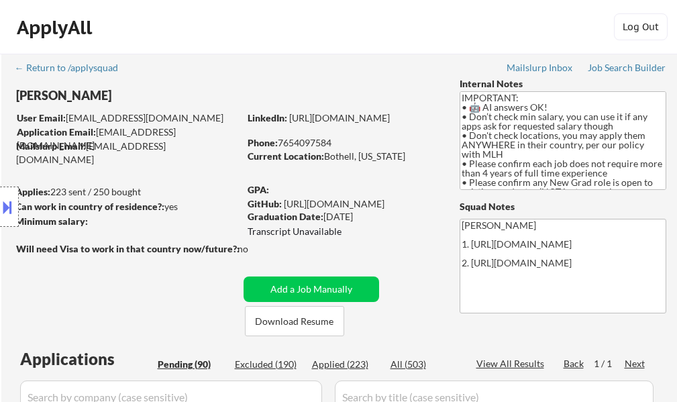
select select ""pending""
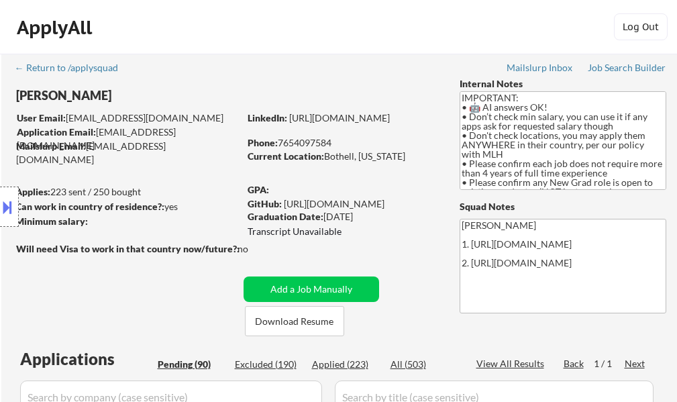
select select ""pending""
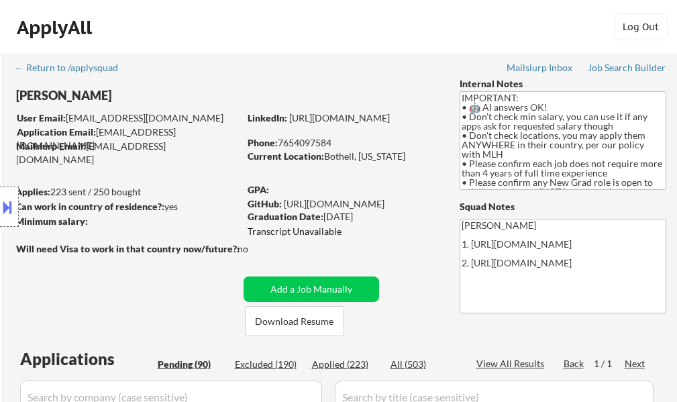
select select ""pending""
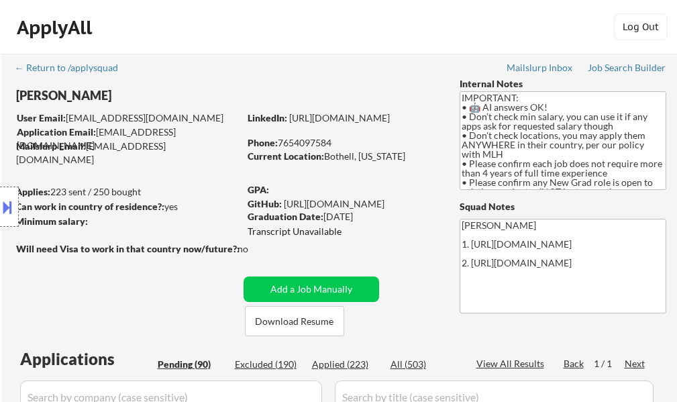
select select ""pending""
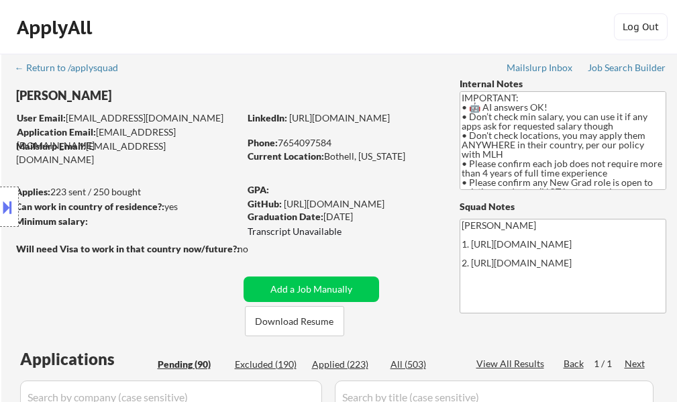
select select ""pending""
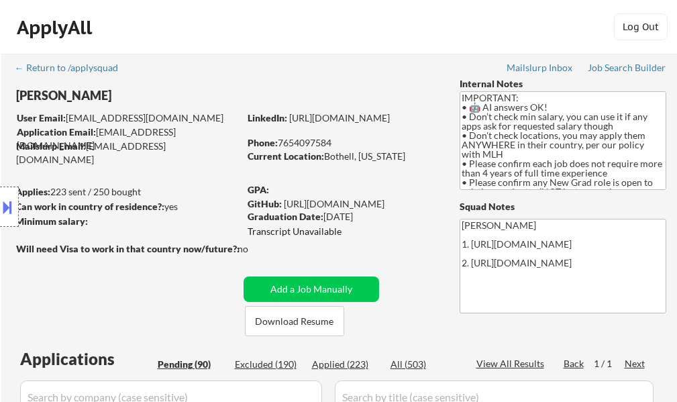
select select ""pending""
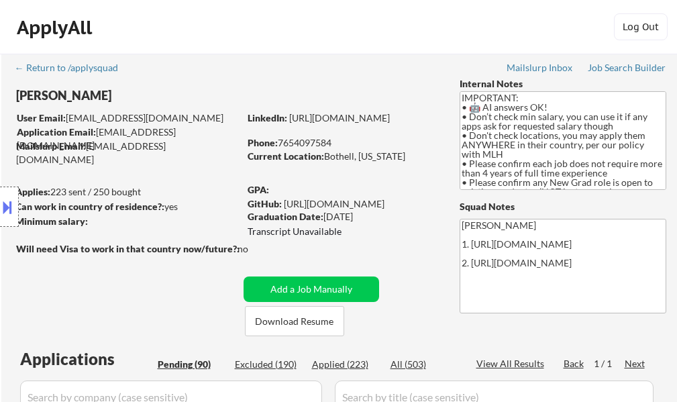
select select ""pending""
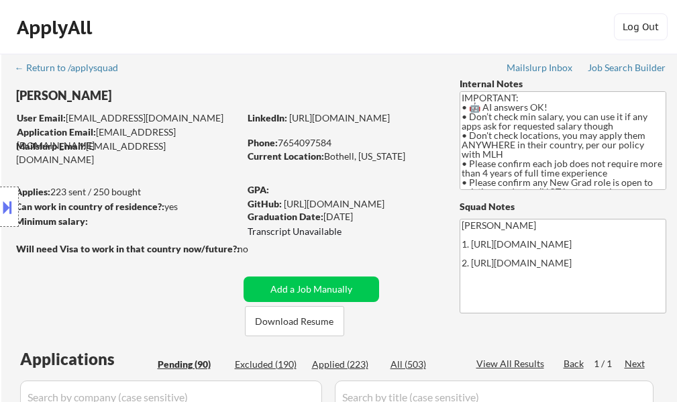
select select ""pending""
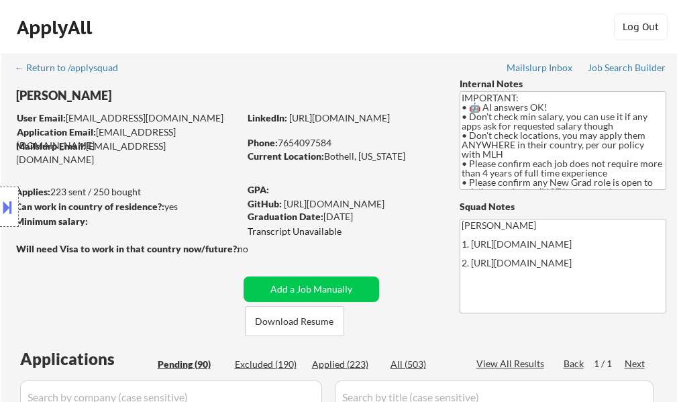
select select ""pending""
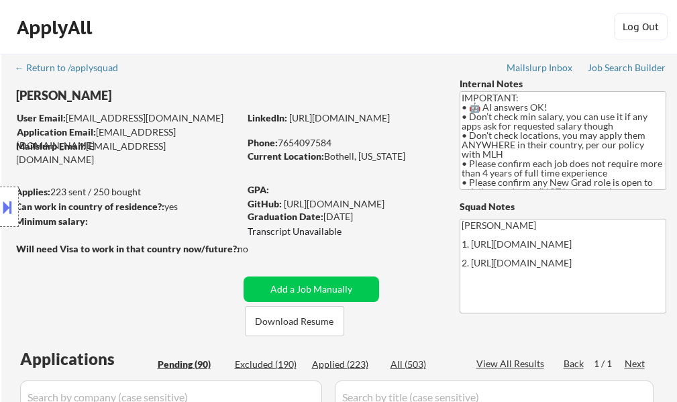
select select ""pending""
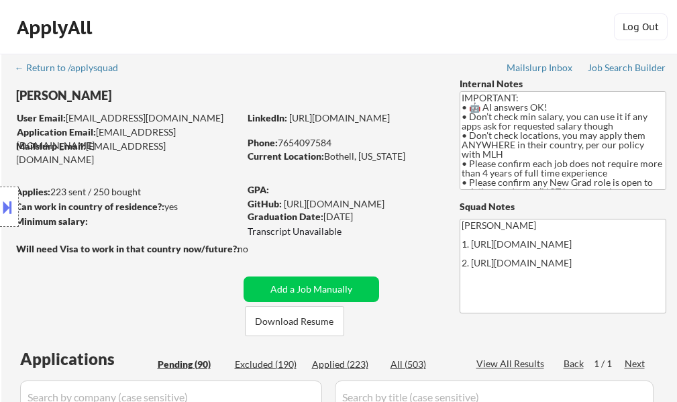
select select ""pending""
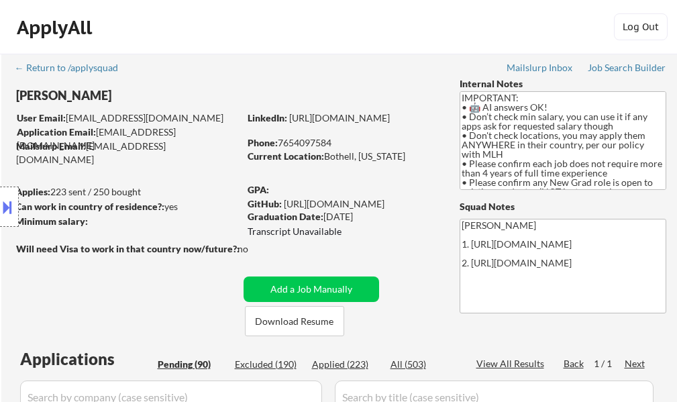
select select ""pending""
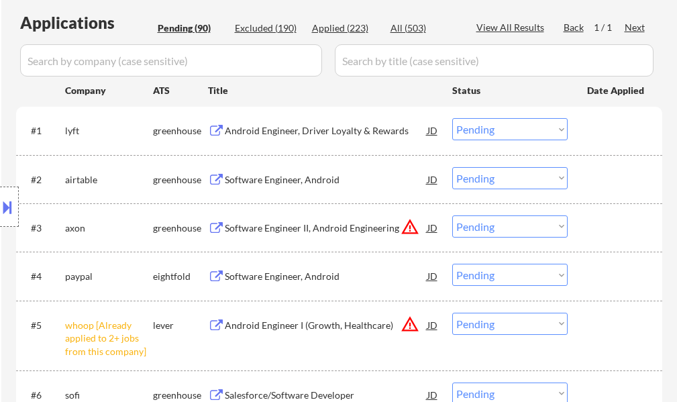
scroll to position [402, 0]
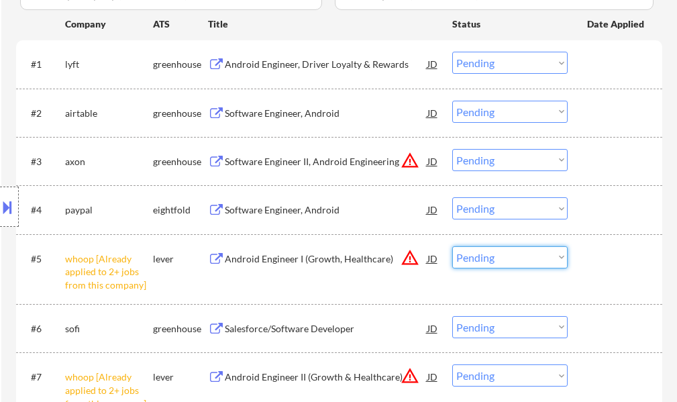
click at [487, 255] on select "Choose an option... Pending Applied Excluded (Questions) Excluded (Expired) Exc…" at bounding box center [509, 257] width 115 height 22
click at [452, 246] on select "Choose an option... Pending Applied Excluded (Questions) Excluded (Expired) Exc…" at bounding box center [509, 257] width 115 height 22
select select ""pending""
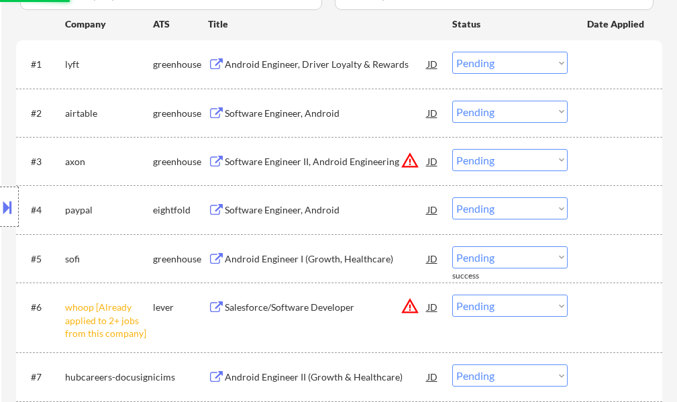
scroll to position [536, 0]
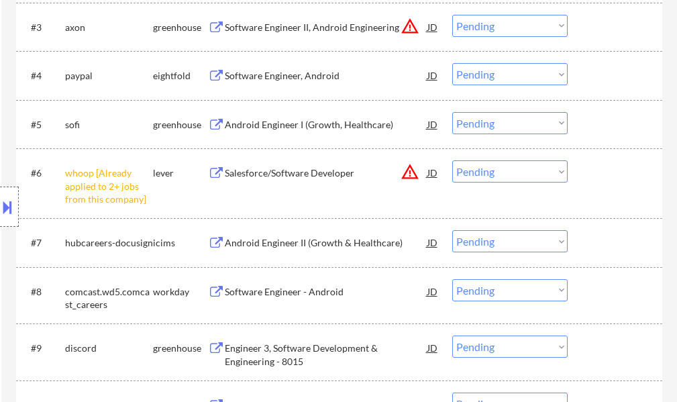
click at [459, 170] on select "Choose an option... Pending Applied Excluded (Questions) Excluded (Expired) Exc…" at bounding box center [509, 171] width 115 height 22
click at [452, 160] on select "Choose an option... Pending Applied Excluded (Questions) Excluded (Expired) Exc…" at bounding box center [509, 171] width 115 height 22
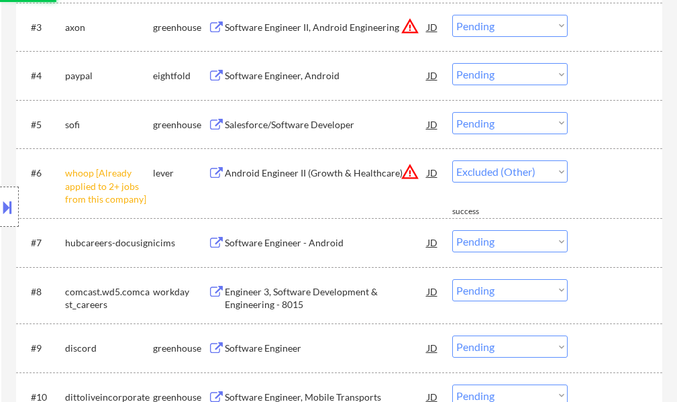
select select ""pending""
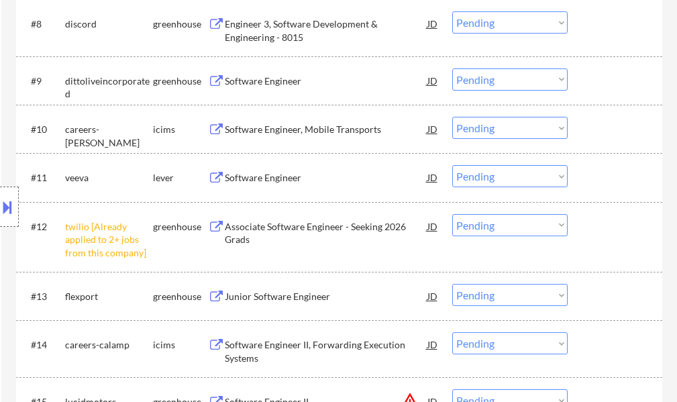
scroll to position [805, 0]
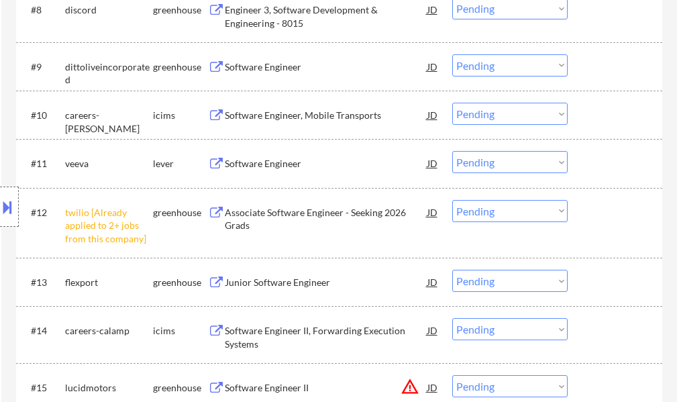
click at [496, 214] on div "#12 twilio [Already applied to 2+ jobs from this company] greenhouse Associate …" at bounding box center [336, 223] width 633 height 58
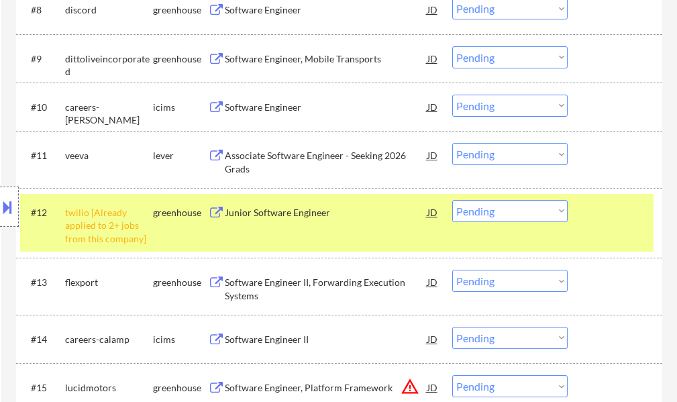
click at [496, 212] on select "Choose an option... Pending Applied Excluded (Questions) Excluded (Expired) Exc…" at bounding box center [509, 211] width 115 height 22
click at [452, 200] on select "Choose an option... Pending Applied Excluded (Questions) Excluded (Expired) Exc…" at bounding box center [509, 211] width 115 height 22
click at [597, 226] on div "#12 twilio [Already applied to 2+ jobs from this company] greenhouse Junior Sof…" at bounding box center [336, 223] width 633 height 58
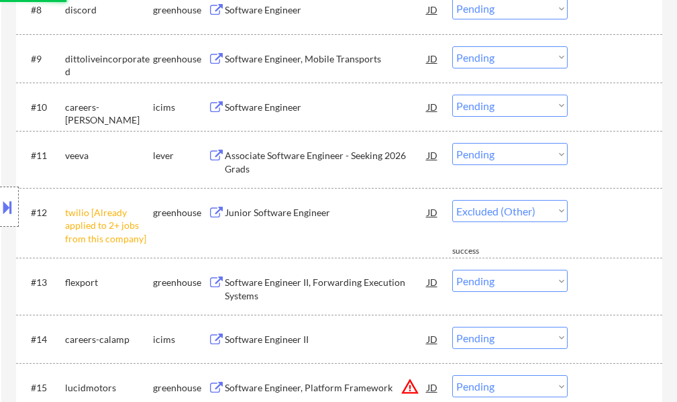
select select ""pending""
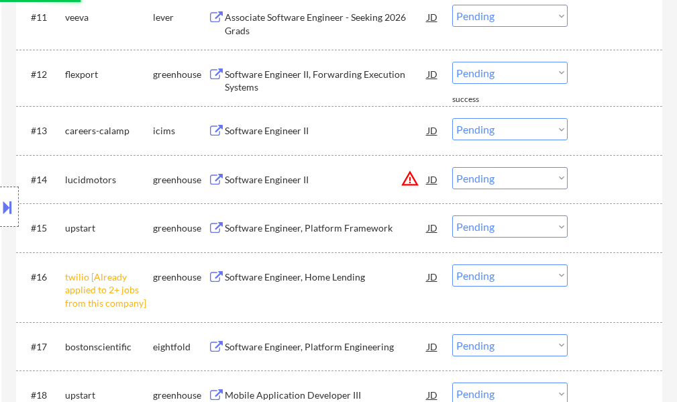
scroll to position [1006, 0]
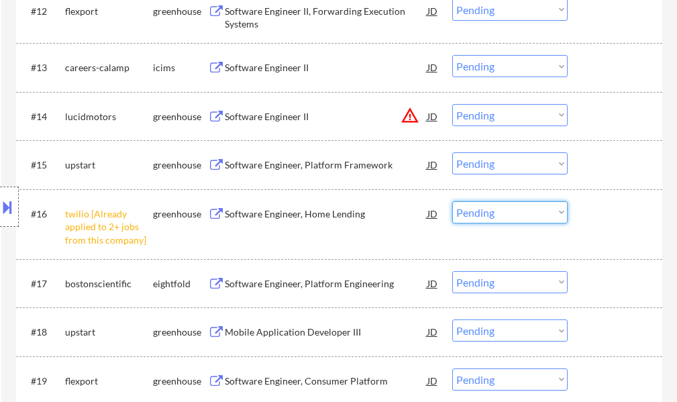
click at [504, 214] on select "Choose an option... Pending Applied Excluded (Questions) Excluded (Expired) Exc…" at bounding box center [509, 212] width 115 height 22
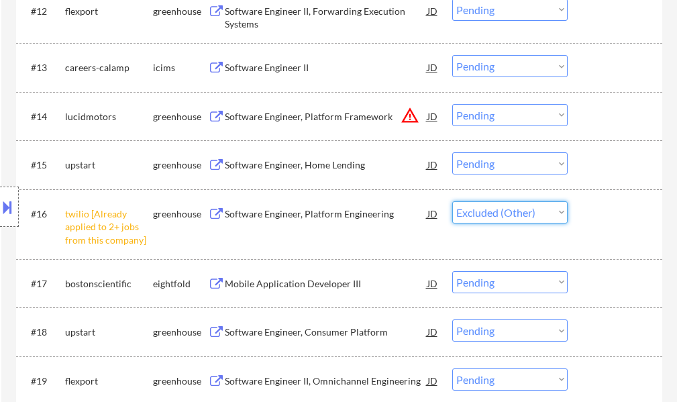
click at [452, 201] on select "Choose an option... Pending Applied Excluded (Questions) Excluded (Expired) Exc…" at bounding box center [509, 212] width 115 height 22
select select ""pending""
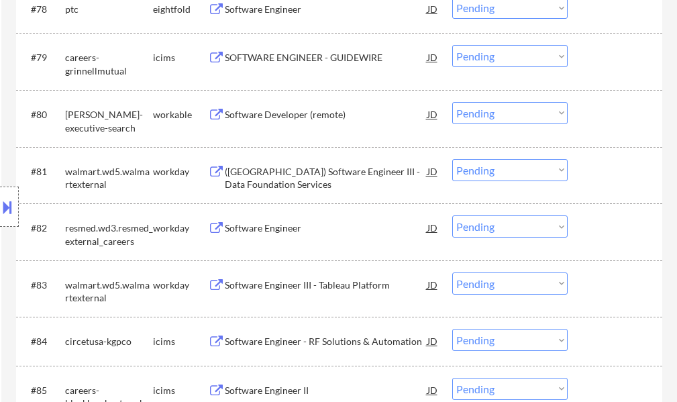
scroll to position [4291, 0]
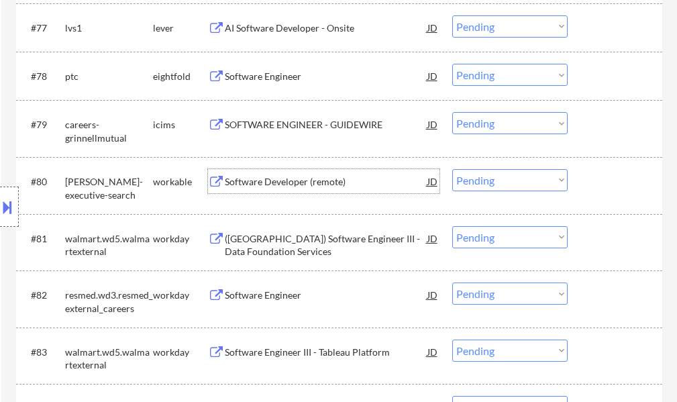
click at [259, 187] on div "Software Developer (remote)" at bounding box center [326, 181] width 202 height 13
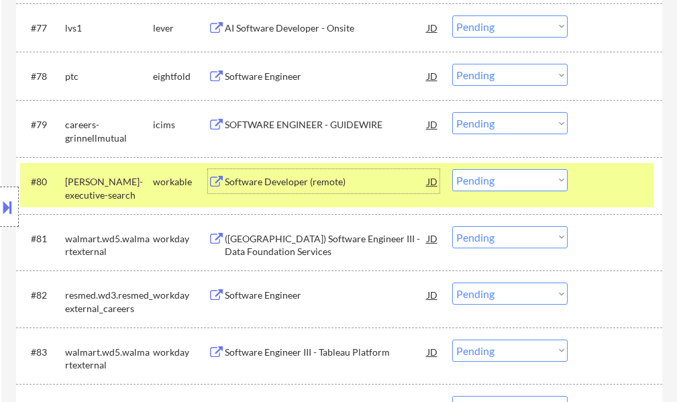
click at [626, 188] on div at bounding box center [616, 181] width 59 height 24
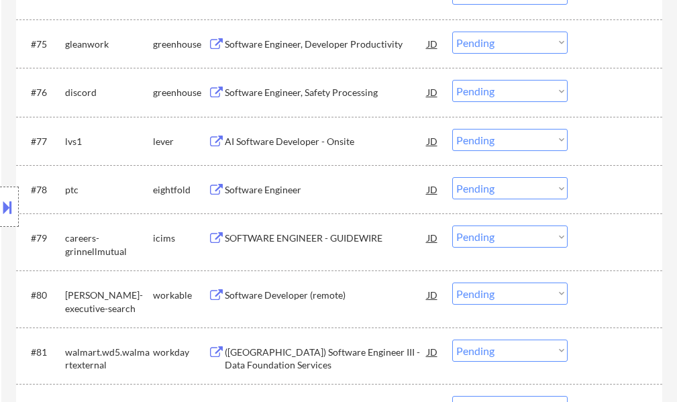
scroll to position [4157, 0]
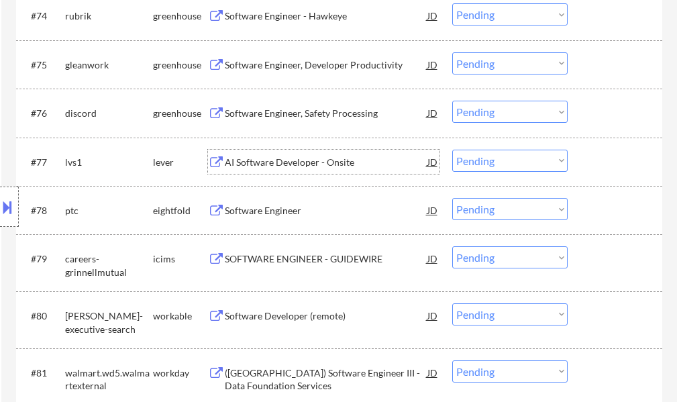
click at [323, 164] on div "AI Software Developer - Onsite" at bounding box center [326, 162] width 202 height 13
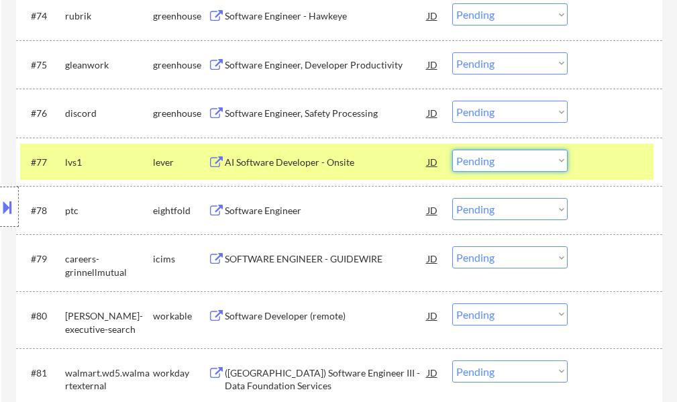
click at [491, 163] on select "Choose an option... Pending Applied Excluded (Questions) Excluded (Expired) Exc…" at bounding box center [509, 161] width 115 height 22
click at [452, 150] on select "Choose an option... Pending Applied Excluded (Questions) Excluded (Expired) Exc…" at bounding box center [509, 161] width 115 height 22
click at [591, 167] on div at bounding box center [616, 162] width 59 height 24
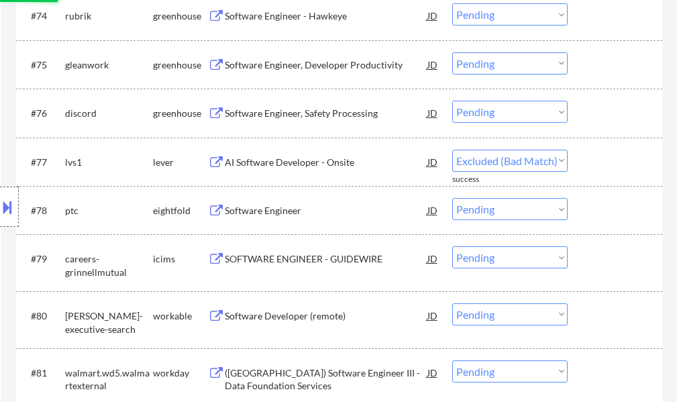
select select ""pending""
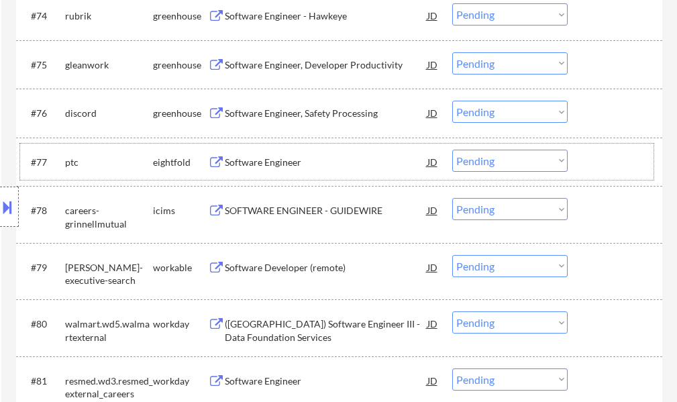
click at [296, 59] on div "Software Engineer, Developer Productivity" at bounding box center [326, 64] width 202 height 13
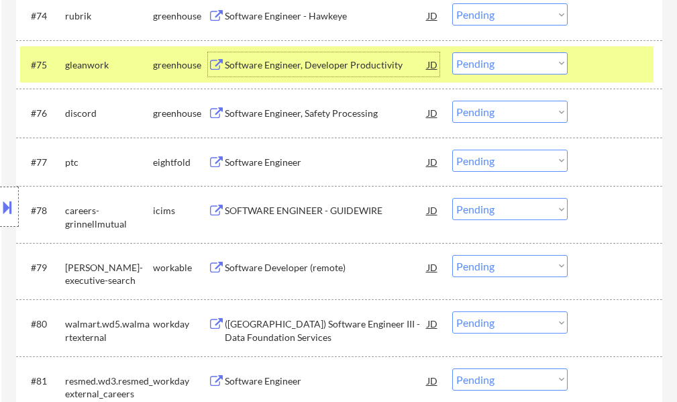
click at [587, 61] on div at bounding box center [616, 64] width 59 height 24
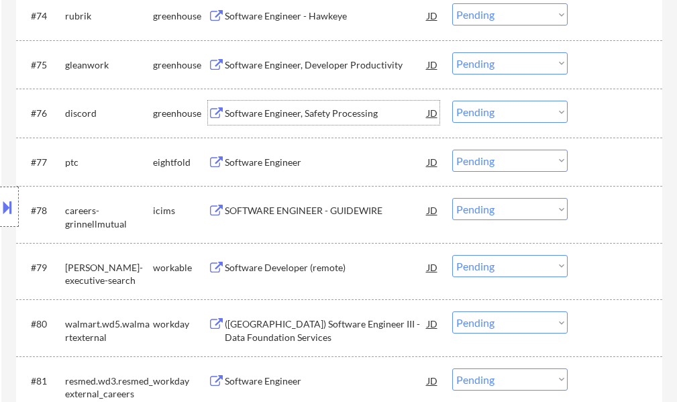
click at [307, 119] on div "Software Engineer, Safety Processing" at bounding box center [326, 113] width 202 height 13
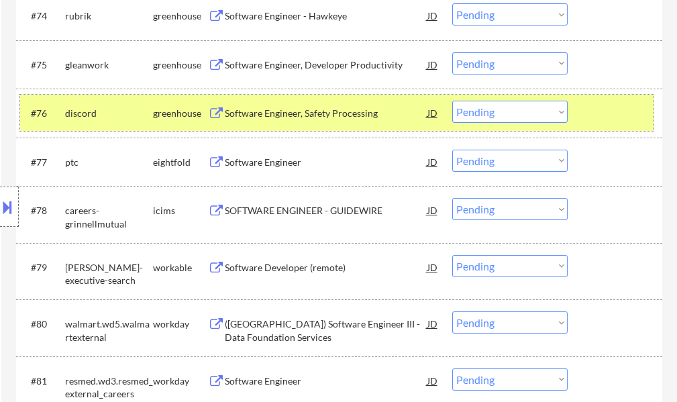
click at [603, 104] on div at bounding box center [616, 113] width 59 height 24
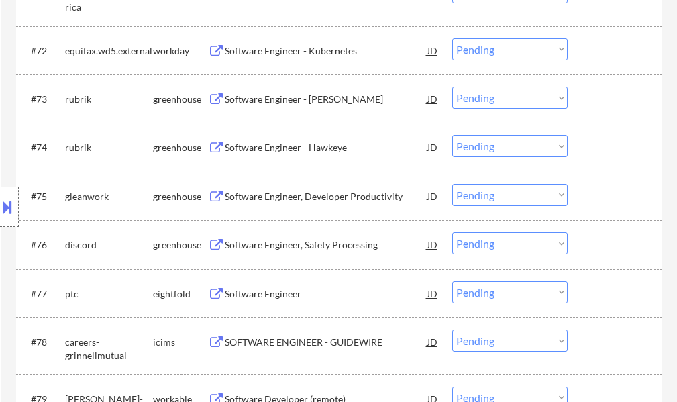
scroll to position [4023, 0]
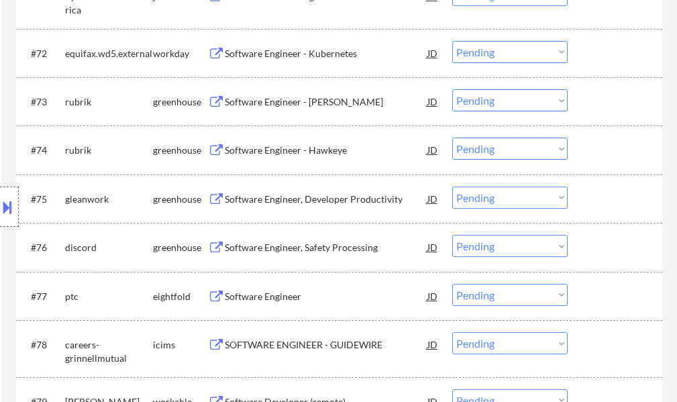
click at [318, 205] on div "Software Engineer, Developer Productivity" at bounding box center [326, 198] width 202 height 13
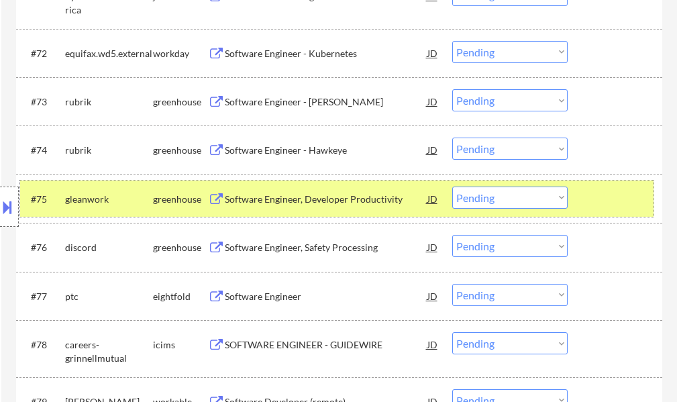
click at [588, 189] on div at bounding box center [616, 198] width 59 height 24
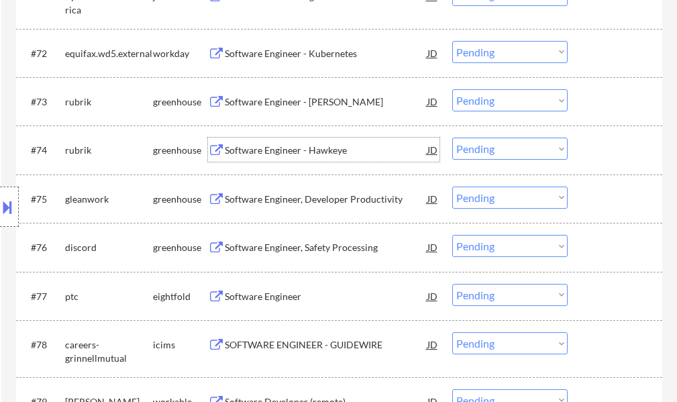
click at [322, 151] on div "Software Engineer - Hawkeye" at bounding box center [326, 149] width 202 height 13
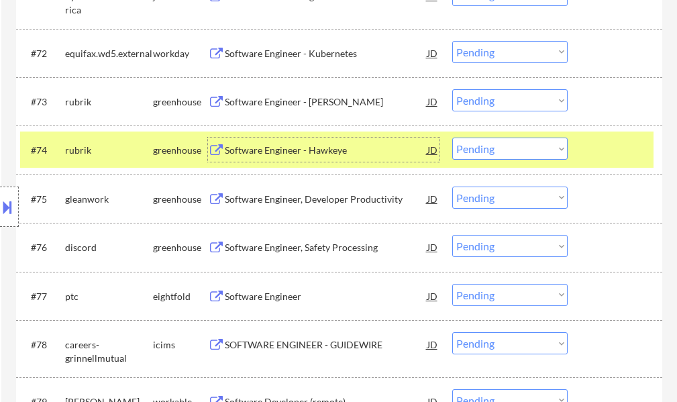
click at [590, 157] on div at bounding box center [616, 149] width 59 height 24
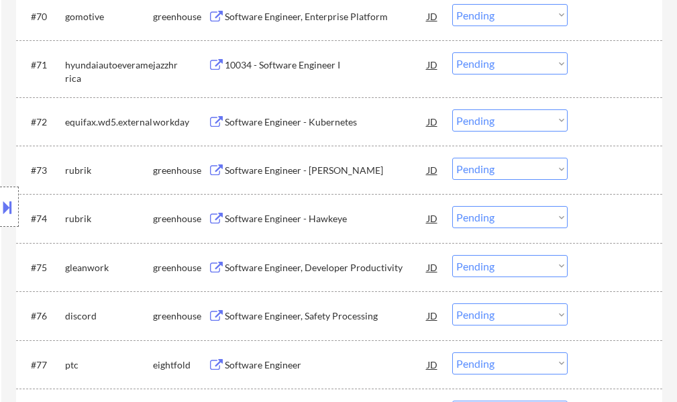
scroll to position [3889, 0]
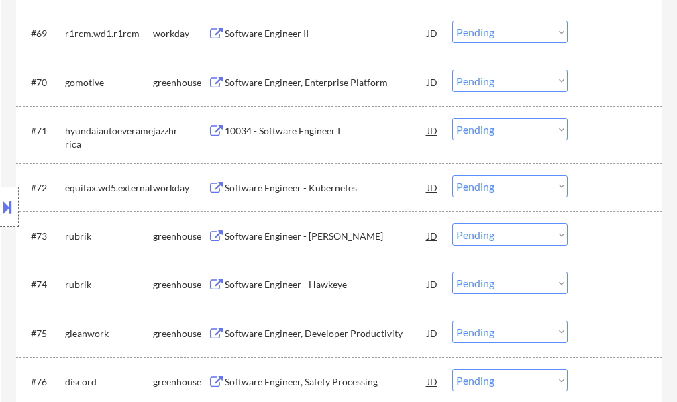
click at [282, 83] on div "Software Engineer, Enterprise Platform" at bounding box center [326, 82] width 202 height 13
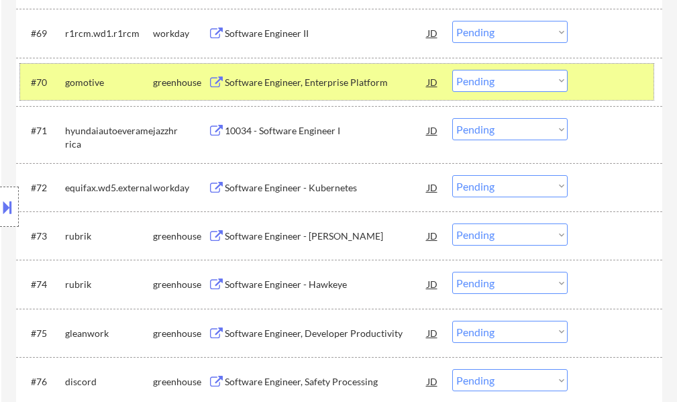
click at [597, 78] on div at bounding box center [616, 82] width 59 height 24
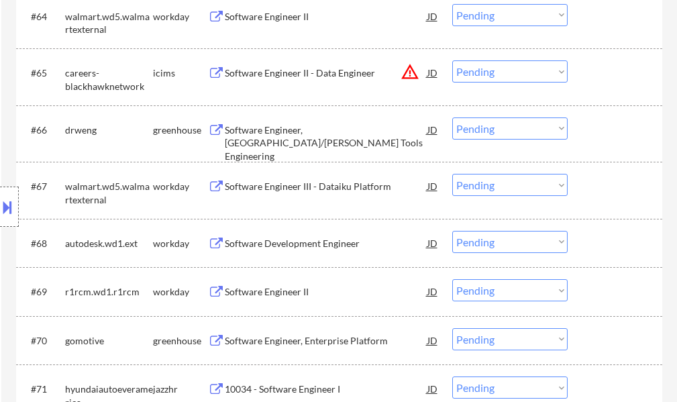
scroll to position [3621, 0]
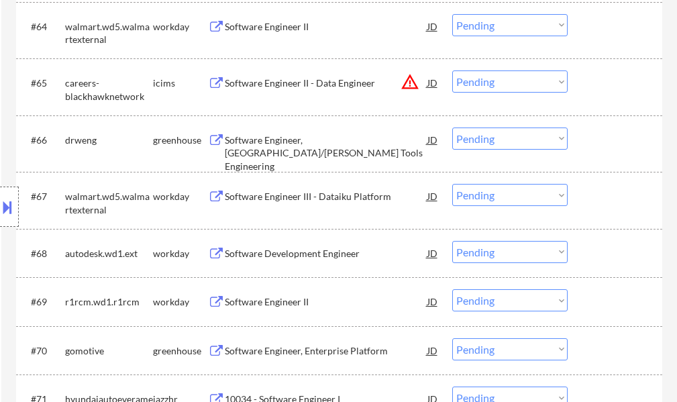
click at [287, 142] on div "Software Engineer, Cumberland/FICCO Tools Engineering" at bounding box center [326, 153] width 202 height 40
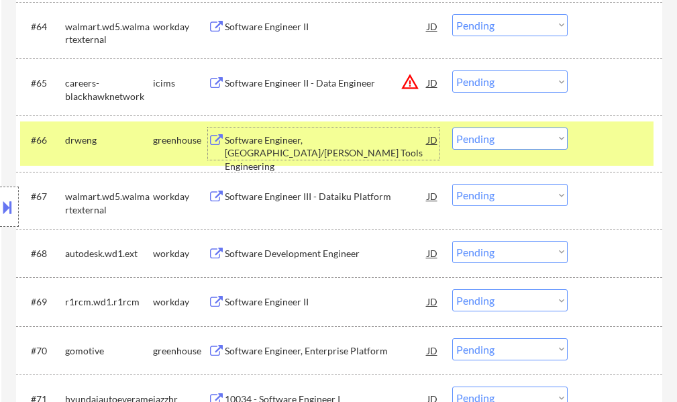
click at [632, 141] on div at bounding box center [616, 139] width 59 height 24
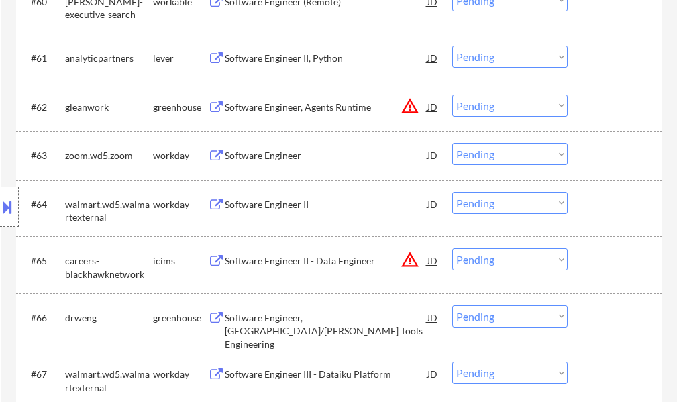
scroll to position [3420, 0]
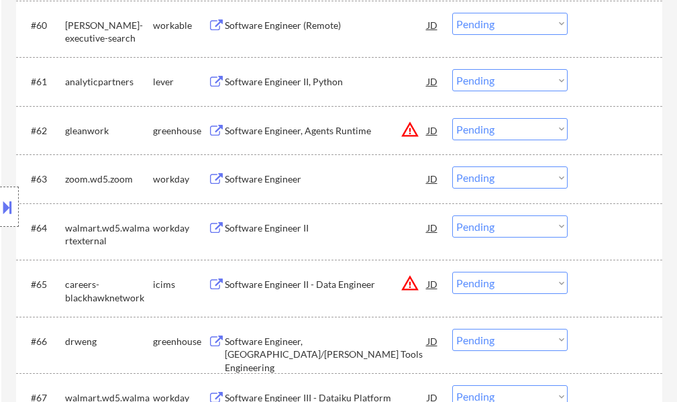
click at [257, 89] on div "Software Engineer II, Python" at bounding box center [326, 81] width 202 height 24
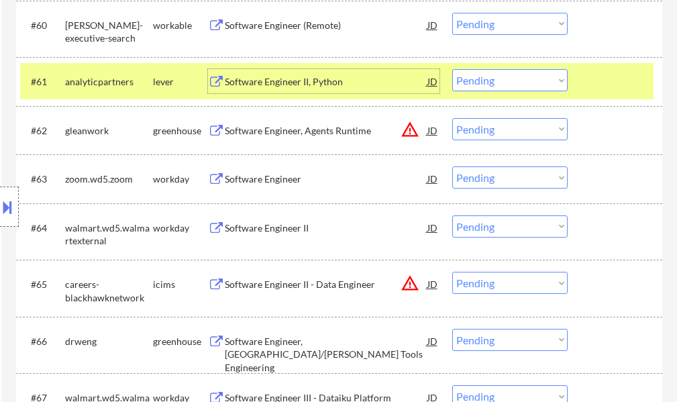
click at [592, 86] on div at bounding box center [616, 81] width 59 height 24
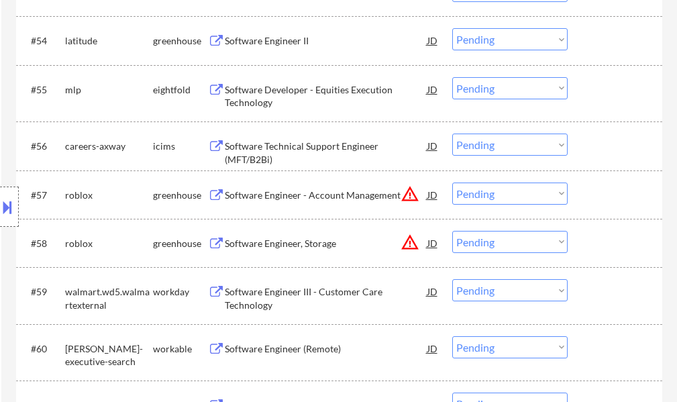
scroll to position [3084, 0]
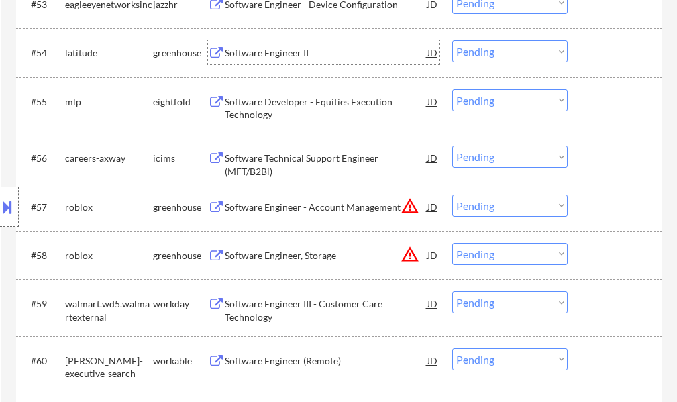
click at [281, 53] on div "Software Engineer II" at bounding box center [326, 52] width 202 height 13
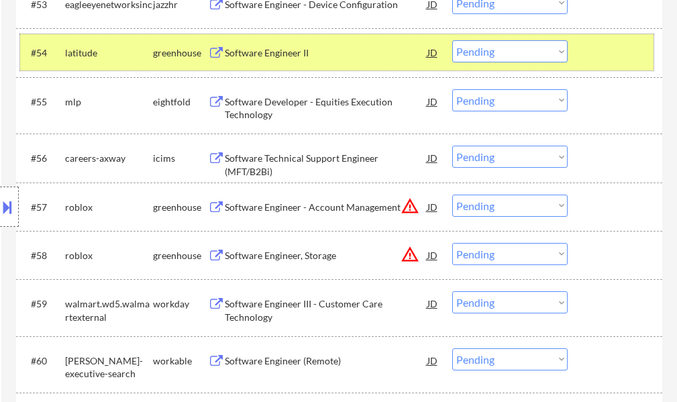
click at [609, 49] on div at bounding box center [616, 52] width 59 height 24
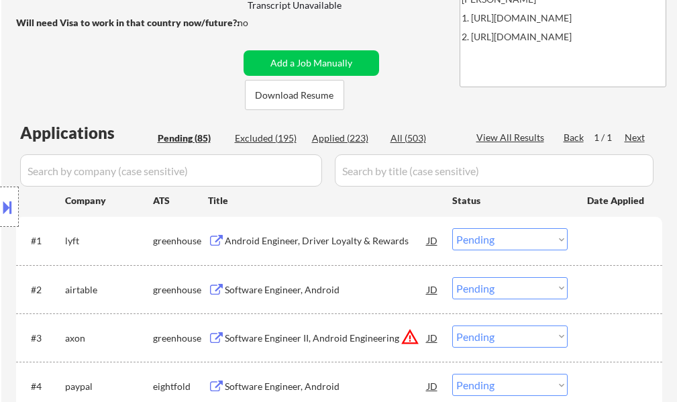
scroll to position [268, 0]
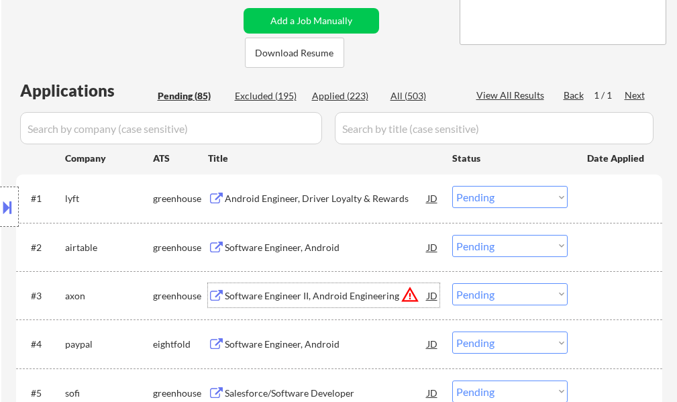
click at [307, 292] on div "Software Engineer II, Android Engineering" at bounding box center [326, 295] width 202 height 13
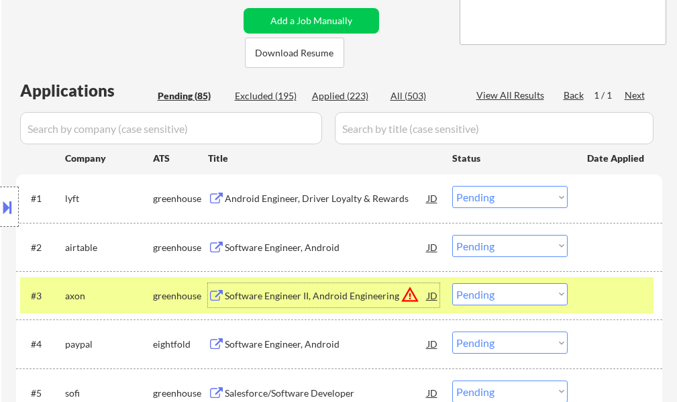
click at [580, 294] on div "#3 axon greenhouse Software Engineer II, Android Engineering JD warning_amber C…" at bounding box center [336, 295] width 633 height 36
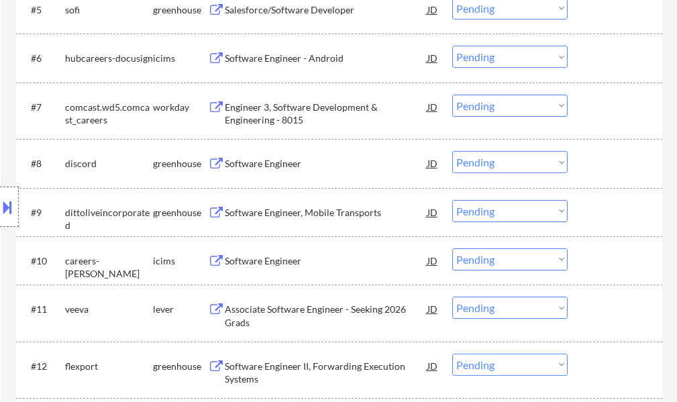
scroll to position [671, 0]
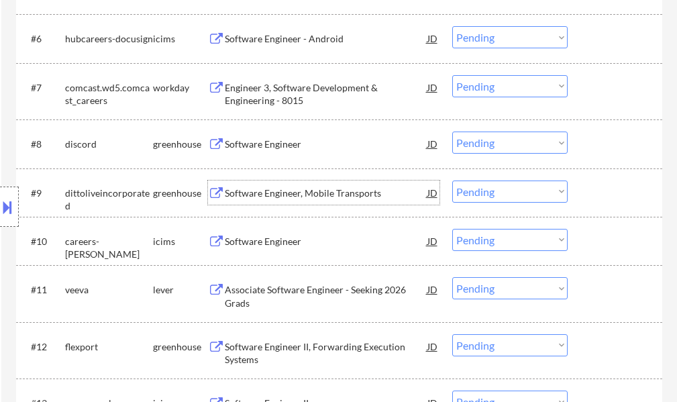
click at [280, 201] on div "Software Engineer, Mobile Transports" at bounding box center [326, 192] width 202 height 24
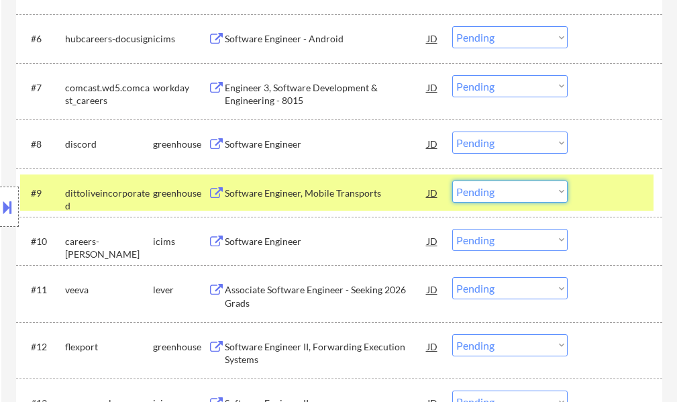
click at [494, 190] on select "Choose an option... Pending Applied Excluded (Questions) Excluded (Expired) Exc…" at bounding box center [509, 191] width 115 height 22
click at [452, 180] on select "Choose an option... Pending Applied Excluded (Questions) Excluded (Expired) Exc…" at bounding box center [509, 191] width 115 height 22
click at [603, 196] on div at bounding box center [616, 192] width 59 height 24
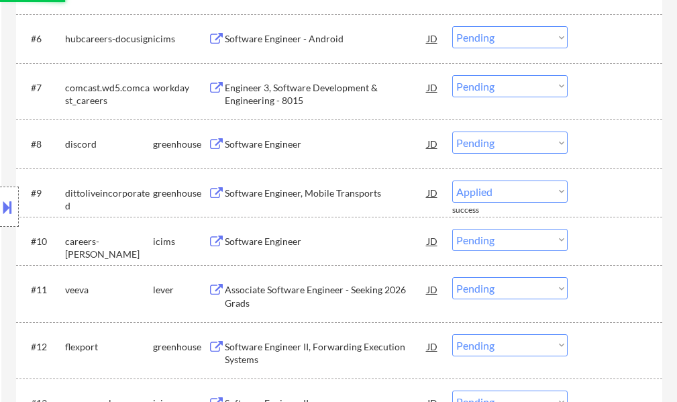
select select ""pending""
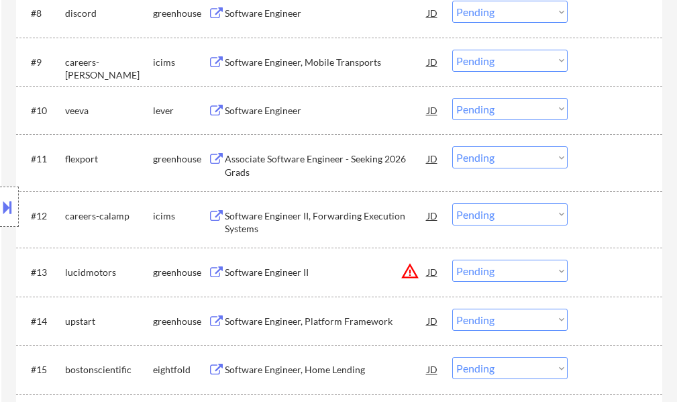
scroll to position [805, 0]
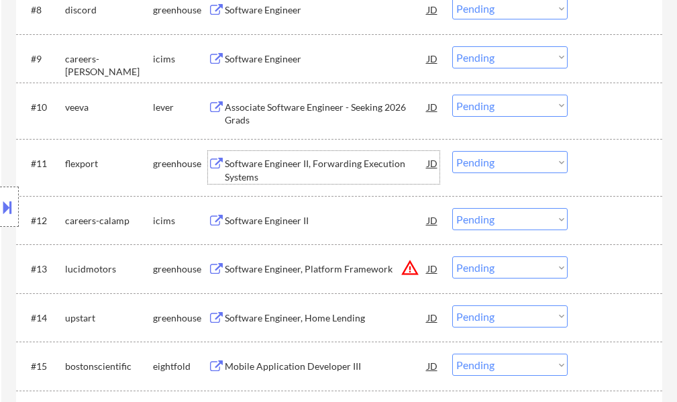
click at [341, 162] on div "Software Engineer II, Forwarding Execution Systems" at bounding box center [326, 170] width 202 height 26
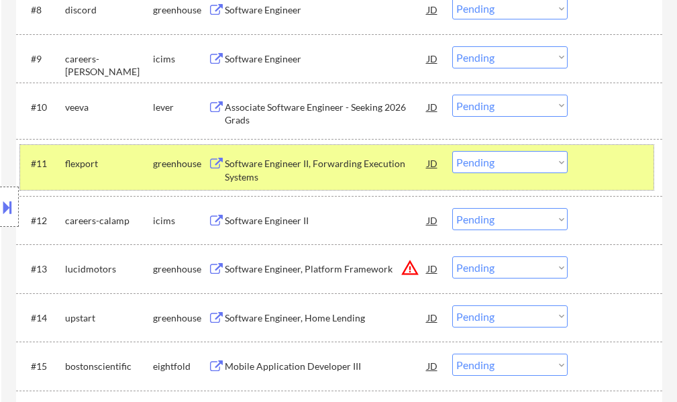
click at [580, 171] on div "#11 flexport greenhouse Software Engineer II, Forwarding Execution Systems JD C…" at bounding box center [336, 167] width 633 height 44
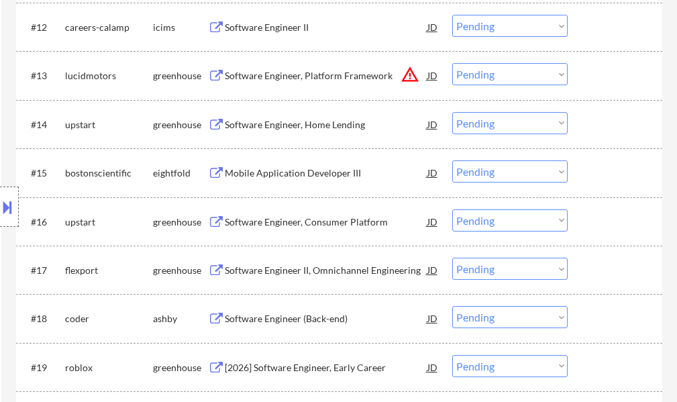
scroll to position [1006, 0]
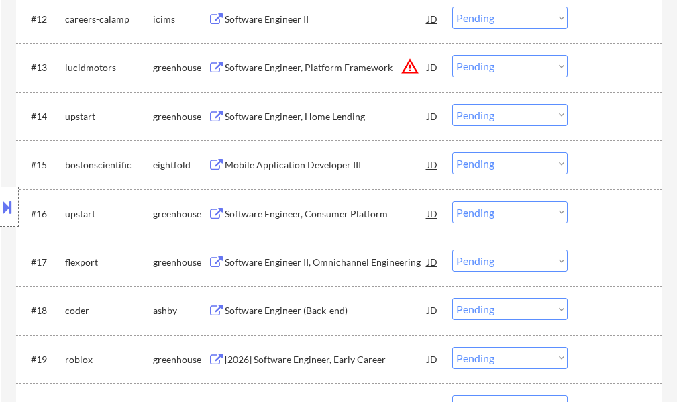
click at [254, 125] on div "Software Engineer, Home Lending" at bounding box center [326, 116] width 202 height 24
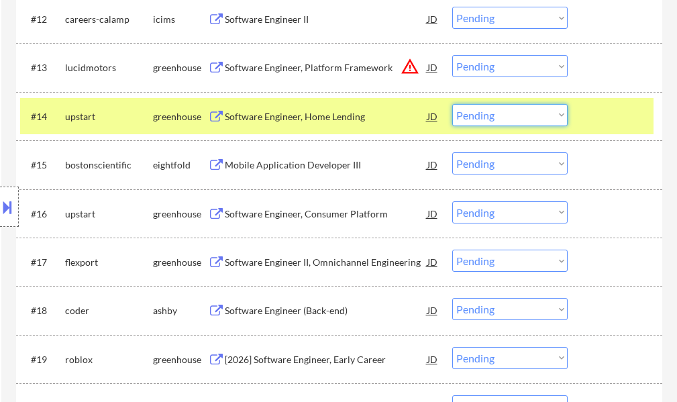
click at [475, 115] on select "Choose an option... Pending Applied Excluded (Questions) Excluded (Expired) Exc…" at bounding box center [509, 115] width 115 height 22
click at [452, 104] on select "Choose an option... Pending Applied Excluded (Questions) Excluded (Expired) Exc…" at bounding box center [509, 115] width 115 height 22
click at [585, 116] on div "#14 upstart greenhouse Software Engineer, Home Lending JD warning_amber Choose …" at bounding box center [336, 116] width 633 height 36
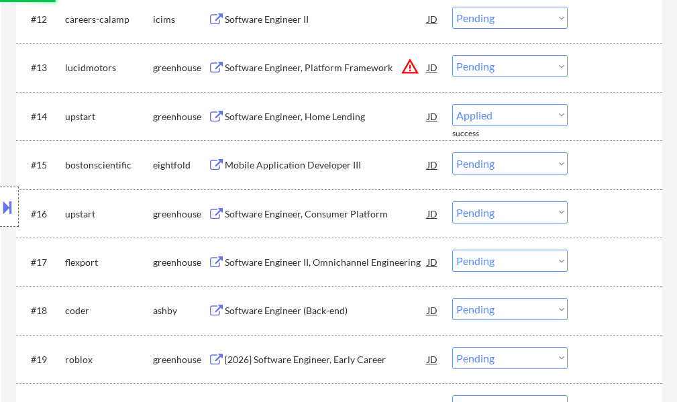
select select ""pending""
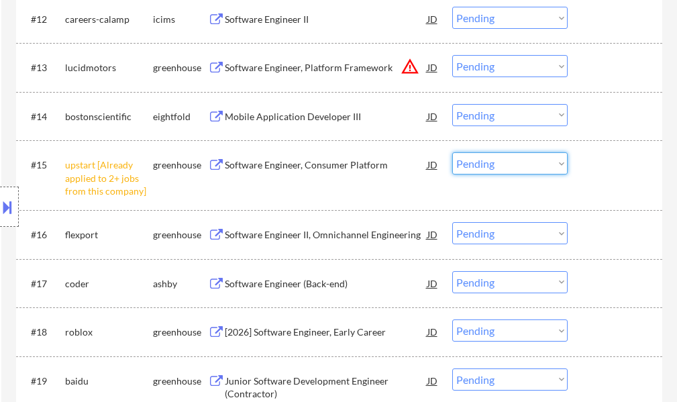
click at [506, 158] on select "Choose an option... Pending Applied Excluded (Questions) Excluded (Expired) Exc…" at bounding box center [509, 163] width 115 height 22
click at [452, 152] on select "Choose an option... Pending Applied Excluded (Questions) Excluded (Expired) Exc…" at bounding box center [509, 163] width 115 height 22
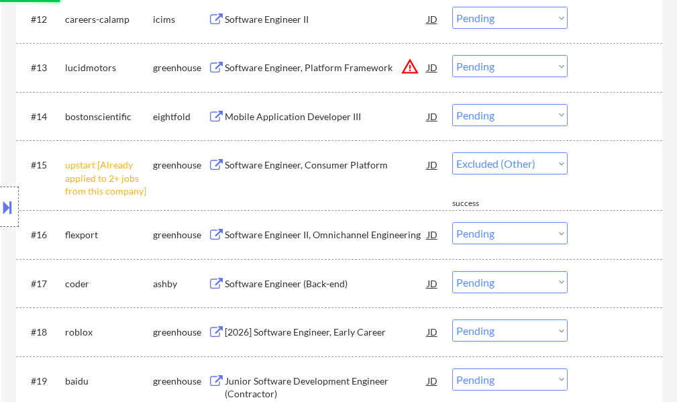
select select ""pending""
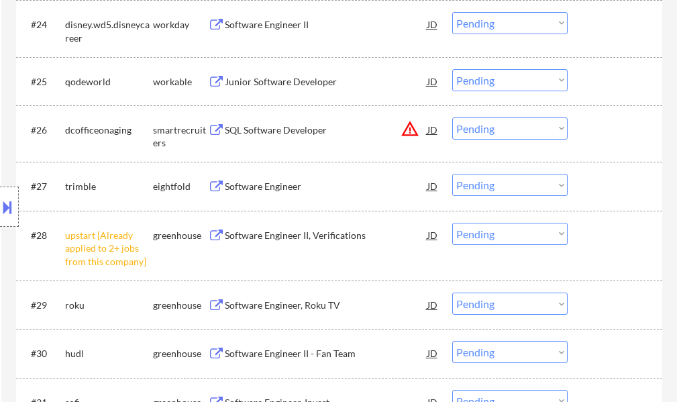
scroll to position [1609, 0]
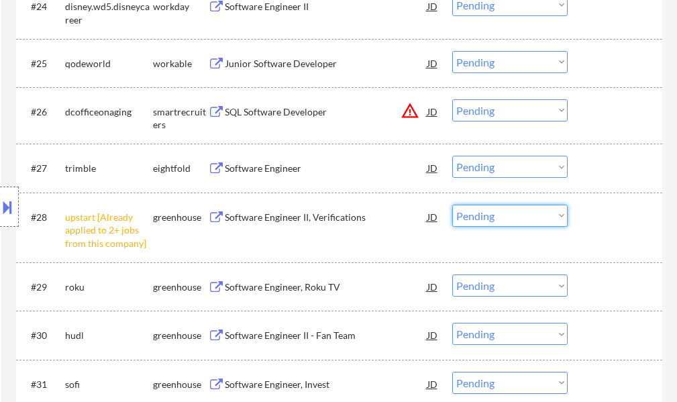
click at [465, 220] on select "Choose an option... Pending Applied Excluded (Questions) Excluded (Expired) Exc…" at bounding box center [509, 216] width 115 height 22
click at [452, 205] on select "Choose an option... Pending Applied Excluded (Questions) Excluded (Expired) Exc…" at bounding box center [509, 216] width 115 height 22
select select ""pending""
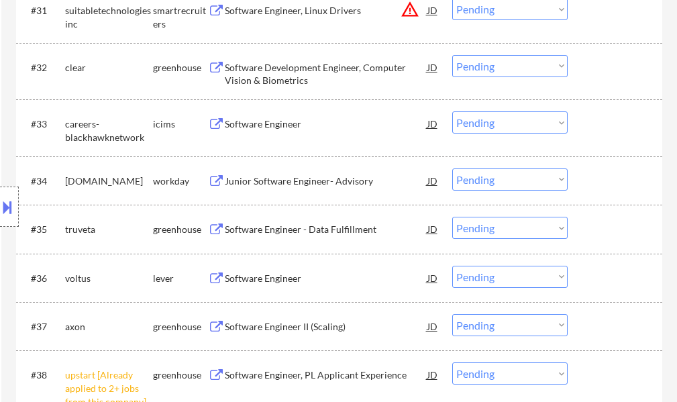
scroll to position [2079, 0]
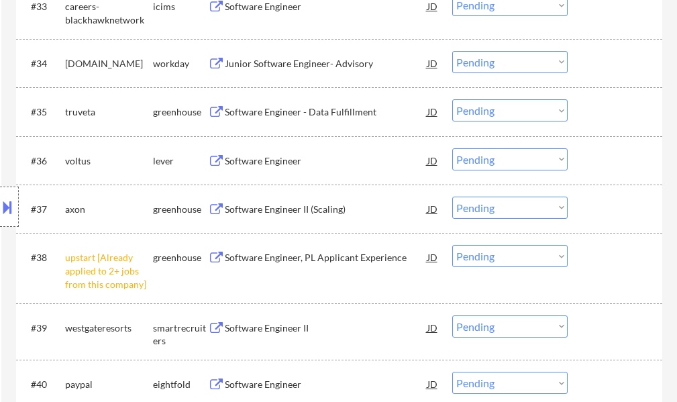
click at [472, 258] on select "Choose an option... Pending Applied Excluded (Questions) Excluded (Expired) Exc…" at bounding box center [509, 256] width 115 height 22
click at [452, 245] on select "Choose an option... Pending Applied Excluded (Questions) Excluded (Expired) Exc…" at bounding box center [509, 256] width 115 height 22
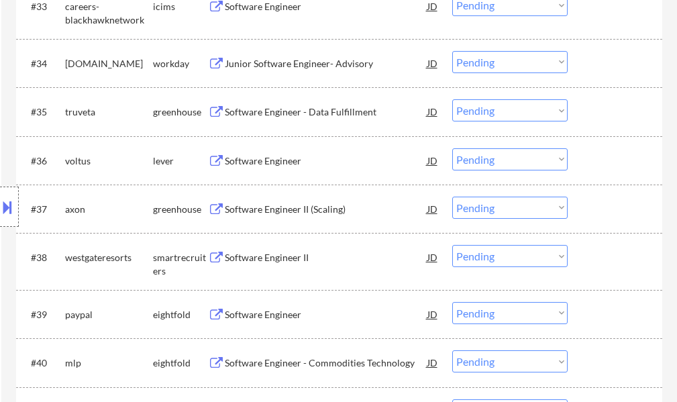
scroll to position [2146, 0]
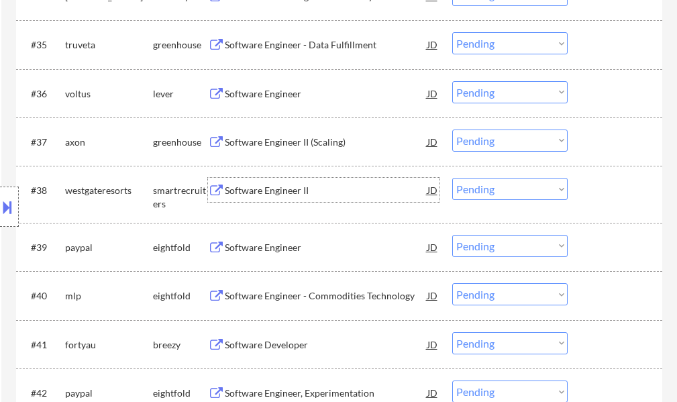
click at [280, 190] on div "Software Engineer II" at bounding box center [326, 190] width 202 height 13
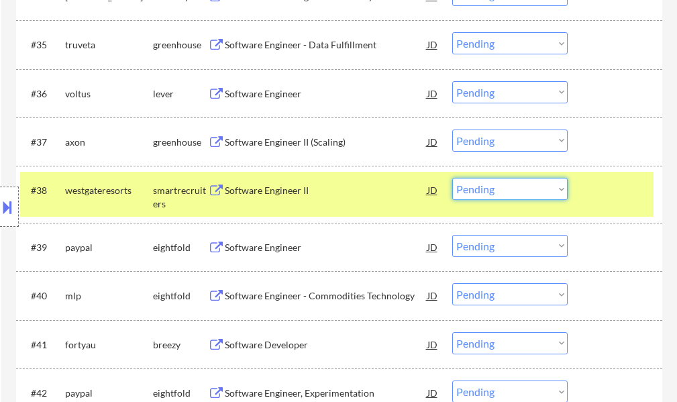
click at [533, 182] on select "Choose an option... Pending Applied Excluded (Questions) Excluded (Expired) Exc…" at bounding box center [509, 189] width 115 height 22
click at [452, 178] on select "Choose an option... Pending Applied Excluded (Questions) Excluded (Expired) Exc…" at bounding box center [509, 189] width 115 height 22
click at [590, 198] on div at bounding box center [616, 190] width 59 height 24
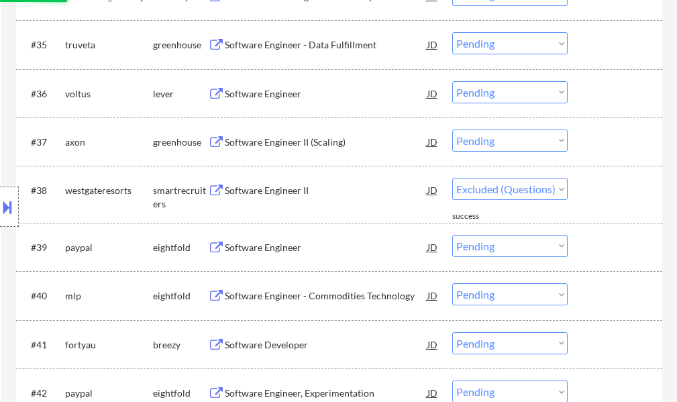
select select ""pending""
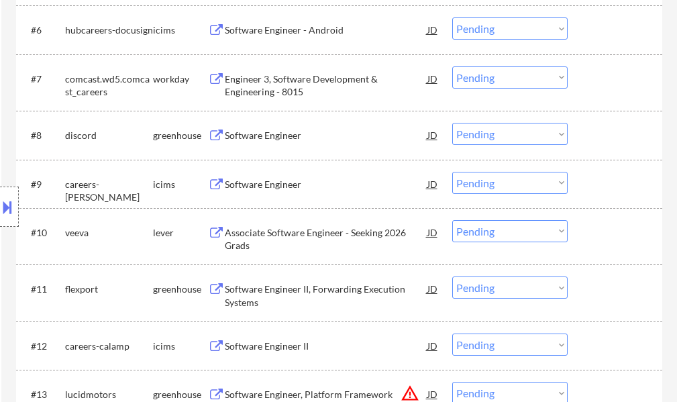
scroll to position [746, 0]
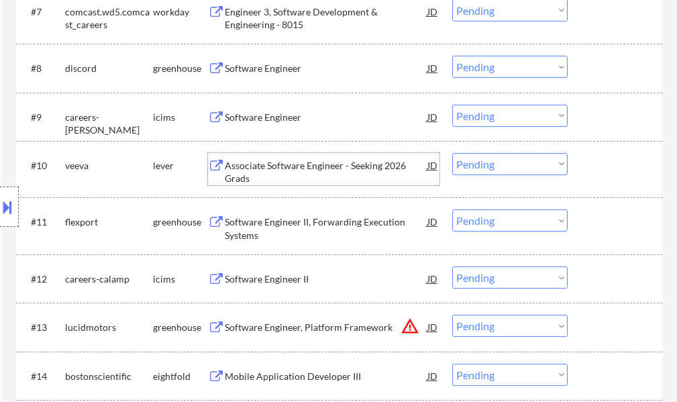
click at [286, 169] on div "Associate Software Engineer - Seeking 2026 Grads" at bounding box center [326, 172] width 202 height 26
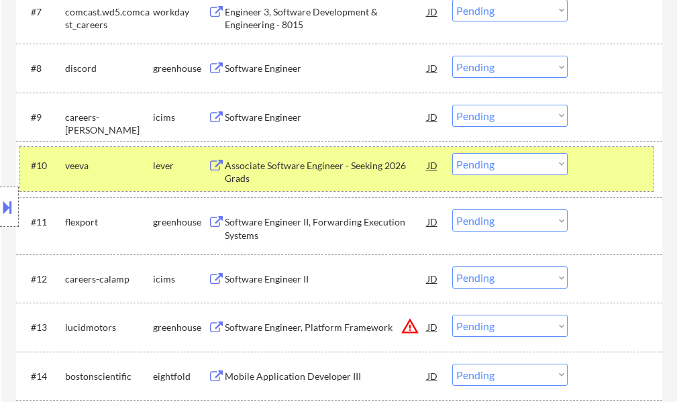
click at [594, 168] on div at bounding box center [616, 165] width 59 height 24
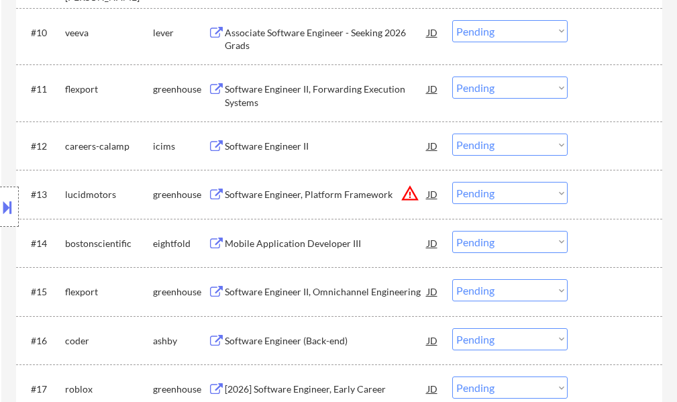
scroll to position [880, 0]
click at [251, 86] on div "Software Engineer II, Forwarding Execution Systems" at bounding box center [326, 94] width 202 height 26
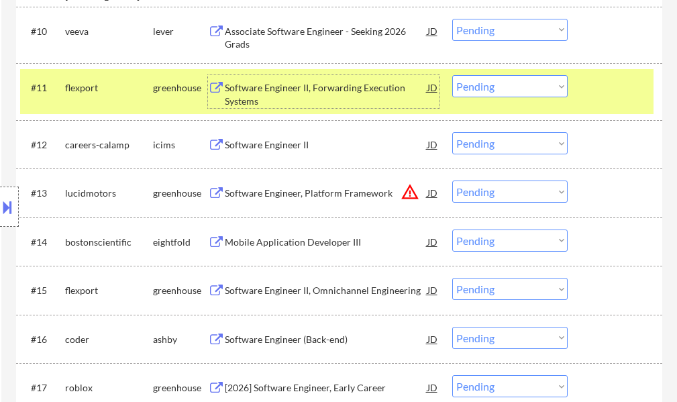
click at [583, 84] on div "#11 flexport greenhouse Software Engineer II, Forwarding Execution Systems JD C…" at bounding box center [336, 91] width 633 height 44
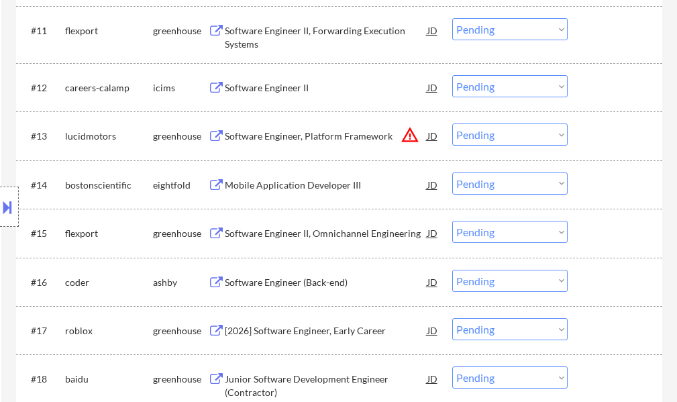
scroll to position [1014, 0]
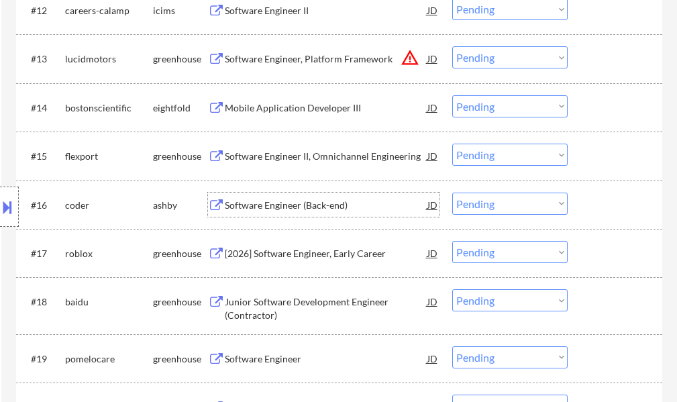
click at [312, 206] on div "Software Engineer (Back-end)" at bounding box center [326, 204] width 202 height 13
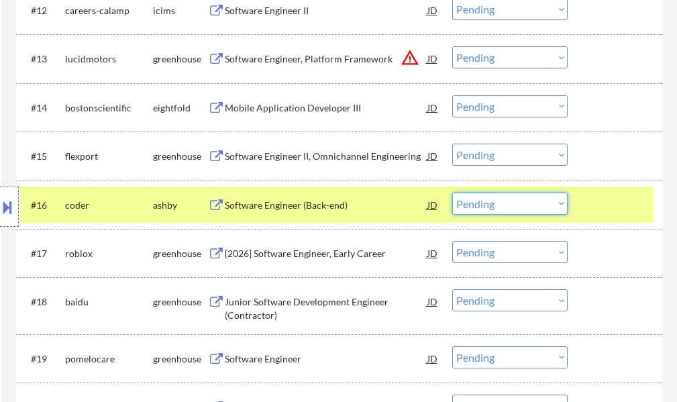
click at [513, 205] on select "Choose an option... Pending Applied Excluded (Questions) Excluded (Expired) Exc…" at bounding box center [509, 203] width 115 height 22
click at [452, 192] on select "Choose an option... Pending Applied Excluded (Questions) Excluded (Expired) Exc…" at bounding box center [509, 203] width 115 height 22
select select ""pending""
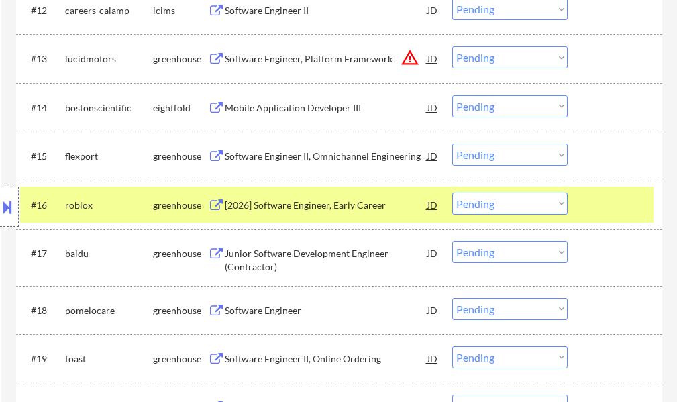
click at [612, 200] on div at bounding box center [616, 204] width 59 height 24
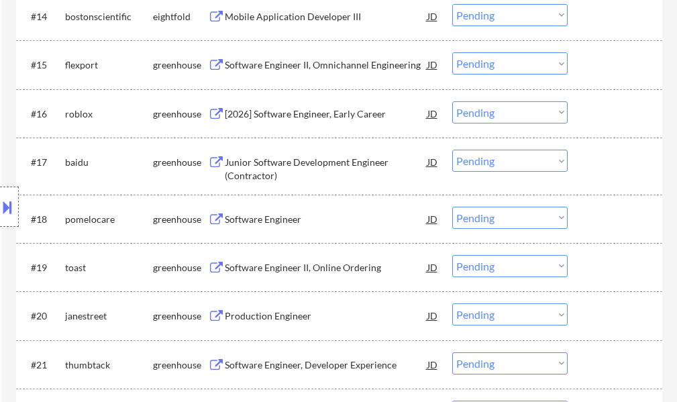
scroll to position [1149, 0]
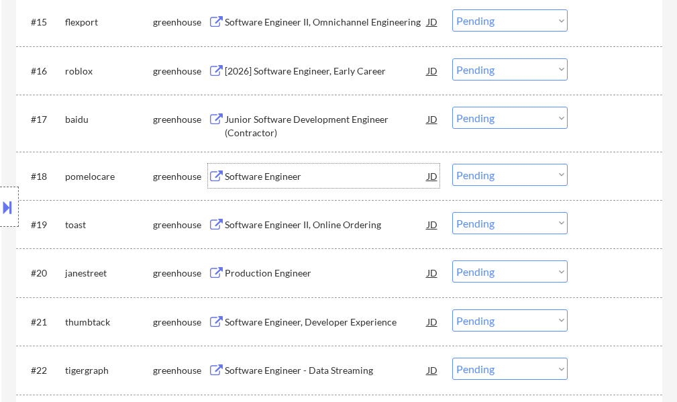
click at [270, 173] on div "Software Engineer" at bounding box center [326, 176] width 202 height 13
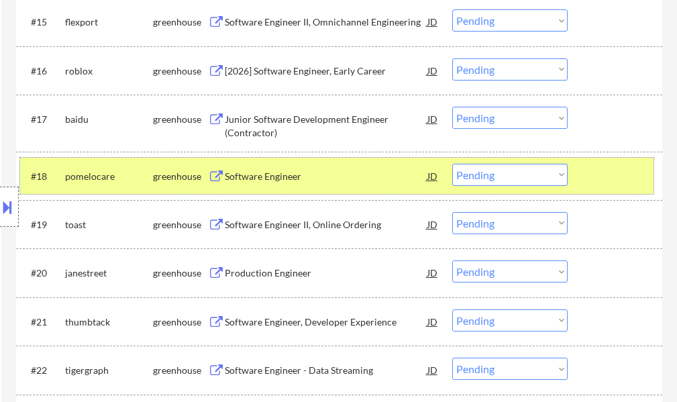
click at [589, 179] on div at bounding box center [616, 176] width 59 height 24
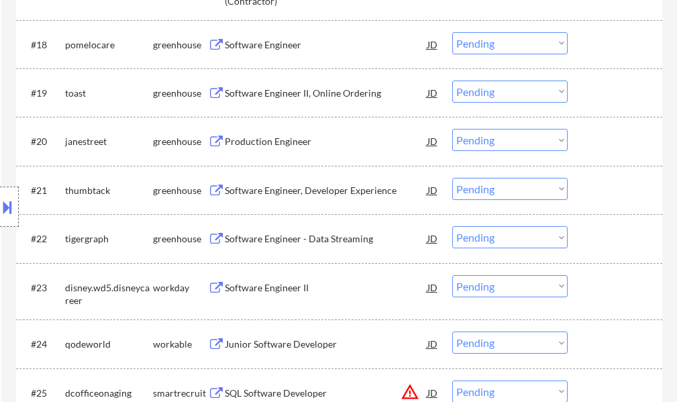
scroll to position [1283, 0]
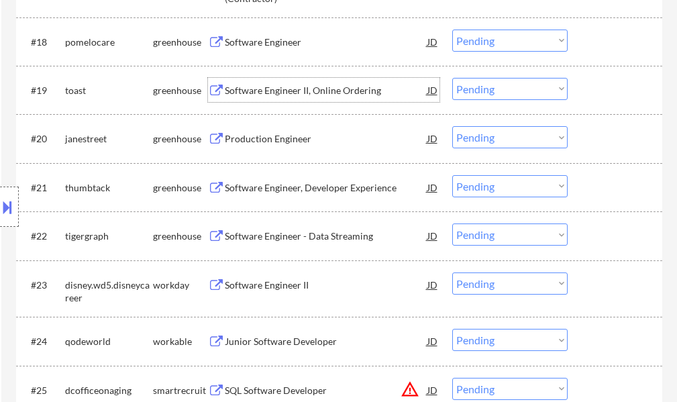
click at [277, 93] on div "Software Engineer II, Online Ordering" at bounding box center [326, 90] width 202 height 13
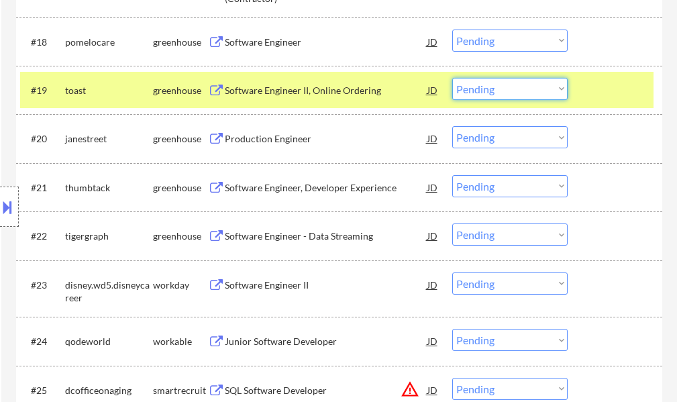
drag, startPoint x: 491, startPoint y: 91, endPoint x: 493, endPoint y: 98, distance: 7.6
click at [493, 97] on select "Choose an option... Pending Applied Excluded (Questions) Excluded (Expired) Exc…" at bounding box center [509, 89] width 115 height 22
click at [452, 78] on select "Choose an option... Pending Applied Excluded (Questions) Excluded (Expired) Exc…" at bounding box center [509, 89] width 115 height 22
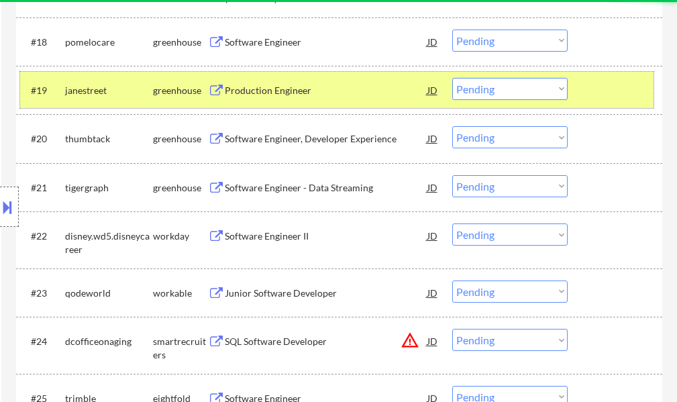
click at [589, 86] on div at bounding box center [616, 90] width 59 height 24
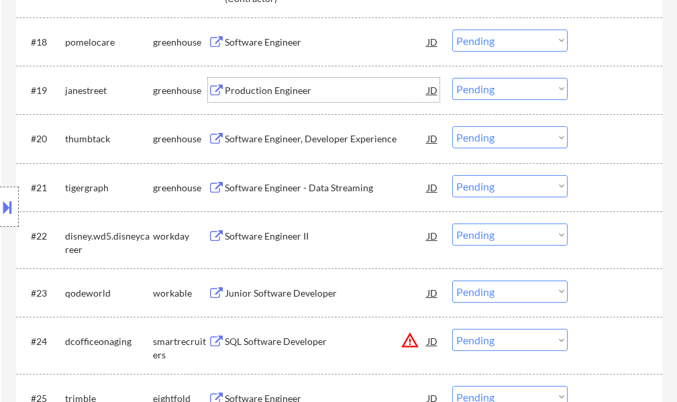
click at [300, 93] on div "Production Engineer" at bounding box center [326, 90] width 202 height 13
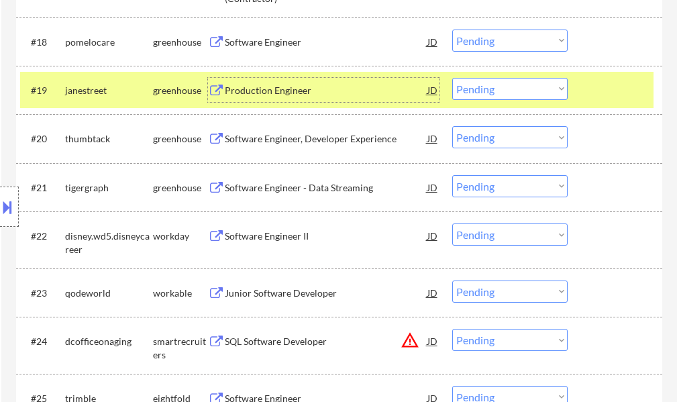
click at [479, 95] on select "Choose an option... Pending Applied Excluded (Questions) Excluded (Expired) Exc…" at bounding box center [509, 89] width 115 height 22
click at [452, 78] on select "Choose an option... Pending Applied Excluded (Questions) Excluded (Expired) Exc…" at bounding box center [509, 89] width 115 height 22
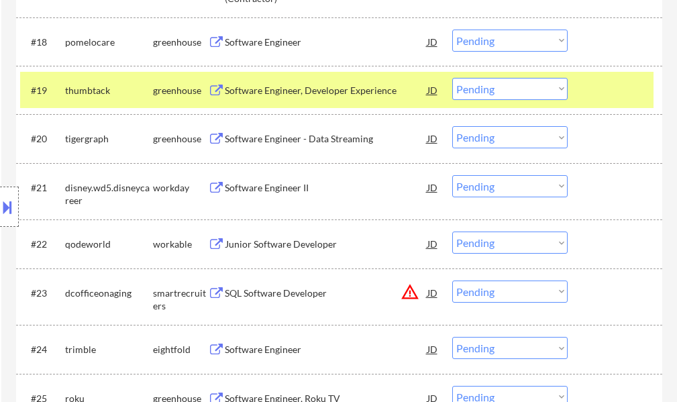
click at [609, 67] on div "#19 thumbtack greenhouse Software Engineer, Developer Experience JD Choose an o…" at bounding box center [339, 90] width 646 height 48
click at [614, 79] on div at bounding box center [616, 90] width 59 height 24
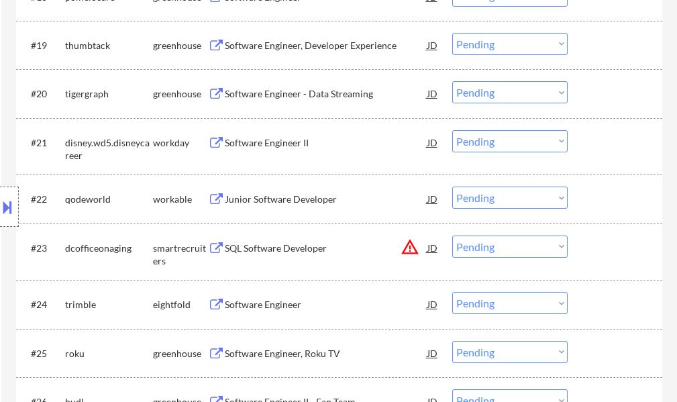
scroll to position [1350, 0]
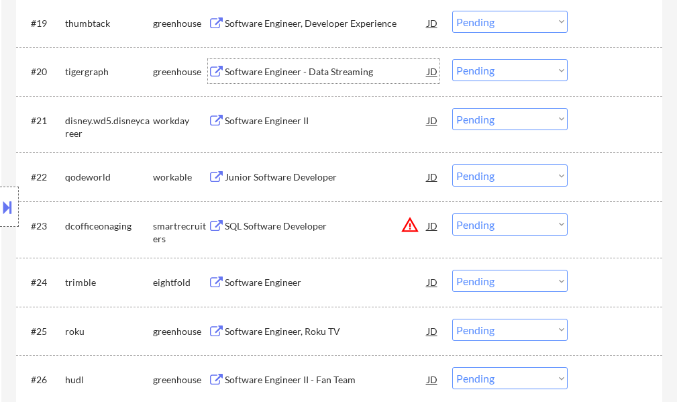
click at [343, 72] on div "Software Engineer - Data Streaming" at bounding box center [326, 71] width 202 height 13
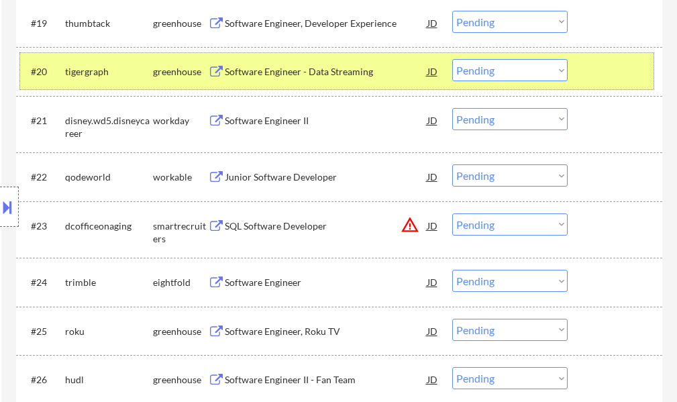
click at [616, 70] on div at bounding box center [616, 71] width 59 height 24
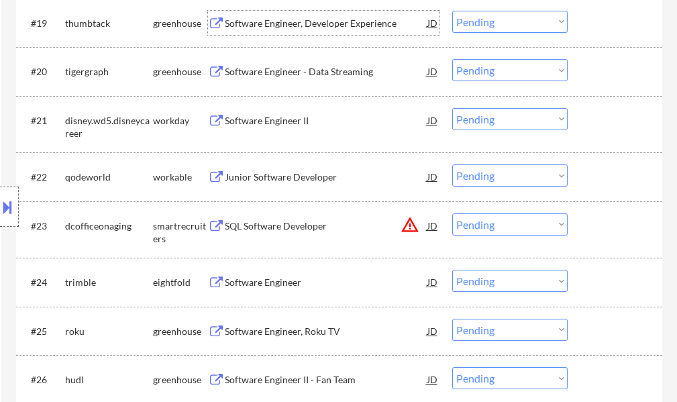
click at [332, 23] on div "Software Engineer, Developer Experience" at bounding box center [326, 23] width 202 height 13
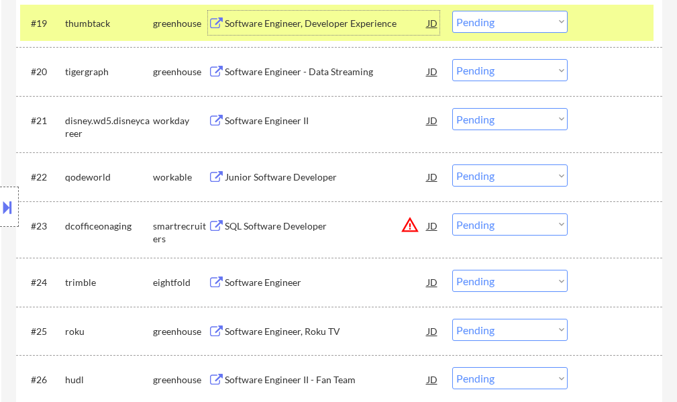
click at [489, 28] on select "Choose an option... Pending Applied Excluded (Questions) Excluded (Expired) Exc…" at bounding box center [509, 22] width 115 height 22
click at [452, 11] on select "Choose an option... Pending Applied Excluded (Questions) Excluded (Expired) Exc…" at bounding box center [509, 22] width 115 height 22
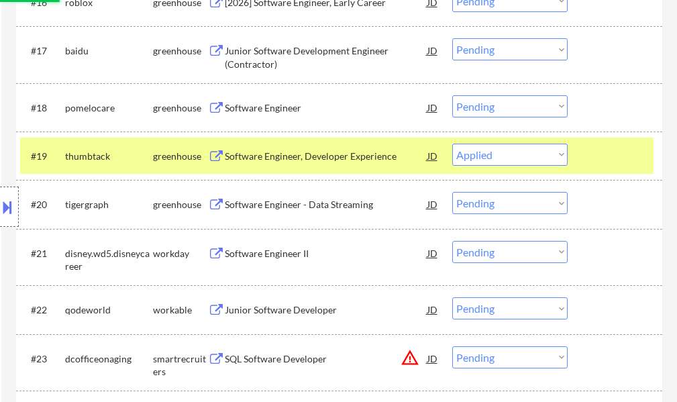
scroll to position [1216, 0]
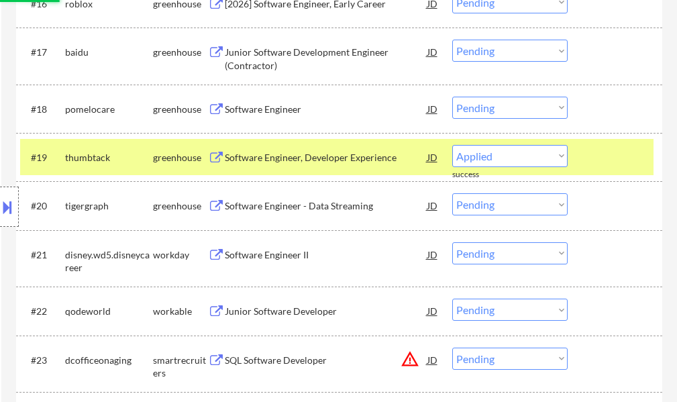
click at [583, 162] on div "#19 thumbtack greenhouse Software Engineer, Developer Experience JD Choose an o…" at bounding box center [336, 157] width 633 height 36
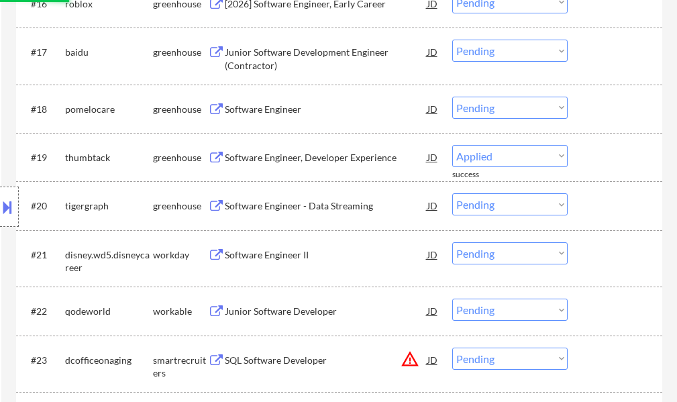
select select ""pending""
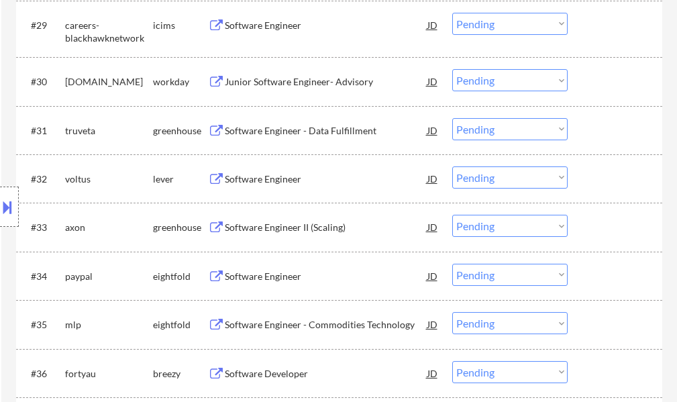
scroll to position [1886, 0]
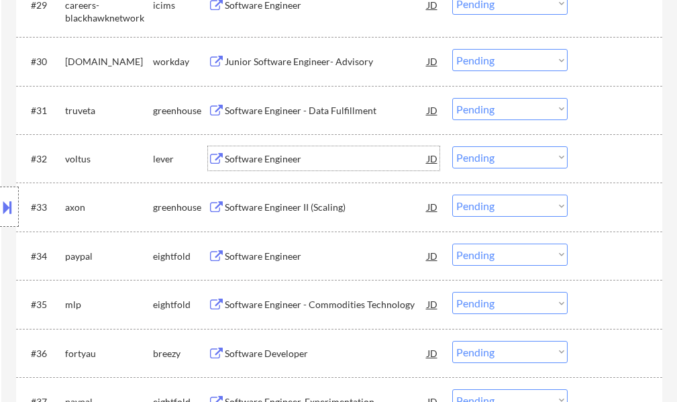
click at [288, 157] on div "Software Engineer" at bounding box center [326, 158] width 202 height 13
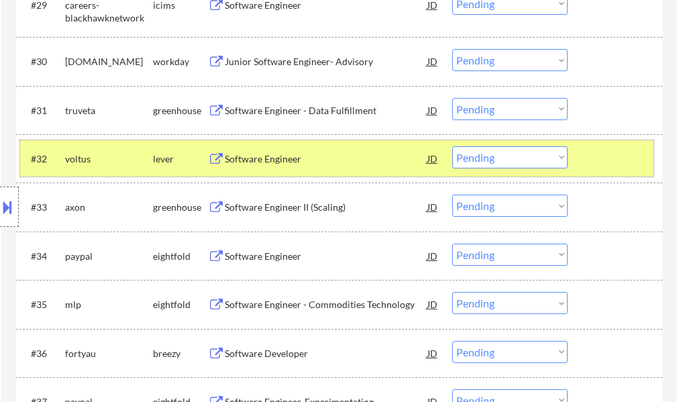
click at [601, 150] on div at bounding box center [616, 158] width 59 height 24
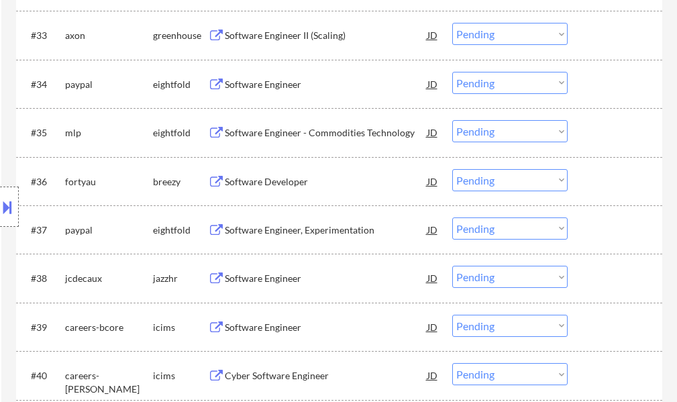
scroll to position [2087, 0]
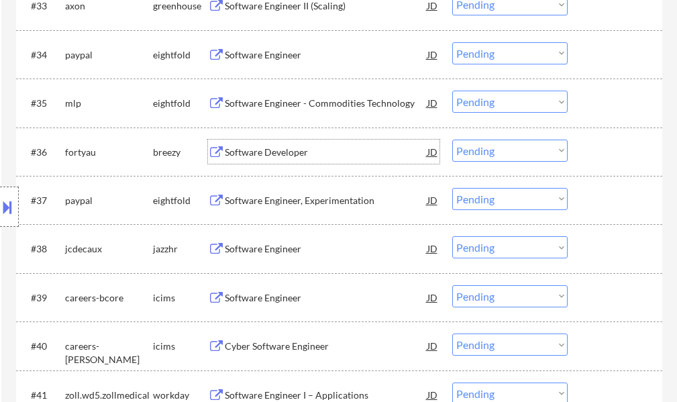
click at [276, 155] on div "Software Developer" at bounding box center [326, 152] width 202 height 13
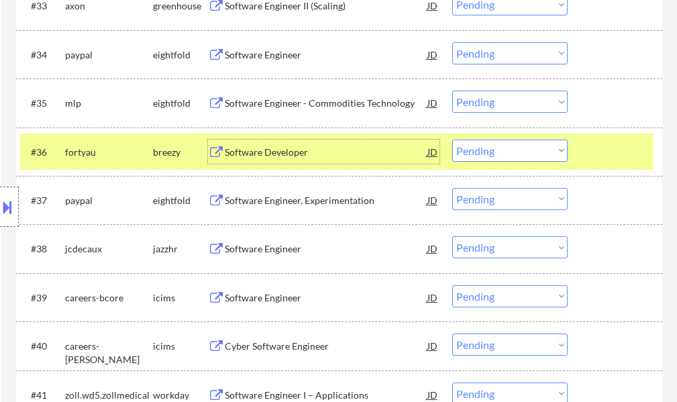
click at [539, 153] on select "Choose an option... Pending Applied Excluded (Questions) Excluded (Expired) Exc…" at bounding box center [509, 150] width 115 height 22
click at [452, 139] on select "Choose an option... Pending Applied Excluded (Questions) Excluded (Expired) Exc…" at bounding box center [509, 150] width 115 height 22
click at [591, 150] on div at bounding box center [616, 151] width 59 height 24
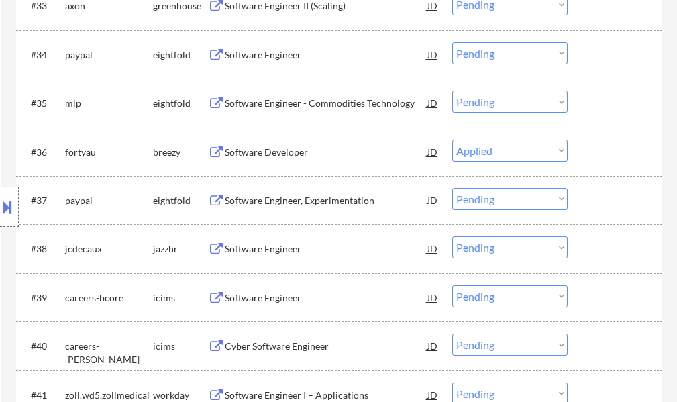
select select ""pending""
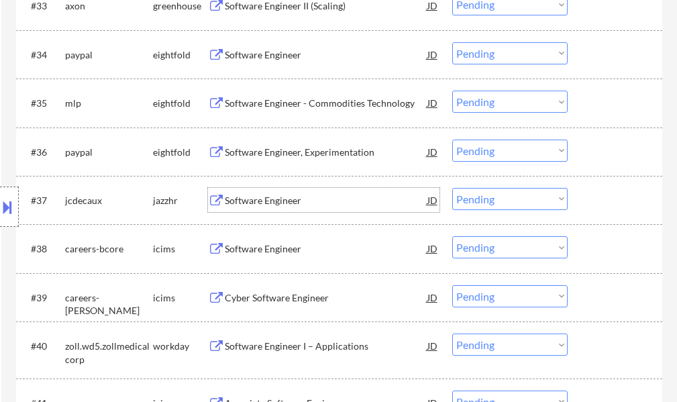
click at [248, 202] on div "Software Engineer" at bounding box center [326, 200] width 202 height 13
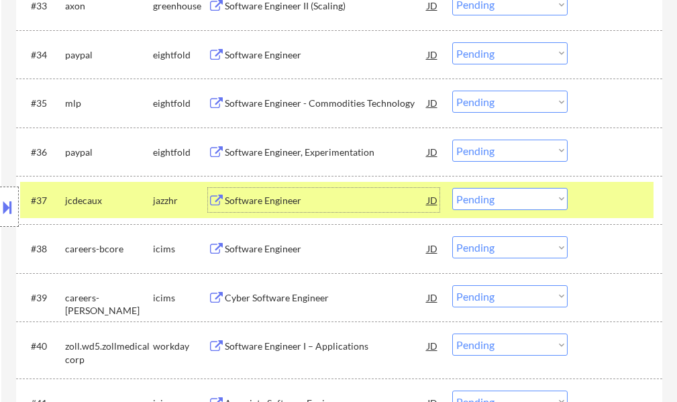
click at [488, 196] on select "Choose an option... Pending Applied Excluded (Questions) Excluded (Expired) Exc…" at bounding box center [509, 199] width 115 height 22
click at [452, 188] on select "Choose an option... Pending Applied Excluded (Questions) Excluded (Expired) Exc…" at bounding box center [509, 199] width 115 height 22
click at [591, 197] on div at bounding box center [616, 200] width 59 height 24
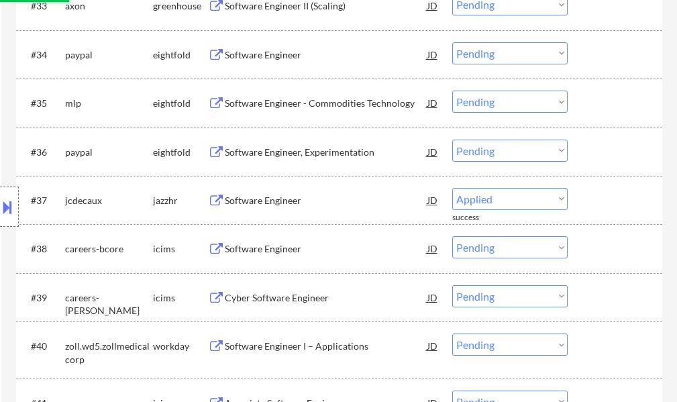
select select ""pending""
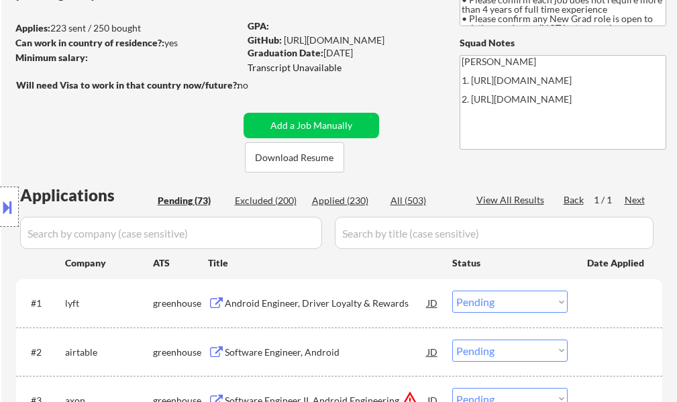
scroll to position [0, 0]
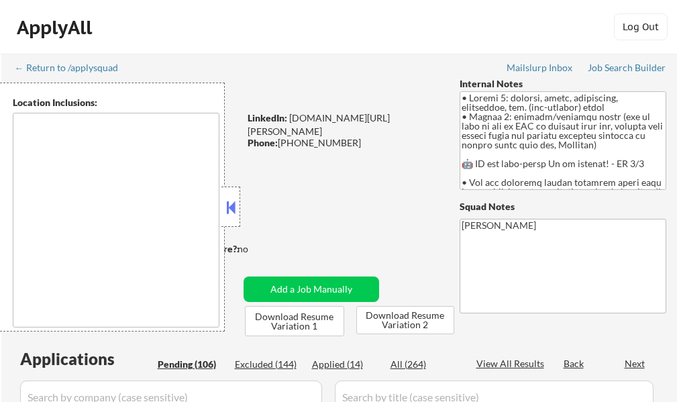
type textarea "[GEOGRAPHIC_DATA], [GEOGRAPHIC_DATA], [GEOGRAPHIC_DATA] [GEOGRAPHIC_DATA], [GEO…"
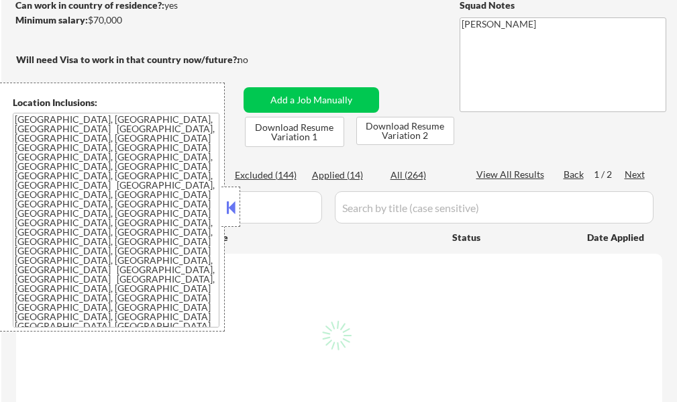
scroll to position [335, 0]
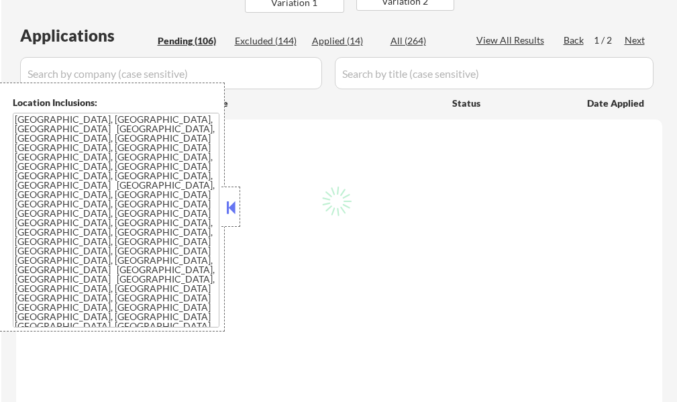
click at [227, 200] on button at bounding box center [230, 207] width 15 height 20
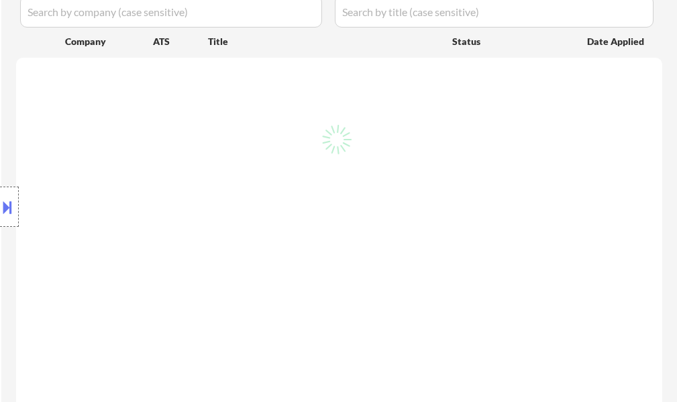
scroll to position [469, 0]
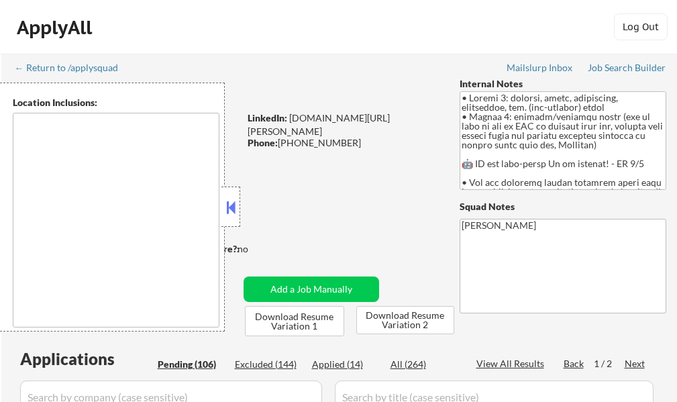
type textarea "[GEOGRAPHIC_DATA], [GEOGRAPHIC_DATA], [GEOGRAPHIC_DATA] [GEOGRAPHIC_DATA], [GEO…"
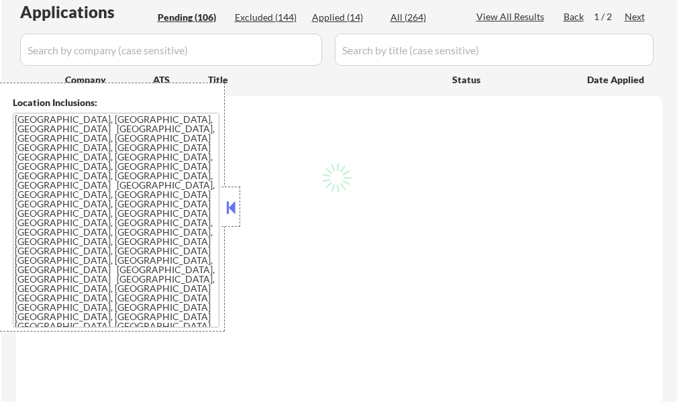
scroll to position [201, 0]
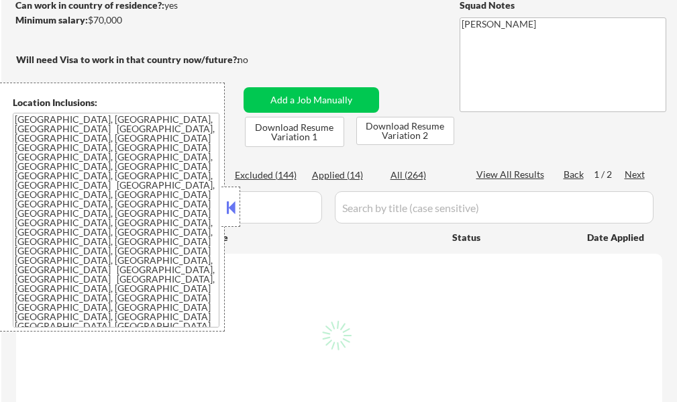
click at [227, 215] on button at bounding box center [230, 207] width 15 height 20
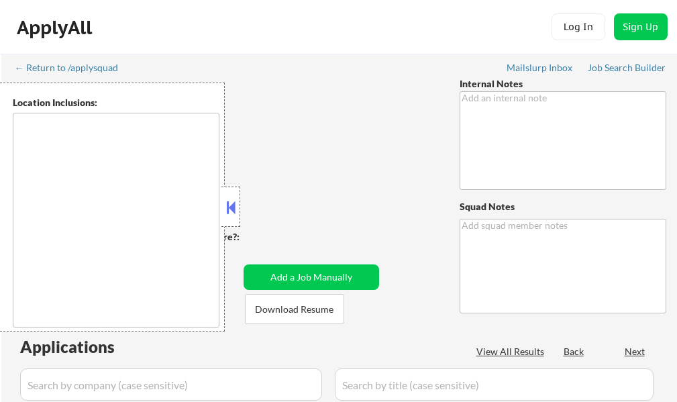
click at [229, 207] on button at bounding box center [230, 207] width 15 height 20
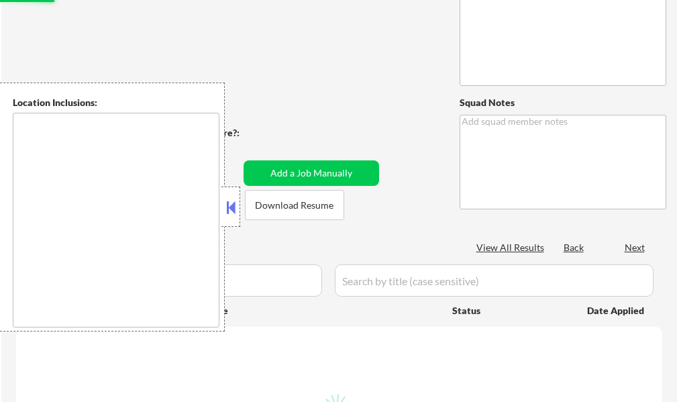
scroll to position [268, 0]
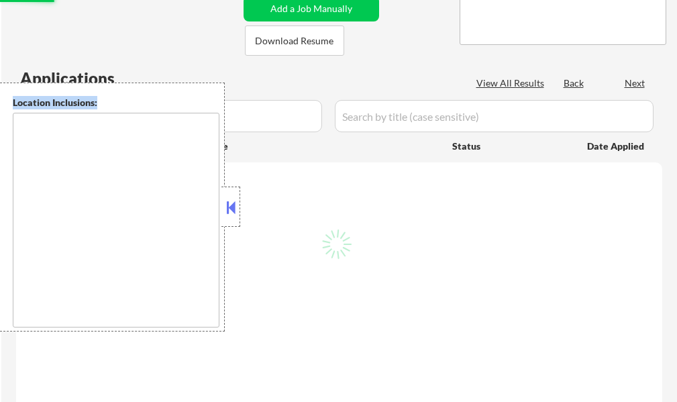
click at [227, 219] on div at bounding box center [230, 206] width 19 height 40
type textarea "• Loremi 5: dolorsi, ametc, adipiscing, elitseddoe, tem. (inc-utlabor) etdol • …"
type textarea "[PERSON_NAME]"
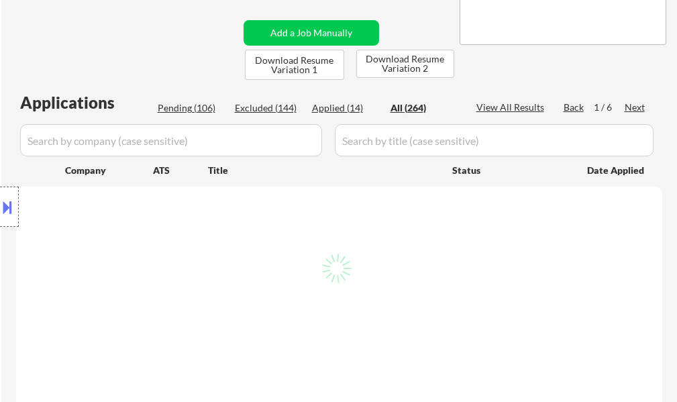
click at [458, 84] on div "← Return to /applysquad Mailslurp Inbox Job Search Builder [PERSON_NAME] User E…" at bounding box center [339, 373] width 669 height 1176
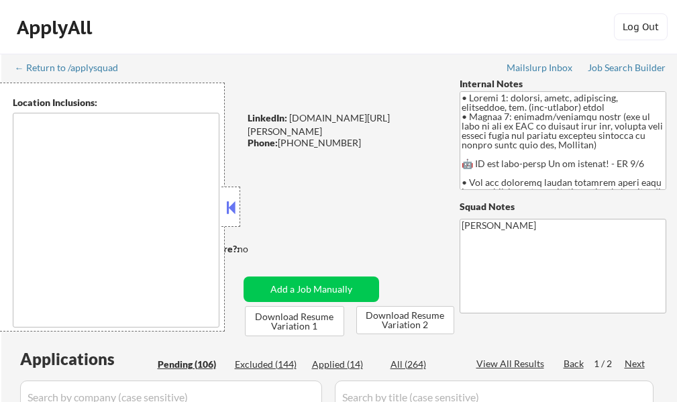
type textarea "[GEOGRAPHIC_DATA], [GEOGRAPHIC_DATA], [GEOGRAPHIC_DATA] [GEOGRAPHIC_DATA], [GEO…"
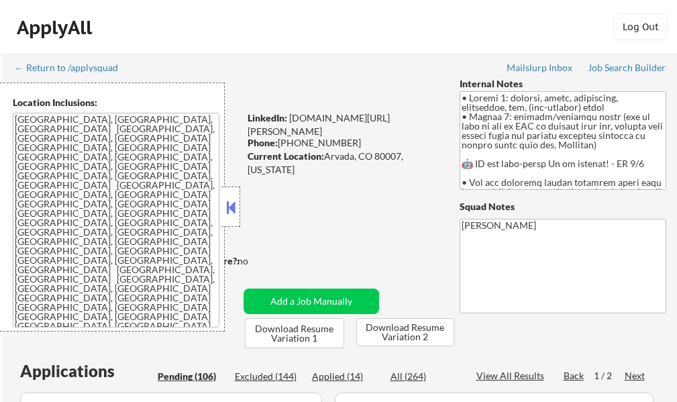
select select ""pending""
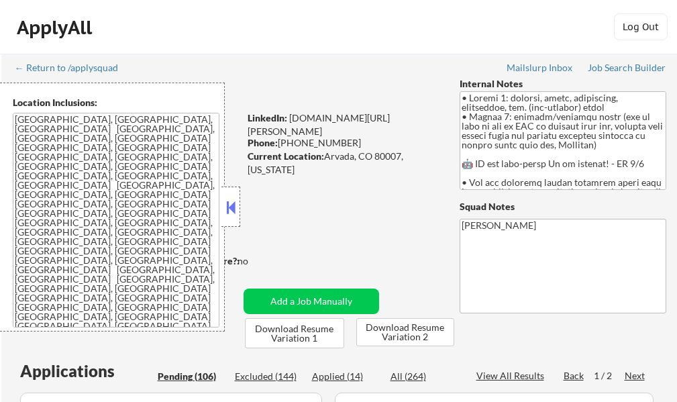
select select ""pending""
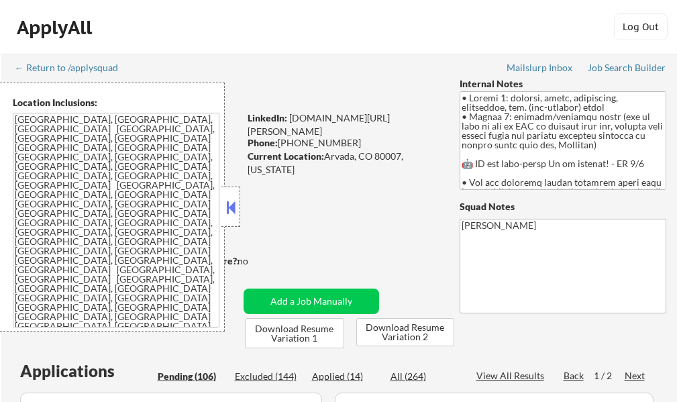
select select ""pending""
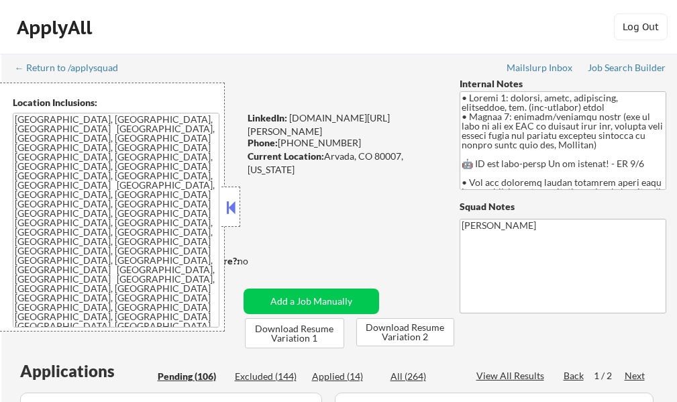
select select ""pending""
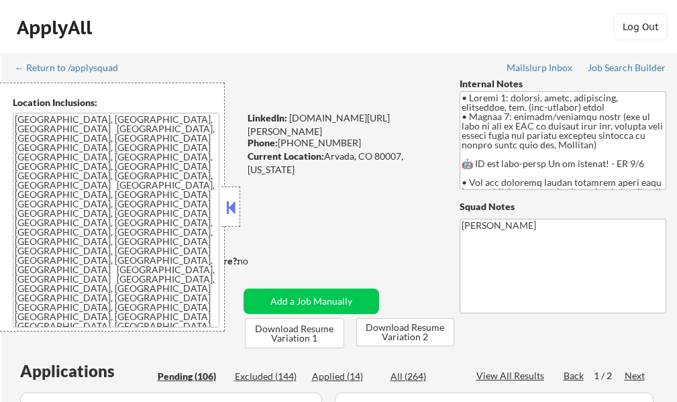
select select ""pending""
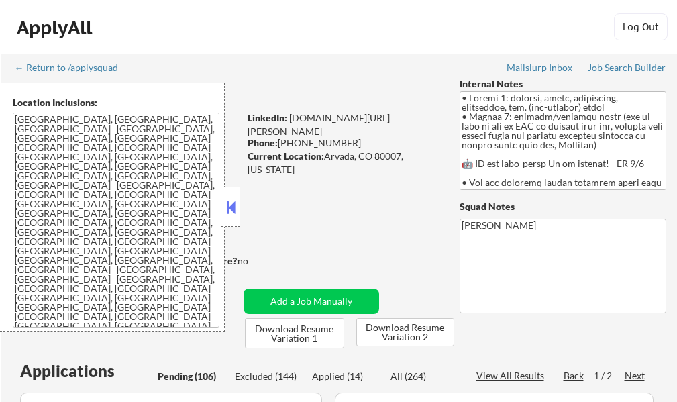
select select ""pending""
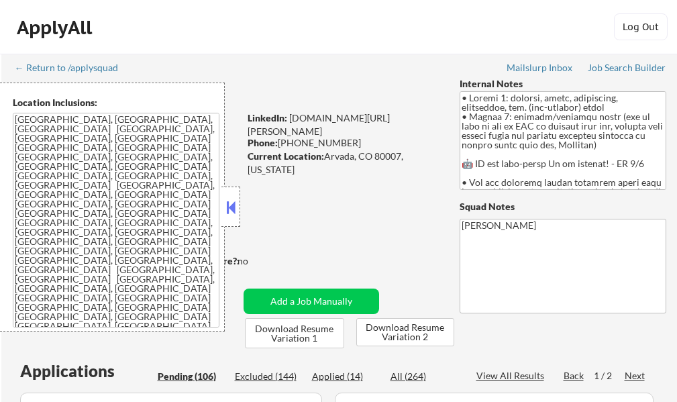
select select ""pending""
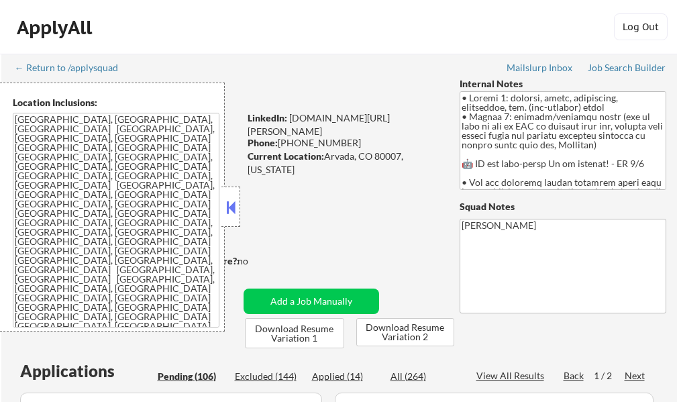
select select ""pending""
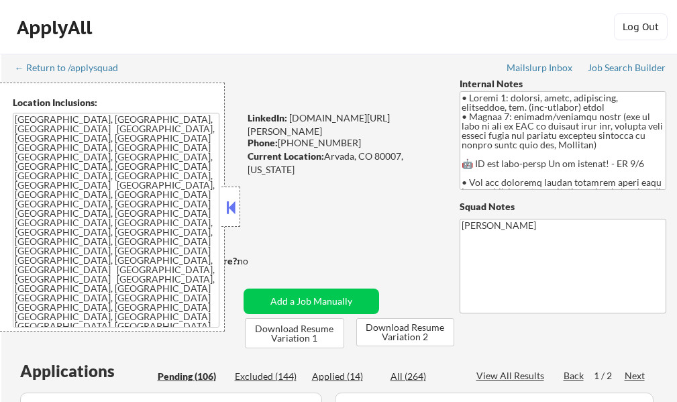
select select ""pending""
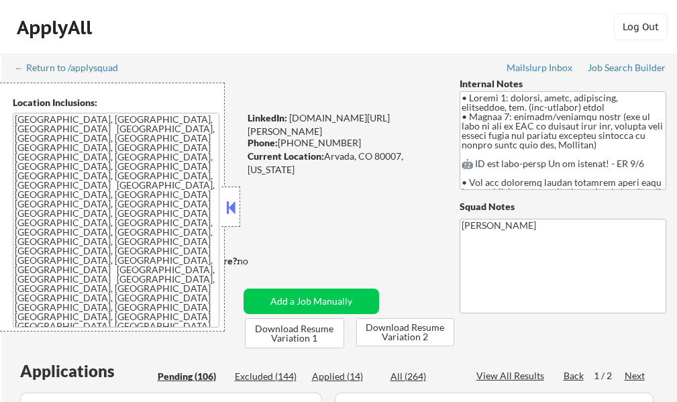
select select ""pending""
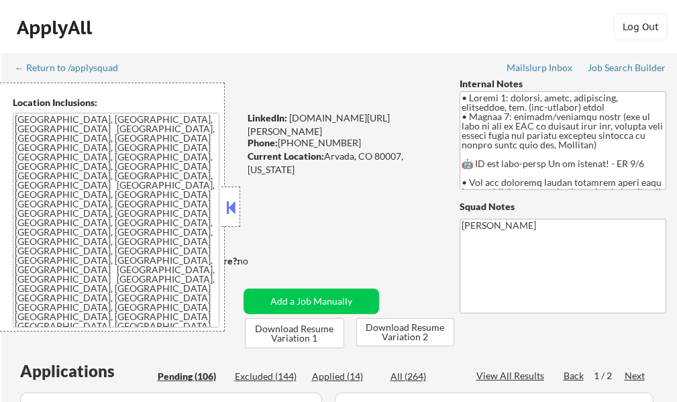
select select ""pending""
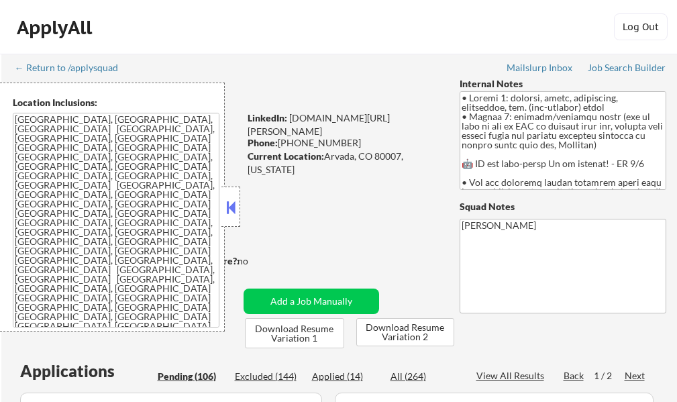
select select ""pending""
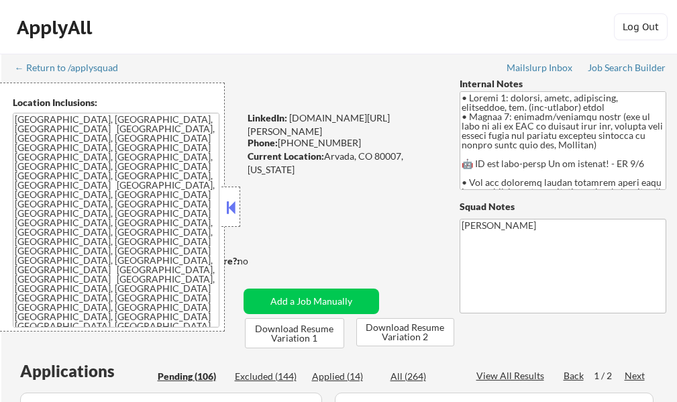
select select ""pending""
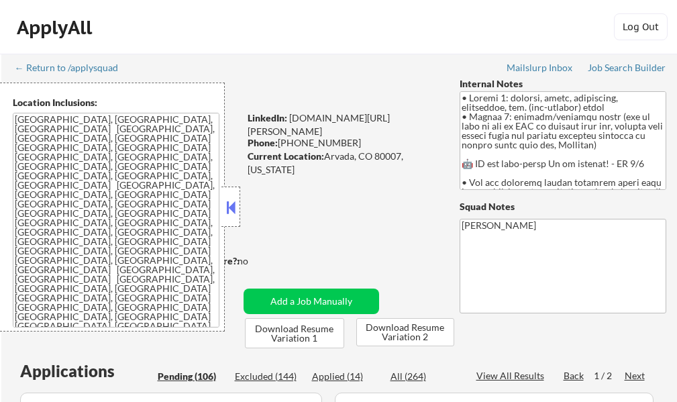
select select ""pending""
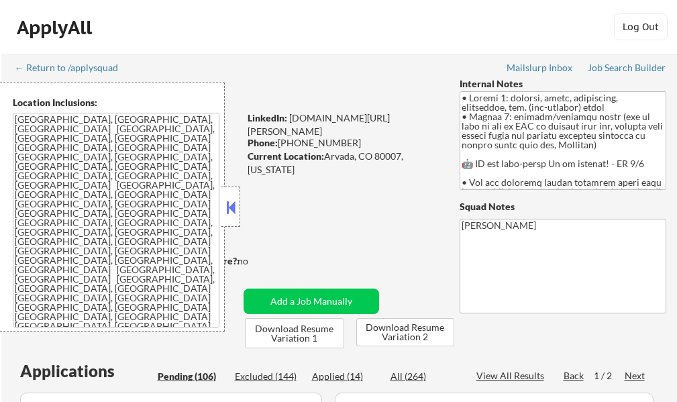
select select ""pending""
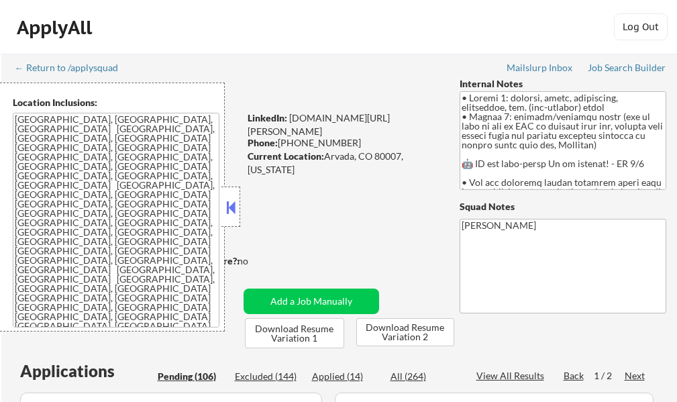
select select ""pending""
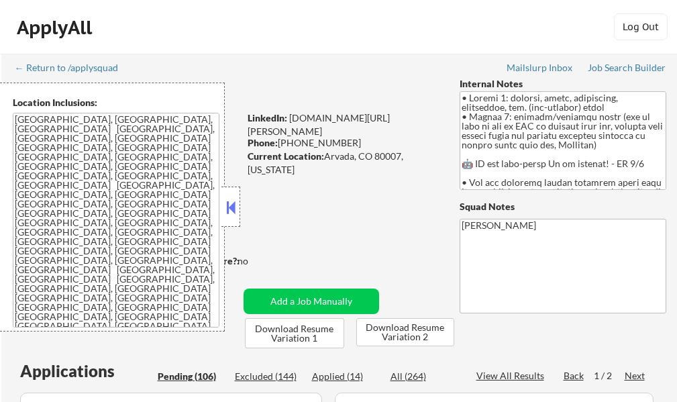
select select ""pending""
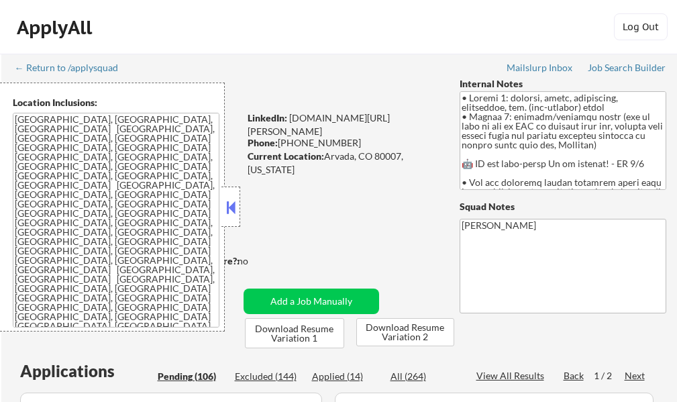
select select ""pending""
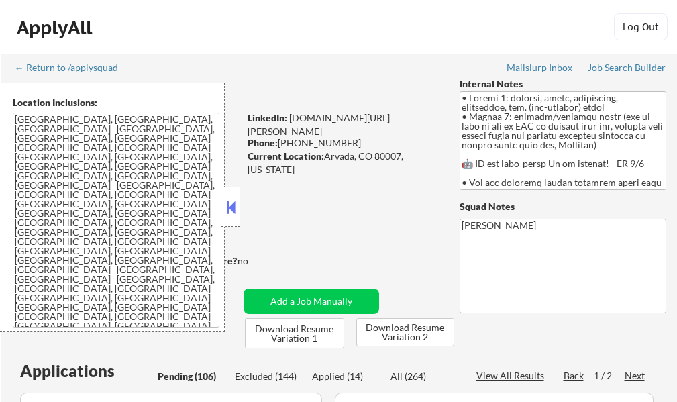
select select ""pending""
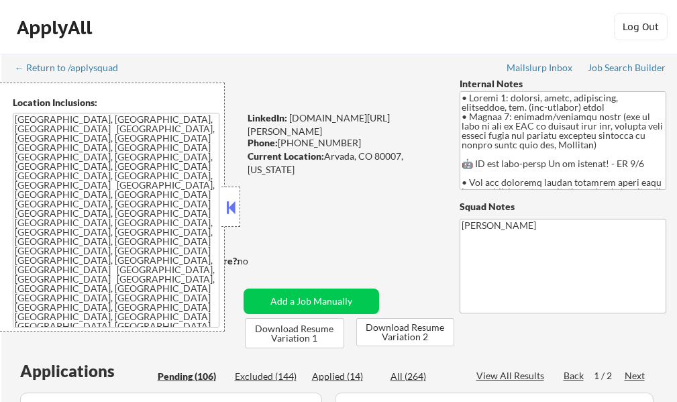
select select ""pending""
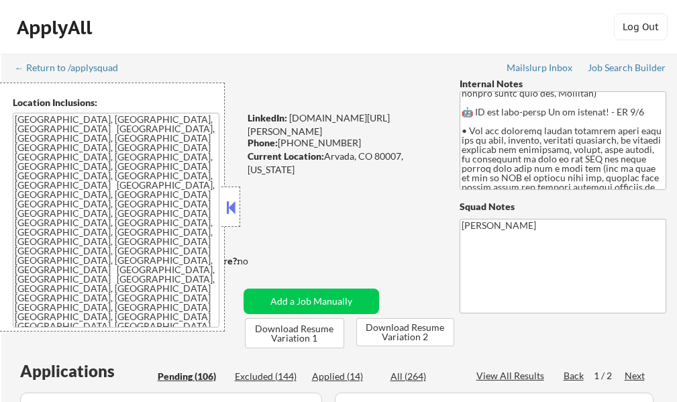
scroll to position [134, 0]
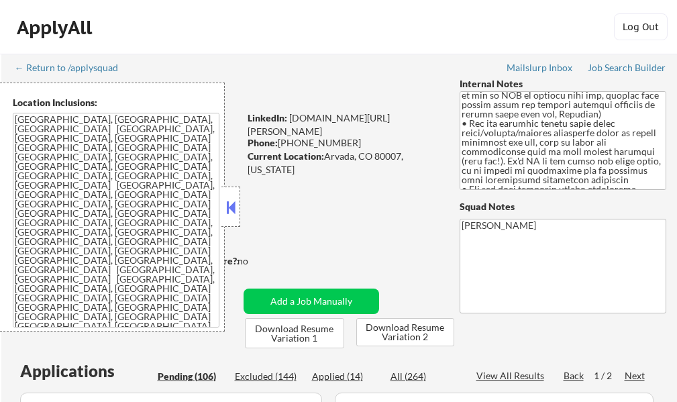
click at [233, 207] on button at bounding box center [230, 207] width 15 height 20
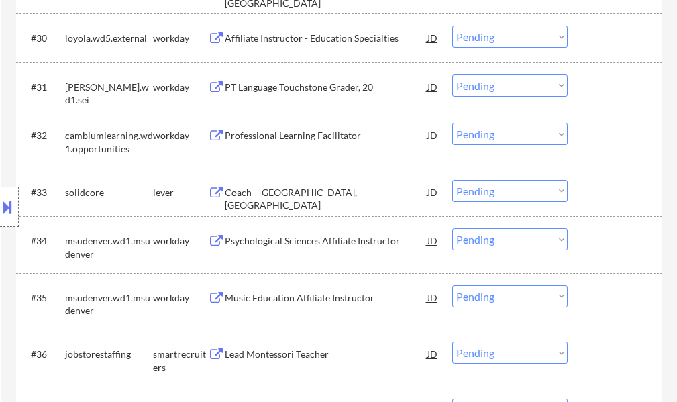
scroll to position [0, 0]
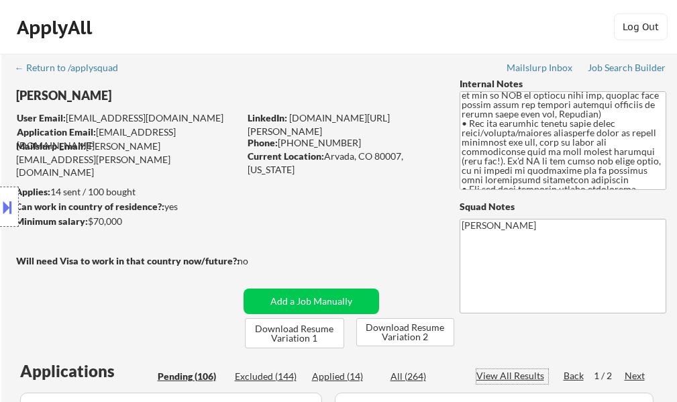
click at [504, 375] on div "View All Results" at bounding box center [512, 375] width 72 height 13
select select ""pending""
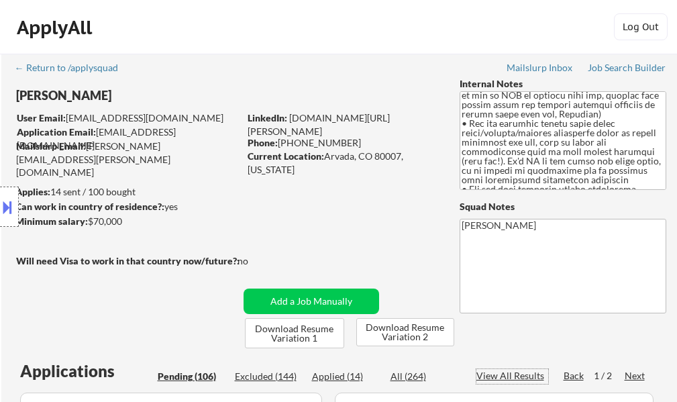
select select ""pending""
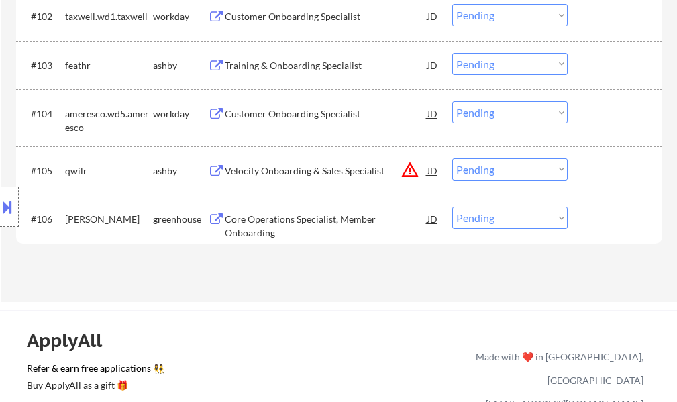
scroll to position [5973, 0]
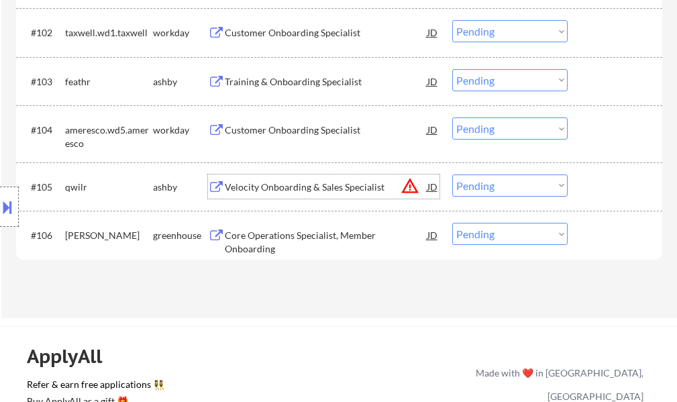
click at [308, 196] on div "Velocity Onboarding & Sales Specialist" at bounding box center [326, 186] width 202 height 24
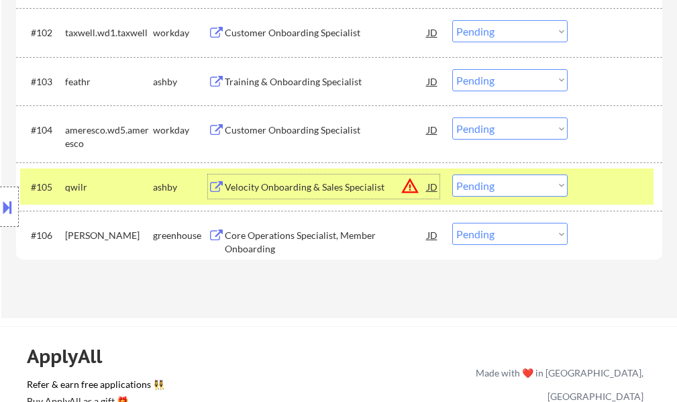
click at [11, 217] on button at bounding box center [7, 207] width 15 height 22
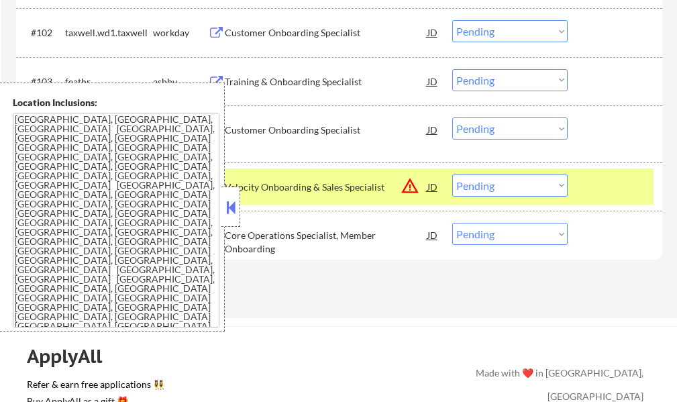
click at [226, 209] on button at bounding box center [230, 207] width 15 height 20
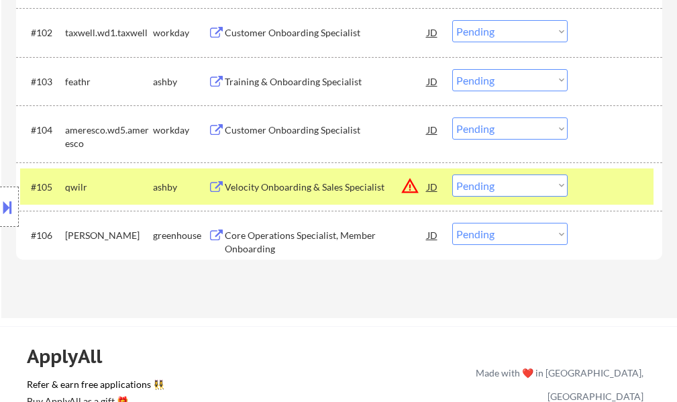
click at [602, 194] on div at bounding box center [616, 186] width 59 height 24
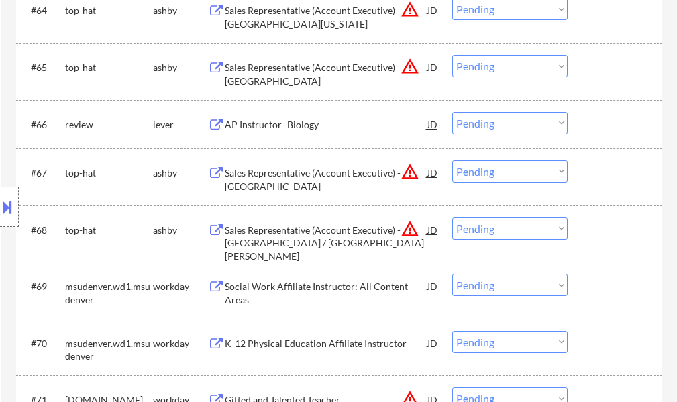
scroll to position [3760, 0]
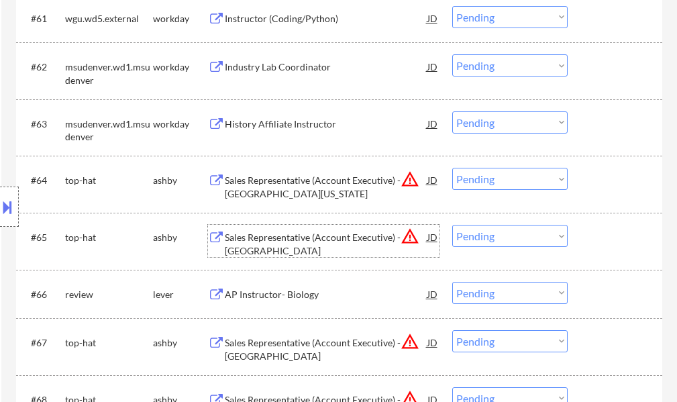
click at [267, 241] on div "Sales Representative (Account Executive) - [GEOGRAPHIC_DATA]" at bounding box center [326, 244] width 202 height 26
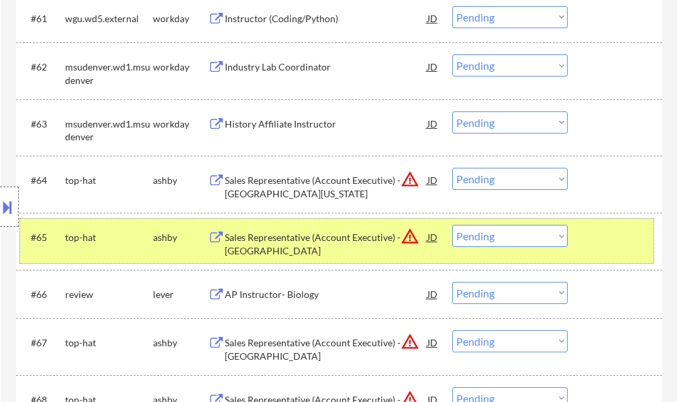
click at [581, 229] on div "#65 top-hat [PERSON_NAME] Sales Representative (Account Executive) - [GEOGRAPHI…" at bounding box center [336, 241] width 633 height 44
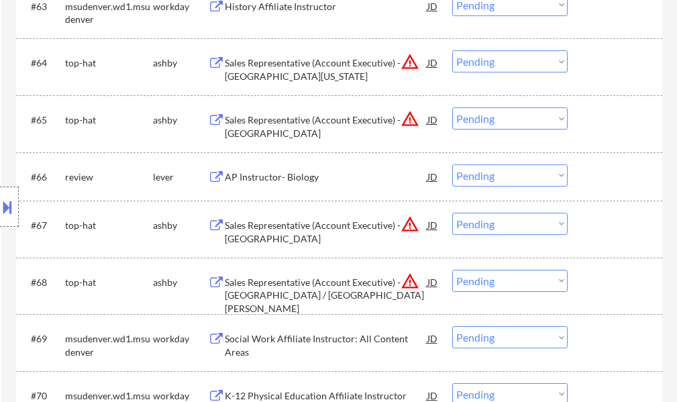
scroll to position [3894, 0]
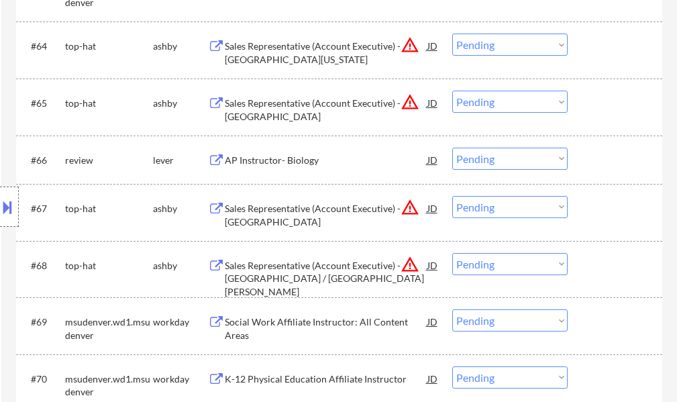
click at [299, 207] on div "Sales Representative (Account Executive) - [GEOGRAPHIC_DATA]" at bounding box center [326, 215] width 202 height 26
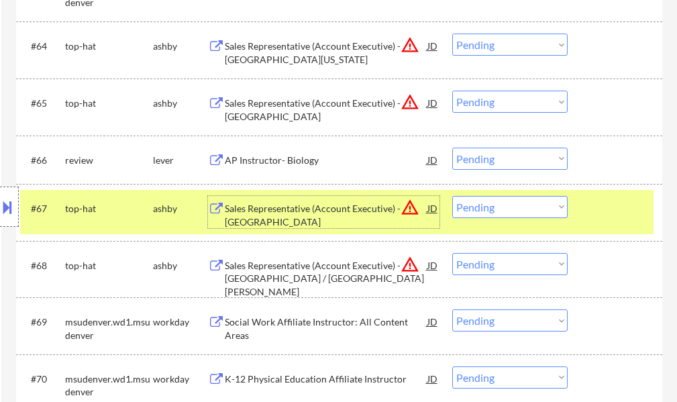
click at [605, 215] on div at bounding box center [616, 208] width 59 height 24
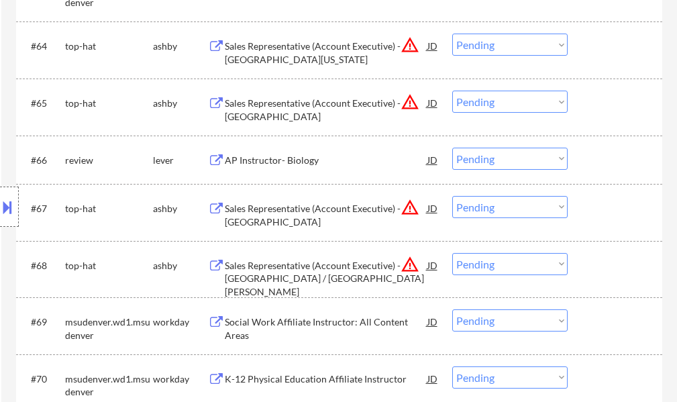
click at [239, 107] on div "Location Inclusions: [GEOGRAPHIC_DATA], [GEOGRAPHIC_DATA] [GEOGRAPHIC_DATA], [G…" at bounding box center [120, 206] width 240 height 249
click at [241, 111] on div "Sales Representative (Account Executive) - [GEOGRAPHIC_DATA]" at bounding box center [326, 110] width 202 height 26
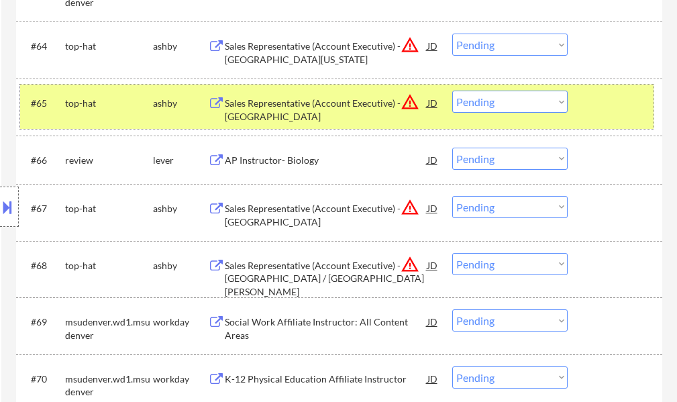
click at [600, 113] on div at bounding box center [616, 103] width 59 height 24
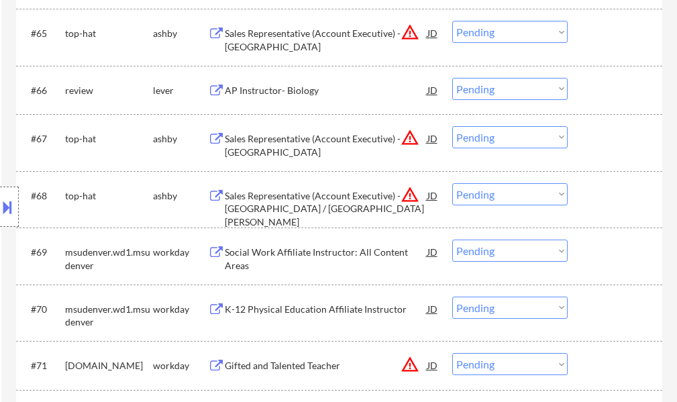
scroll to position [4028, 0]
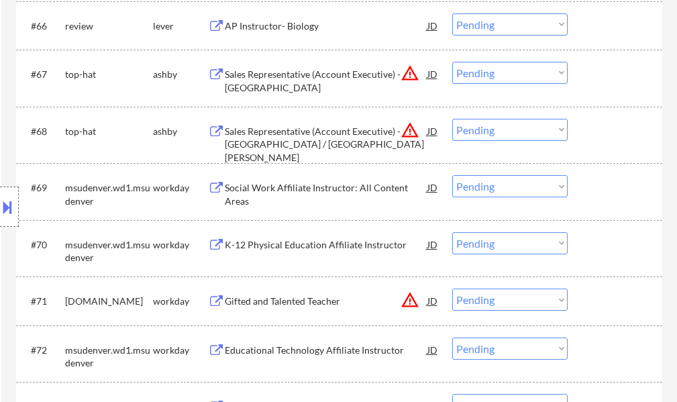
click at [268, 137] on div "Sales Representative (Account Executive) - [GEOGRAPHIC_DATA] / [GEOGRAPHIC_DATA…" at bounding box center [326, 145] width 202 height 40
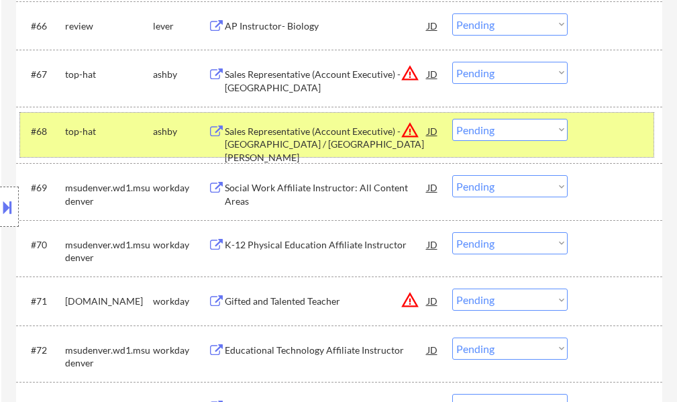
click at [579, 140] on div "#68 top-hat [PERSON_NAME] Sales Representative (Account Executive) - [GEOGRAPHI…" at bounding box center [336, 135] width 633 height 44
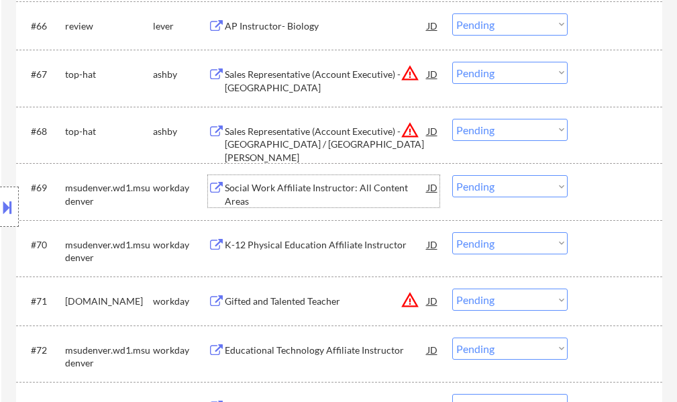
click at [364, 191] on div "Social Work Affiliate Instructor: All Content Areas" at bounding box center [326, 194] width 202 height 26
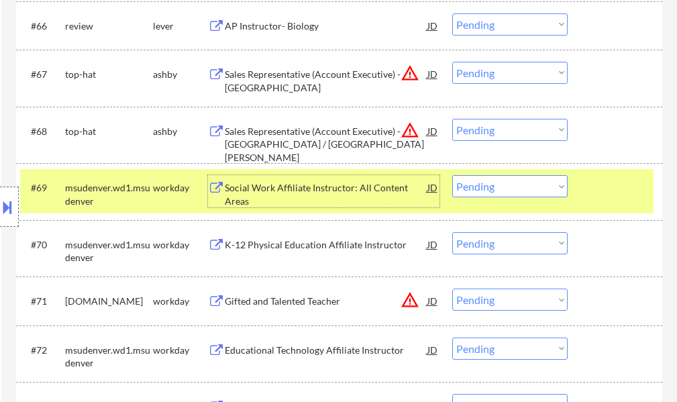
click at [487, 194] on select "Choose an option... Pending Applied Excluded (Questions) Excluded (Expired) Exc…" at bounding box center [509, 186] width 115 height 22
click at [452, 175] on select "Choose an option... Pending Applied Excluded (Questions) Excluded (Expired) Exc…" at bounding box center [509, 186] width 115 height 22
click at [613, 186] on div at bounding box center [616, 187] width 59 height 24
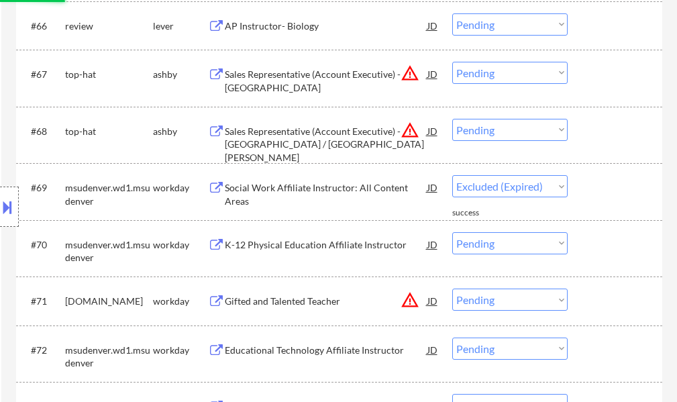
select select ""pending""
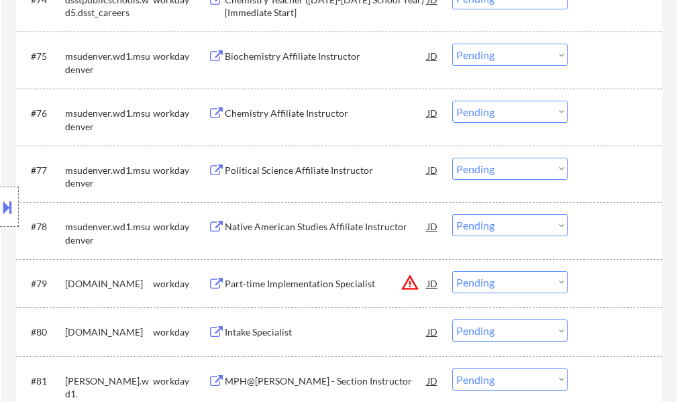
scroll to position [4498, 0]
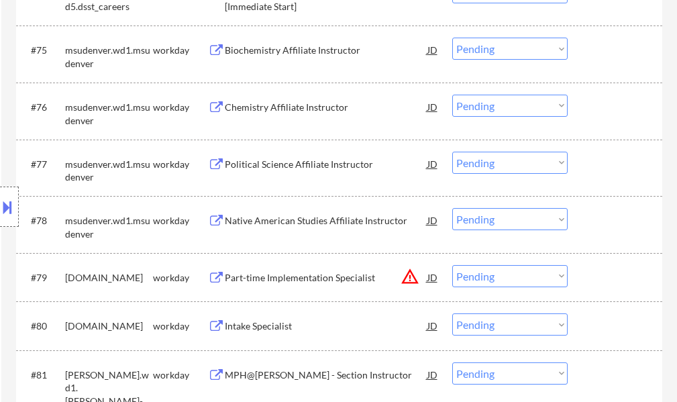
click at [290, 275] on div "Part-time Implementation Specialist" at bounding box center [326, 277] width 202 height 13
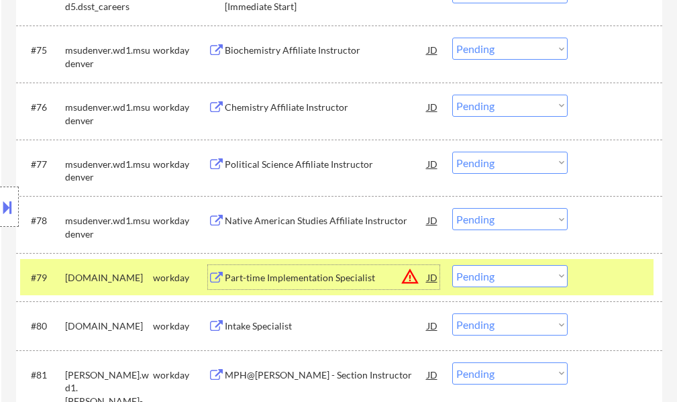
click at [642, 266] on div at bounding box center [616, 277] width 59 height 24
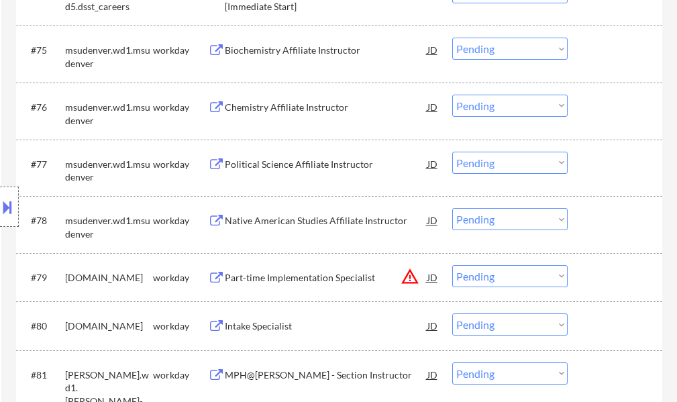
click at [279, 97] on div "Chemistry Affiliate Instructor" at bounding box center [326, 107] width 202 height 24
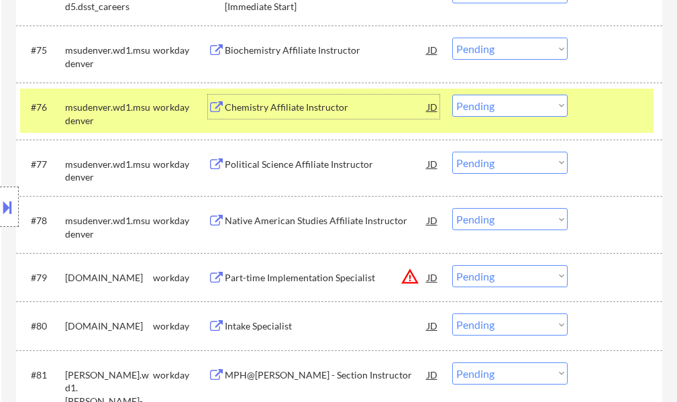
click at [622, 105] on div at bounding box center [616, 107] width 59 height 24
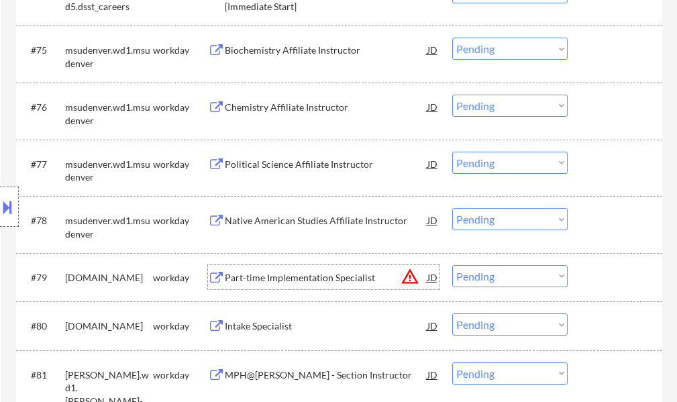
click at [270, 268] on div "Part-time Implementation Specialist" at bounding box center [326, 277] width 202 height 24
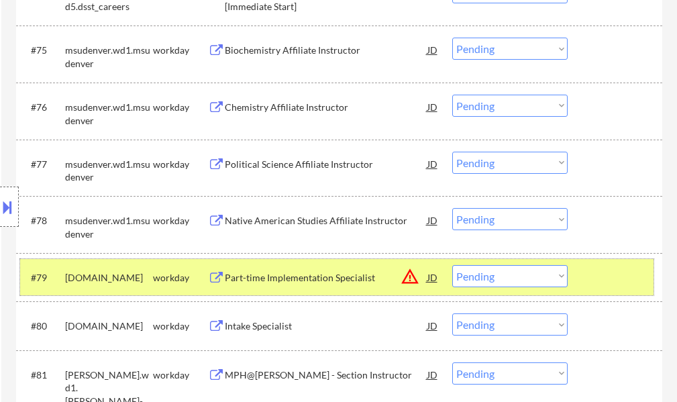
click at [632, 270] on div at bounding box center [616, 277] width 59 height 24
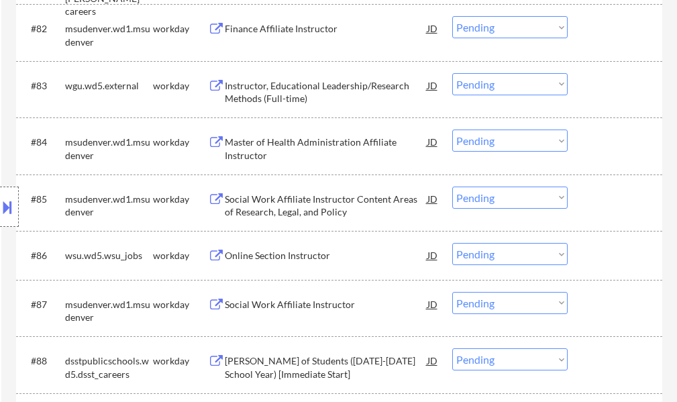
scroll to position [4967, 0]
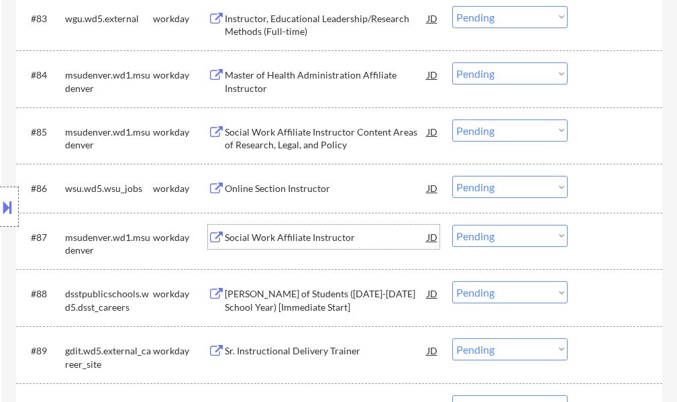
click at [298, 241] on div "Social Work Affiliate Instructor" at bounding box center [326, 237] width 202 height 13
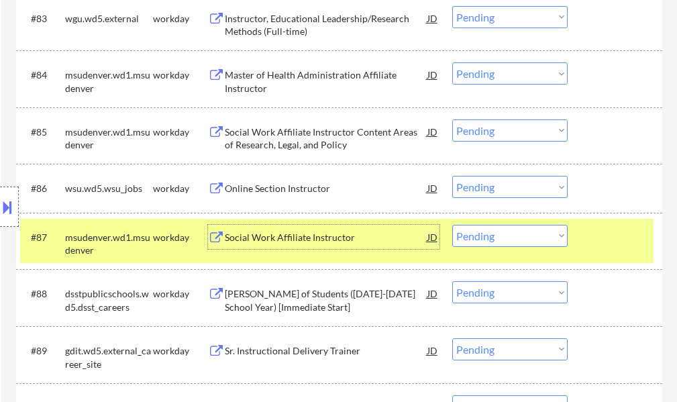
click at [584, 235] on div "#87 msudenver.wd1.msudenver workday Social Work Affiliate Instructor JD Choose …" at bounding box center [336, 241] width 633 height 44
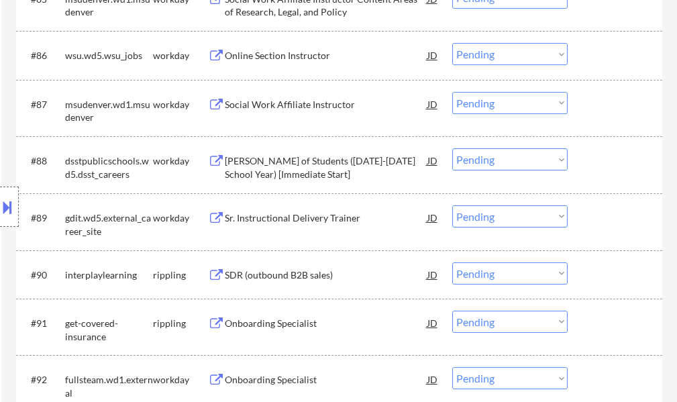
scroll to position [5101, 0]
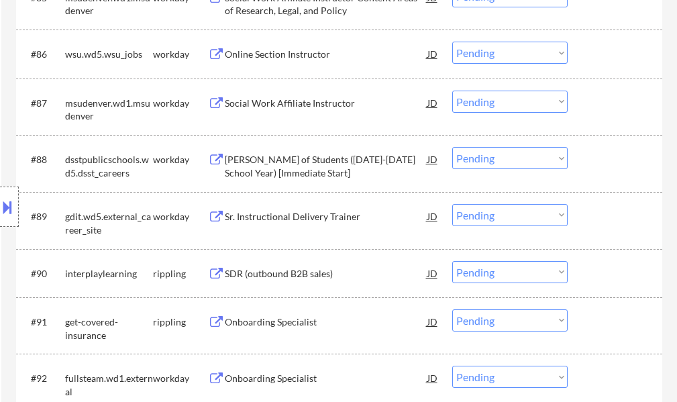
click at [275, 172] on div "[PERSON_NAME] of Students ([DATE]-[DATE] School Year) [Immediate Start]" at bounding box center [326, 166] width 202 height 26
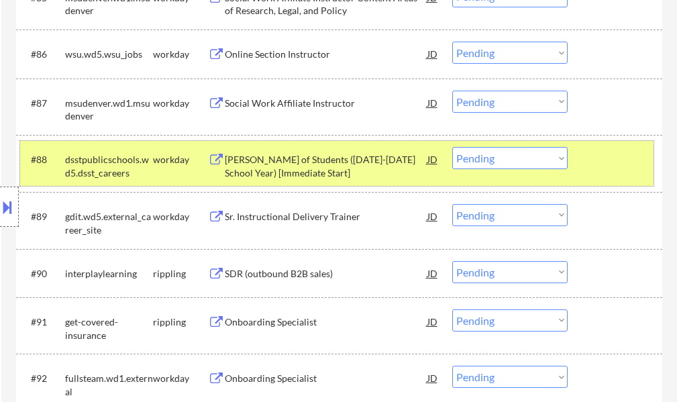
click at [619, 158] on div at bounding box center [616, 159] width 59 height 24
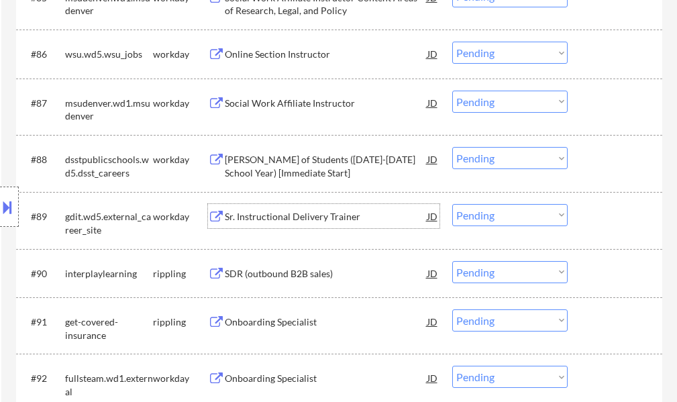
click at [284, 213] on div "Sr. Instructional Delivery Trainer" at bounding box center [326, 216] width 202 height 13
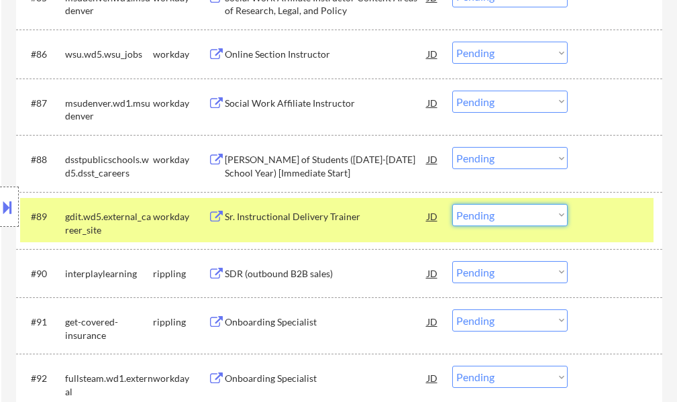
click at [501, 216] on select "Choose an option... Pending Applied Excluded (Questions) Excluded (Expired) Exc…" at bounding box center [509, 215] width 115 height 22
click at [452, 204] on select "Choose an option... Pending Applied Excluded (Questions) Excluded (Expired) Exc…" at bounding box center [509, 215] width 115 height 22
click at [605, 217] on div at bounding box center [616, 216] width 59 height 24
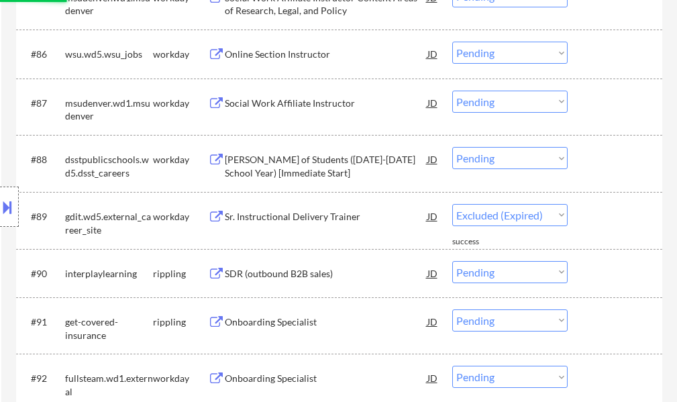
select select ""pending""
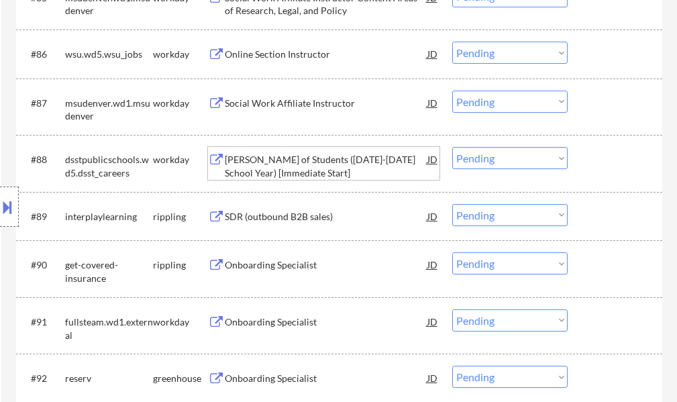
click at [250, 158] on div "[PERSON_NAME] of Students ([DATE]-[DATE] School Year) [Immediate Start]" at bounding box center [326, 166] width 202 height 26
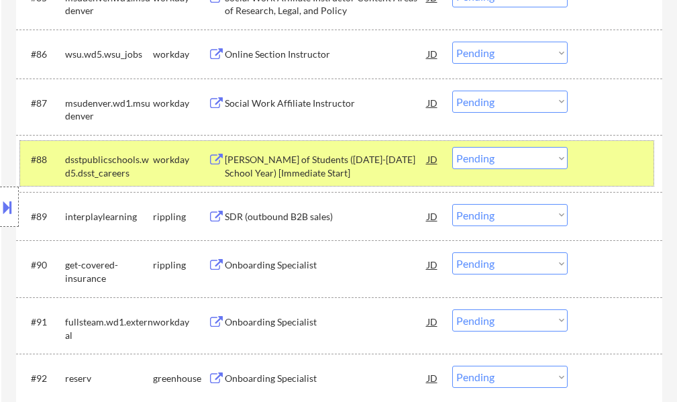
click at [614, 174] on div "#88 dsstpublicschools.wd5.dsst_careers workday [PERSON_NAME] of Students ([DATE…" at bounding box center [336, 163] width 633 height 44
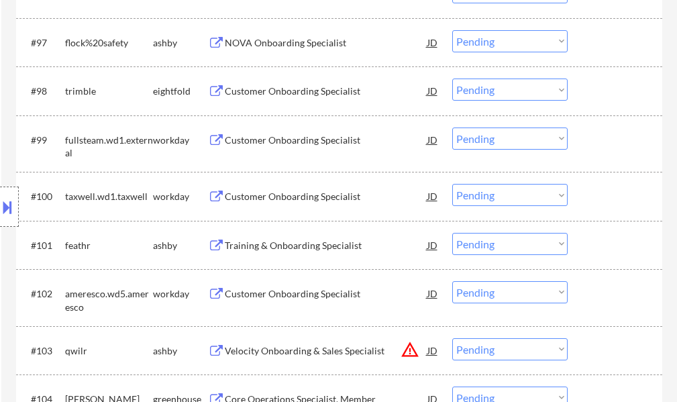
scroll to position [5772, 0]
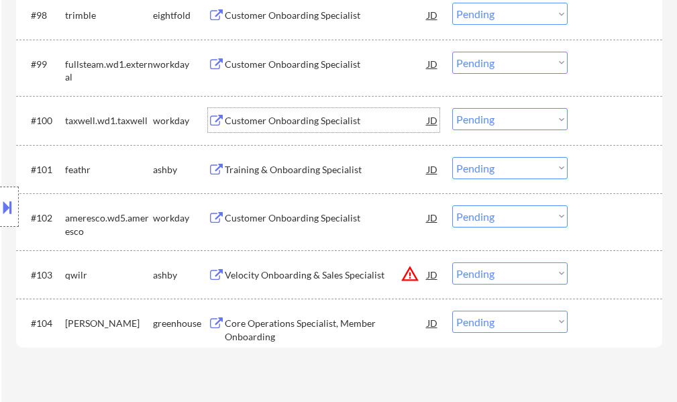
click at [249, 116] on div "Customer Onboarding Specialist" at bounding box center [326, 120] width 202 height 13
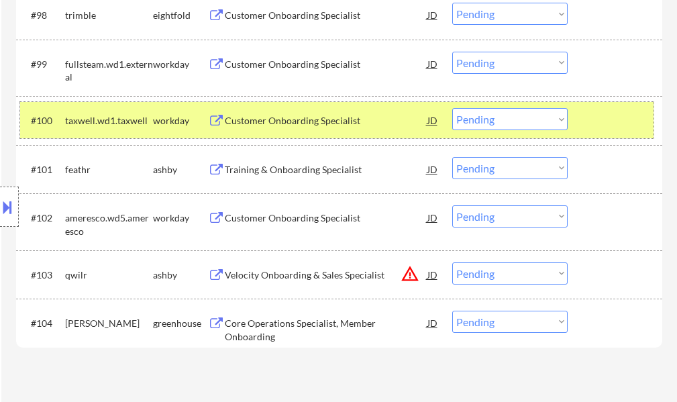
click at [577, 126] on div "#100 taxwell.wd1.taxwell workday Customer Onboarding Specialist JD Choose an op…" at bounding box center [336, 120] width 633 height 36
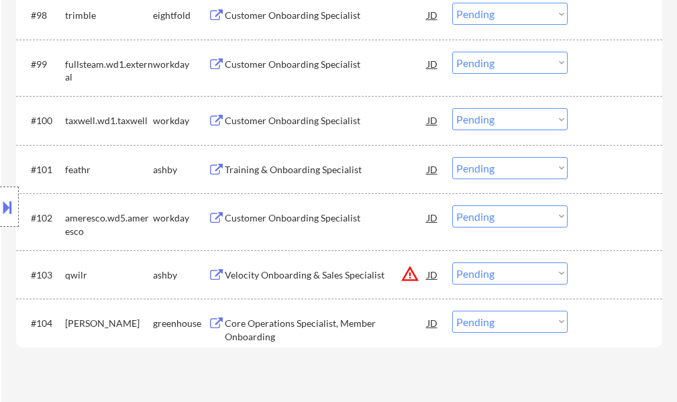
click at [286, 72] on div "Customer Onboarding Specialist" at bounding box center [326, 64] width 202 height 24
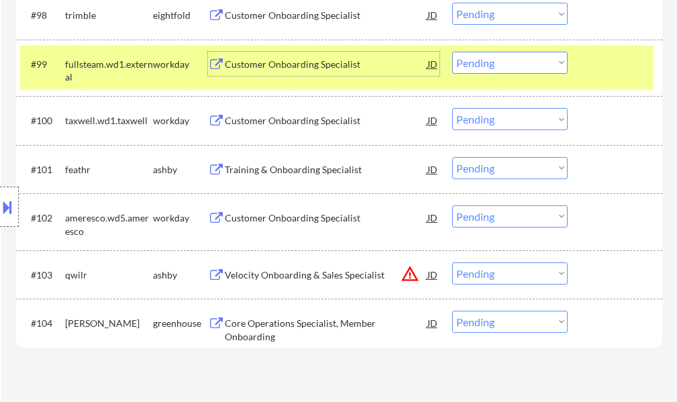
click at [481, 70] on select "Choose an option... Pending Applied Excluded (Questions) Excluded (Expired) Exc…" at bounding box center [509, 63] width 115 height 22
click at [452, 52] on select "Choose an option... Pending Applied Excluded (Questions) Excluded (Expired) Exc…" at bounding box center [509, 63] width 115 height 22
click at [584, 69] on div "#99 fullsteam.wd1.external workday Customer Onboarding Specialist JD Choose an …" at bounding box center [336, 68] width 633 height 44
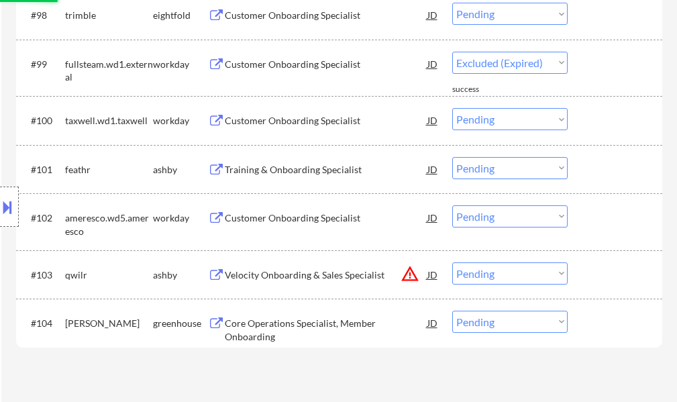
select select ""pending""
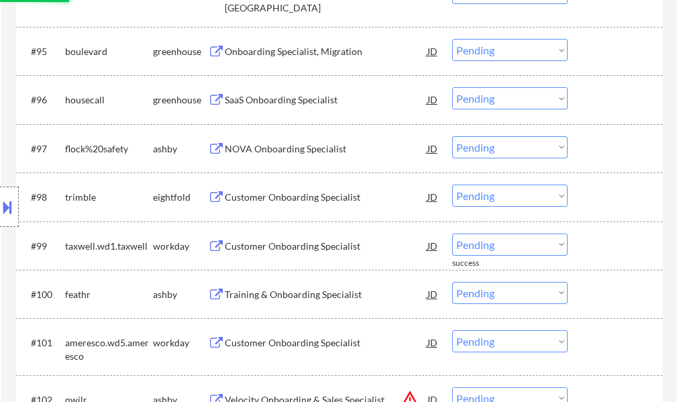
scroll to position [5571, 0]
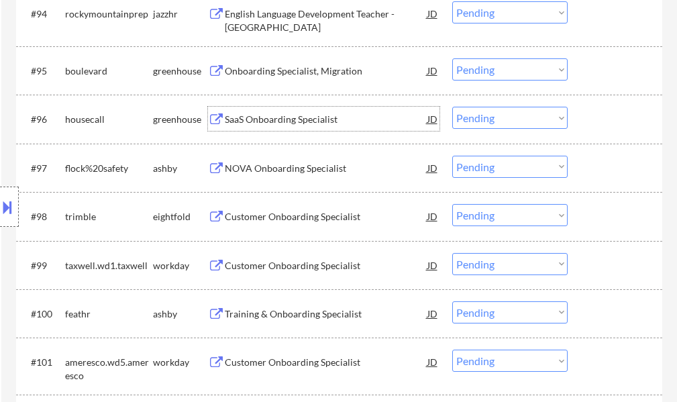
click at [273, 121] on div "SaaS Onboarding Specialist" at bounding box center [326, 119] width 202 height 13
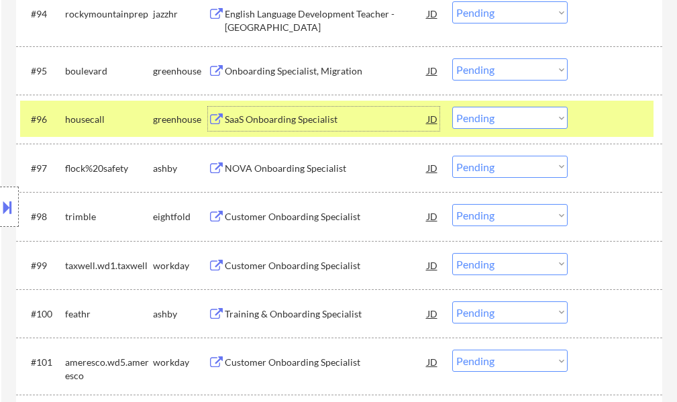
drag, startPoint x: 600, startPoint y: 129, endPoint x: 586, endPoint y: 129, distance: 14.1
click at [595, 129] on div at bounding box center [616, 119] width 59 height 24
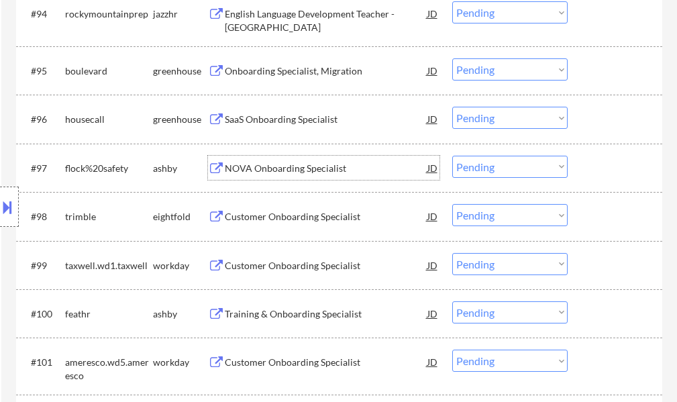
click at [294, 168] on div "NOVA Onboarding Specialist" at bounding box center [326, 168] width 202 height 13
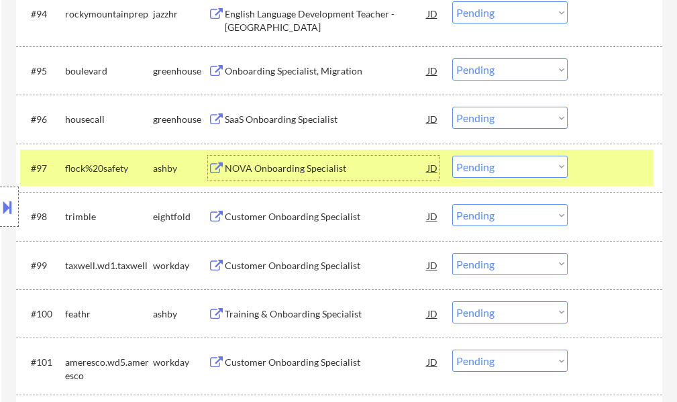
click at [512, 160] on select "Choose an option... Pending Applied Excluded (Questions) Excluded (Expired) Exc…" at bounding box center [509, 167] width 115 height 22
click at [452, 156] on select "Choose an option... Pending Applied Excluded (Questions) Excluded (Expired) Exc…" at bounding box center [509, 167] width 115 height 22
click at [603, 165] on div at bounding box center [616, 168] width 59 height 24
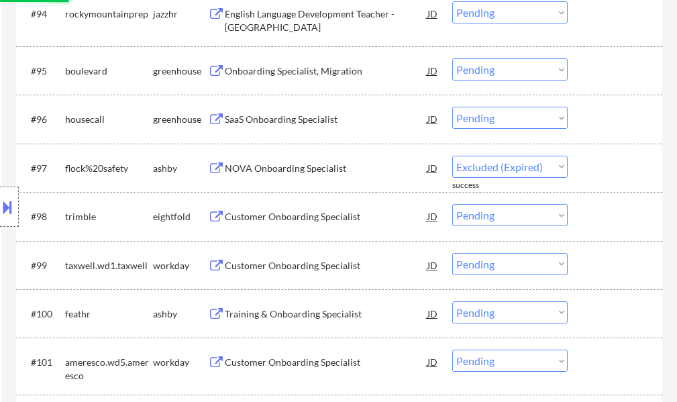
select select ""pending""
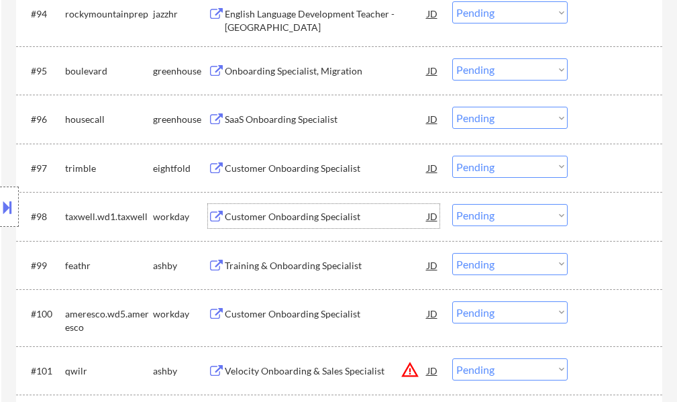
click at [312, 223] on div "Customer Onboarding Specialist" at bounding box center [326, 216] width 202 height 13
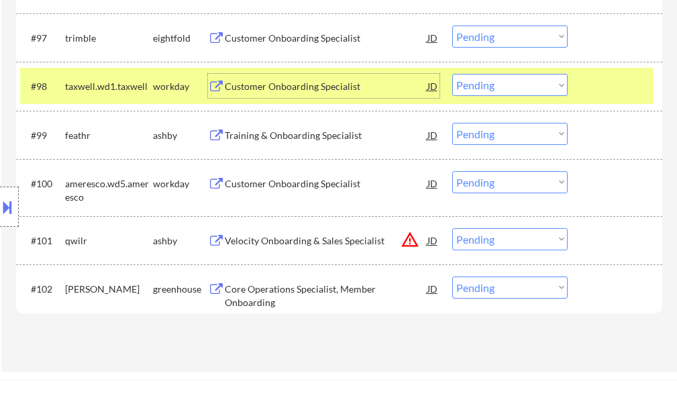
scroll to position [5705, 0]
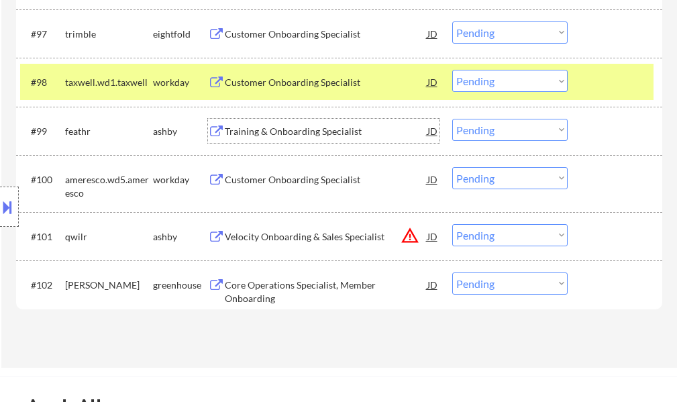
click at [304, 130] on div "Training & Onboarding Specialist" at bounding box center [326, 131] width 202 height 13
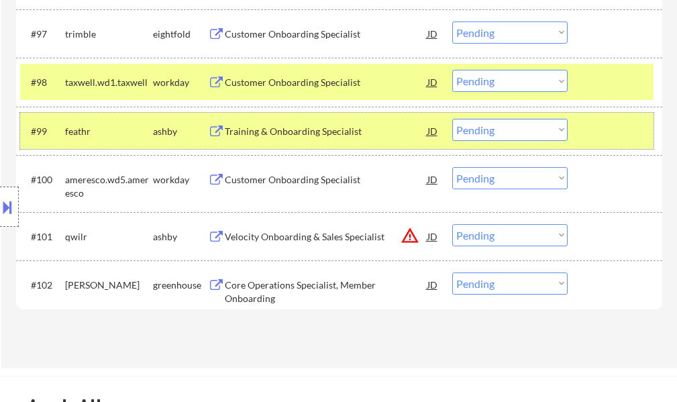
click at [601, 143] on div "#99 feathr [PERSON_NAME] Training & Onboarding Specialist JD Choose an option..…" at bounding box center [336, 131] width 633 height 36
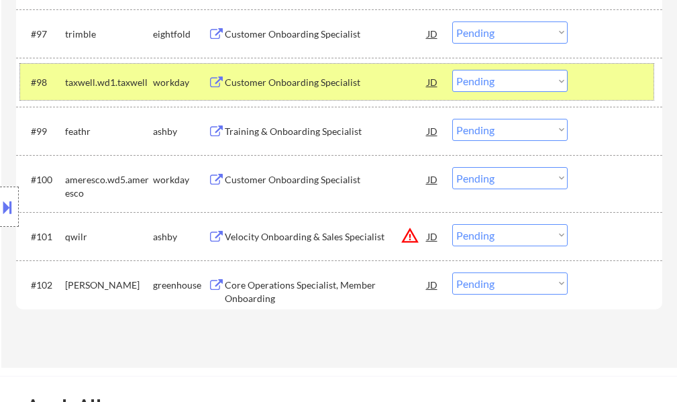
click at [599, 80] on div at bounding box center [616, 82] width 59 height 24
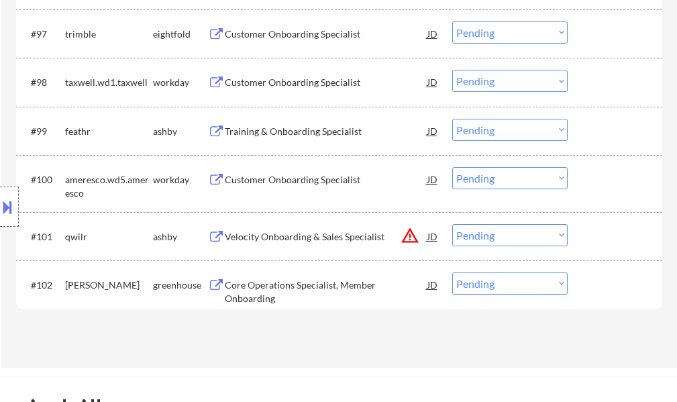
scroll to position [5571, 0]
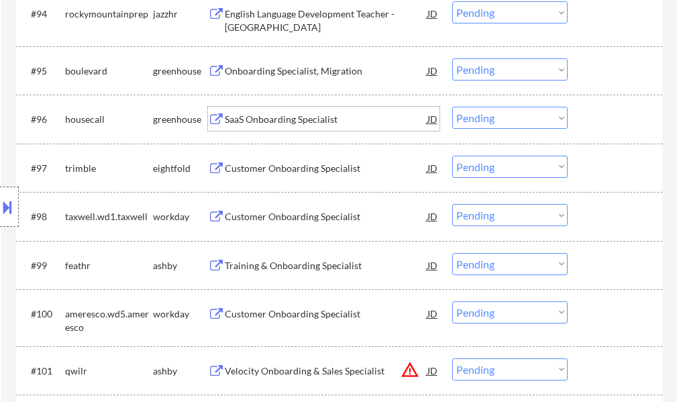
click at [250, 125] on div "SaaS Onboarding Specialist" at bounding box center [326, 119] width 202 height 13
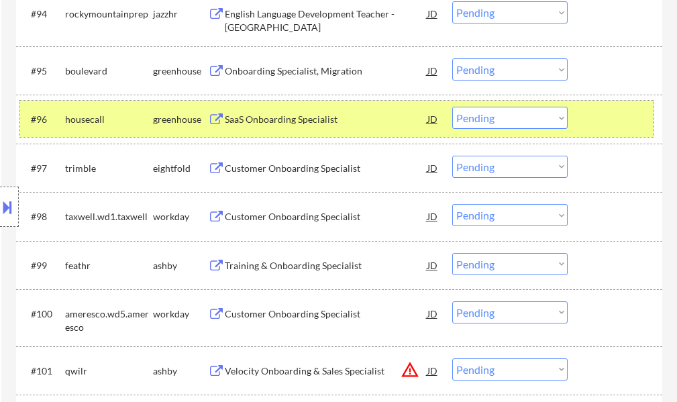
click at [599, 129] on div at bounding box center [616, 119] width 59 height 24
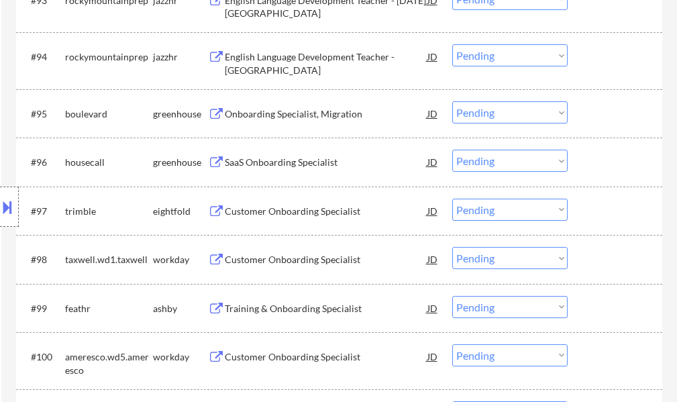
scroll to position [5504, 0]
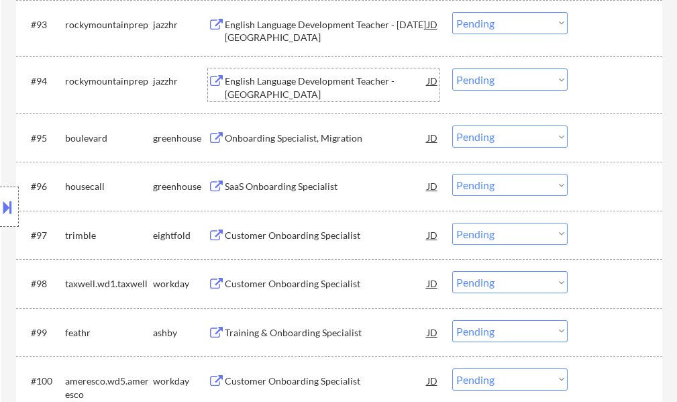
click at [257, 91] on div "English Language Development Teacher - [GEOGRAPHIC_DATA]" at bounding box center [326, 87] width 202 height 26
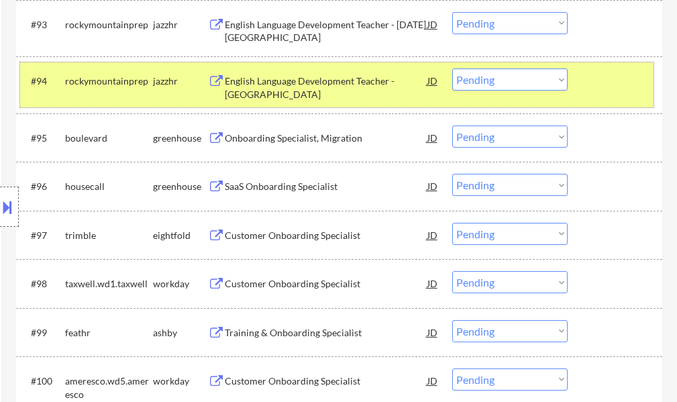
click at [604, 85] on div at bounding box center [616, 80] width 59 height 24
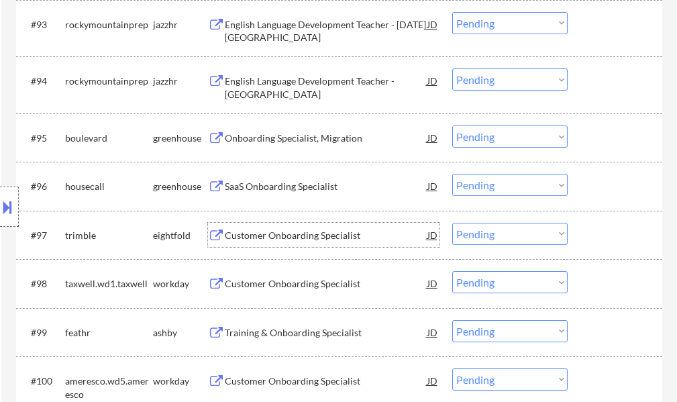
click at [299, 240] on div "Customer Onboarding Specialist" at bounding box center [326, 235] width 202 height 13
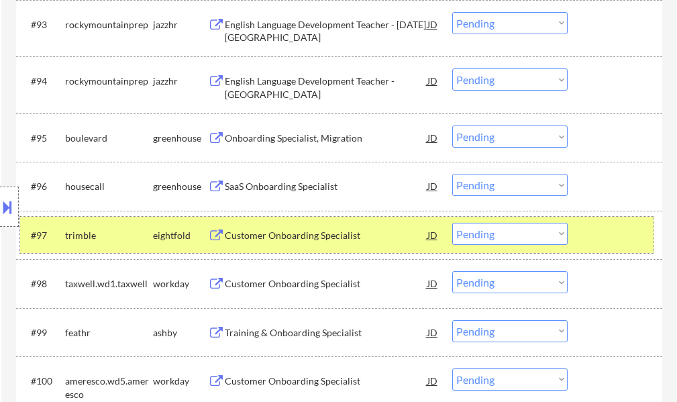
click at [591, 236] on div at bounding box center [616, 235] width 59 height 24
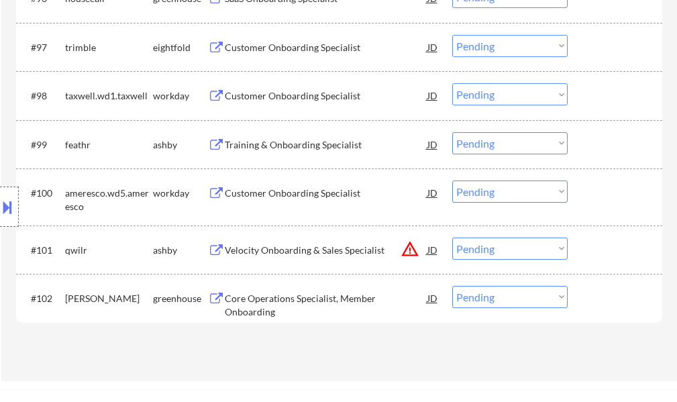
scroll to position [5705, 0]
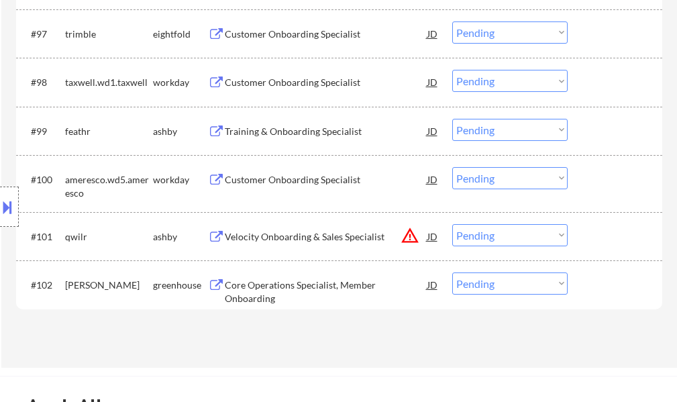
click at [266, 133] on div "Training & Onboarding Specialist" at bounding box center [326, 131] width 202 height 13
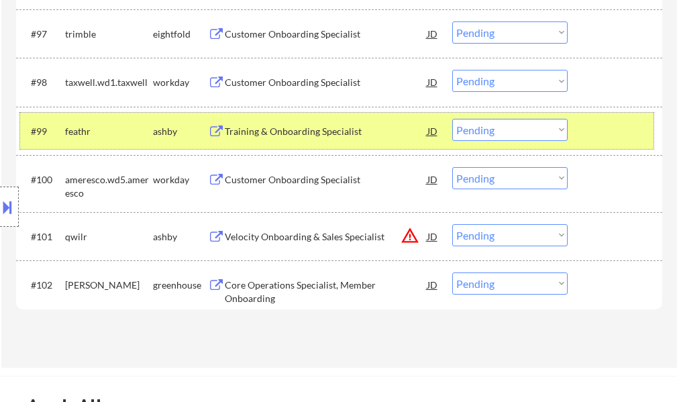
click at [628, 135] on div at bounding box center [616, 131] width 59 height 24
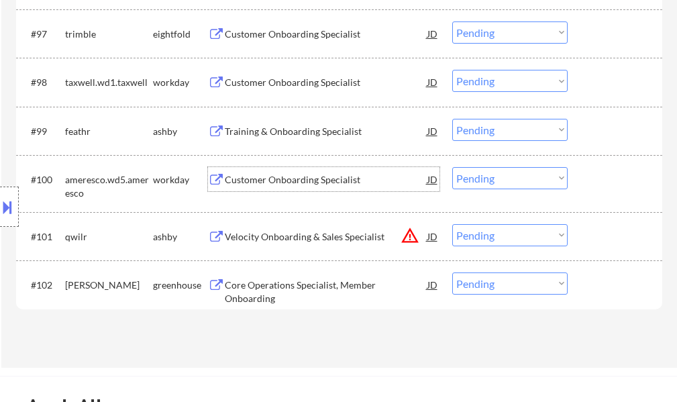
click at [245, 180] on div "Customer Onboarding Specialist" at bounding box center [326, 179] width 202 height 13
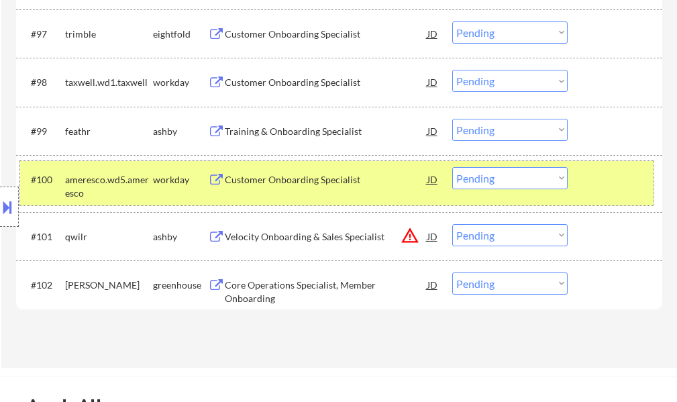
click at [578, 180] on div "#100 ameresco.wd5.ameresco workday Customer Onboarding Specialist JD Choose an …" at bounding box center [336, 183] width 633 height 44
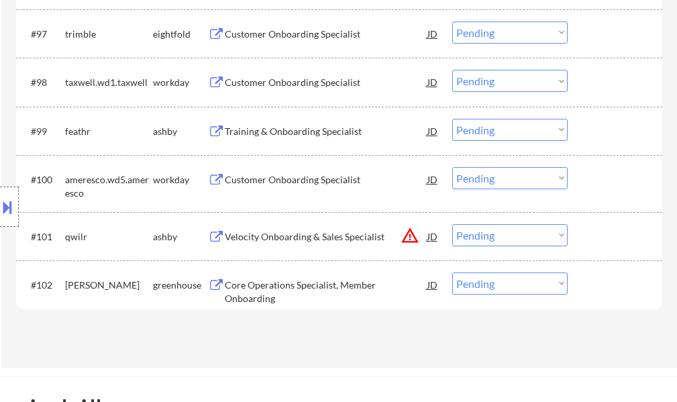
click at [259, 140] on div "Training & Onboarding Specialist" at bounding box center [326, 131] width 202 height 24
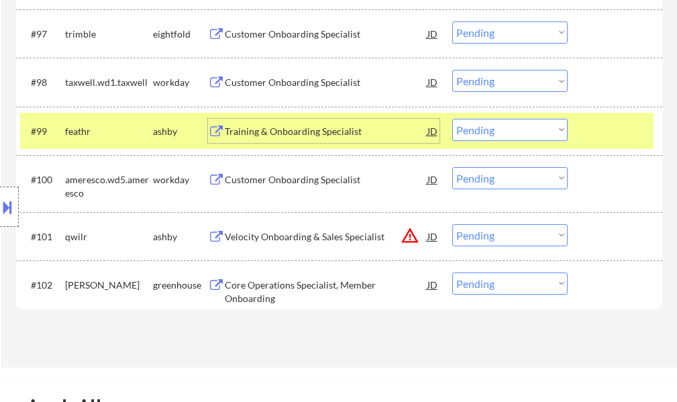
click at [604, 124] on div at bounding box center [616, 131] width 59 height 24
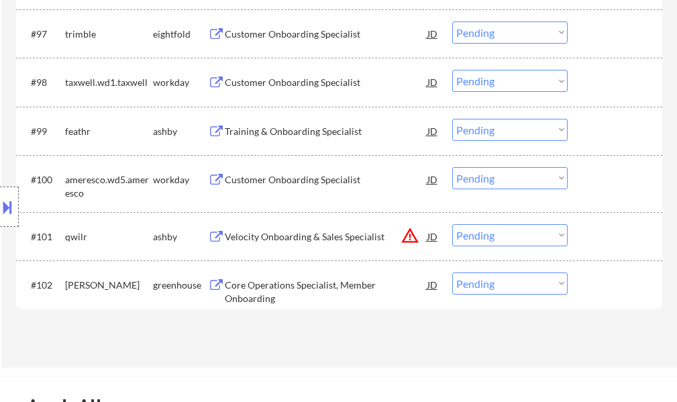
click at [286, 75] on div "Customer Onboarding Specialist" at bounding box center [326, 82] width 202 height 24
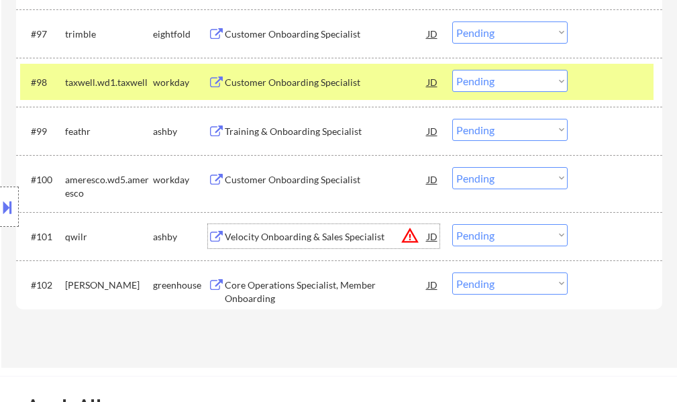
click at [319, 237] on div "Velocity Onboarding & Sales Specialist" at bounding box center [326, 236] width 202 height 13
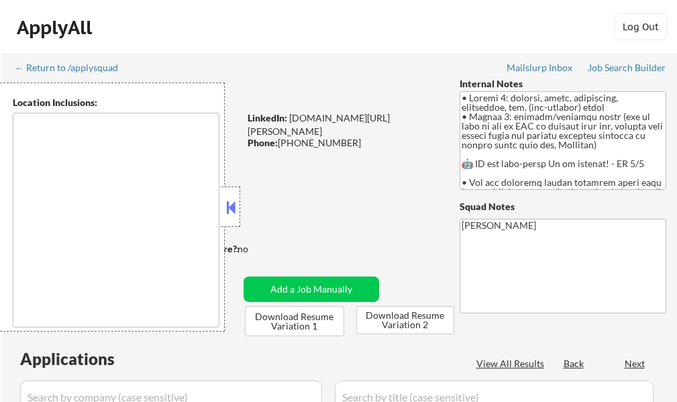
click at [234, 215] on button at bounding box center [230, 207] width 15 height 20
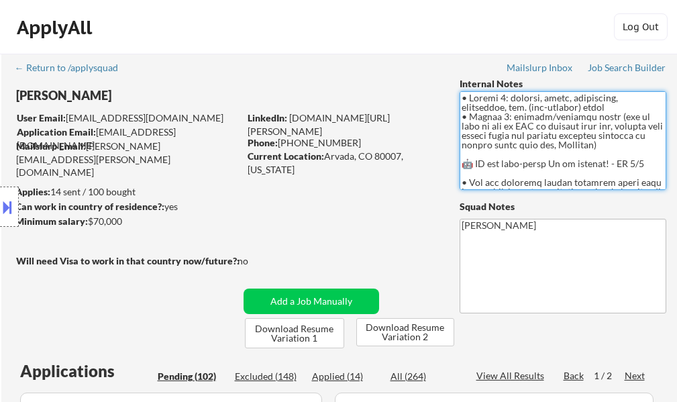
drag, startPoint x: 475, startPoint y: 168, endPoint x: 557, endPoint y: 164, distance: 81.9
click at [557, 164] on textarea at bounding box center [562, 140] width 207 height 99
click at [475, 168] on textarea at bounding box center [562, 140] width 207 height 99
drag, startPoint x: 481, startPoint y: 164, endPoint x: 616, endPoint y: 158, distance: 134.9
click at [616, 158] on textarea at bounding box center [562, 140] width 207 height 99
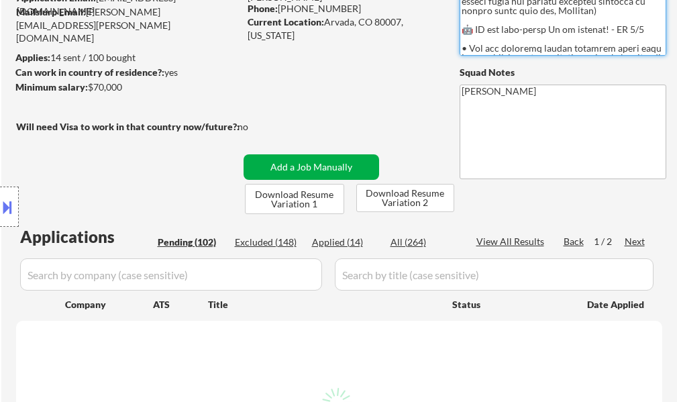
scroll to position [335, 0]
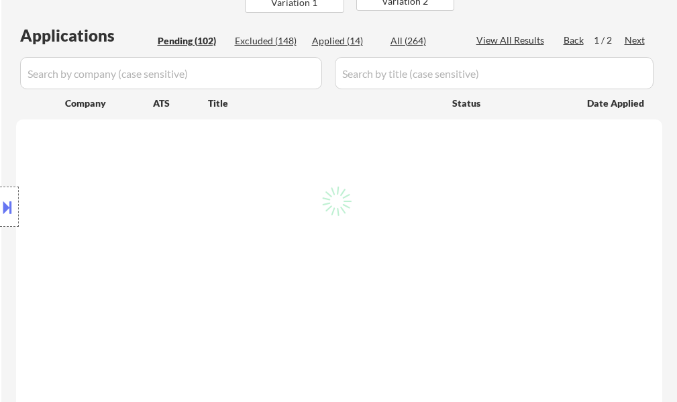
click at [204, 46] on div "Pending (102)" at bounding box center [191, 40] width 67 height 13
click at [202, 48] on div "Pending (102)" at bounding box center [191, 41] width 67 height 14
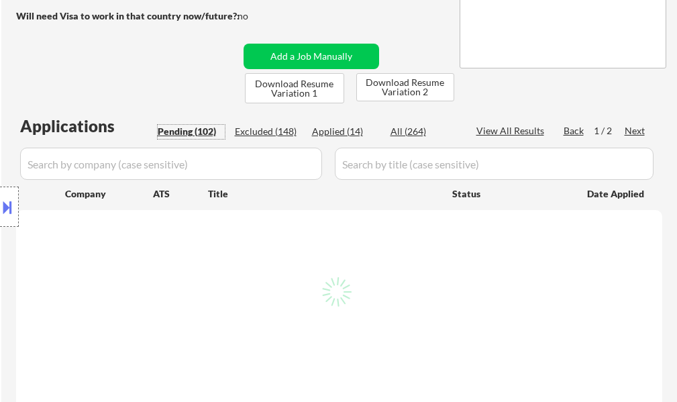
scroll to position [268, 0]
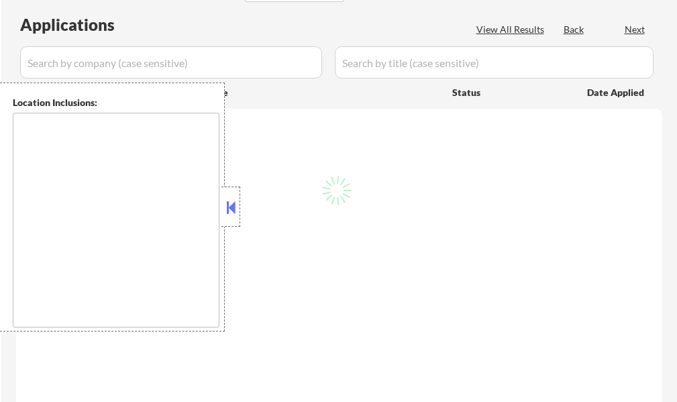
type textarea "• Loremi 0: dolorsi, ametc, adipiscing, elitseddoe, tem. (inc-utlabor) etdol • …"
type textarea "[PERSON_NAME]"
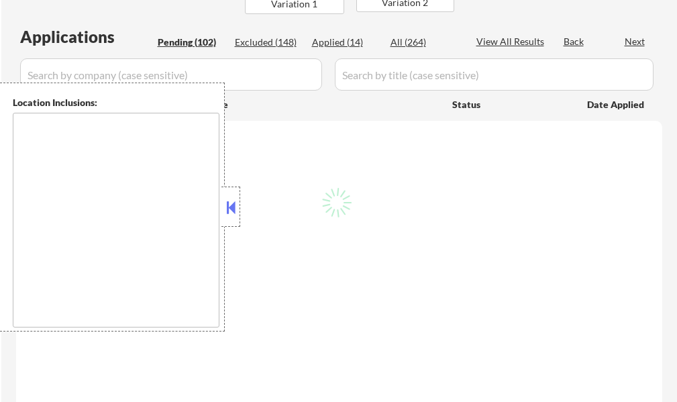
scroll to position [268, 0]
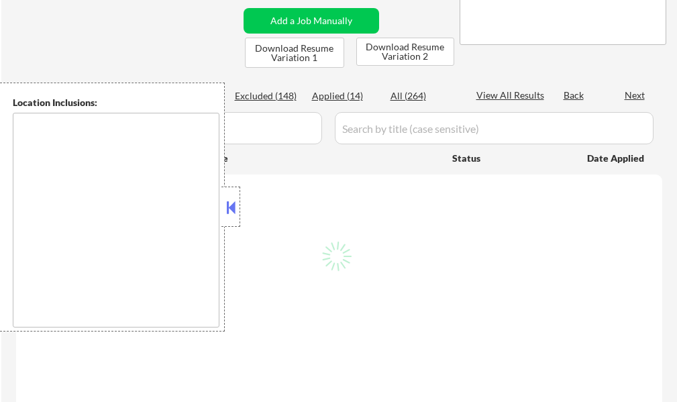
type textarea "[GEOGRAPHIC_DATA], [GEOGRAPHIC_DATA], [GEOGRAPHIC_DATA] [GEOGRAPHIC_DATA], [GEO…"
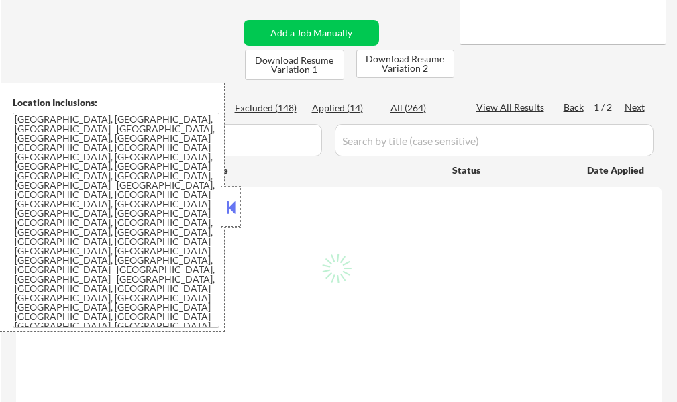
click at [228, 219] on div at bounding box center [230, 206] width 19 height 40
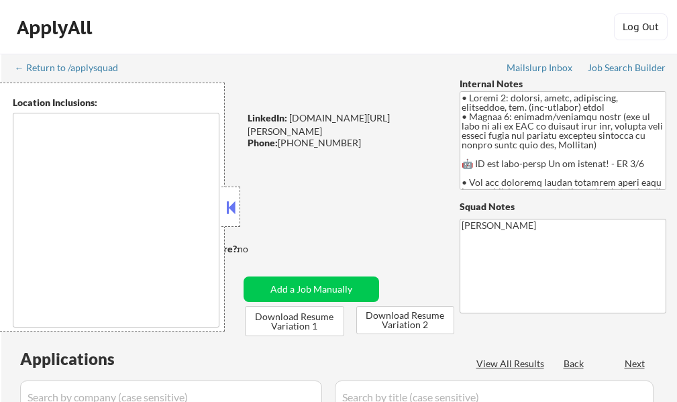
type textarea "[GEOGRAPHIC_DATA], [GEOGRAPHIC_DATA], [GEOGRAPHIC_DATA] [GEOGRAPHIC_DATA], [GEO…"
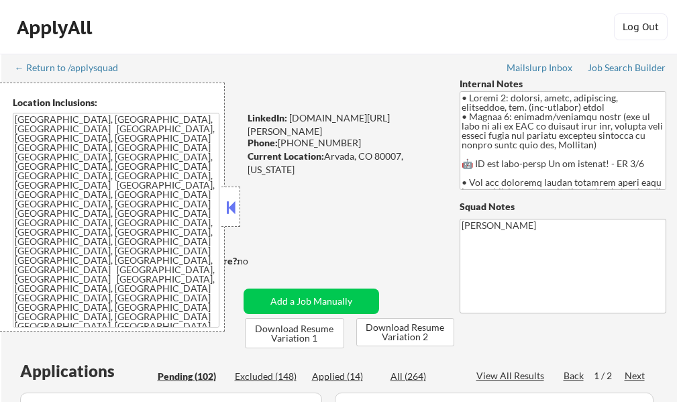
click at [227, 200] on button at bounding box center [230, 207] width 15 height 20
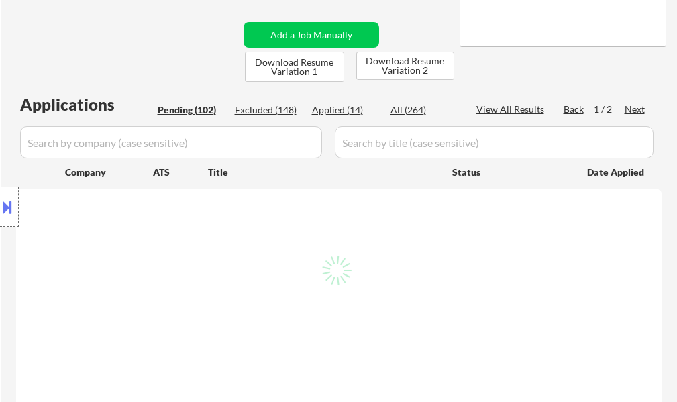
scroll to position [268, 0]
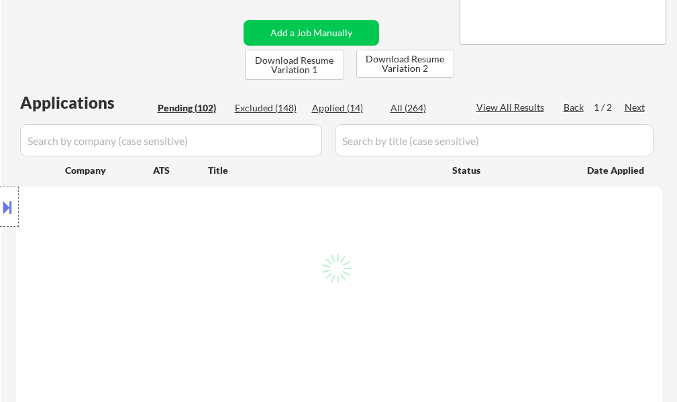
click at [250, 109] on div "Excluded (148)" at bounding box center [268, 107] width 67 height 13
click at [206, 111] on div "Location Inclusions: [GEOGRAPHIC_DATA], [GEOGRAPHIC_DATA] [GEOGRAPHIC_DATA], [G…" at bounding box center [120, 206] width 240 height 249
click at [171, 109] on div "Location Inclusions: [GEOGRAPHIC_DATA], [GEOGRAPHIC_DATA] [GEOGRAPHIC_DATA], [G…" at bounding box center [120, 206] width 240 height 249
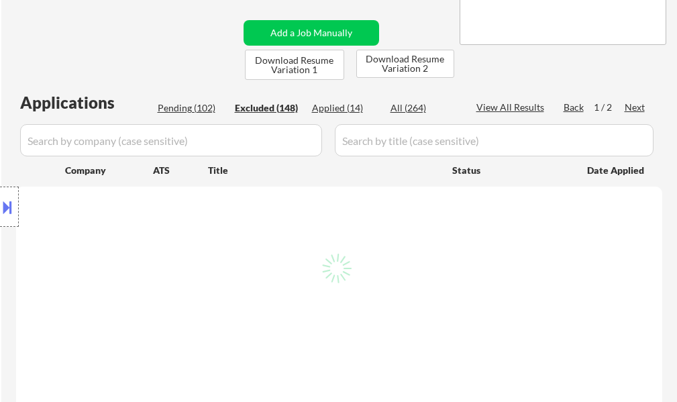
click at [171, 109] on div "Location Inclusions: [GEOGRAPHIC_DATA], [GEOGRAPHIC_DATA] [GEOGRAPHIC_DATA], [G…" at bounding box center [120, 206] width 240 height 249
click at [172, 110] on div "Location Inclusions: [GEOGRAPHIC_DATA], [GEOGRAPHIC_DATA] [GEOGRAPHIC_DATA], [G…" at bounding box center [120, 206] width 240 height 249
click at [172, 111] on div "Location Inclusions: [GEOGRAPHIC_DATA], [GEOGRAPHIC_DATA] [GEOGRAPHIC_DATA], [G…" at bounding box center [120, 206] width 240 height 249
click at [189, 120] on div "Location Inclusions: [GEOGRAPHIC_DATA], [GEOGRAPHIC_DATA] [GEOGRAPHIC_DATA], [G…" at bounding box center [120, 206] width 240 height 249
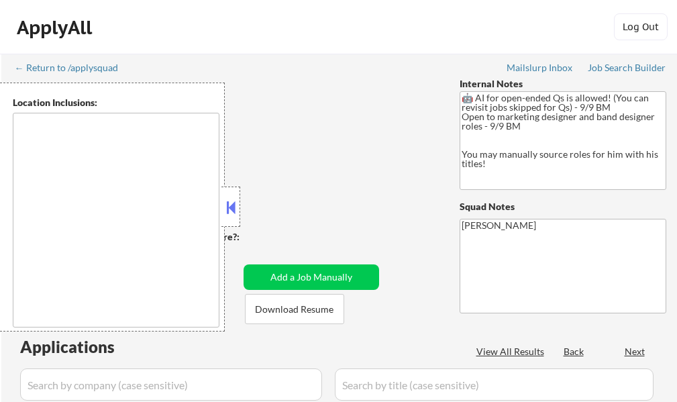
select select ""pending""
type textarea "remote"
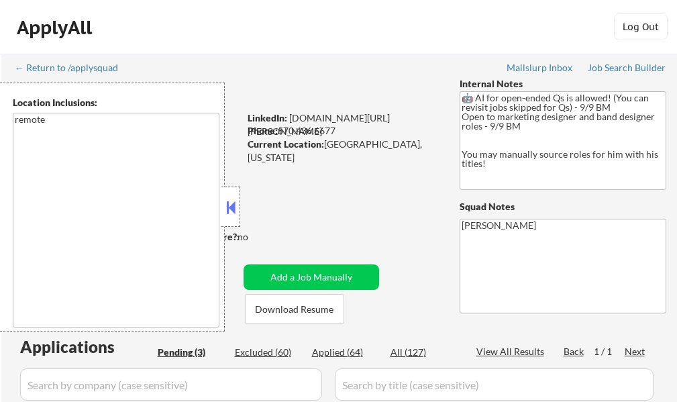
click at [233, 205] on button at bounding box center [230, 207] width 15 height 20
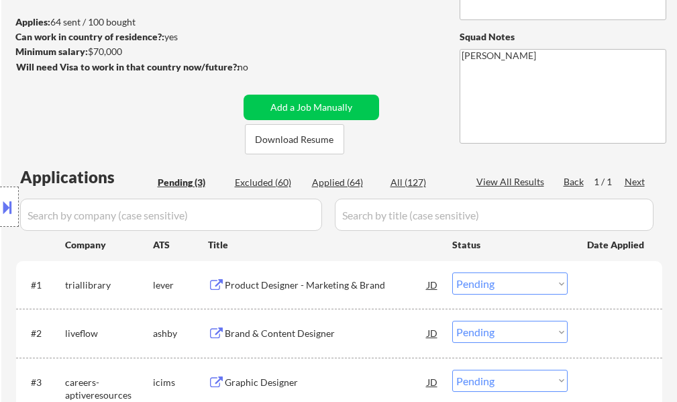
scroll to position [201, 0]
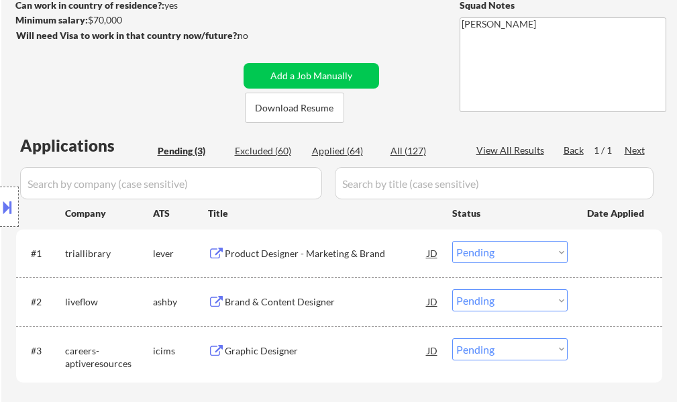
click at [253, 249] on div "Product Designer - Marketing & Brand" at bounding box center [326, 253] width 202 height 13
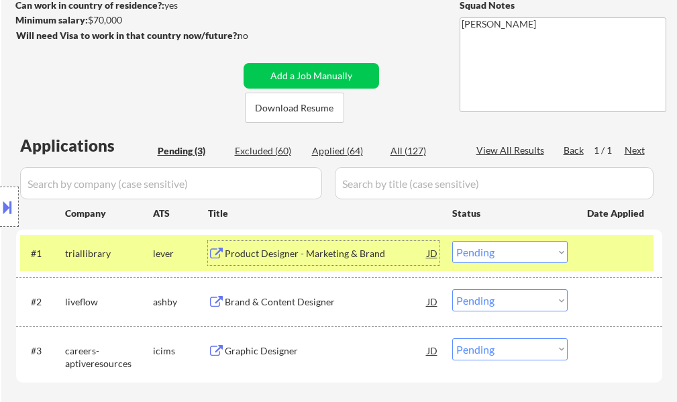
click at [599, 264] on div at bounding box center [616, 253] width 59 height 24
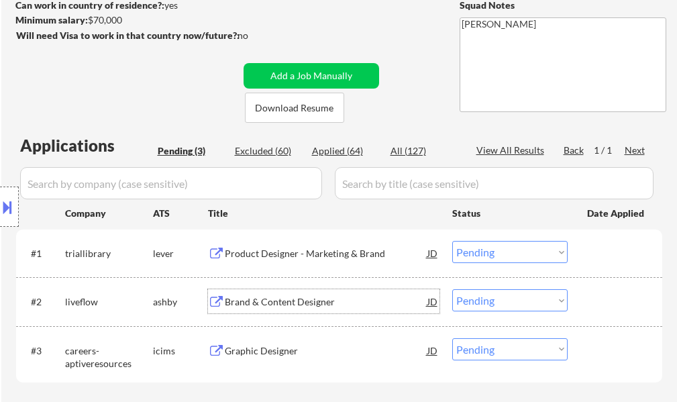
click at [308, 302] on div "Brand & Content Designer" at bounding box center [326, 301] width 202 height 13
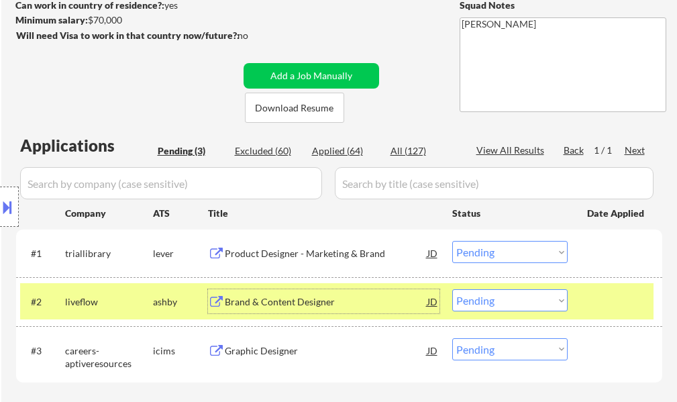
click at [605, 310] on div at bounding box center [616, 301] width 59 height 24
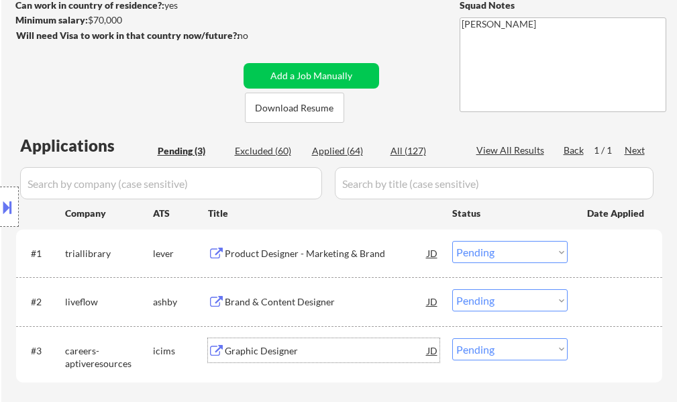
click at [272, 342] on div "Graphic Designer" at bounding box center [326, 350] width 202 height 24
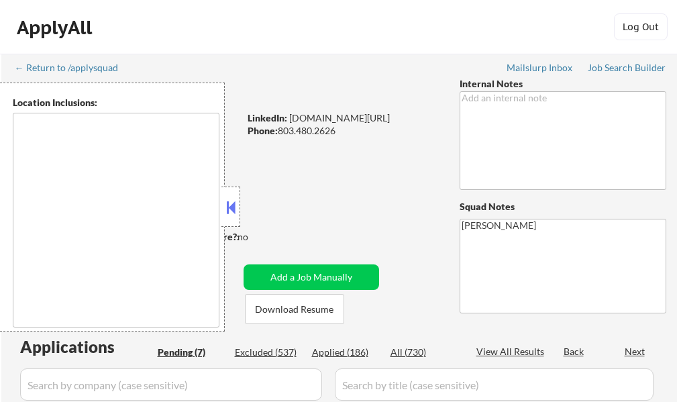
type textarea "[GEOGRAPHIC_DATA], [GEOGRAPHIC_DATA] [GEOGRAPHIC_DATA], [GEOGRAPHIC_DATA] [GEOG…"
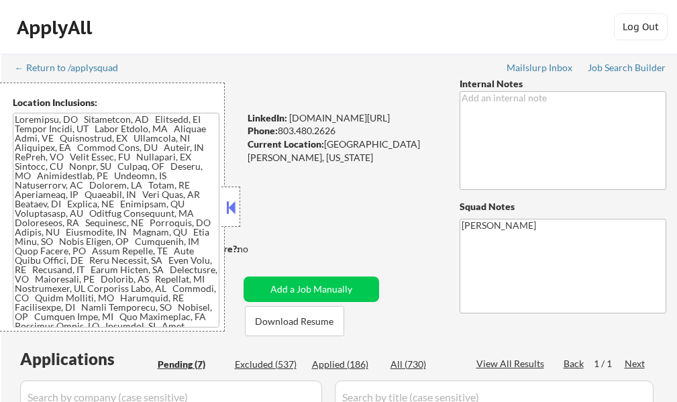
select select ""pending""
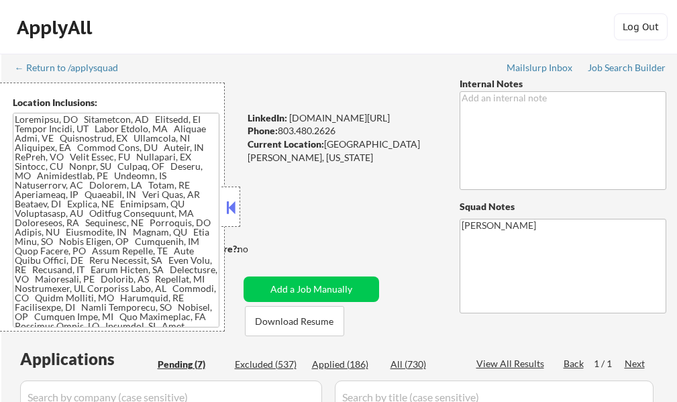
select select ""pending""
click at [235, 213] on button at bounding box center [230, 207] width 15 height 20
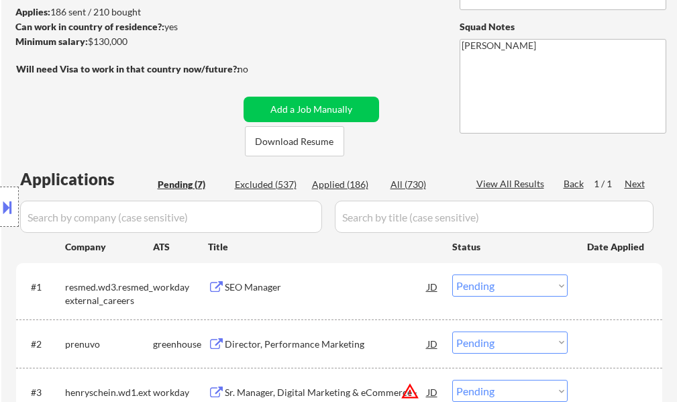
scroll to position [335, 0]
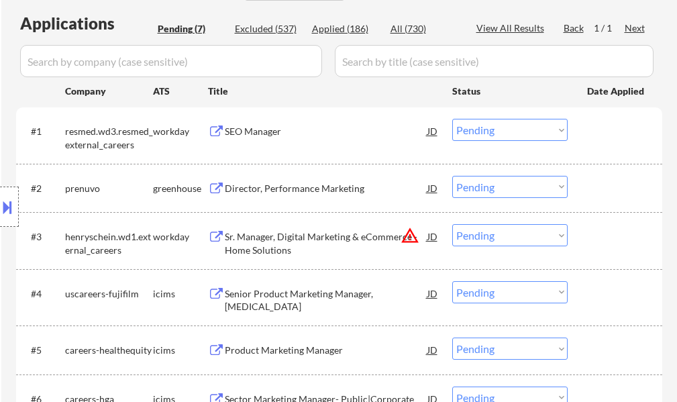
click at [245, 128] on div "SEO Manager" at bounding box center [326, 131] width 202 height 13
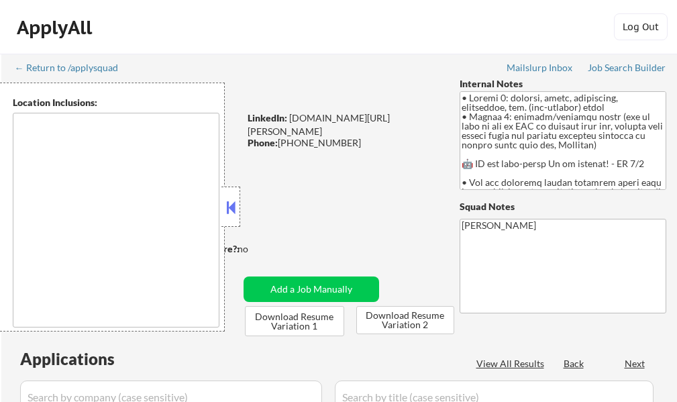
type textarea "[GEOGRAPHIC_DATA], [GEOGRAPHIC_DATA], [GEOGRAPHIC_DATA] [GEOGRAPHIC_DATA], [GEO…"
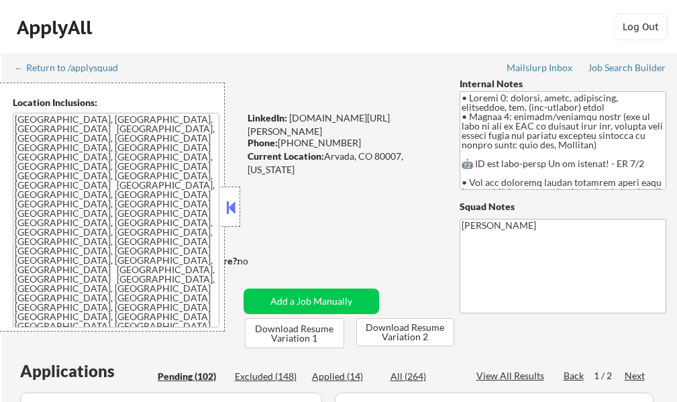
select select ""pending""
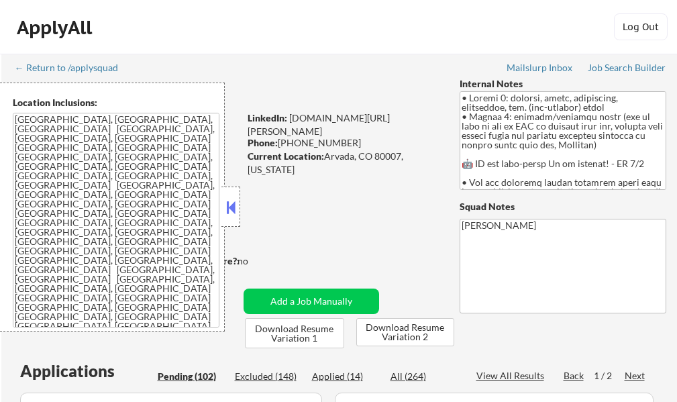
select select ""pending""
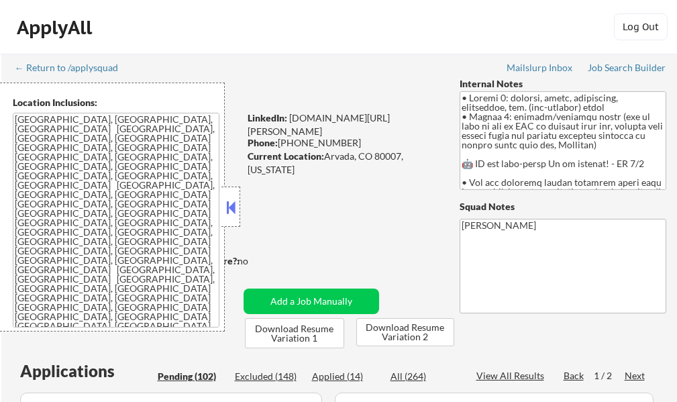
select select ""pending""
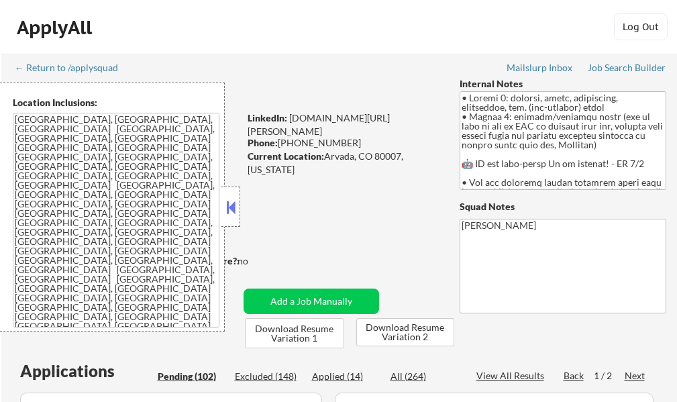
select select ""pending""
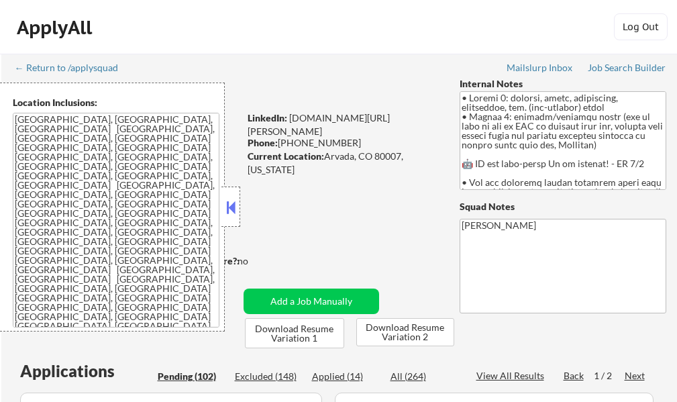
select select ""pending""
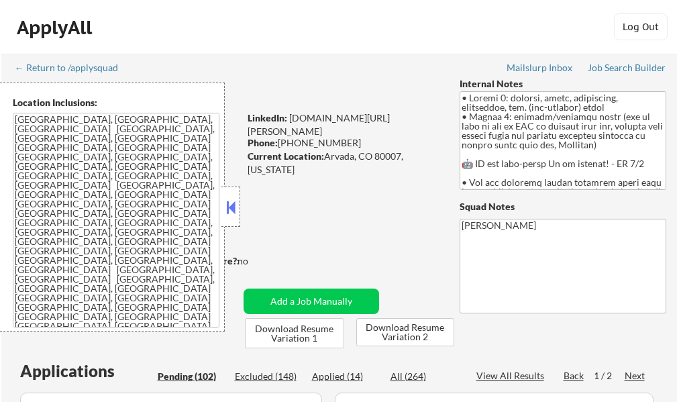
select select ""pending""
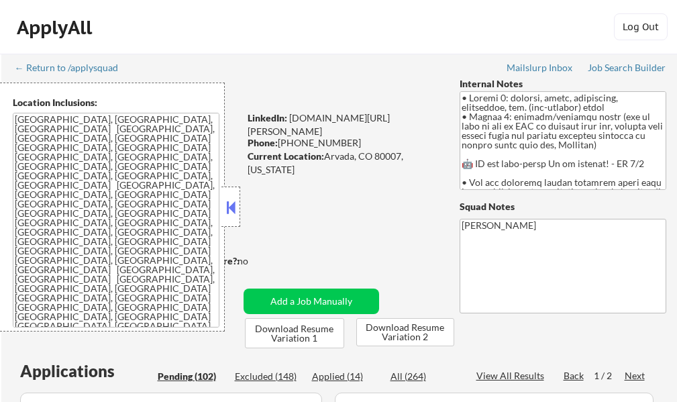
select select ""pending""
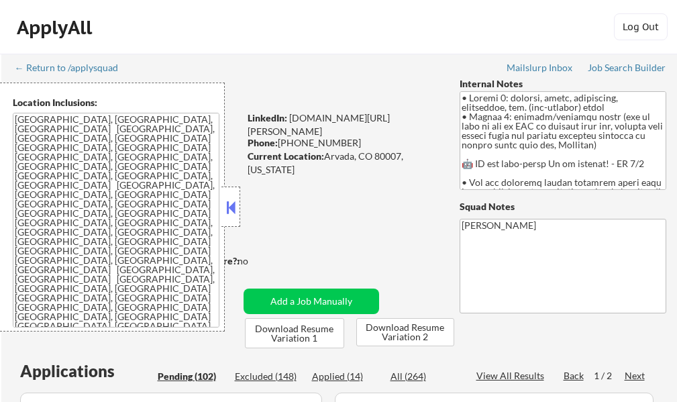
select select ""pending""
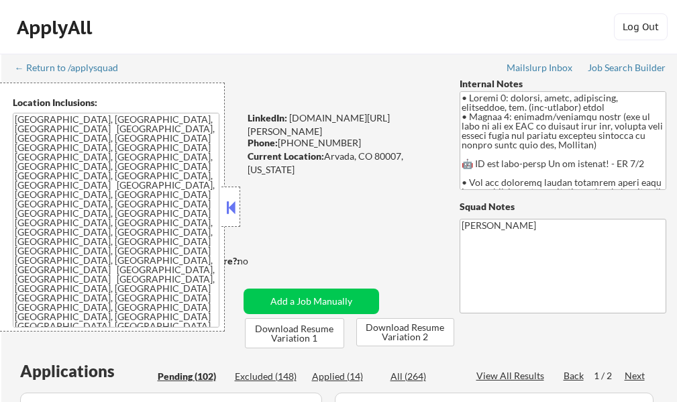
select select ""pending""
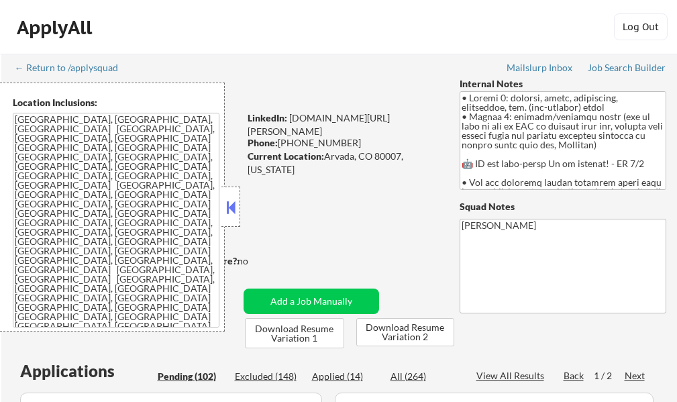
select select ""pending""
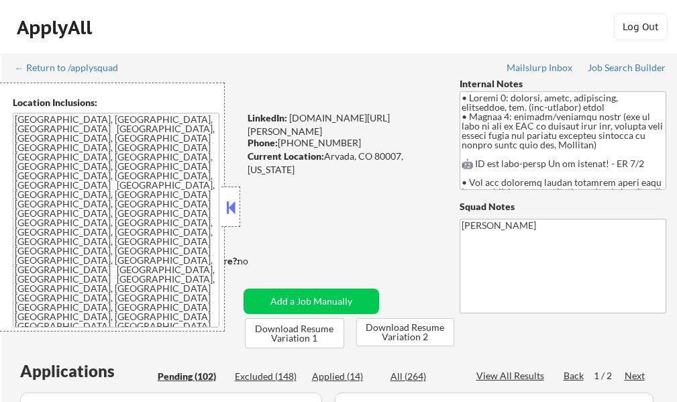
select select ""pending""
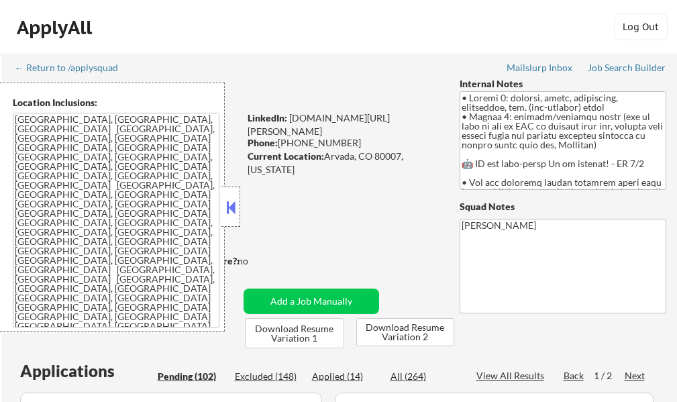
select select ""pending""
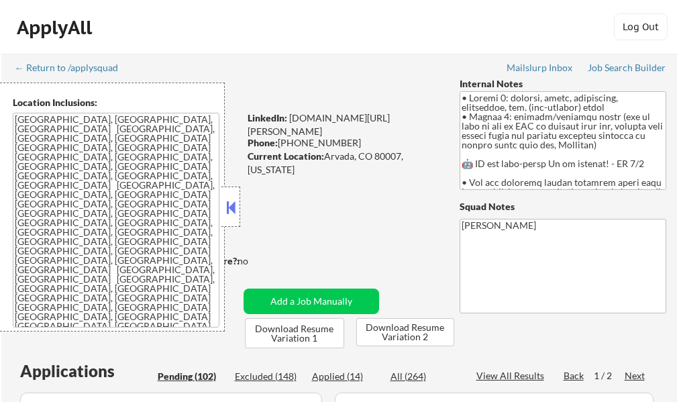
select select ""pending""
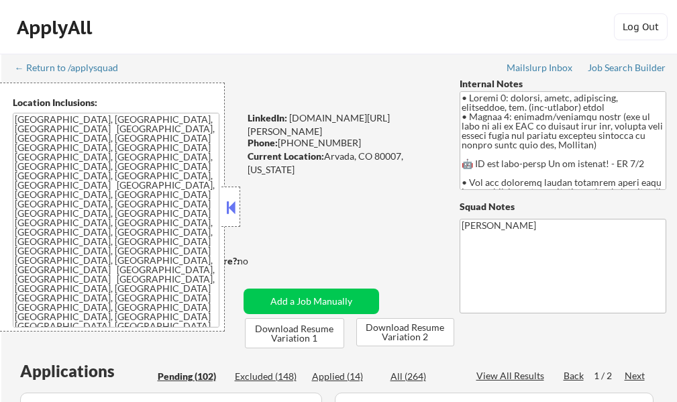
select select ""pending""
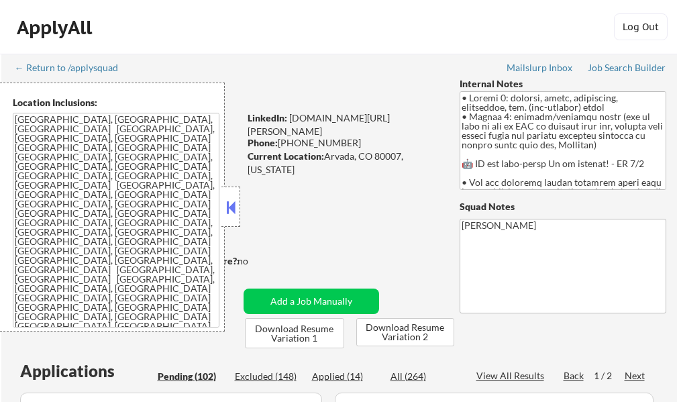
select select ""pending""
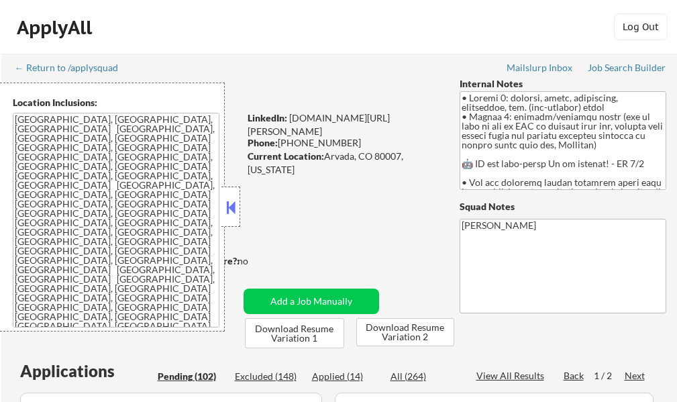
select select ""pending""
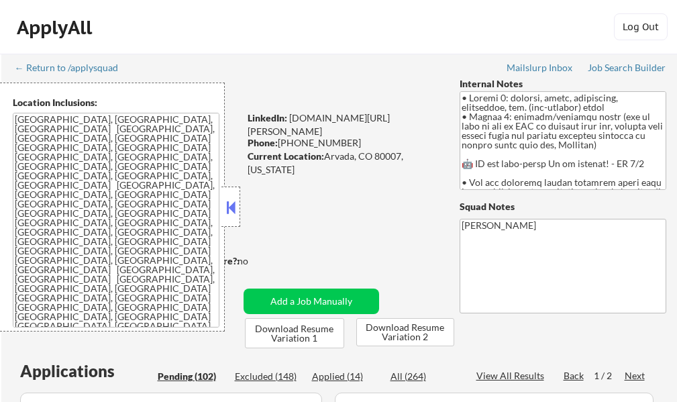
select select ""pending""
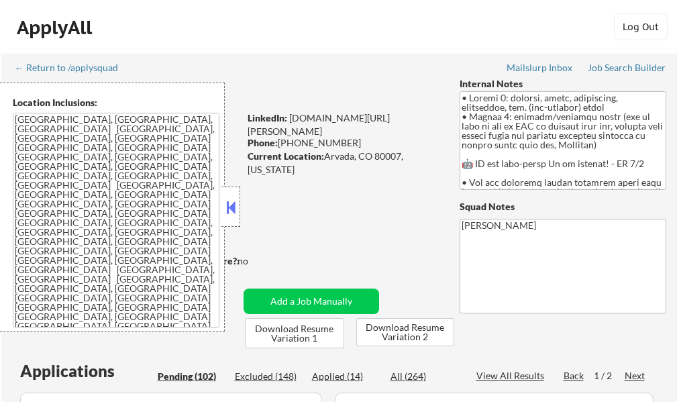
select select ""pending""
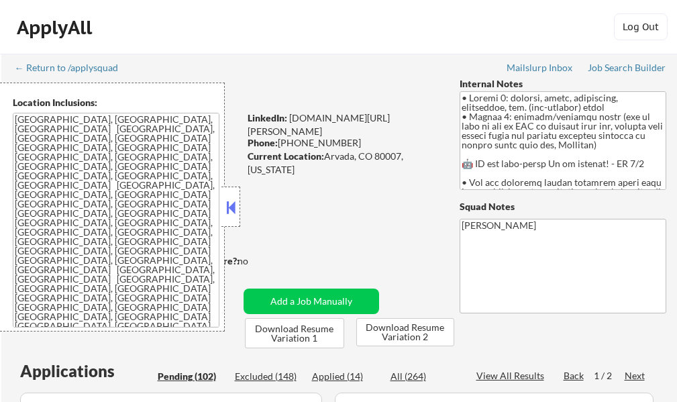
select select ""pending""
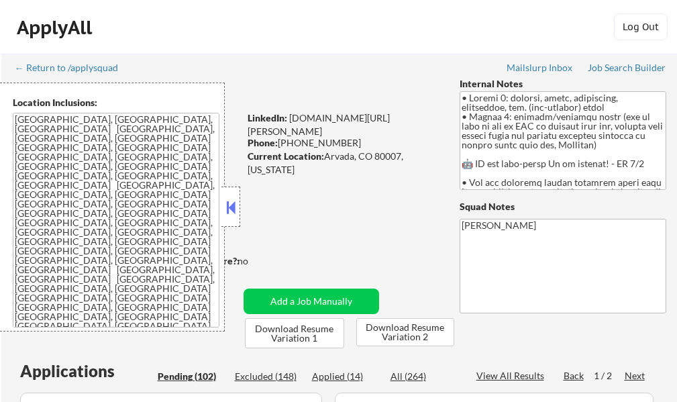
select select ""pending""
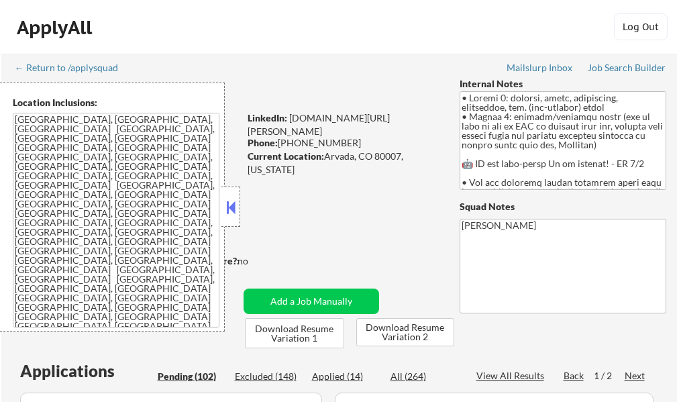
scroll to position [268, 0]
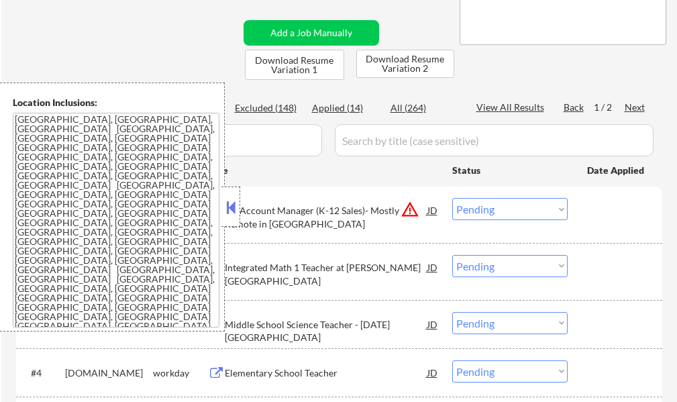
click at [243, 205] on div "AV Account Manager (K-12 Sales)- Mostly Remote in [GEOGRAPHIC_DATA]" at bounding box center [326, 217] width 202 height 26
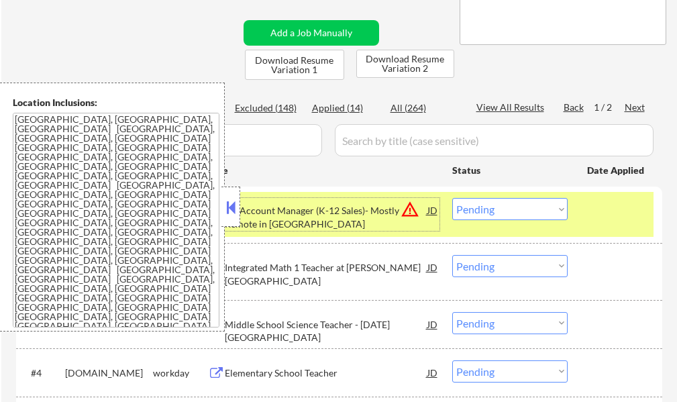
click at [620, 211] on div at bounding box center [616, 210] width 59 height 24
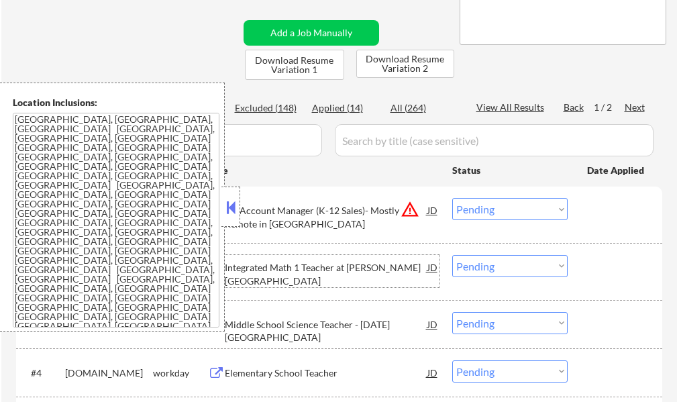
click at [371, 273] on div "Integrated Math 1 Teacher at [PERSON_NAME][GEOGRAPHIC_DATA]" at bounding box center [326, 274] width 202 height 26
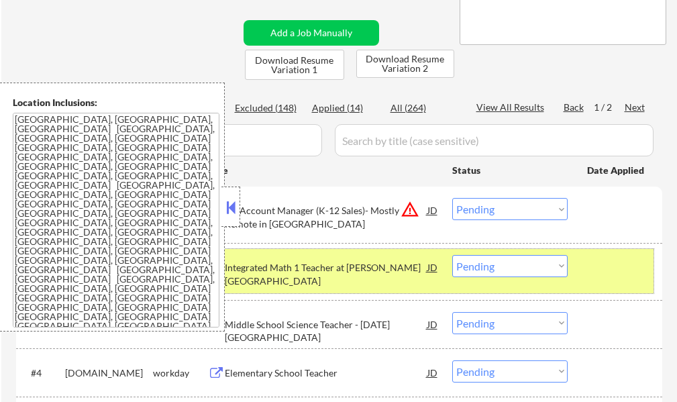
click at [623, 275] on div at bounding box center [616, 267] width 59 height 24
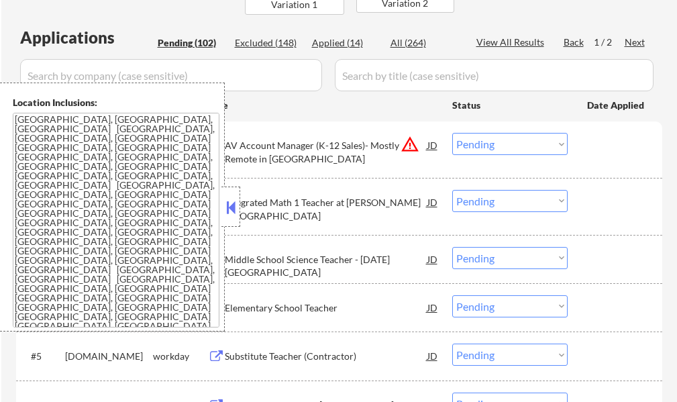
scroll to position [469, 0]
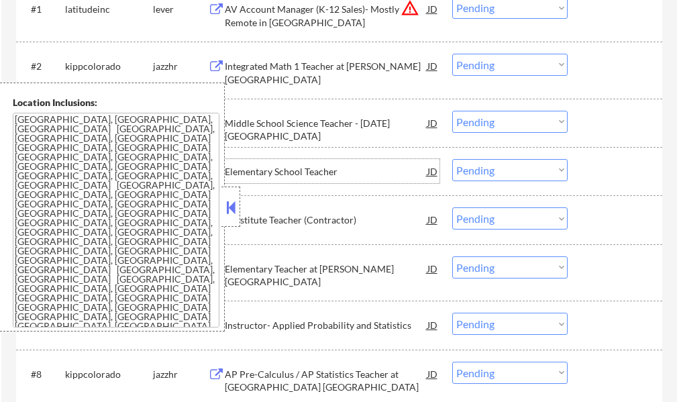
click at [306, 167] on div "Elementary School Teacher" at bounding box center [326, 171] width 202 height 13
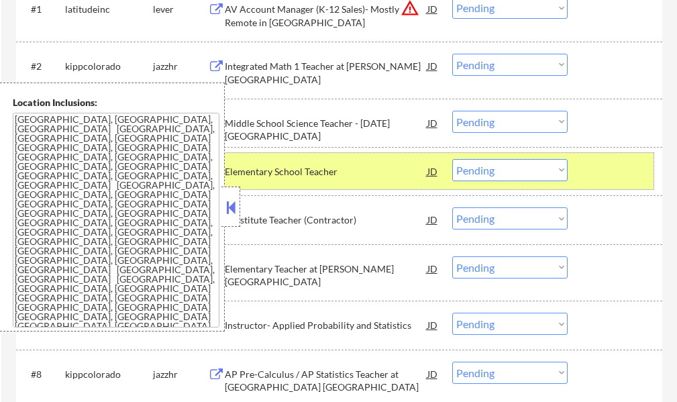
drag, startPoint x: 609, startPoint y: 174, endPoint x: 309, endPoint y: 186, distance: 300.0
click at [609, 174] on div at bounding box center [616, 171] width 59 height 24
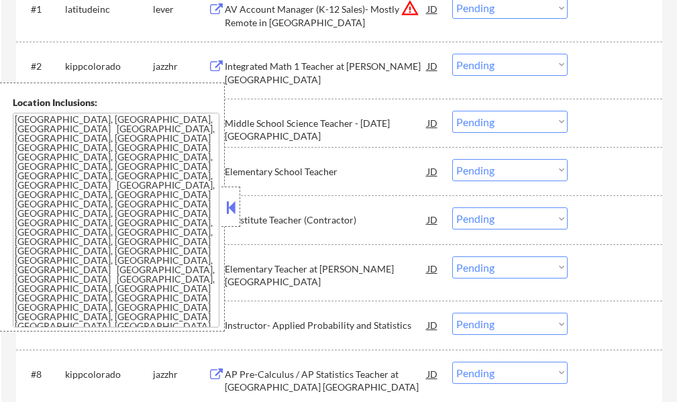
click at [288, 281] on div "Elementary Teacher at [PERSON_NAME][GEOGRAPHIC_DATA]" at bounding box center [326, 275] width 202 height 26
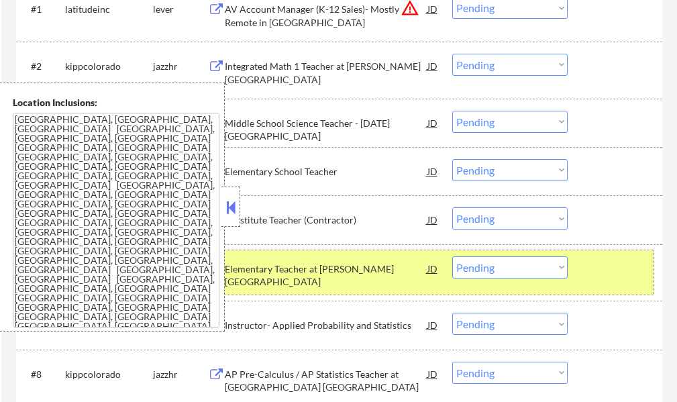
click at [621, 285] on div "#6 kippcolorado jazzhr Elementary Teacher at [PERSON_NAME][GEOGRAPHIC_DATA] JD …" at bounding box center [336, 272] width 633 height 44
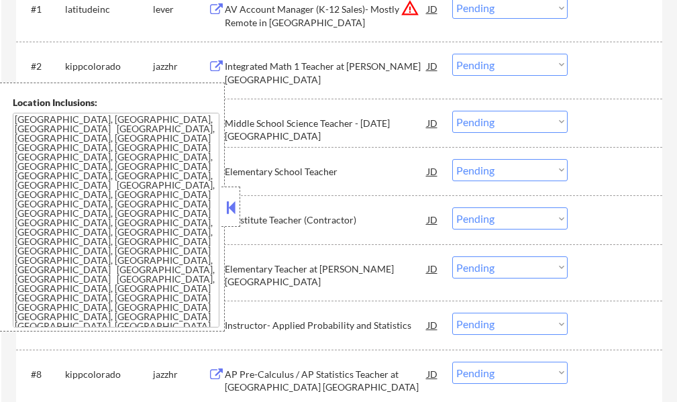
click at [234, 207] on button at bounding box center [230, 207] width 15 height 20
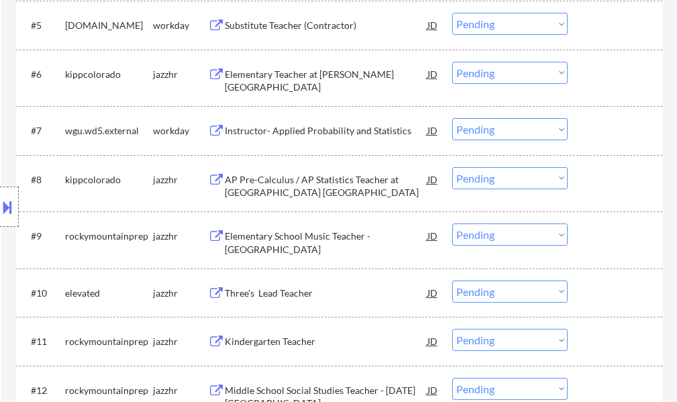
scroll to position [671, 0]
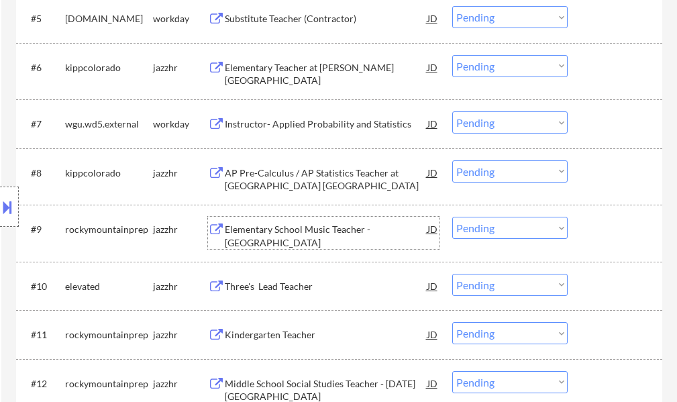
click at [256, 237] on div "Elementary School Music Teacher - [GEOGRAPHIC_DATA]" at bounding box center [326, 236] width 202 height 26
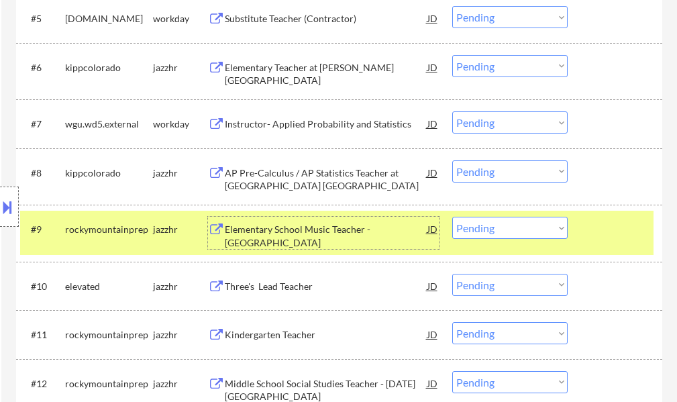
click at [518, 225] on select "Choose an option... Pending Applied Excluded (Questions) Excluded (Expired) Exc…" at bounding box center [509, 228] width 115 height 22
click at [452, 217] on select "Choose an option... Pending Applied Excluded (Questions) Excluded (Expired) Exc…" at bounding box center [509, 228] width 115 height 22
click at [607, 237] on div at bounding box center [616, 229] width 59 height 24
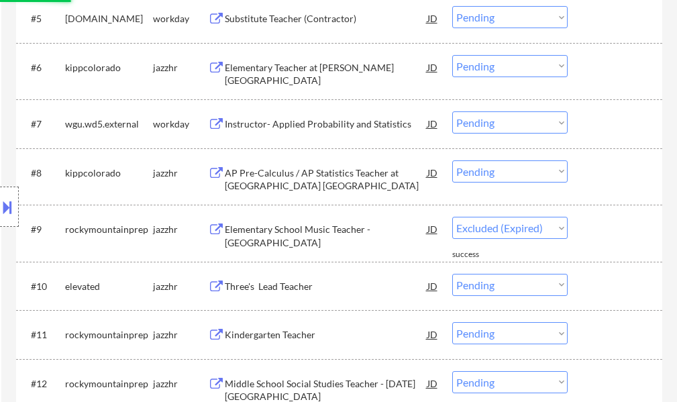
select select ""pending""
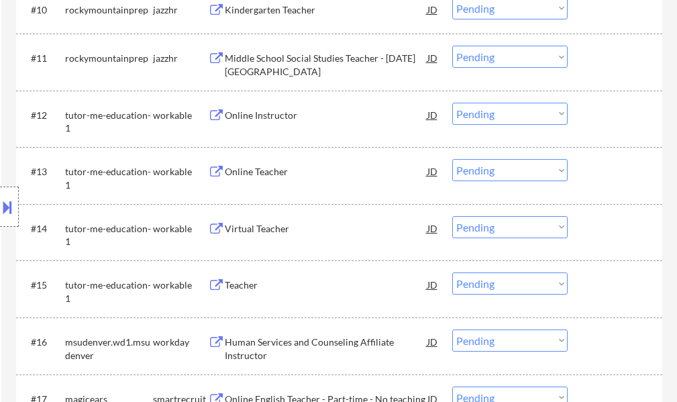
scroll to position [1073, 0]
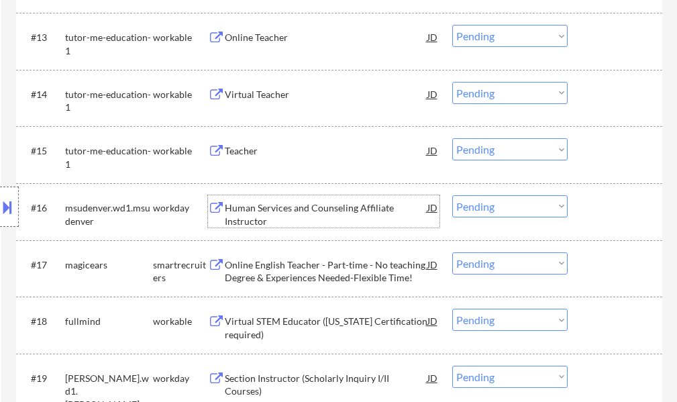
click at [262, 217] on div "Human Services and Counseling Affiliate Instructor" at bounding box center [326, 214] width 202 height 26
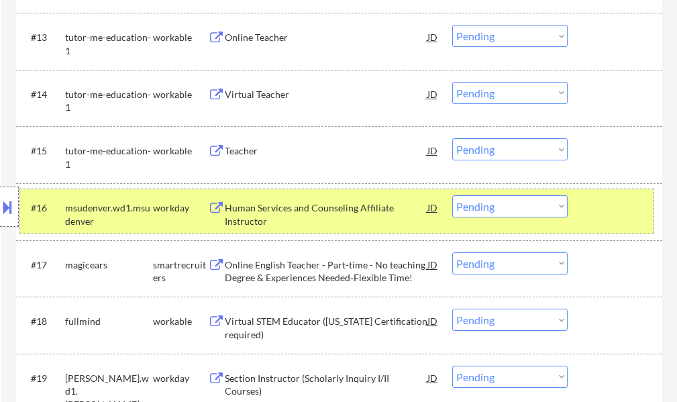
click at [609, 221] on div "#16 msudenver.wd1.msudenver workday Human Services and Counseling Affiliate Ins…" at bounding box center [336, 211] width 633 height 44
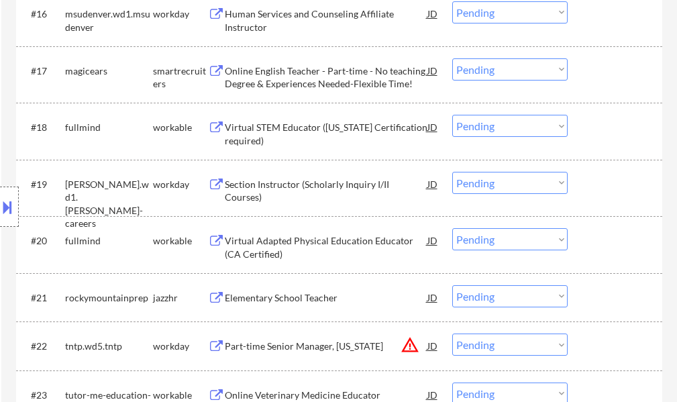
scroll to position [1274, 0]
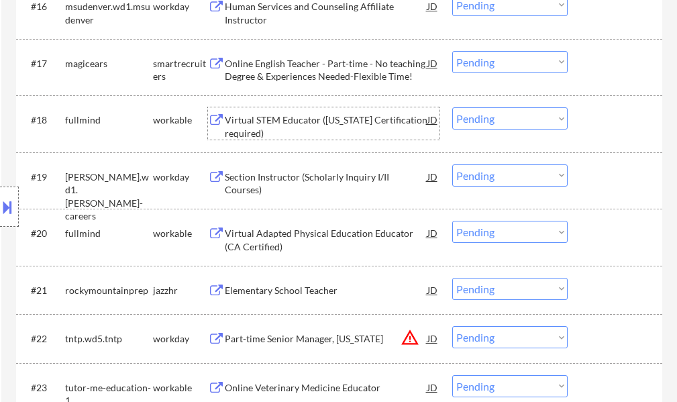
click at [260, 137] on div "Virtual STEM Educator ([US_STATE] Certification required)" at bounding box center [326, 126] width 202 height 26
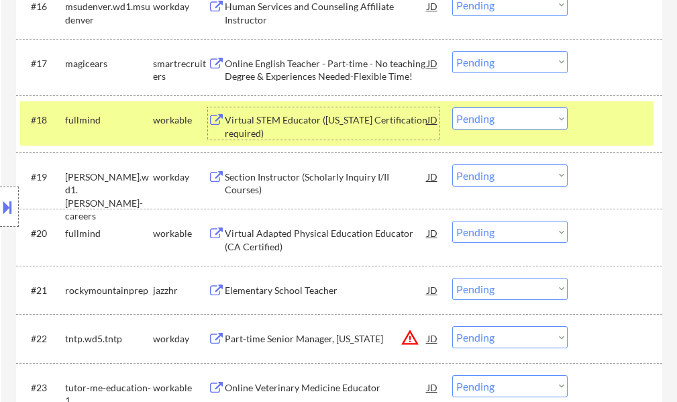
click at [524, 122] on select "Choose an option... Pending Applied Excluded (Questions) Excluded (Expired) Exc…" at bounding box center [509, 118] width 115 height 22
click at [452, 107] on select "Choose an option... Pending Applied Excluded (Questions) Excluded (Expired) Exc…" at bounding box center [509, 118] width 115 height 22
click at [615, 126] on div at bounding box center [616, 119] width 59 height 24
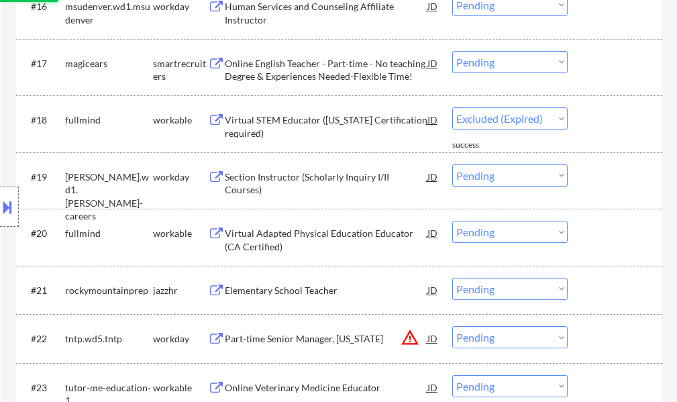
select select ""pending""
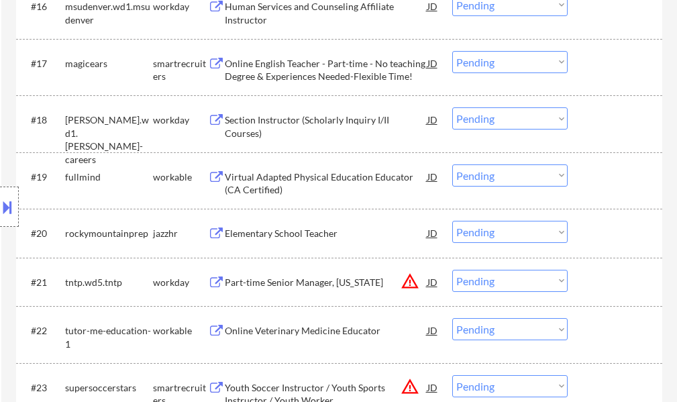
click at [226, 194] on div "Location Inclusions: [GEOGRAPHIC_DATA], [GEOGRAPHIC_DATA] [GEOGRAPHIC_DATA], [G…" at bounding box center [120, 206] width 240 height 249
click at [250, 180] on div "Virtual Adapted Physical Education Educator (CA Certified)" at bounding box center [326, 183] width 202 height 26
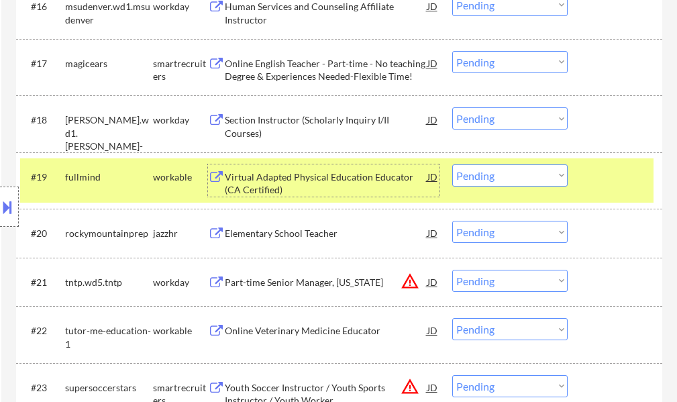
click at [622, 178] on div at bounding box center [616, 176] width 59 height 24
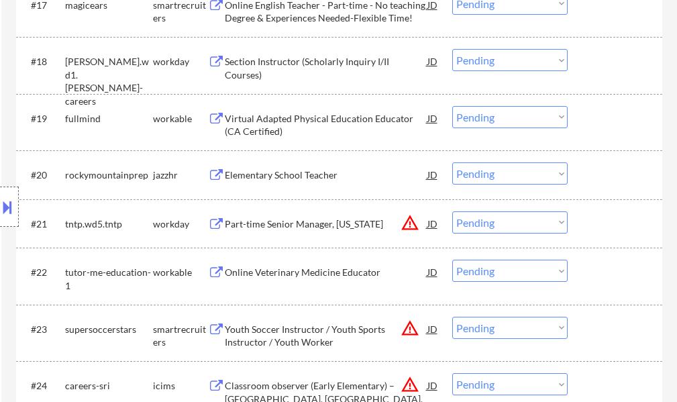
scroll to position [1408, 0]
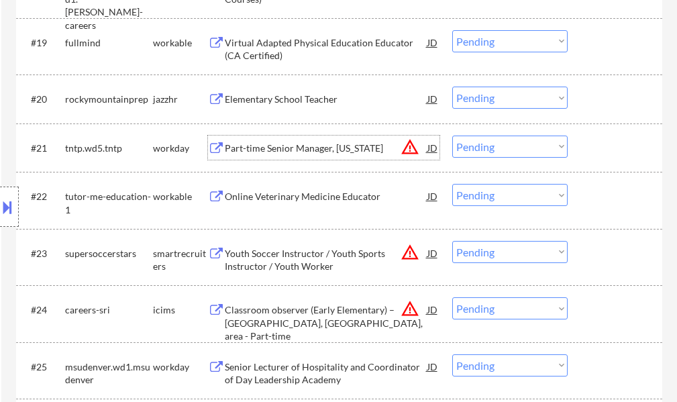
click at [297, 145] on div "Part-time Senior Manager, [US_STATE]" at bounding box center [326, 147] width 202 height 13
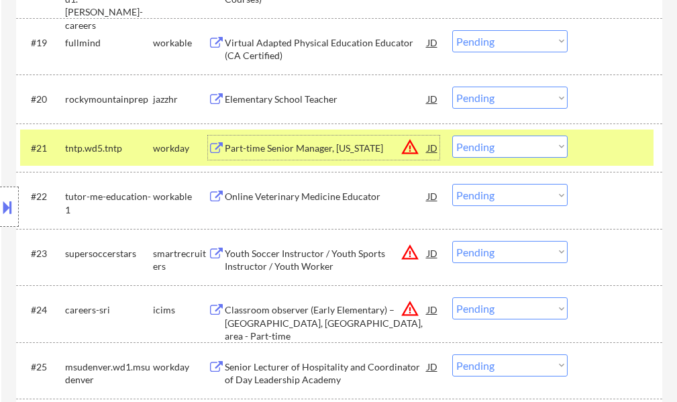
click at [594, 150] on div at bounding box center [616, 147] width 59 height 24
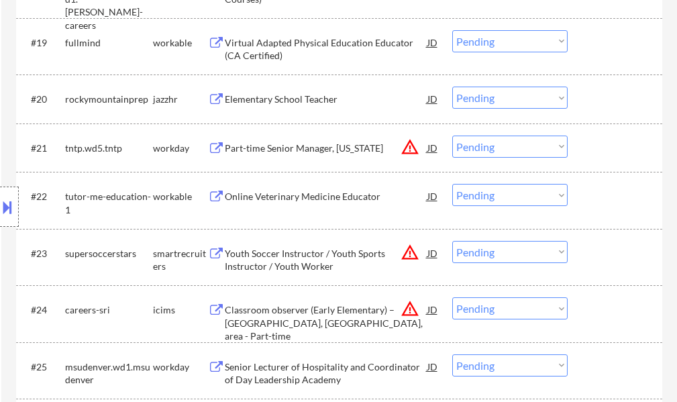
click at [353, 263] on div "Youth Soccer Instructor / Youth Sports Instructor / Youth Worker" at bounding box center [326, 260] width 202 height 26
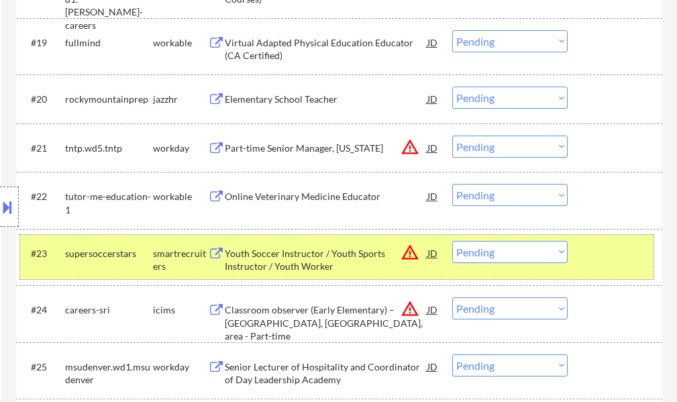
click at [596, 247] on div at bounding box center [616, 253] width 59 height 24
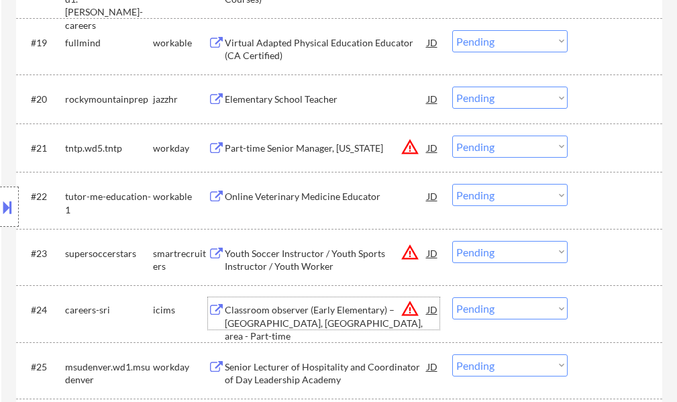
click at [304, 316] on div "Classroom observer (Early Elementary) – [GEOGRAPHIC_DATA], [GEOGRAPHIC_DATA], a…" at bounding box center [326, 323] width 202 height 40
